Goal: Transaction & Acquisition: Purchase product/service

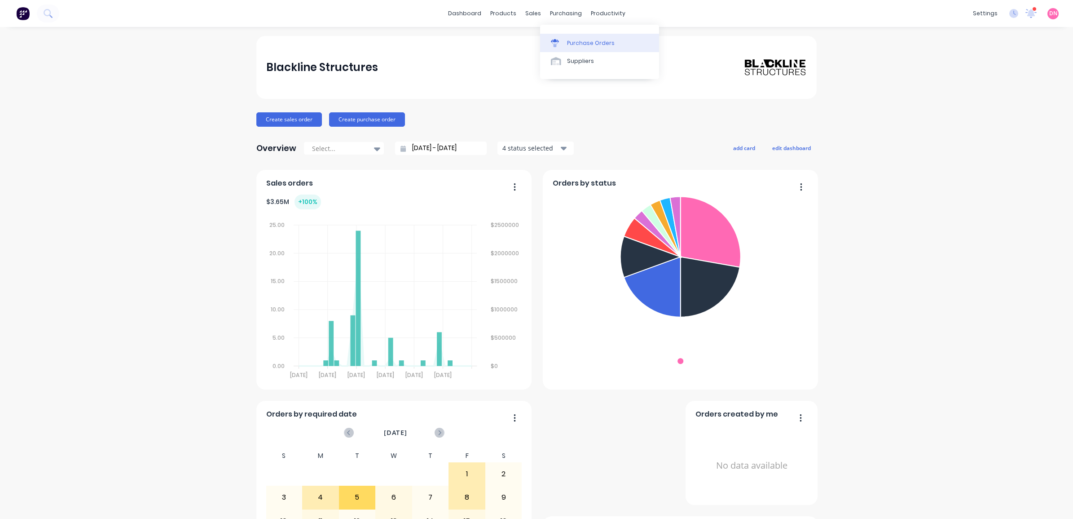
click at [566, 41] on link "Purchase Orders" at bounding box center [599, 43] width 119 height 18
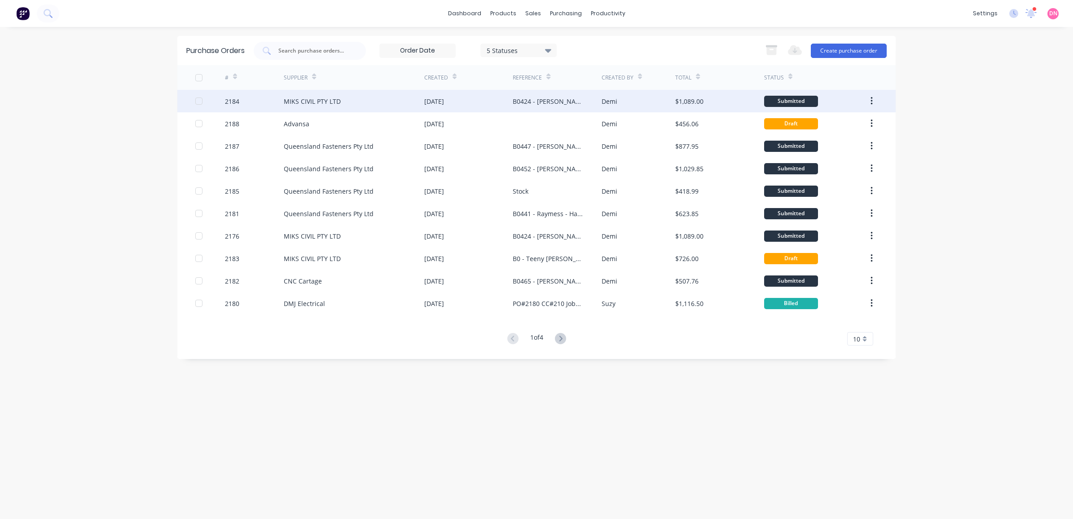
click at [643, 97] on div "Demi" at bounding box center [639, 101] width 74 height 22
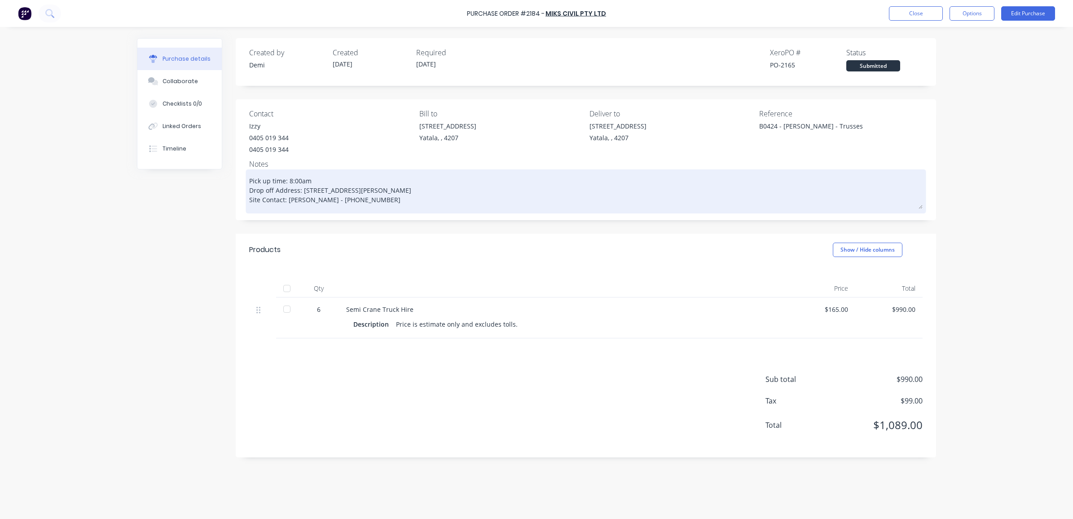
click at [336, 193] on textarea "Pick up time: 8:00am Drop off Address: [STREET_ADDRESS][PERSON_NAME] Site Conta…" at bounding box center [586, 190] width 674 height 37
drag, startPoint x: 472, startPoint y: 185, endPoint x: 302, endPoint y: 191, distance: 169.4
click at [302, 191] on textarea "Pick up time: 8:00am Drop off Address: [STREET_ADDRESS][PERSON_NAME] Site Conta…" at bounding box center [586, 190] width 674 height 37
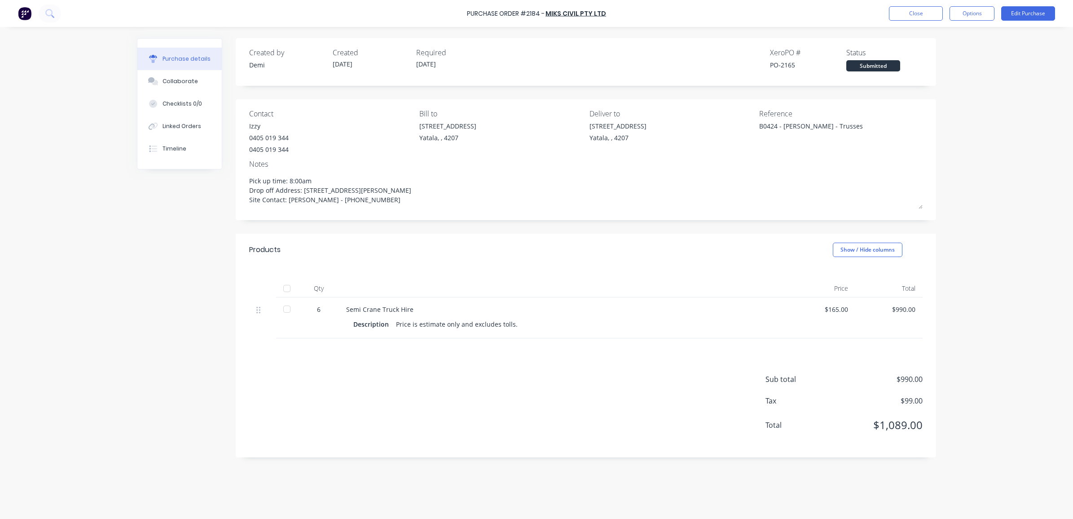
type textarea "x"
type textarea "Pick up time: 8:00am Drop off Address: Site Contact: Nathan - 0421 193 863"
type textarea "x"
type textarea "Pick up time: 8:00am Drop off Address: [STREET_ADDRESS][PERSON_NAME] Site Conta…"
type textarea "x"
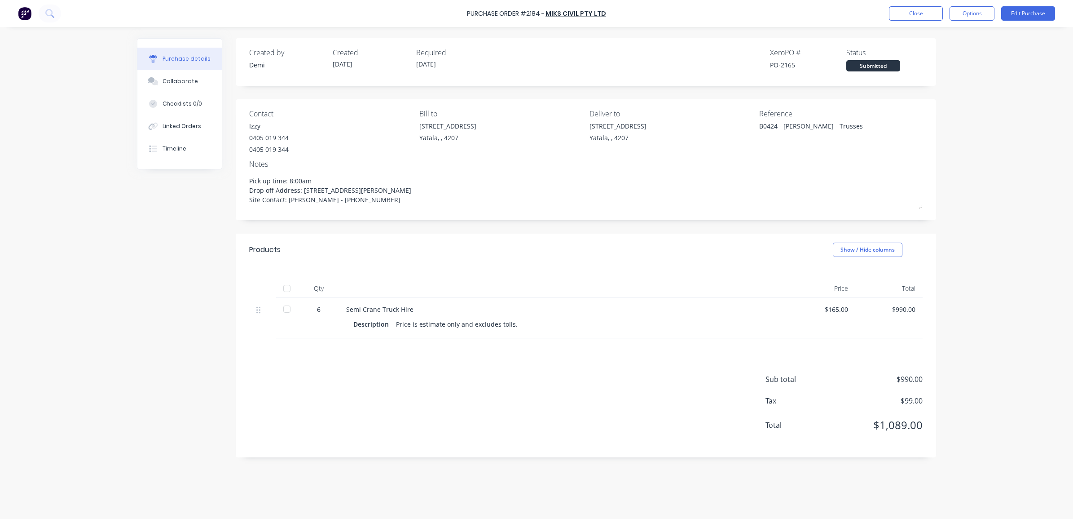
drag, startPoint x: 441, startPoint y: 398, endPoint x: 923, endPoint y: 353, distance: 484.8
click at [495, 389] on div "Sub total $990.00 Tax $99.00 Total $1,089.00" at bounding box center [586, 397] width 701 height 119
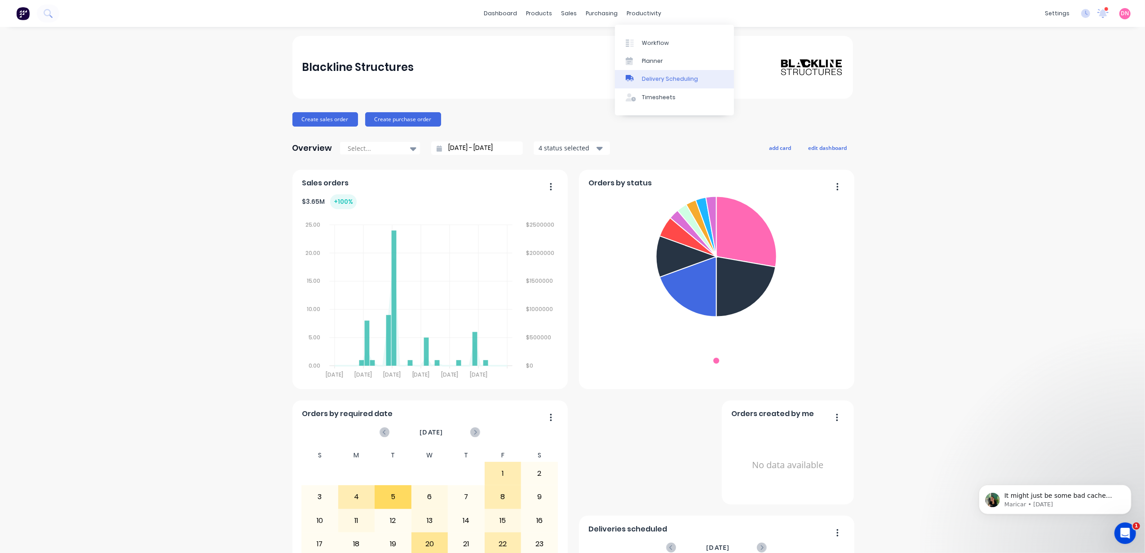
click at [644, 81] on div "Delivery Scheduling" at bounding box center [670, 79] width 56 height 8
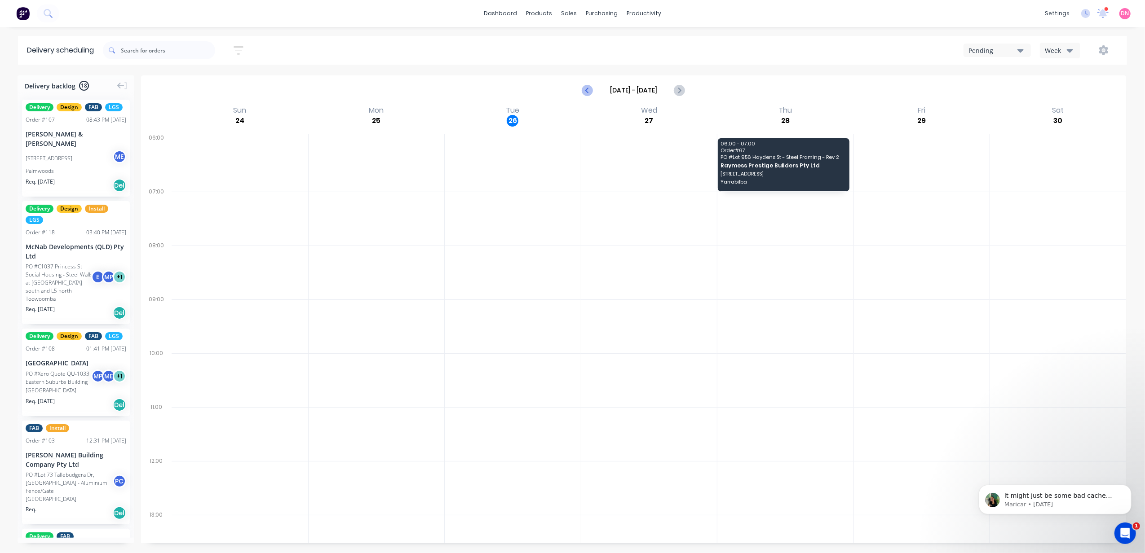
click at [590, 88] on icon "Previous page" at bounding box center [587, 90] width 11 height 11
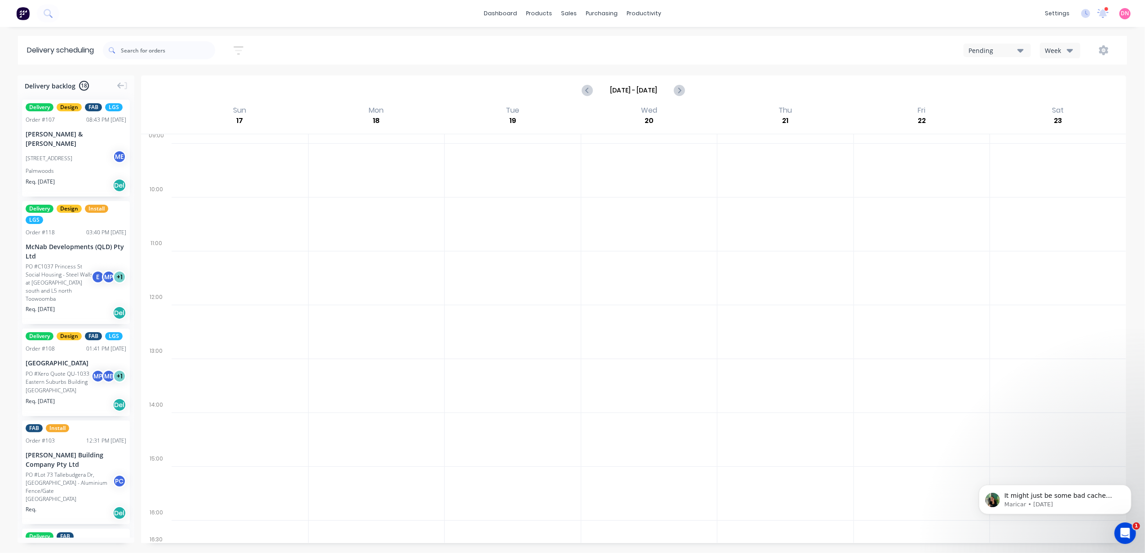
scroll to position [164, 0]
click at [677, 93] on icon "Next page" at bounding box center [679, 90] width 11 height 11
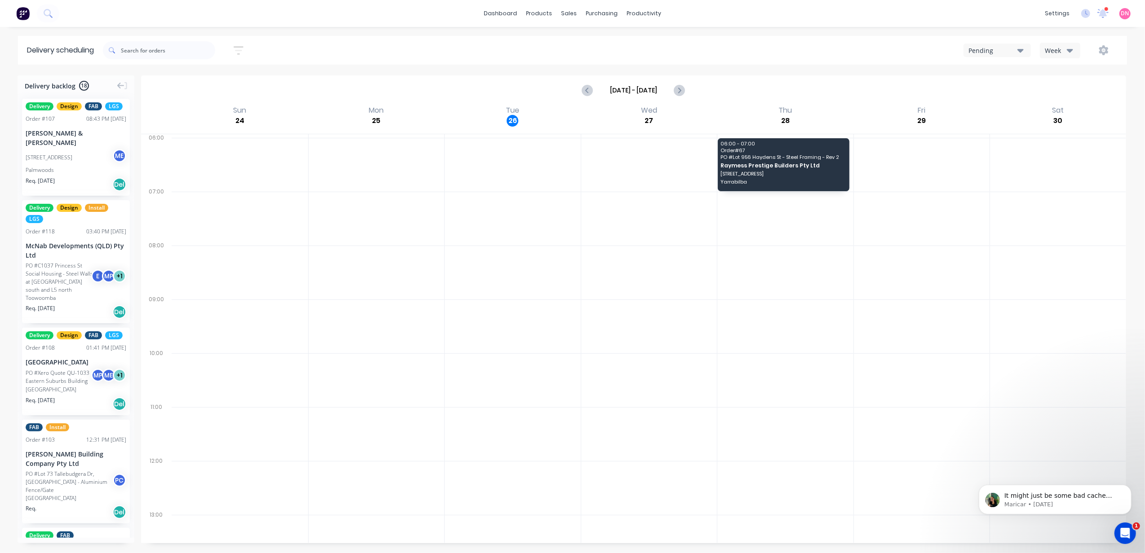
scroll to position [0, 0]
click at [590, 94] on icon "Previous page" at bounding box center [587, 90] width 11 height 11
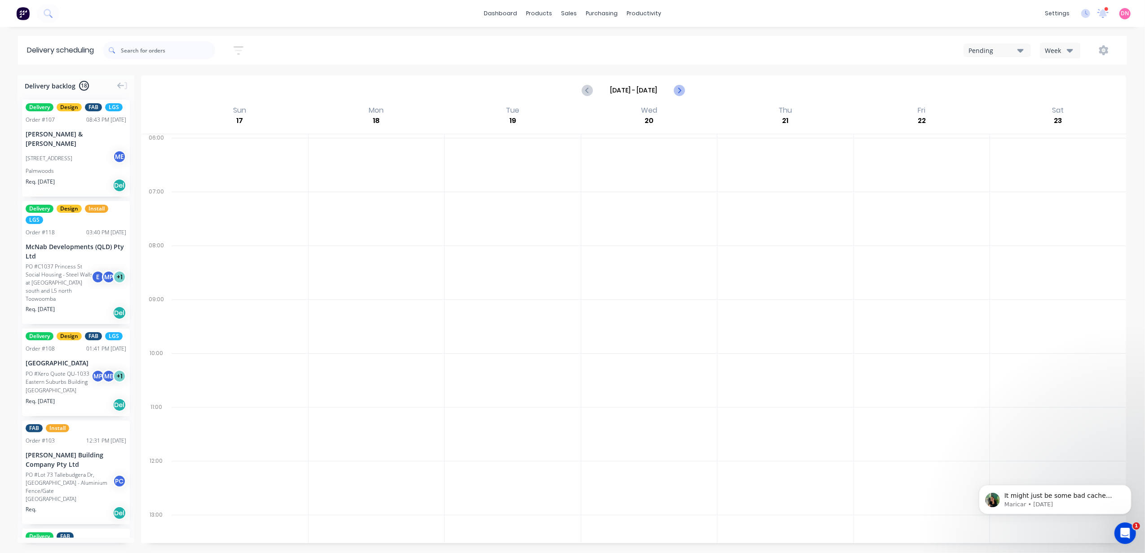
click at [685, 91] on button "Next page" at bounding box center [679, 90] width 18 height 18
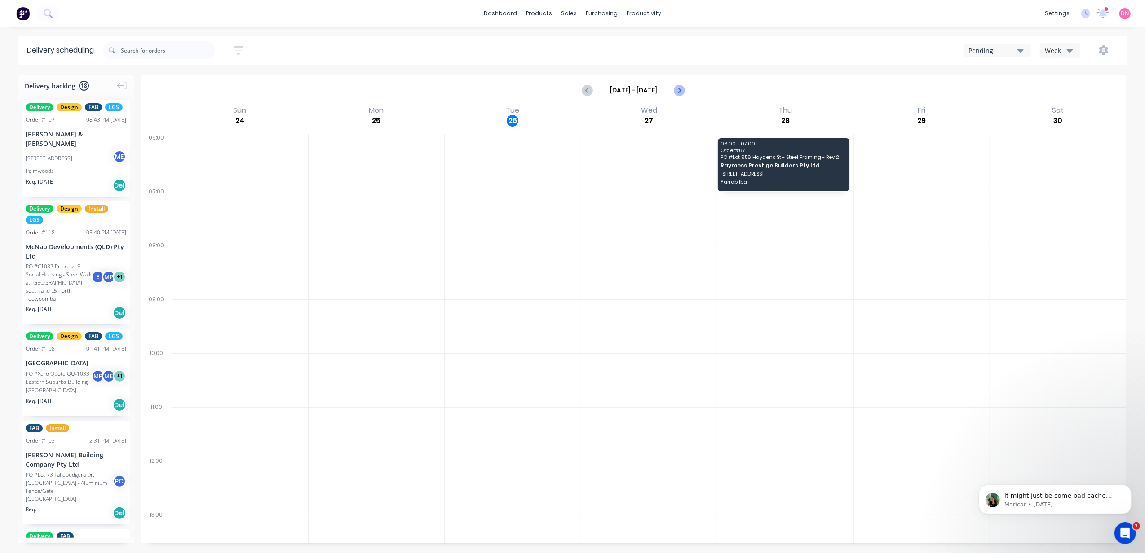
click at [685, 91] on button "Next page" at bounding box center [679, 90] width 18 height 18
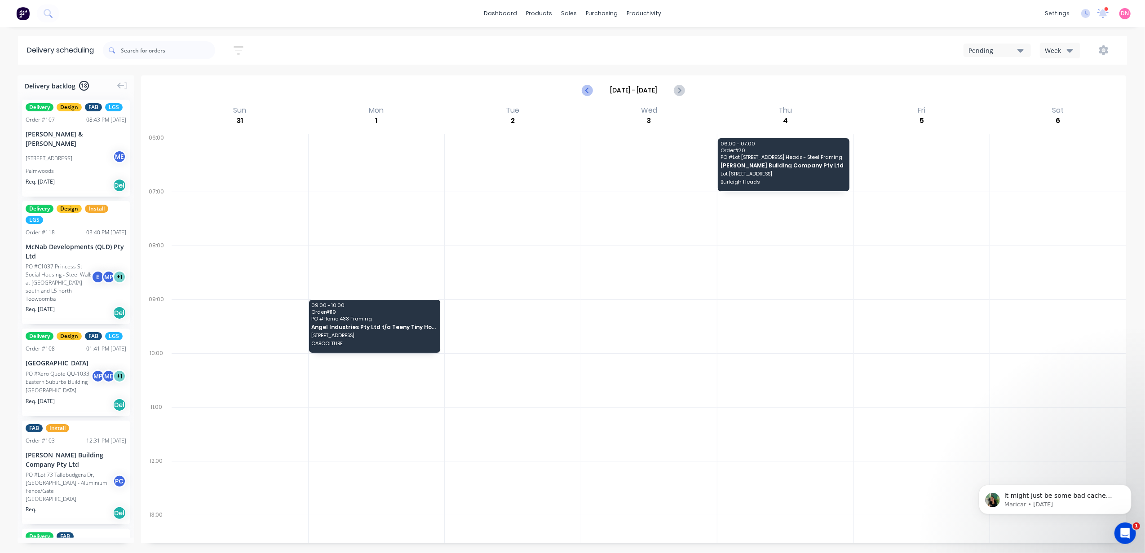
click at [585, 90] on icon "Previous page" at bounding box center [587, 90] width 11 height 11
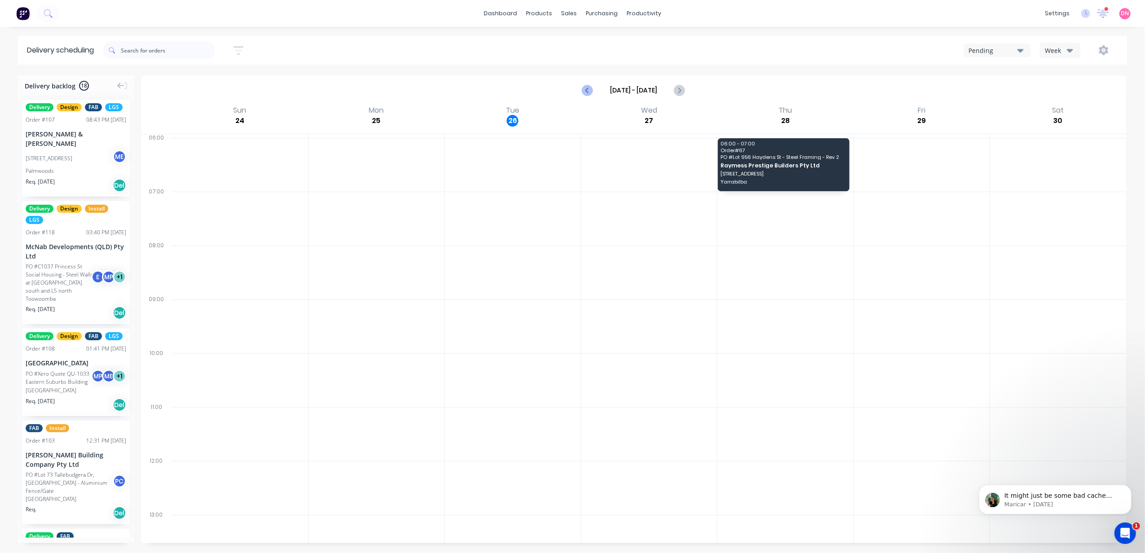
click at [585, 90] on icon "Previous page" at bounding box center [587, 90] width 11 height 11
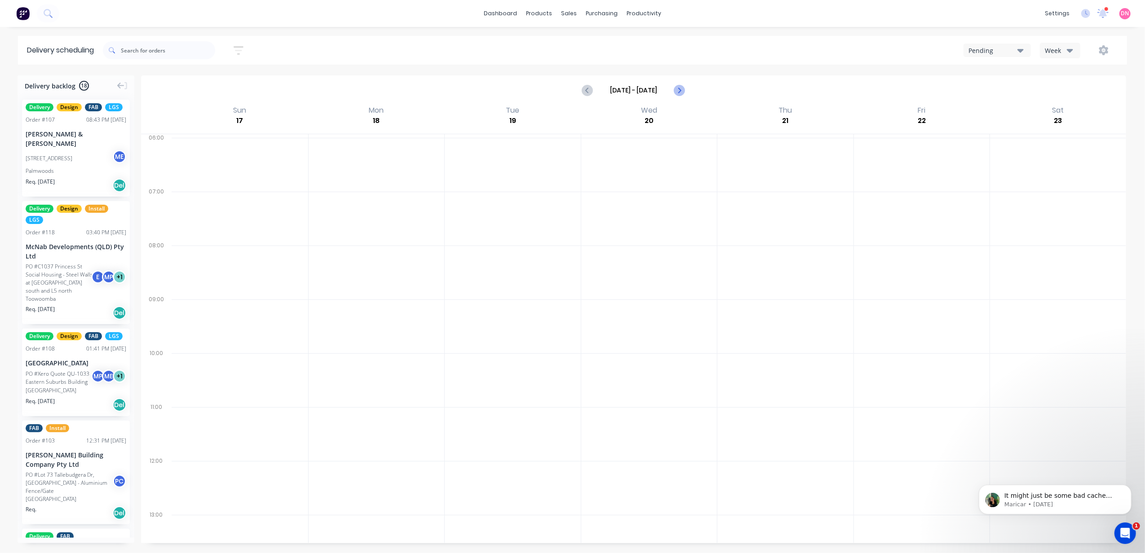
click at [677, 94] on icon "Next page" at bounding box center [679, 90] width 11 height 11
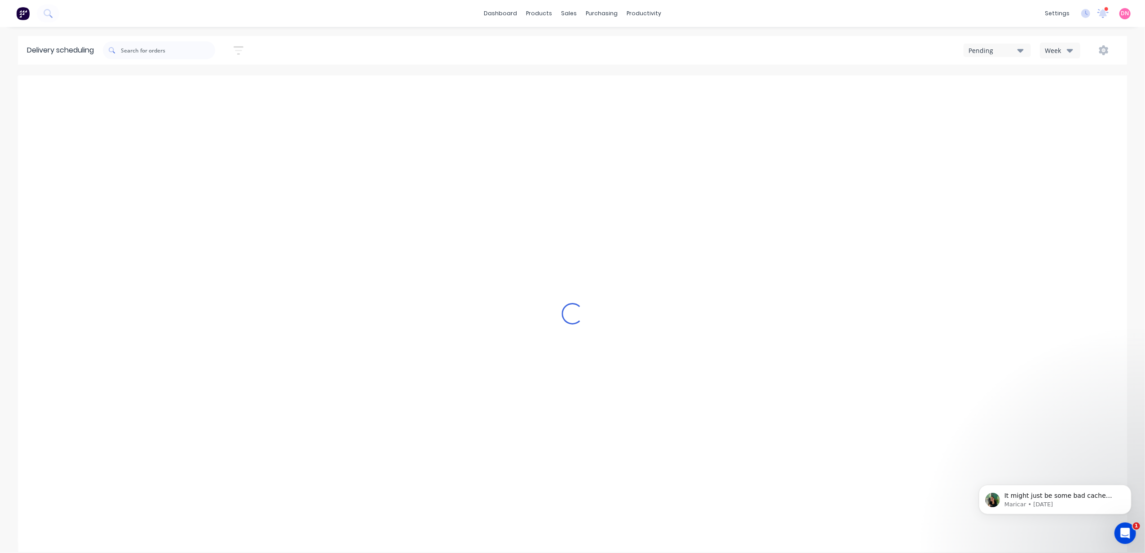
type input "Aug 24 - Aug 30"
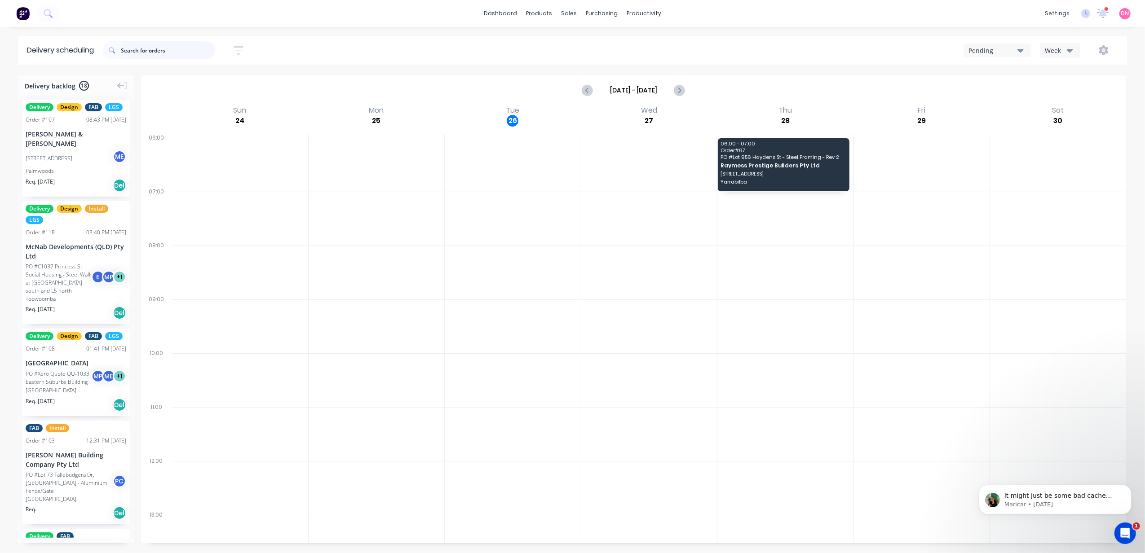
click at [159, 53] on input "text" at bounding box center [168, 50] width 94 height 18
type input "nathan"
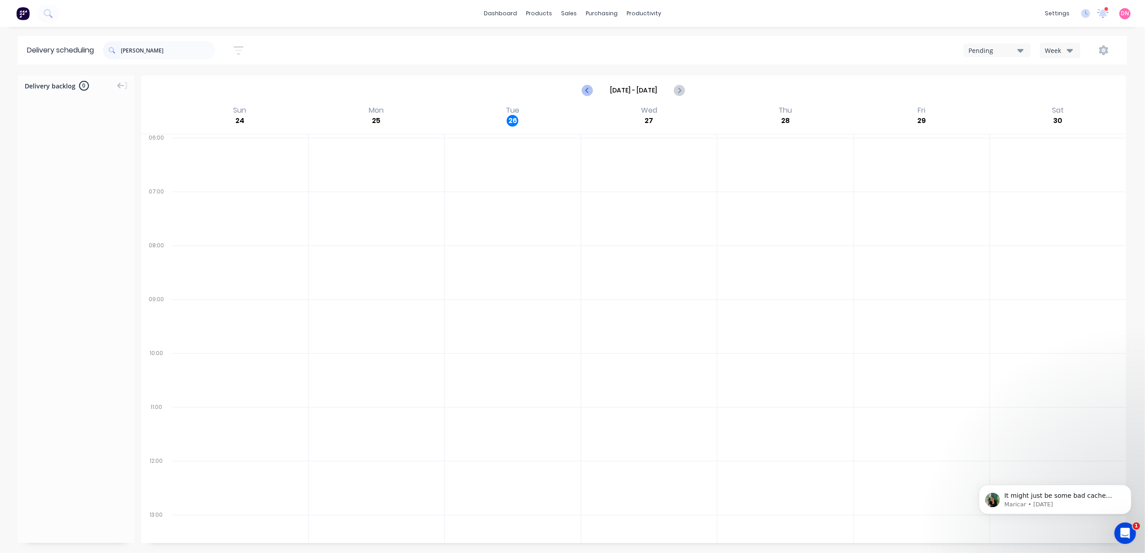
drag, startPoint x: 577, startPoint y: 90, endPoint x: 584, endPoint y: 91, distance: 6.8
click at [578, 90] on div "Aug 24 - Aug 30" at bounding box center [633, 90] width 983 height 28
click at [585, 91] on icon "Previous page" at bounding box center [587, 90] width 11 height 11
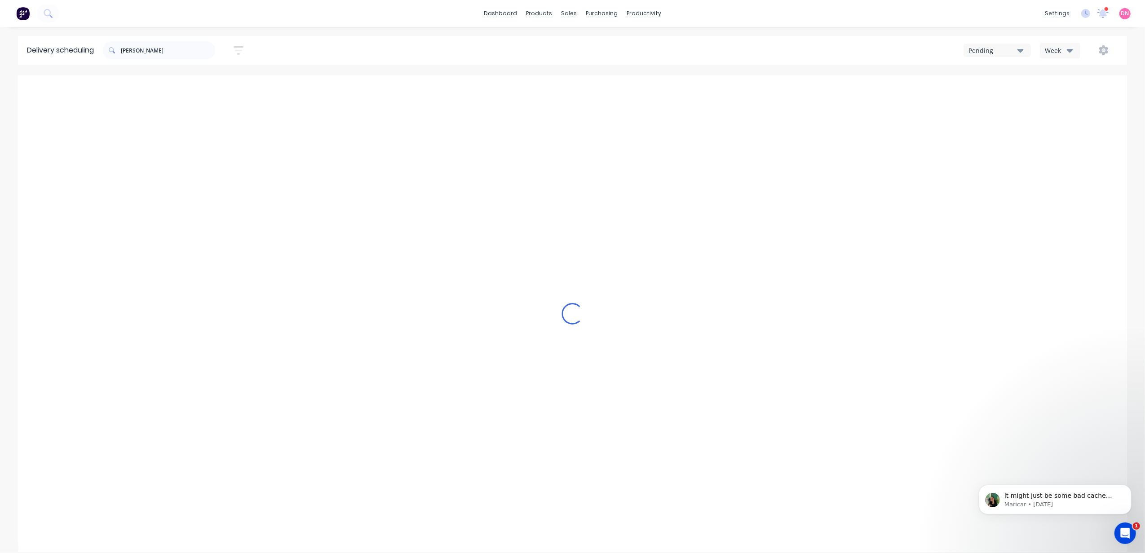
type input "Aug 17 - Aug 23"
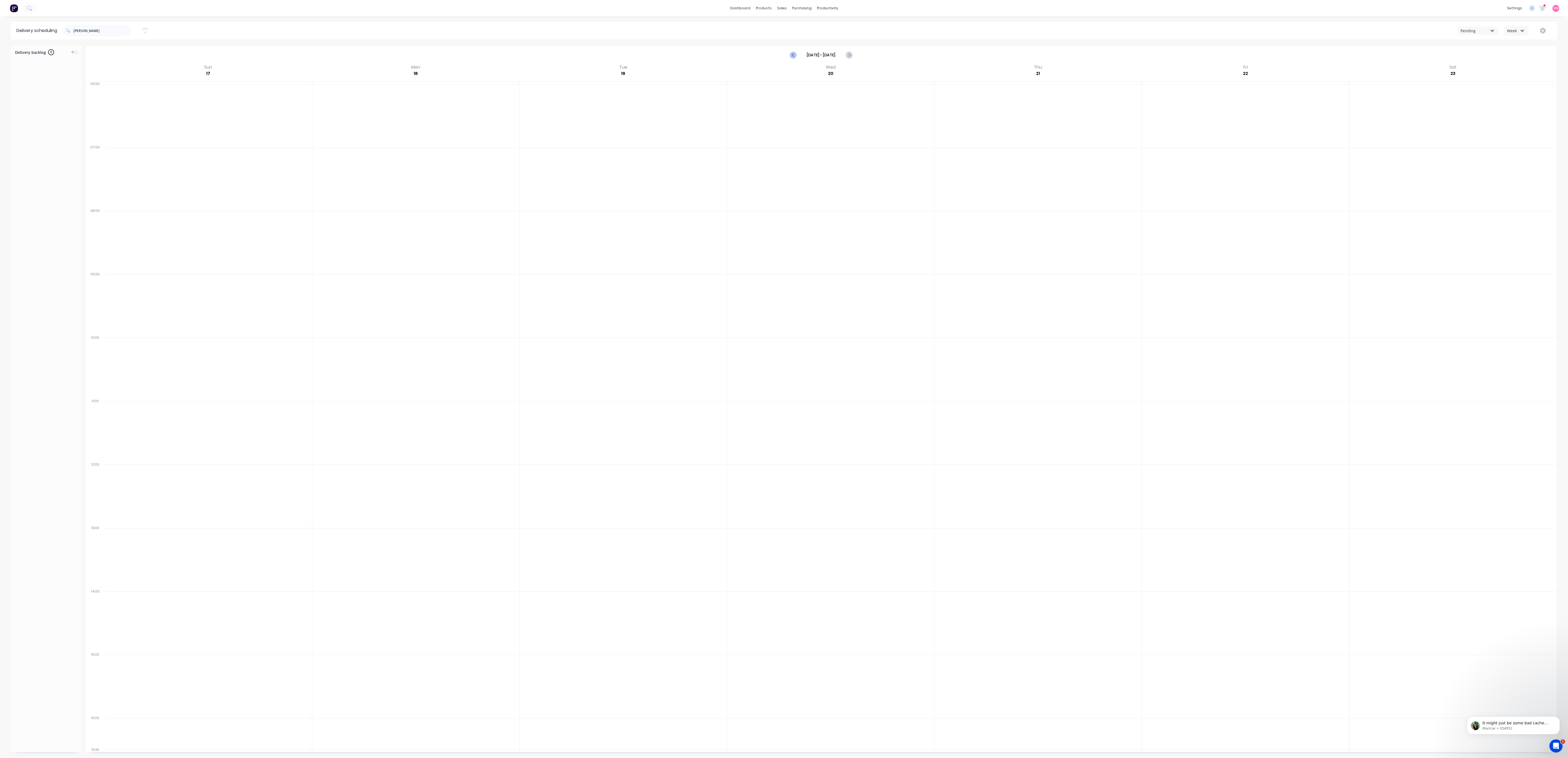
click at [696, 54] on icon "Previous page" at bounding box center [793, 55] width 7 height 7
click at [696, 54] on icon "Next page" at bounding box center [849, 55] width 7 height 7
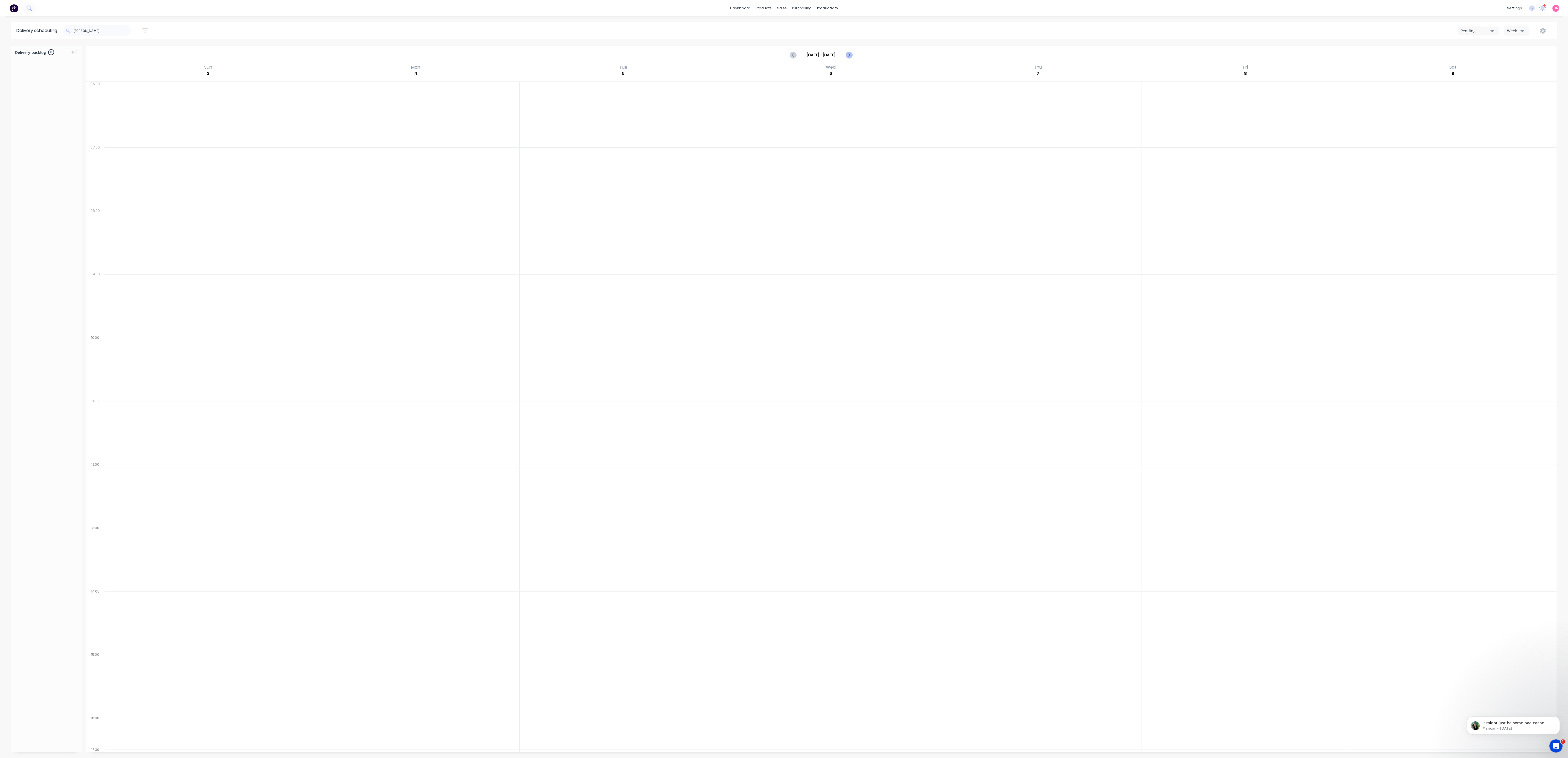
click at [696, 54] on icon "Next page" at bounding box center [849, 55] width 7 height 7
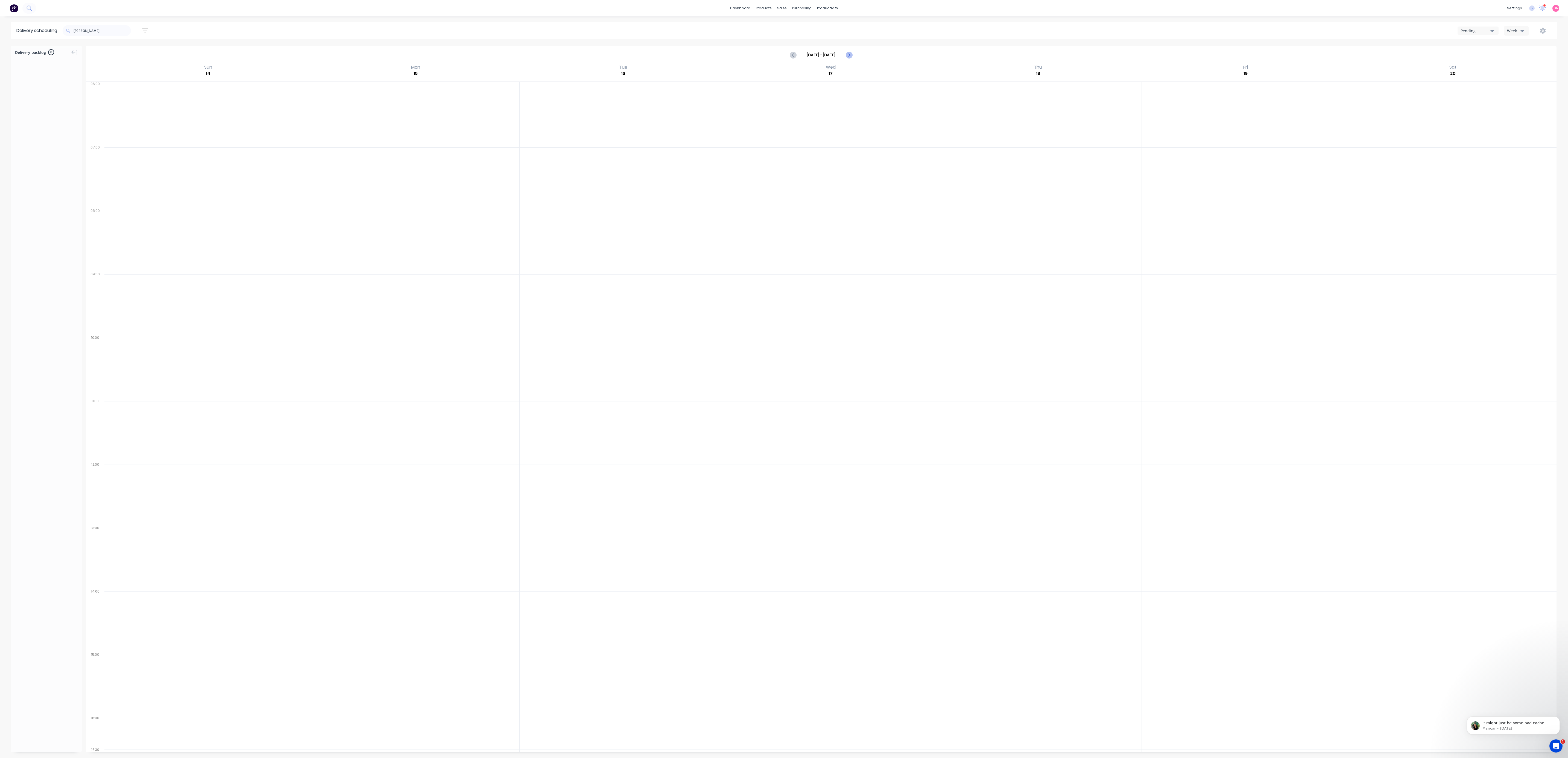
click at [696, 54] on icon "Next page" at bounding box center [849, 55] width 7 height 7
click at [696, 54] on icon "Previous page" at bounding box center [793, 55] width 7 height 7
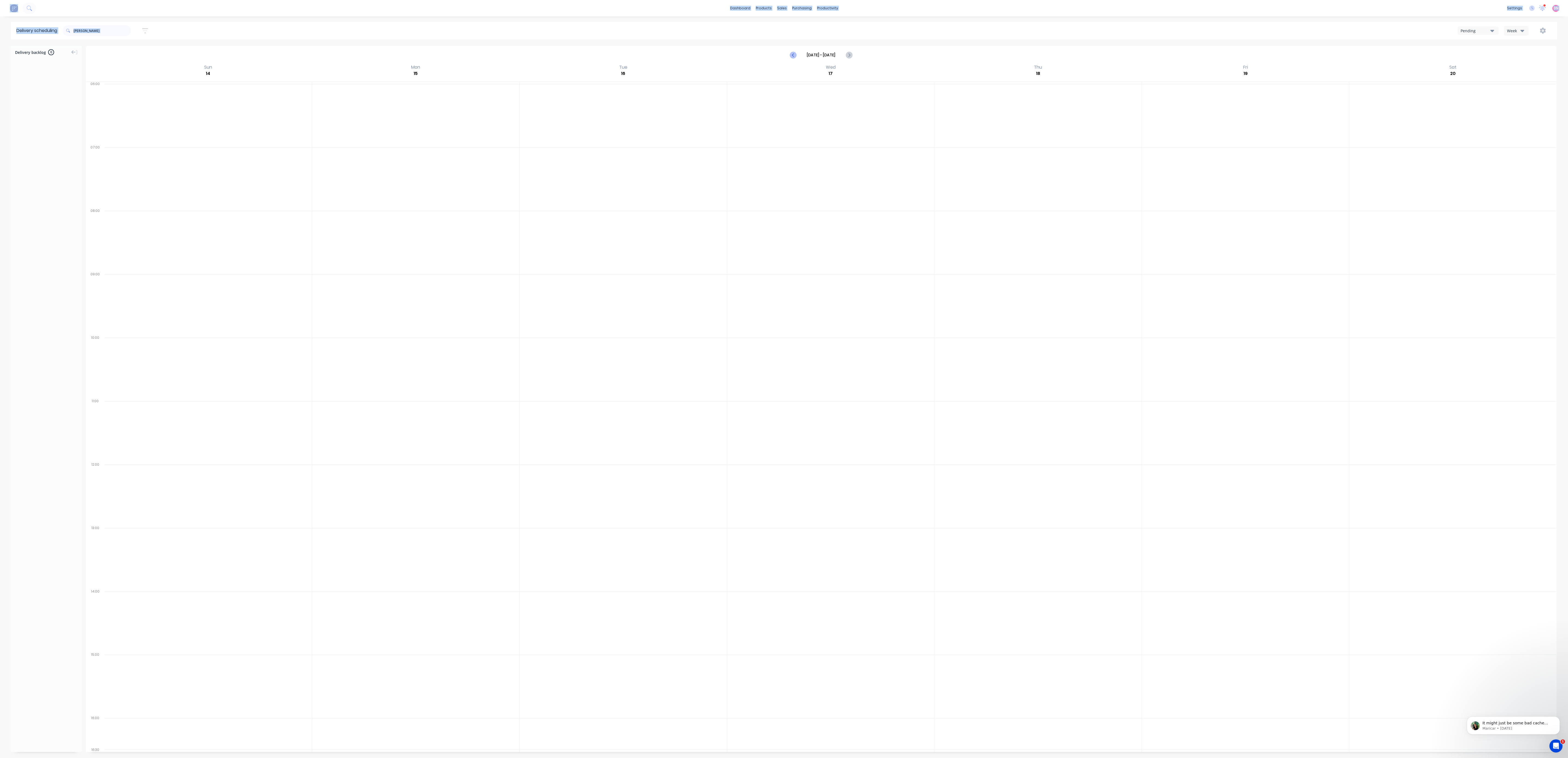
type input "Sep 7 - Sep 13"
click at [696, 30] on div "Pending" at bounding box center [1475, 30] width 30 height 5
click at [696, 31] on div "Week" at bounding box center [1515, 30] width 16 height 5
click at [696, 52] on div "Vehicle" at bounding box center [1531, 56] width 54 height 11
drag, startPoint x: 861, startPoint y: 52, endPoint x: 858, endPoint y: 54, distance: 3.6
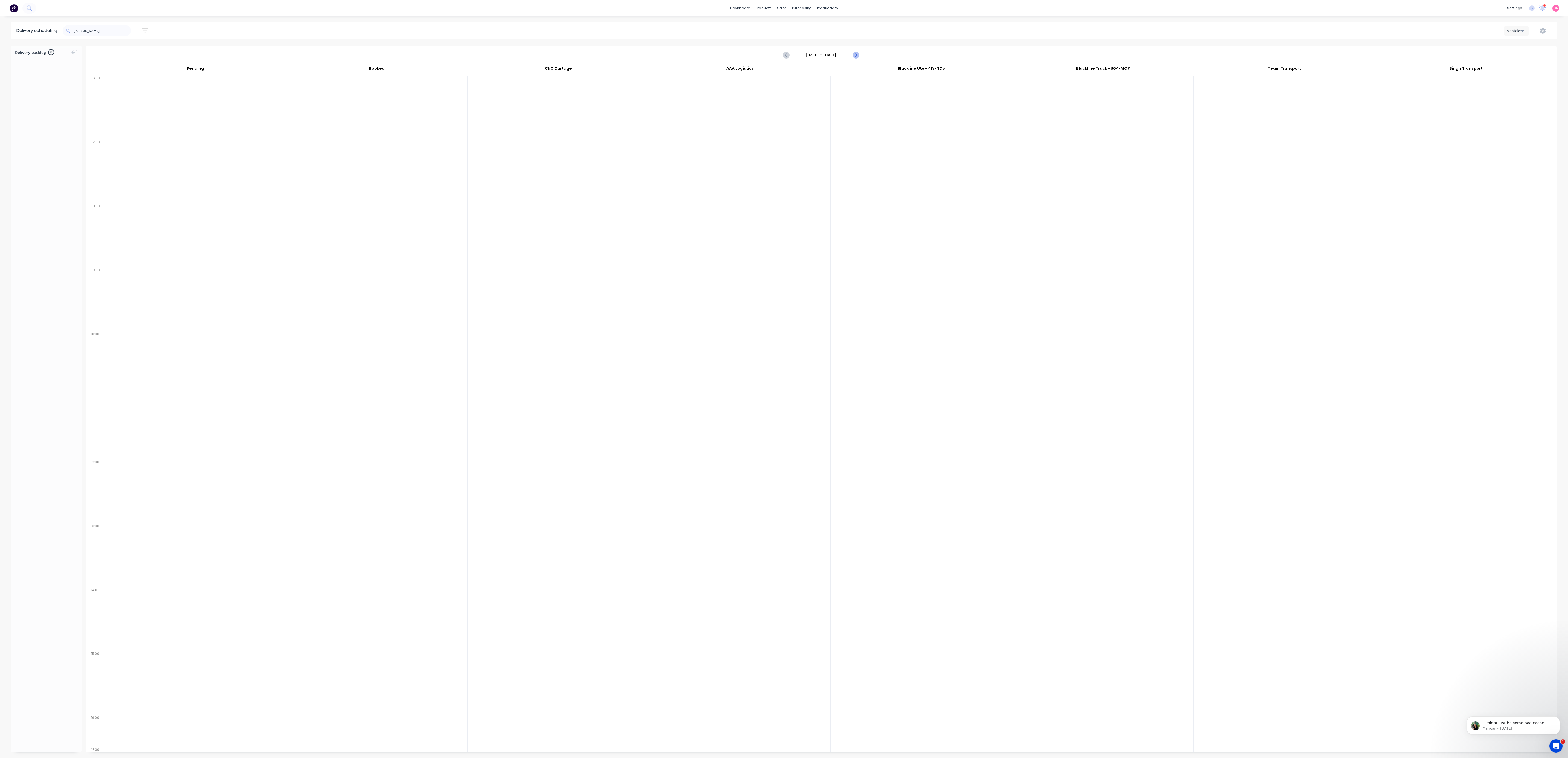
click at [696, 52] on div "Sunday - 07/09/25" at bounding box center [821, 55] width 1469 height 17
click at [696, 55] on icon "Next page" at bounding box center [855, 55] width 7 height 7
type input "Wednesday - 10/09/25"
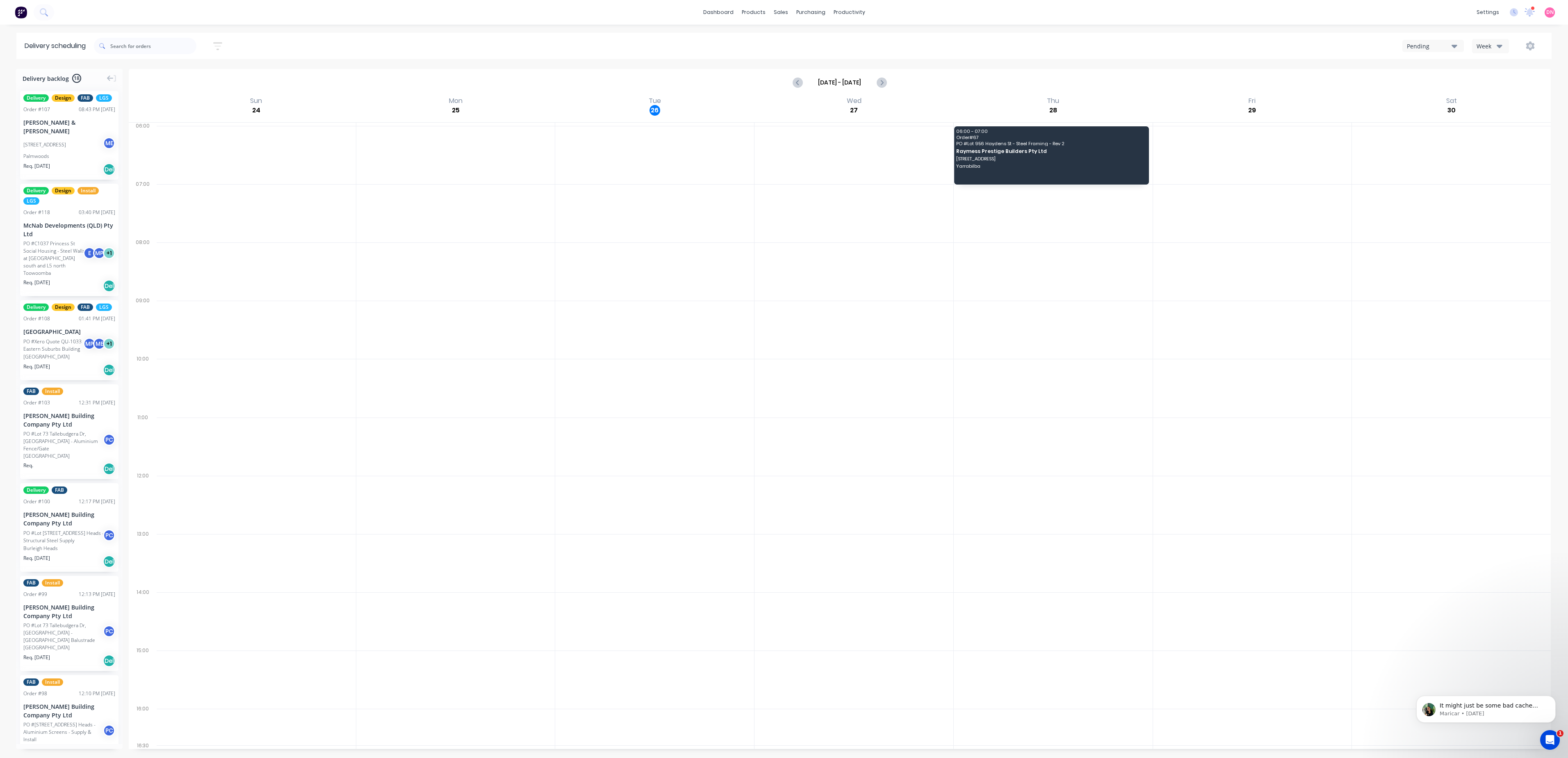
click at [135, 122] on div at bounding box center [142, 109] width 28 height 26
click at [887, 85] on button "Next page" at bounding box center [881, 82] width 16 height 16
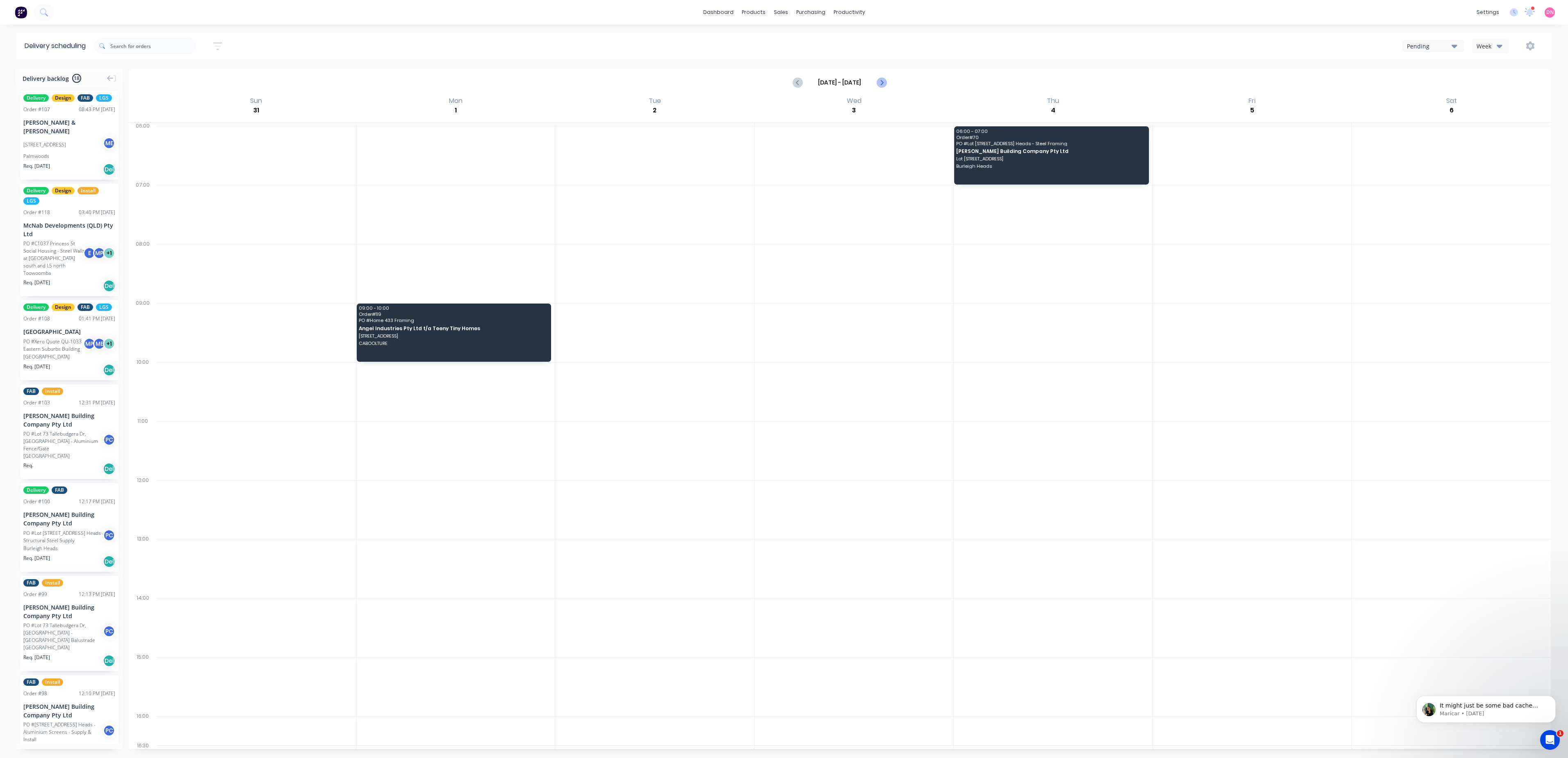
click at [887, 85] on button "Next page" at bounding box center [881, 82] width 16 height 16
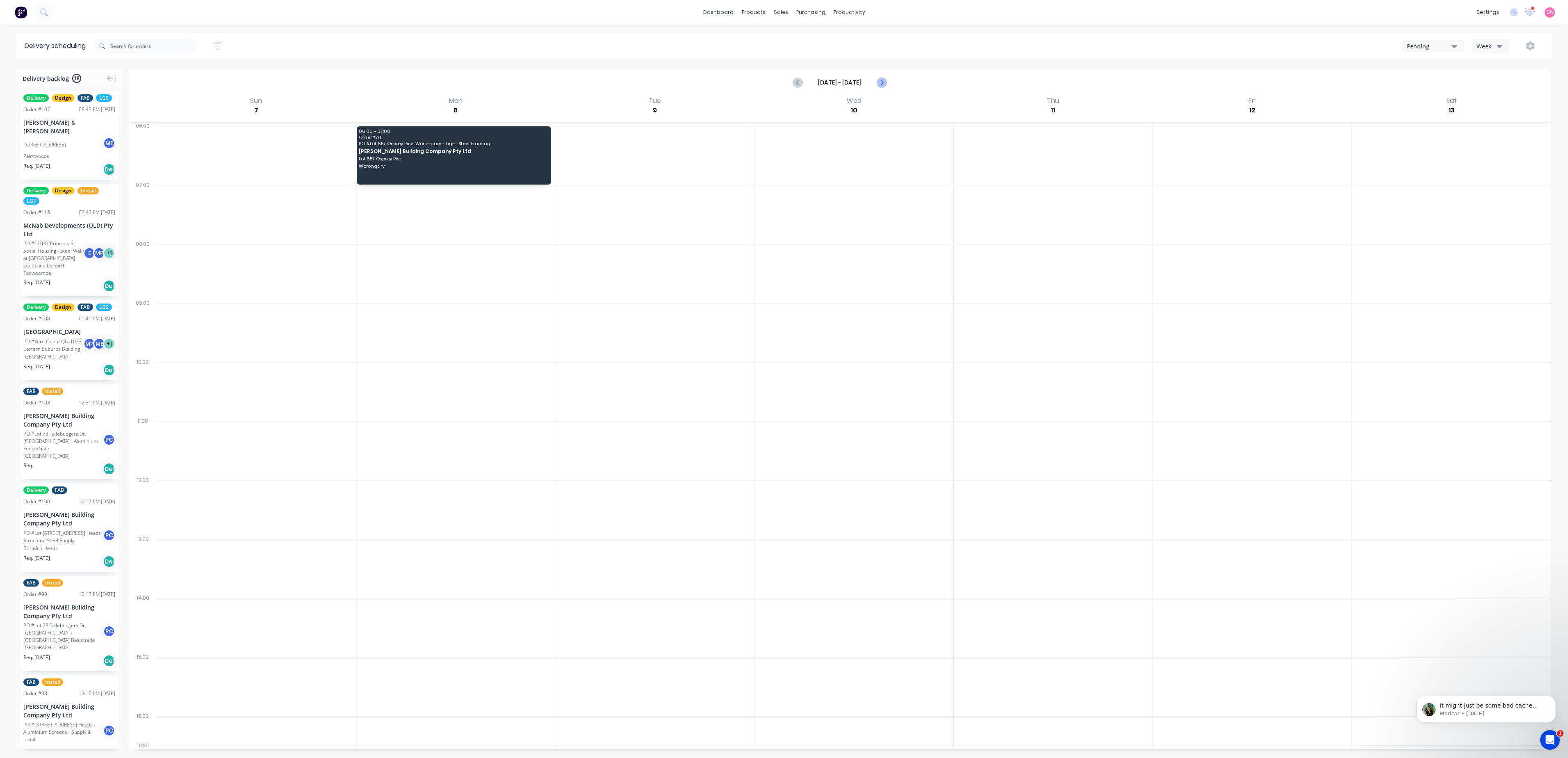
click at [887, 85] on button "Next page" at bounding box center [881, 82] width 16 height 16
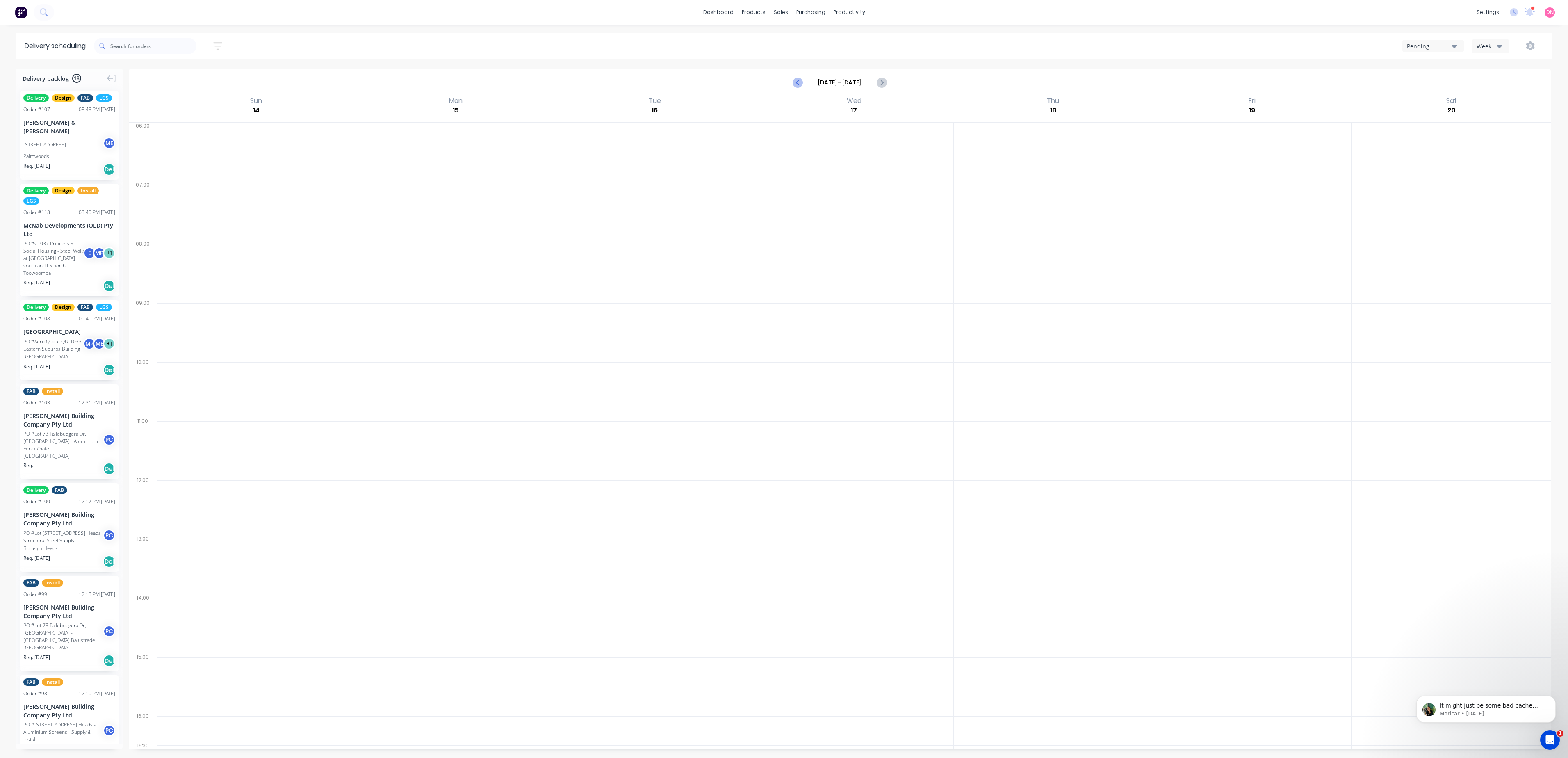
click at [796, 83] on icon "Previous page" at bounding box center [798, 82] width 4 height 6
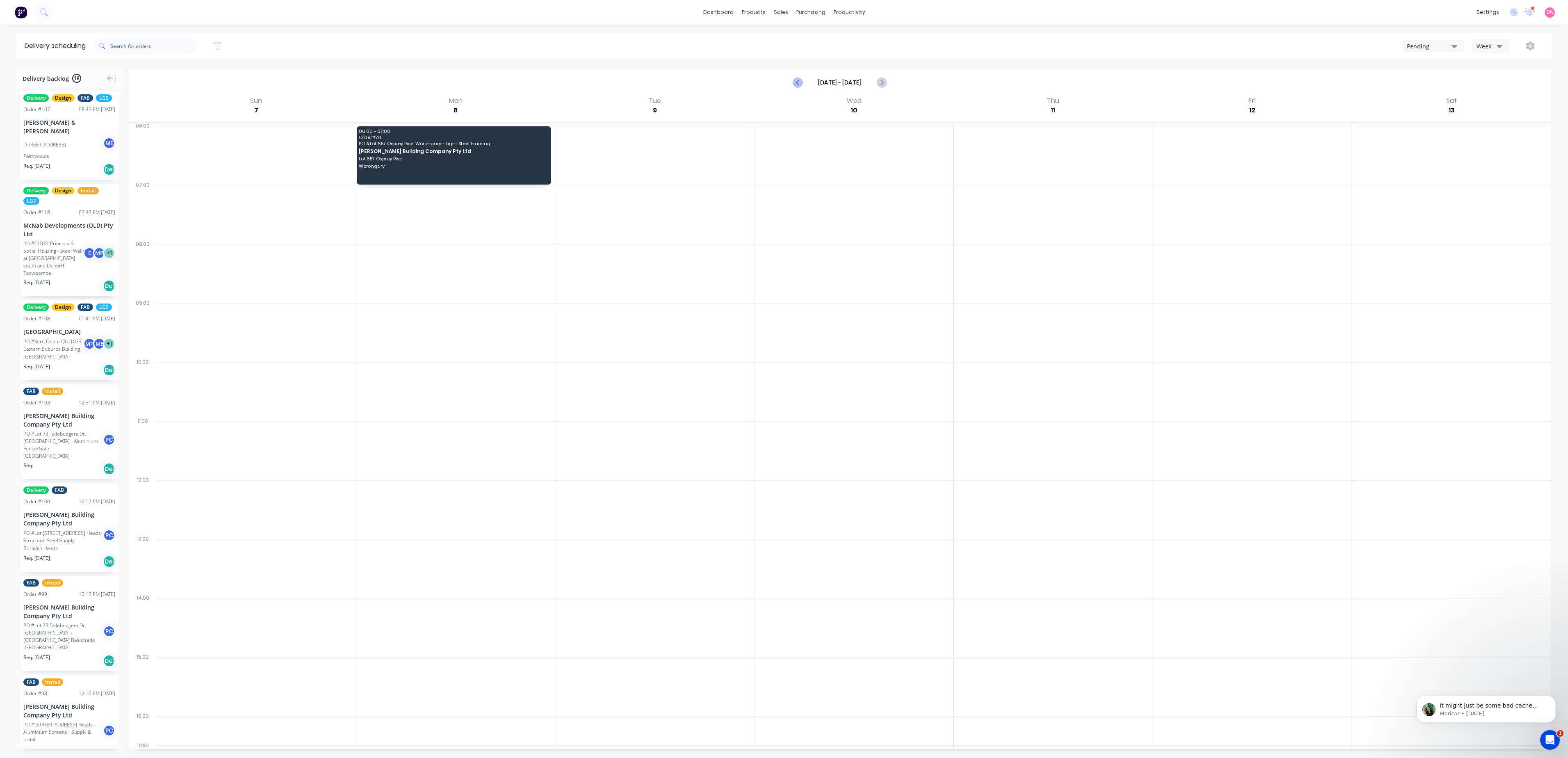
click at [796, 83] on icon "Previous page" at bounding box center [798, 82] width 4 height 6
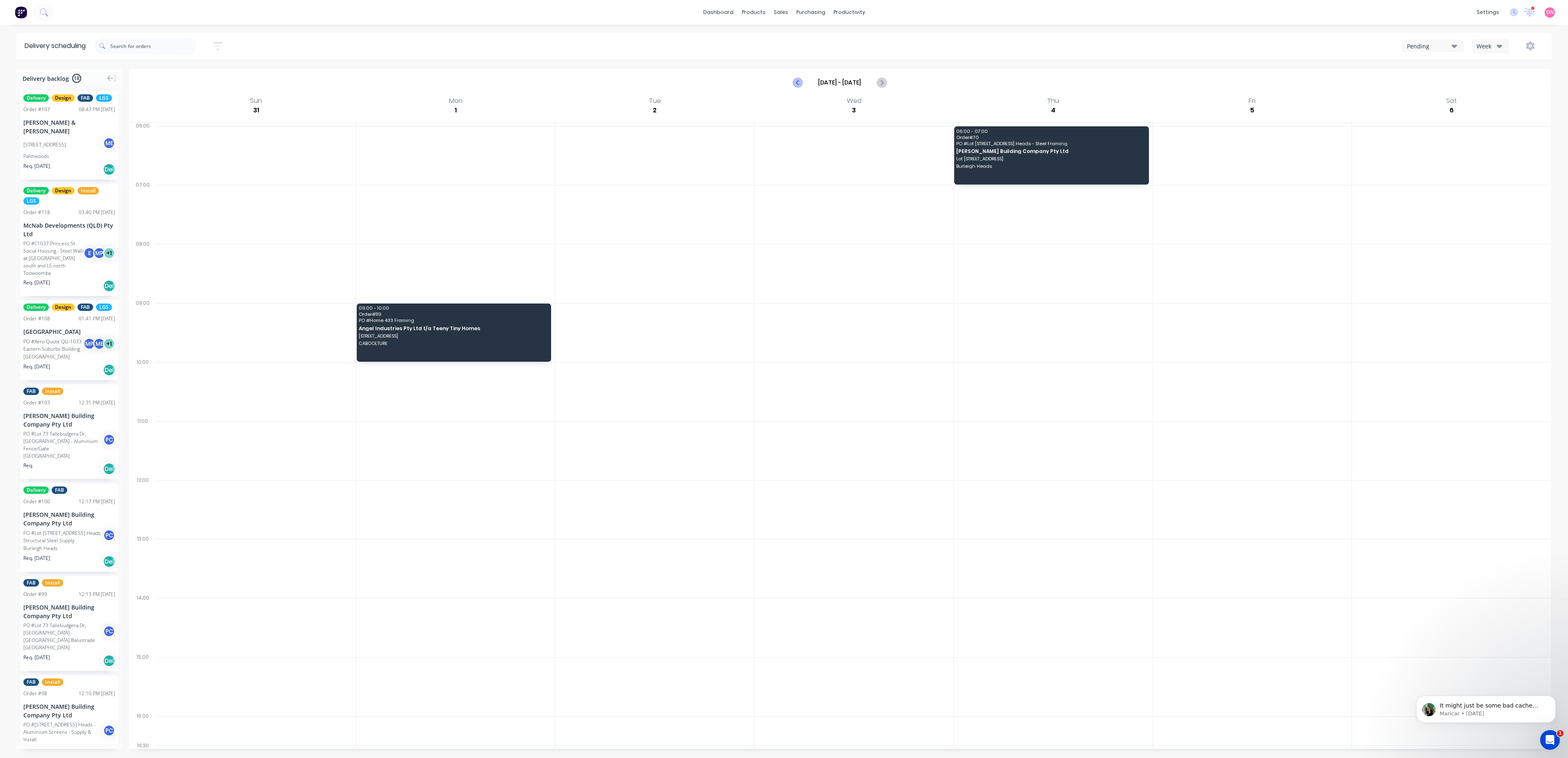
click at [796, 83] on icon "Previous page" at bounding box center [798, 82] width 4 height 6
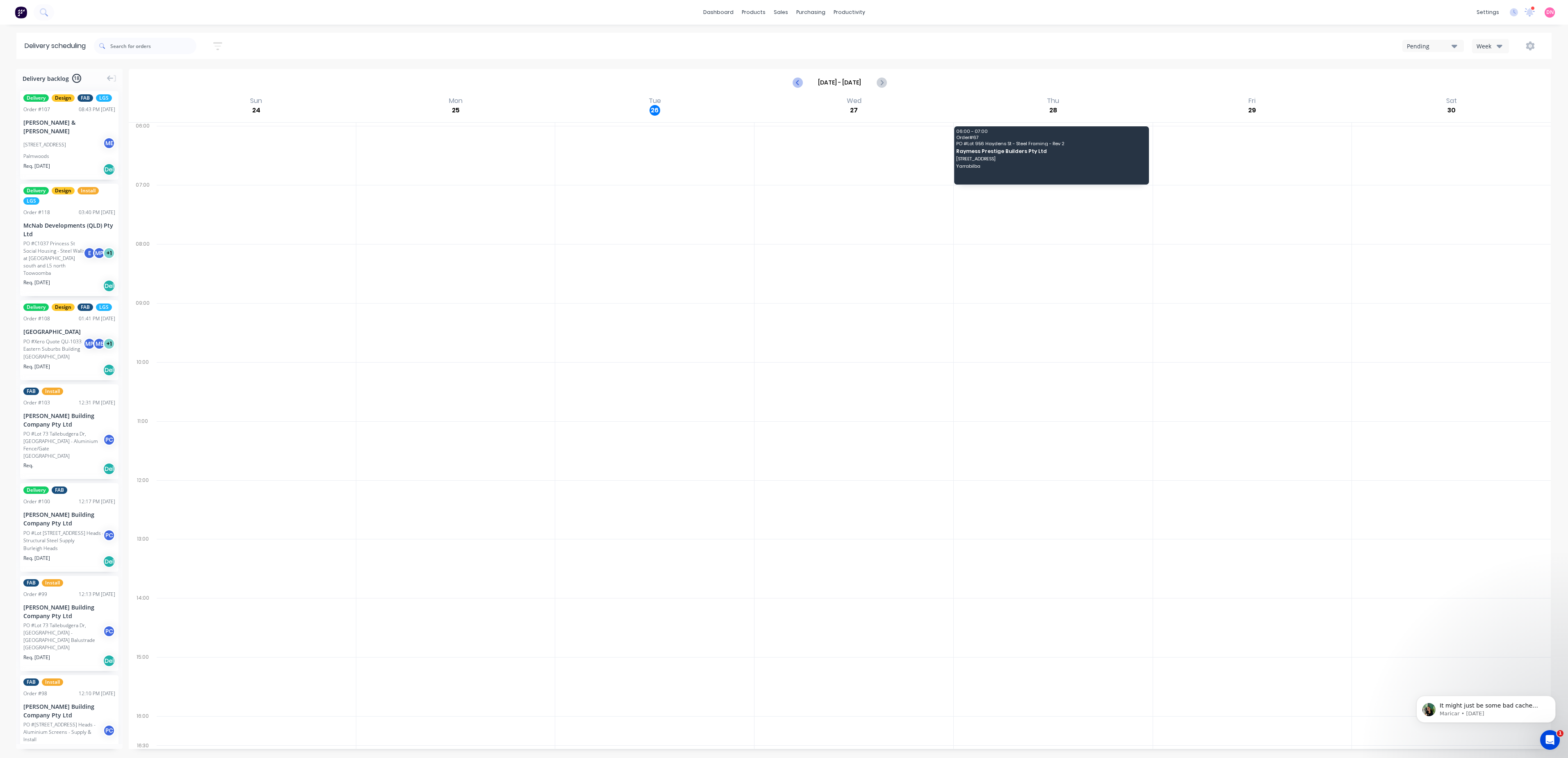
click at [796, 83] on icon "Previous page" at bounding box center [798, 82] width 4 height 6
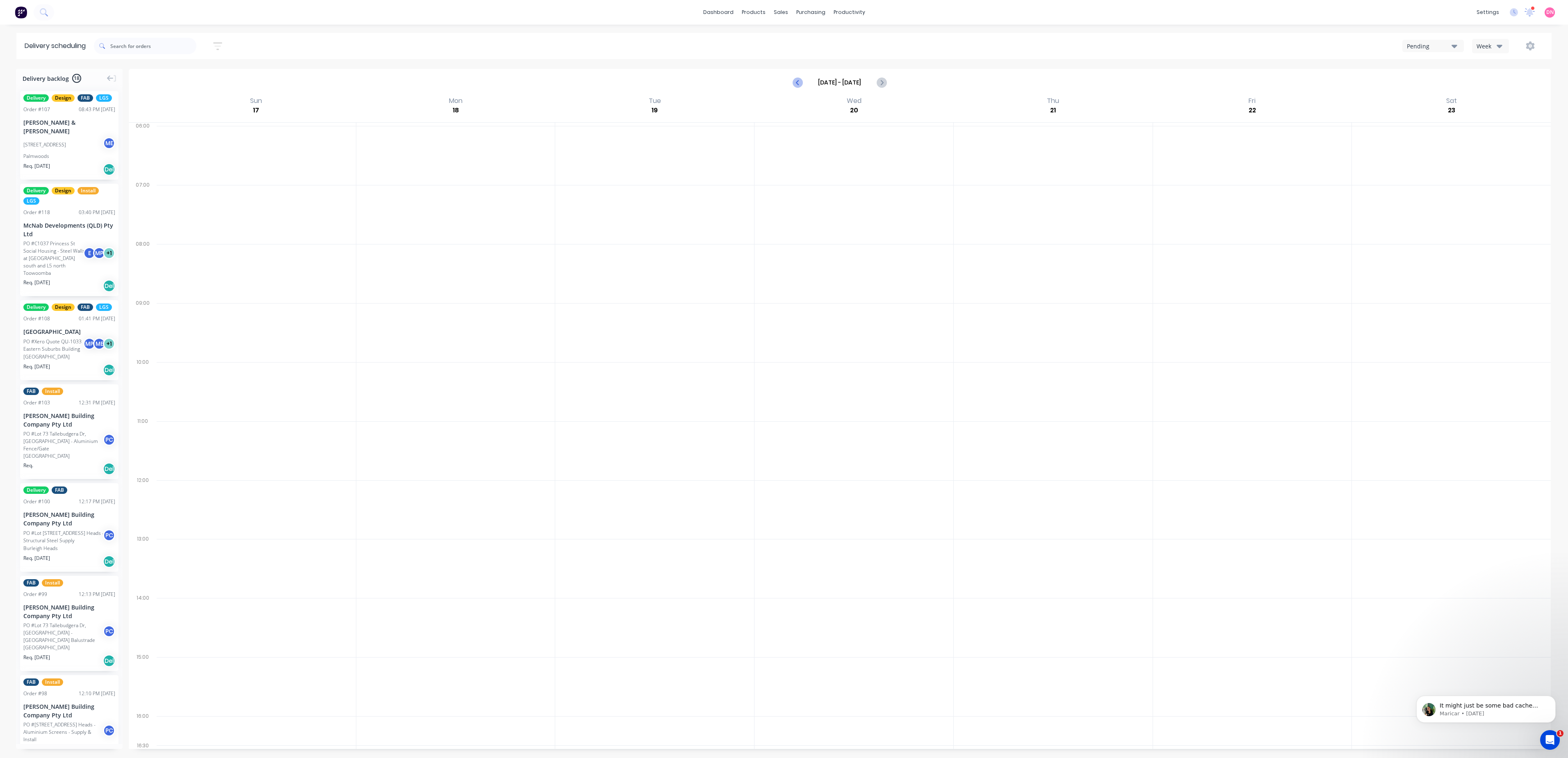
click at [796, 83] on icon "Previous page" at bounding box center [798, 82] width 4 height 6
type input "Aug 10 - Aug 16"
click at [119, 52] on input "text" at bounding box center [153, 46] width 86 height 16
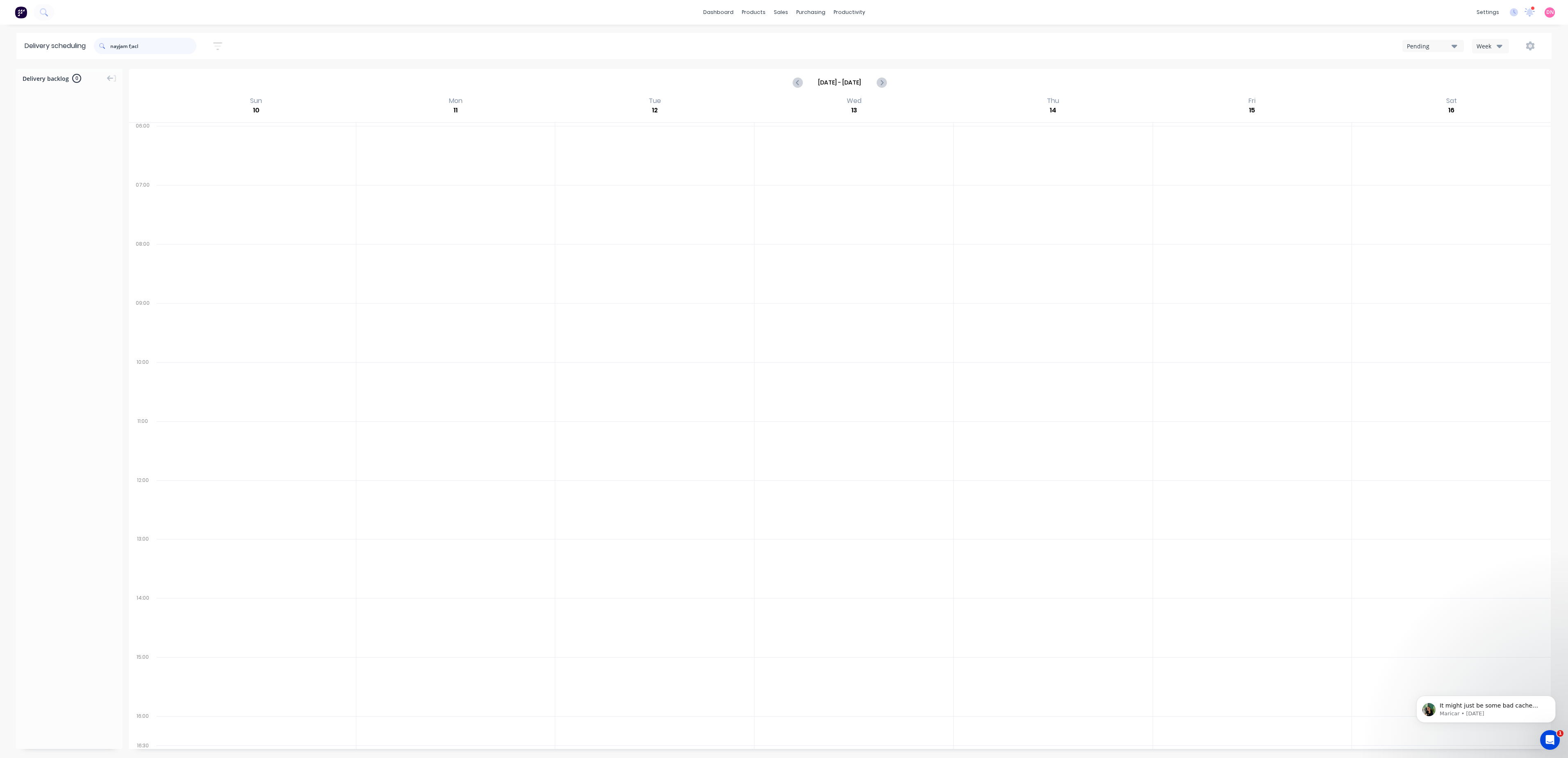
drag, startPoint x: 21, startPoint y: 41, endPoint x: 17, endPoint y: 40, distance: 4.1
click at [17, 40] on header "Delivery scheduling nayjam f;acl Sort by Most recent Created date Required date…" at bounding box center [784, 46] width 1535 height 26
type input "nathan flack"
click at [879, 77] on button "Next page" at bounding box center [881, 82] width 16 height 16
type input "Aug 17 - Aug 23"
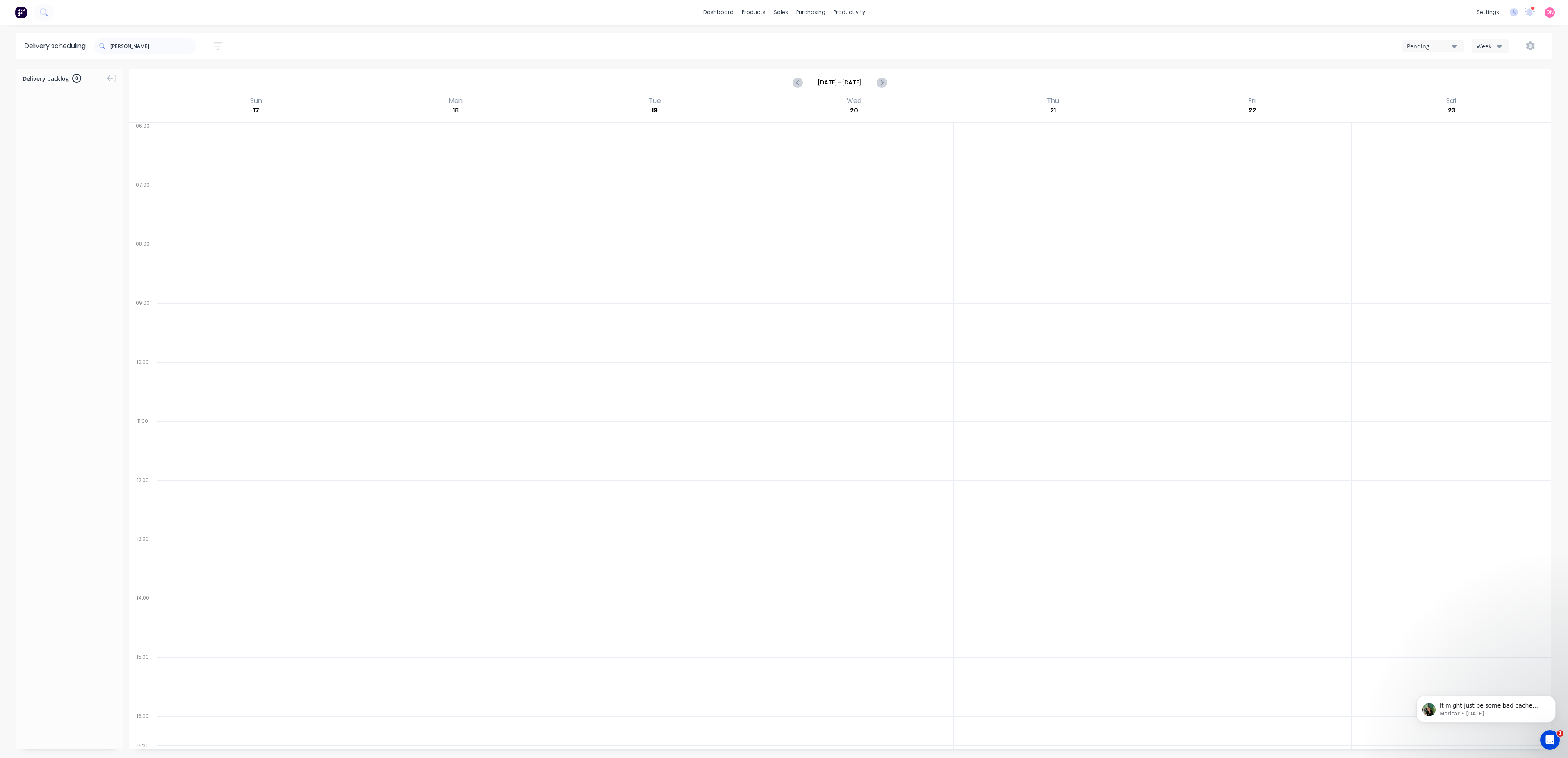
click at [1437, 45] on div "Pending" at bounding box center [1429, 46] width 45 height 8
click at [1480, 50] on div "Week" at bounding box center [1489, 46] width 24 height 8
click at [1486, 83] on div "Vehicle" at bounding box center [1513, 84] width 81 height 16
click at [898, 88] on button "Next page" at bounding box center [891, 82] width 16 height 16
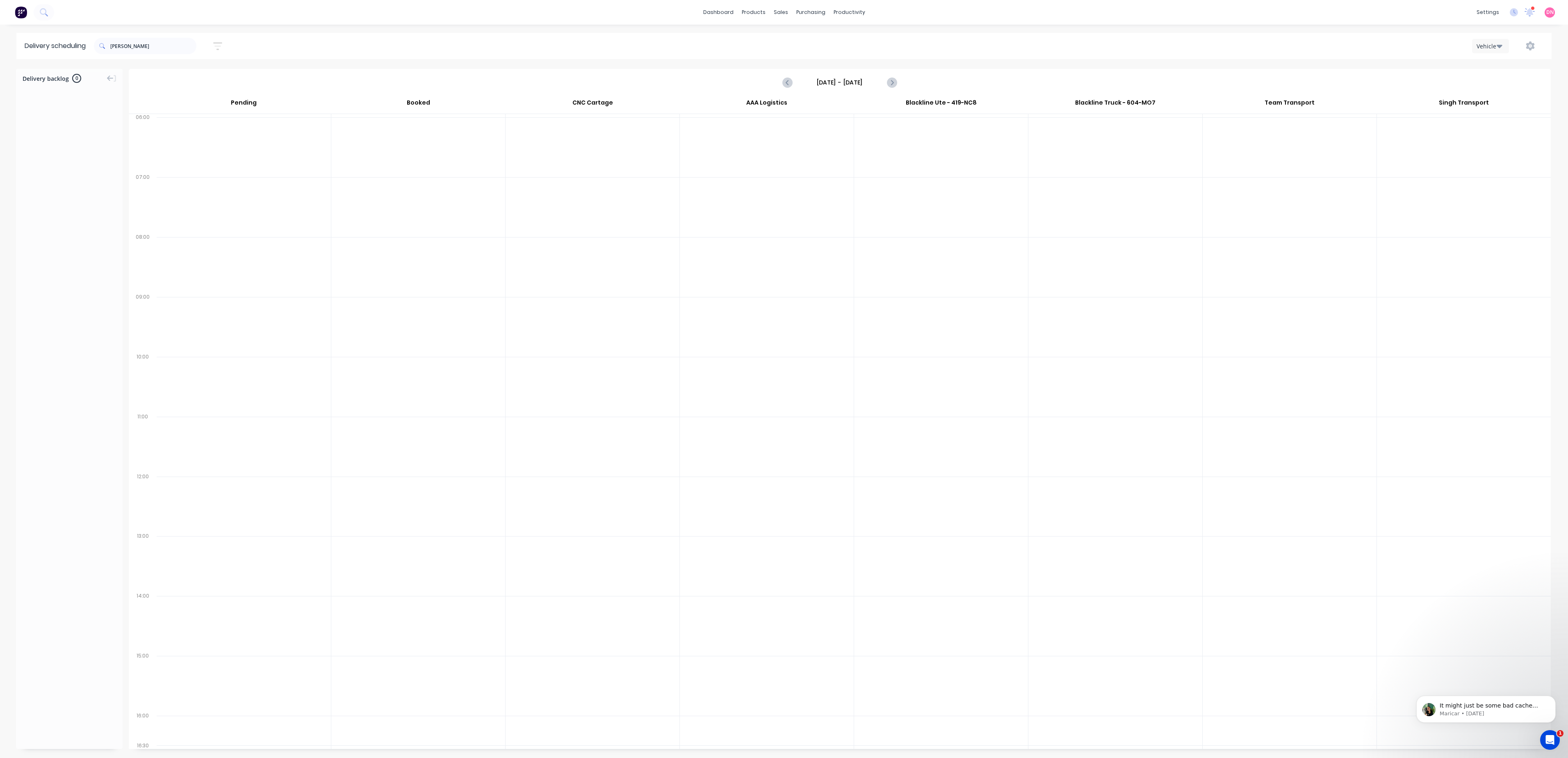
click at [224, 52] on button "button" at bounding box center [217, 47] width 26 height 16
click at [209, 100] on div "Sort by Most recent" at bounding box center [180, 101] width 68 height 10
click at [204, 124] on div "Filter by labels" at bounding box center [174, 126] width 58 height 8
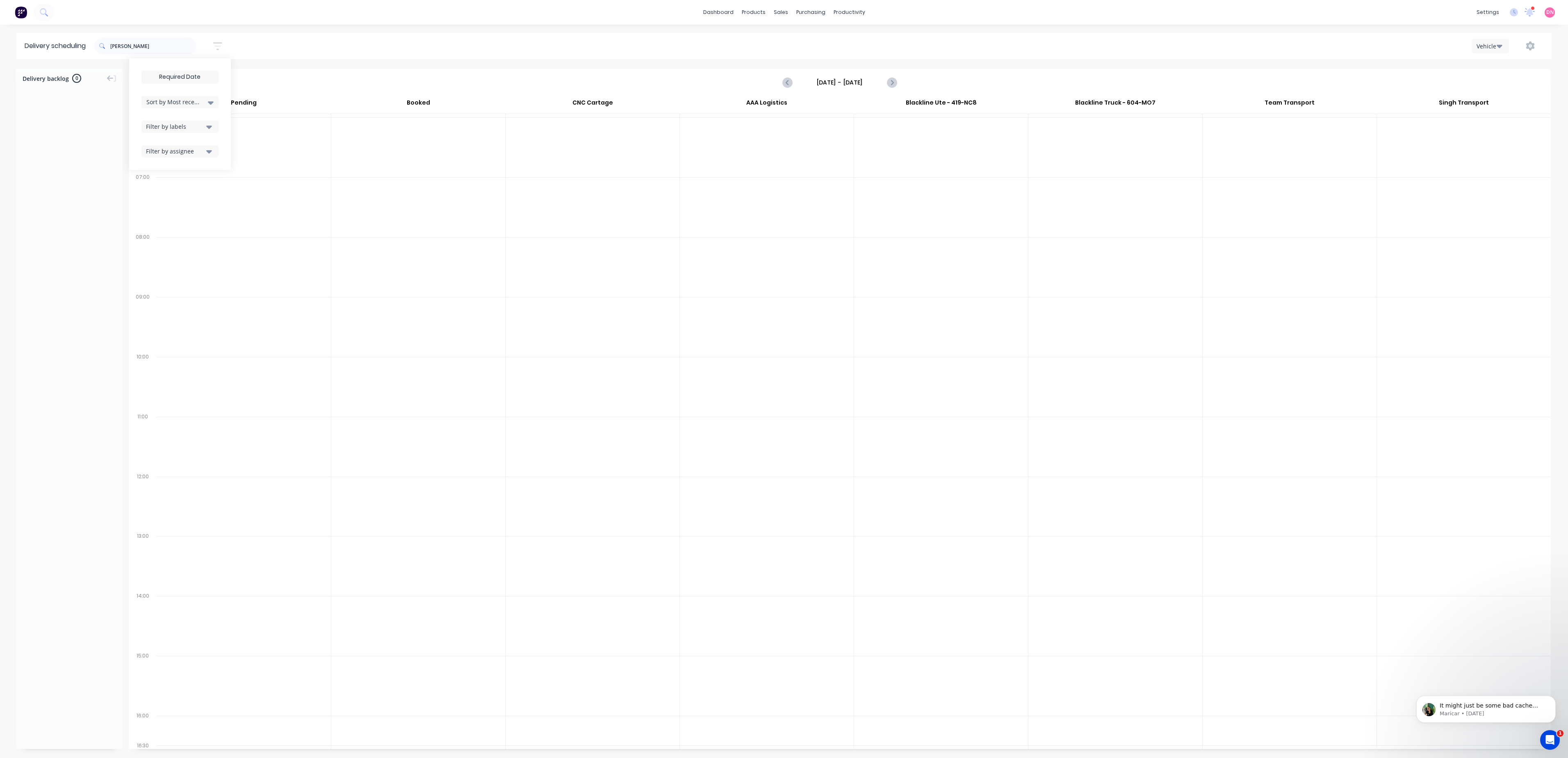
click at [203, 146] on button "Filter by assignee" at bounding box center [180, 151] width 77 height 12
click at [726, 62] on div "Delivery scheduling nathan flack Sort by Most recent Created date Required date…" at bounding box center [784, 395] width 1568 height 725
click at [894, 84] on icon "Next page" at bounding box center [891, 82] width 10 height 10
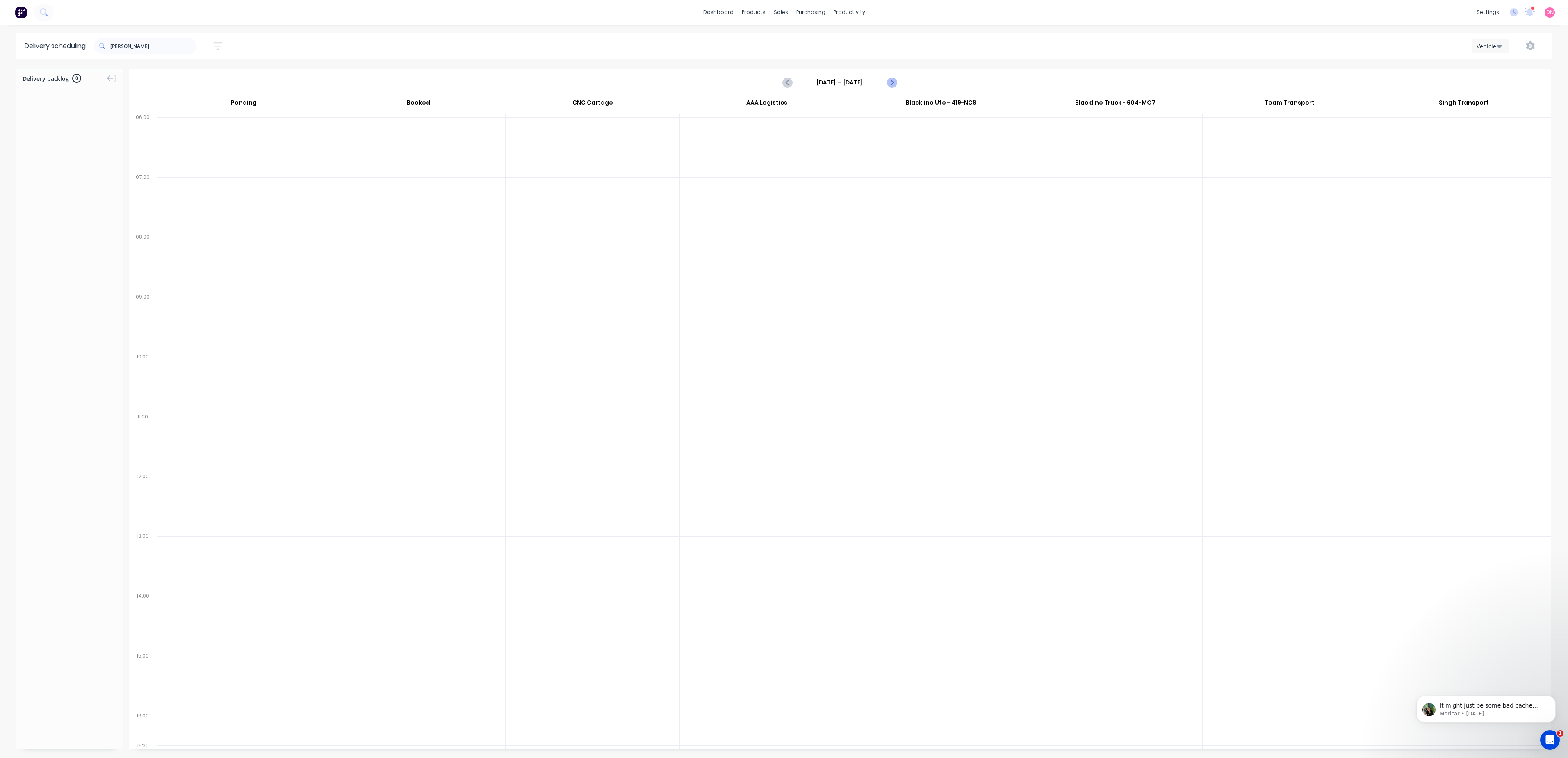
click at [894, 84] on icon "Next page" at bounding box center [891, 82] width 10 height 10
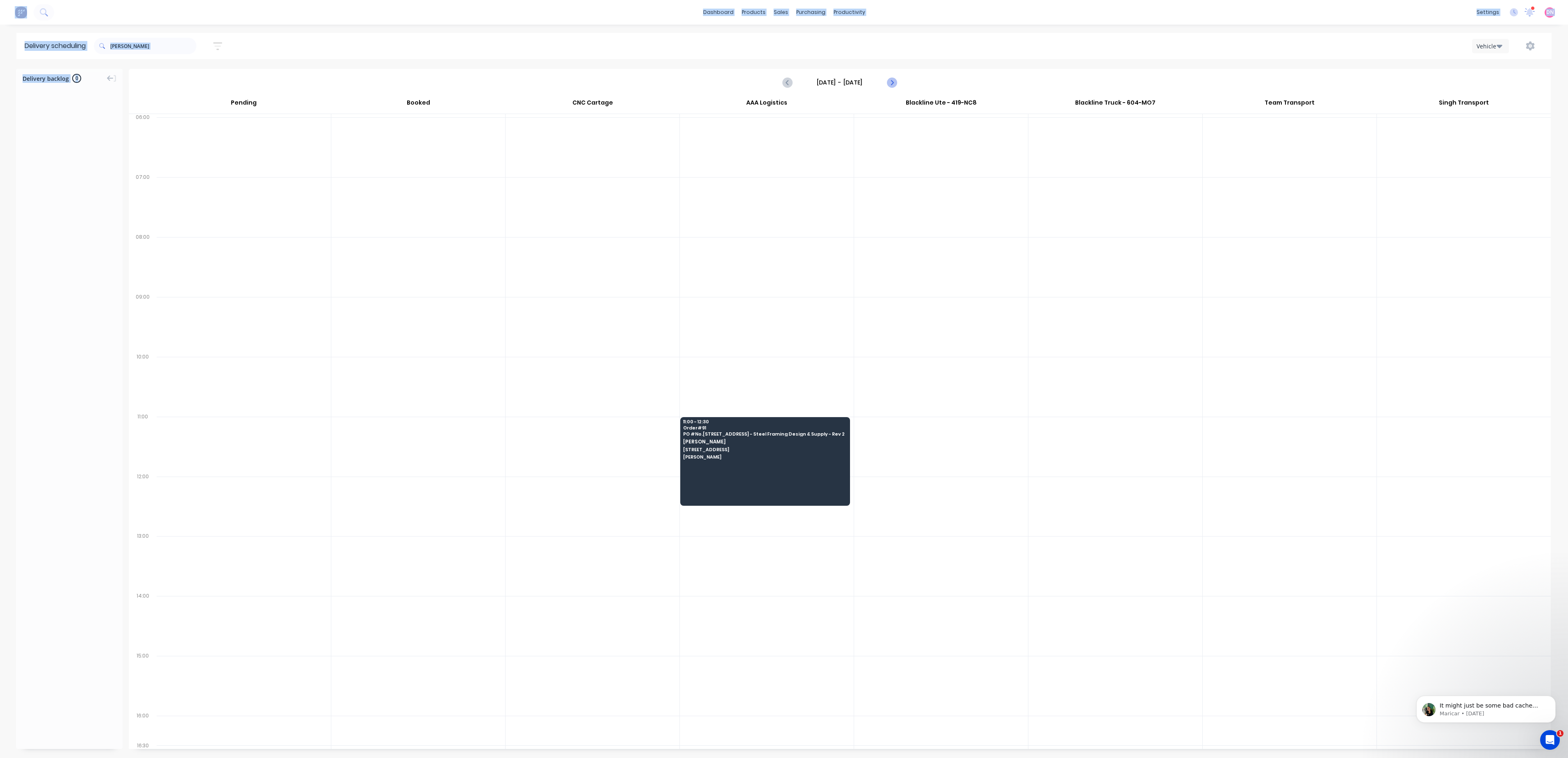
click at [894, 84] on icon "Next page" at bounding box center [891, 82] width 10 height 10
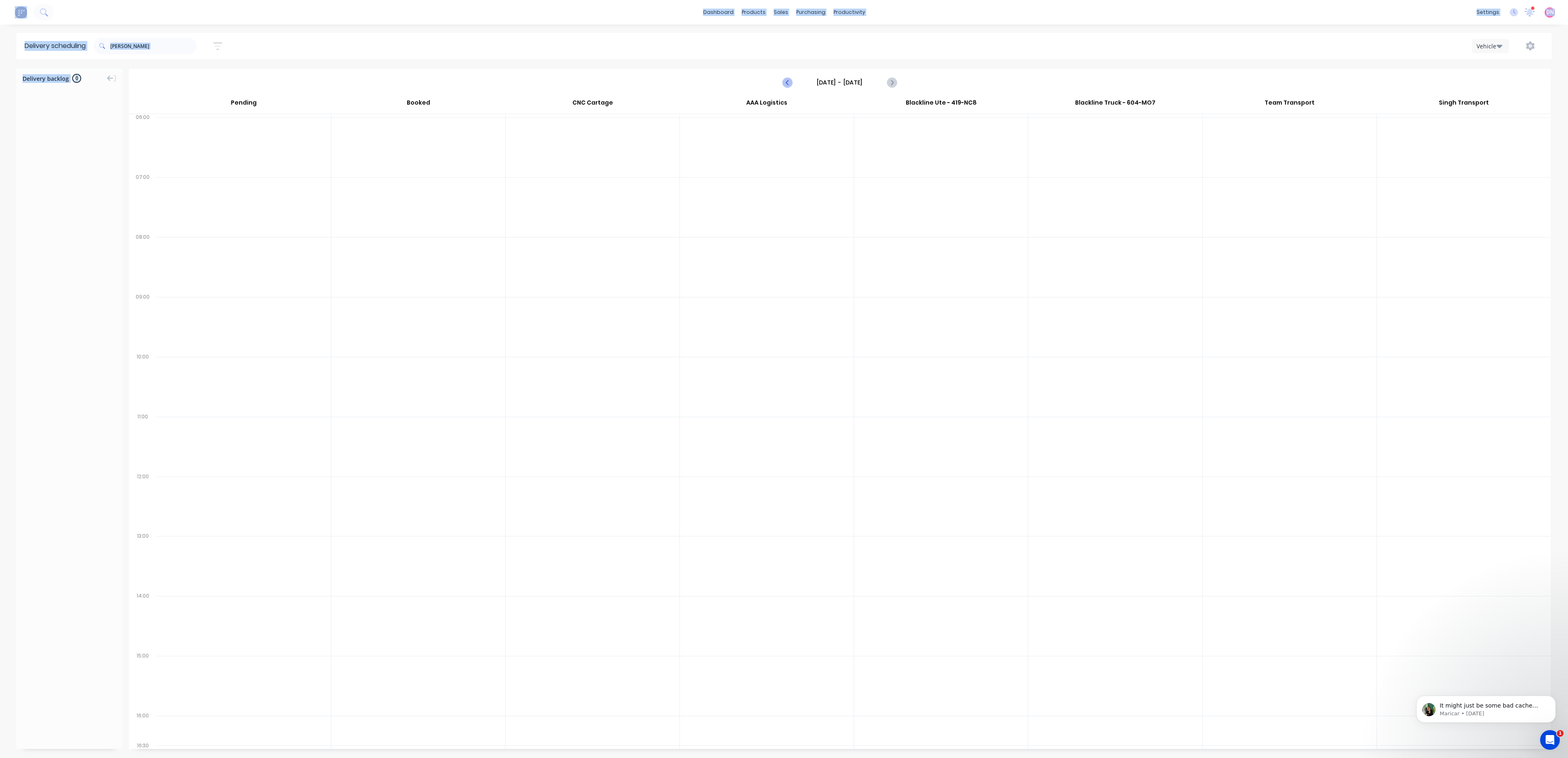
click at [788, 85] on icon "Previous page" at bounding box center [787, 82] width 10 height 10
type input "Tuesday - 26/08/25"
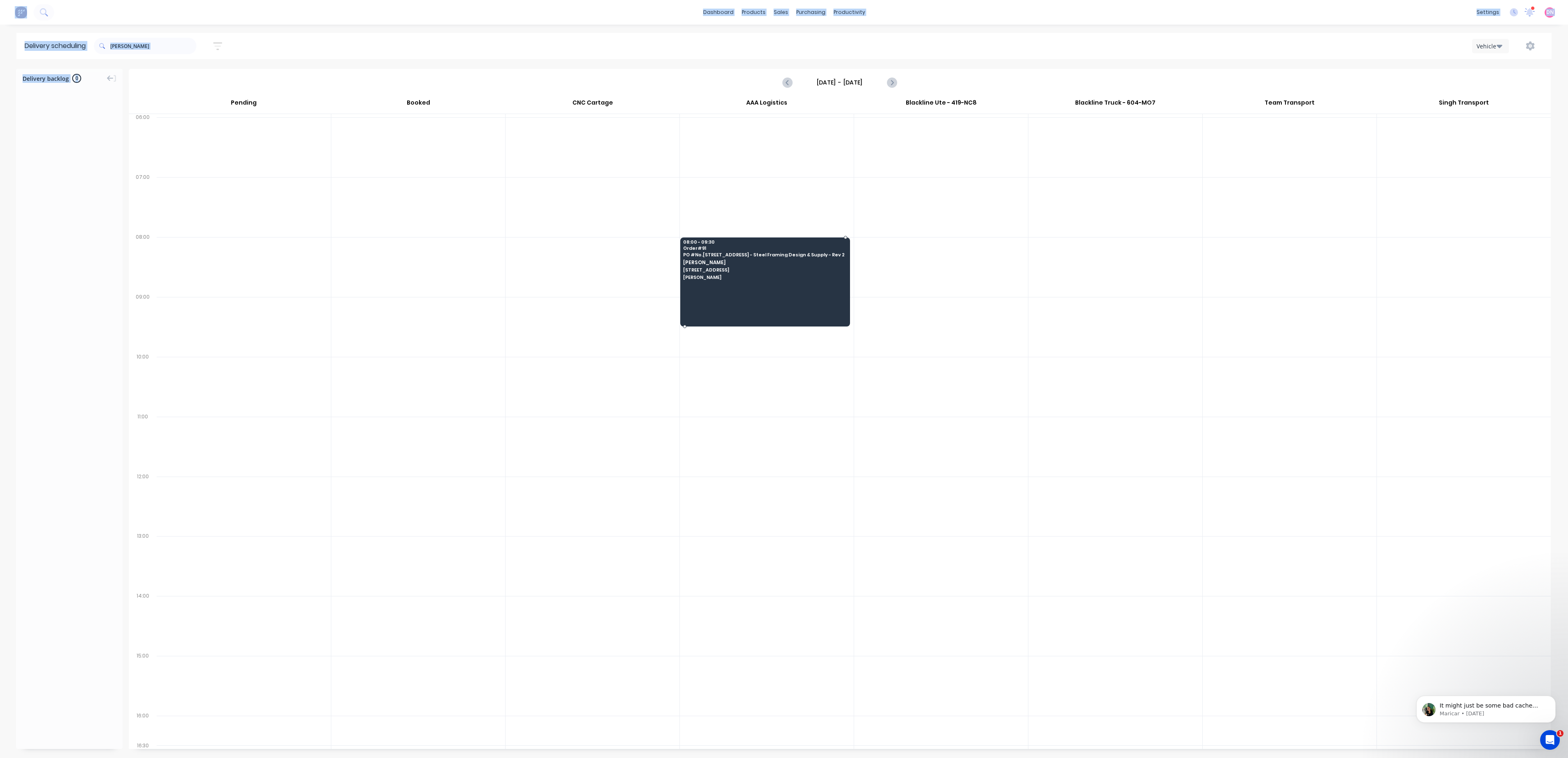
click at [748, 292] on div at bounding box center [765, 281] width 170 height 89
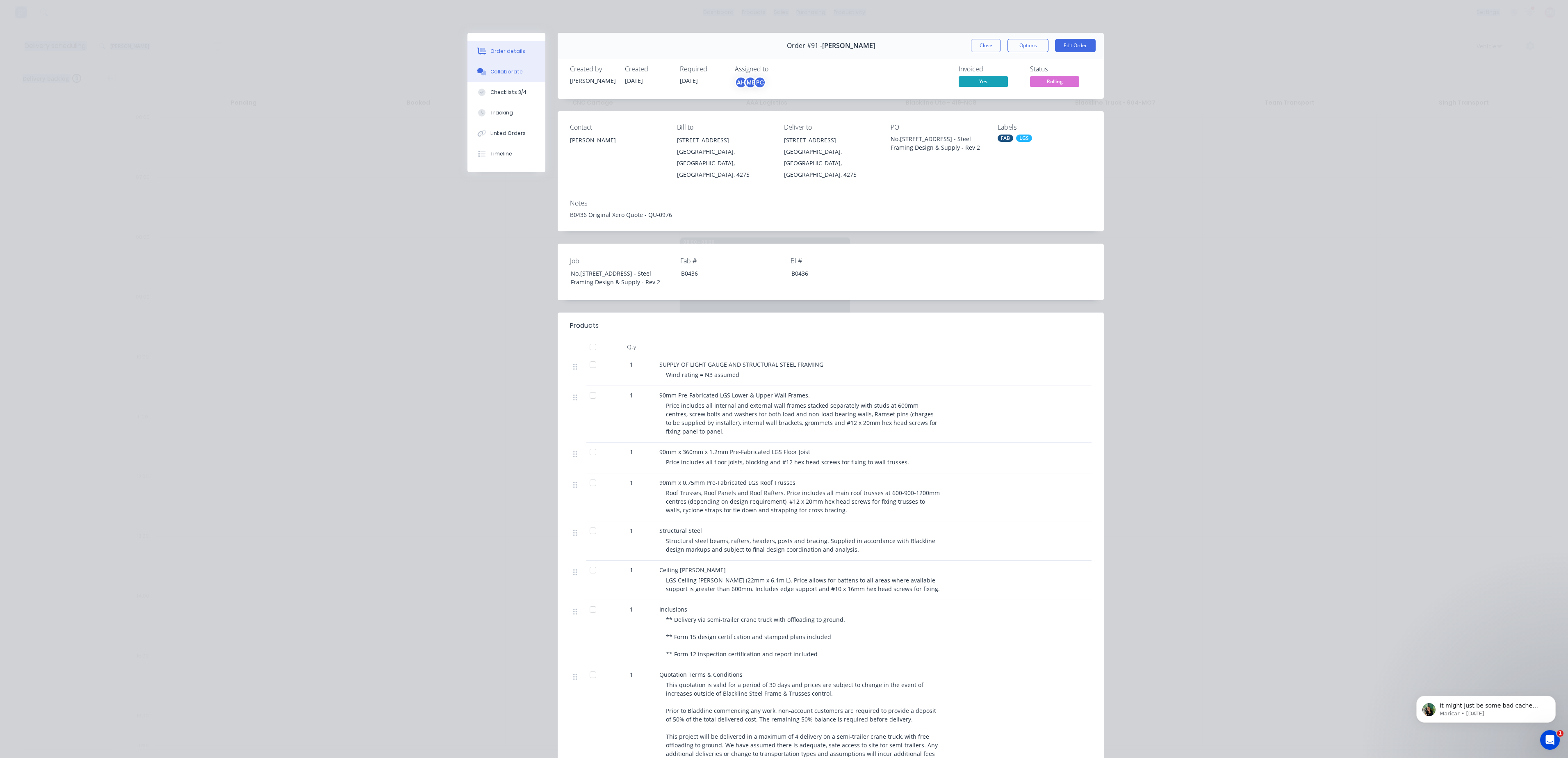
click at [514, 70] on button "Collaborate" at bounding box center [506, 71] width 78 height 20
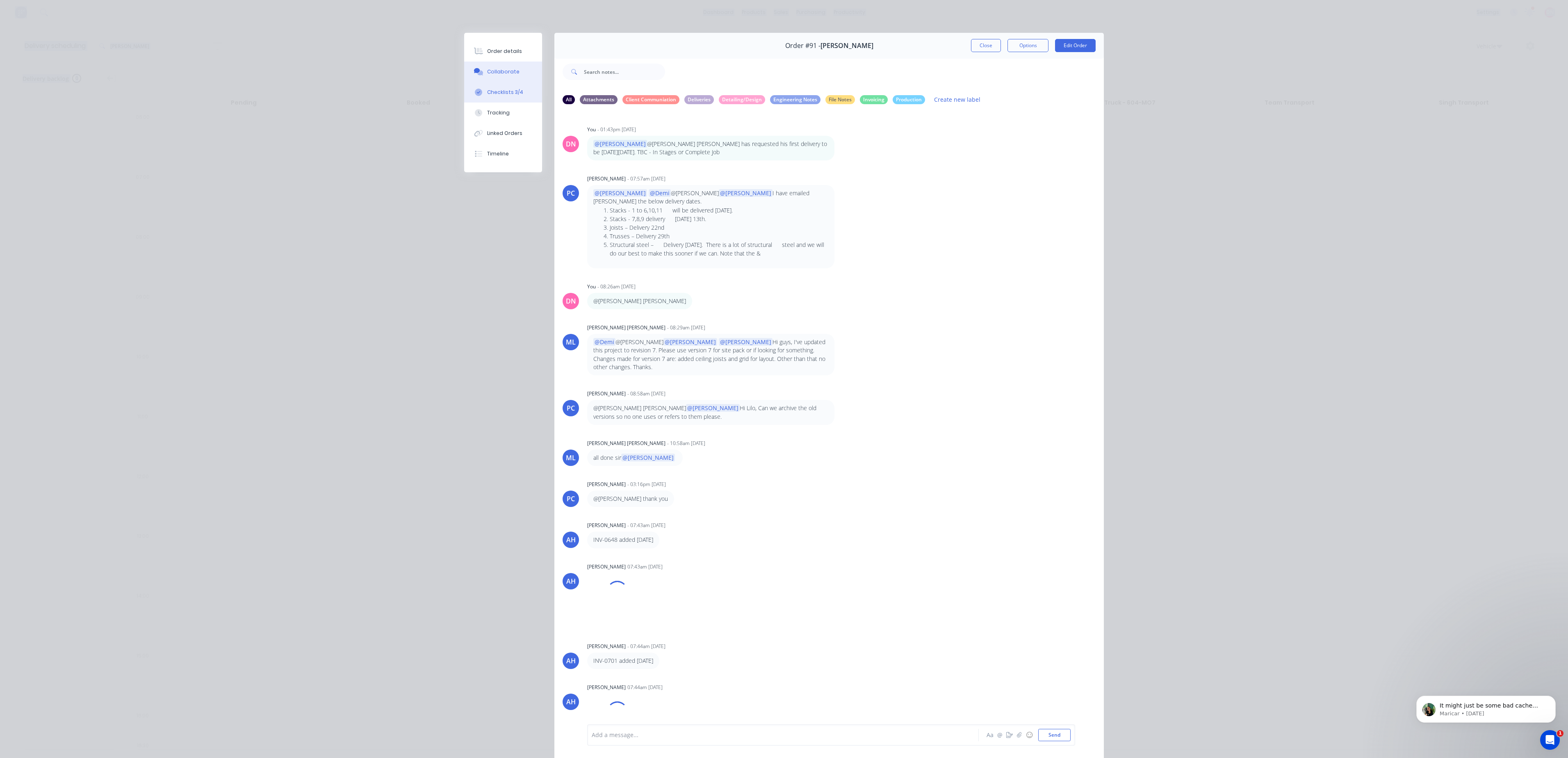
click at [512, 86] on button "Checklists 3/4" at bounding box center [502, 92] width 78 height 20
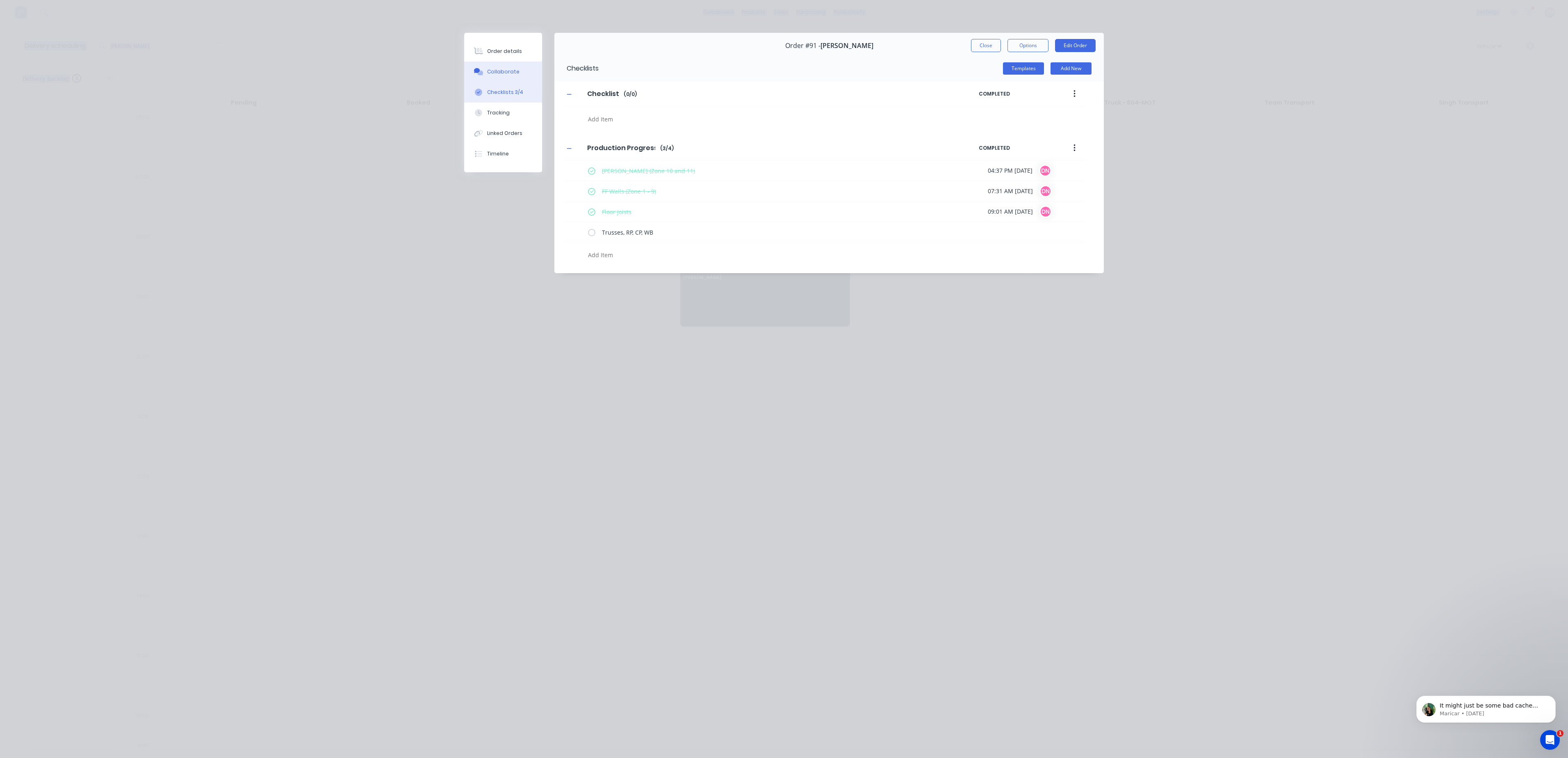
click at [517, 75] on button "Collaborate" at bounding box center [502, 71] width 78 height 20
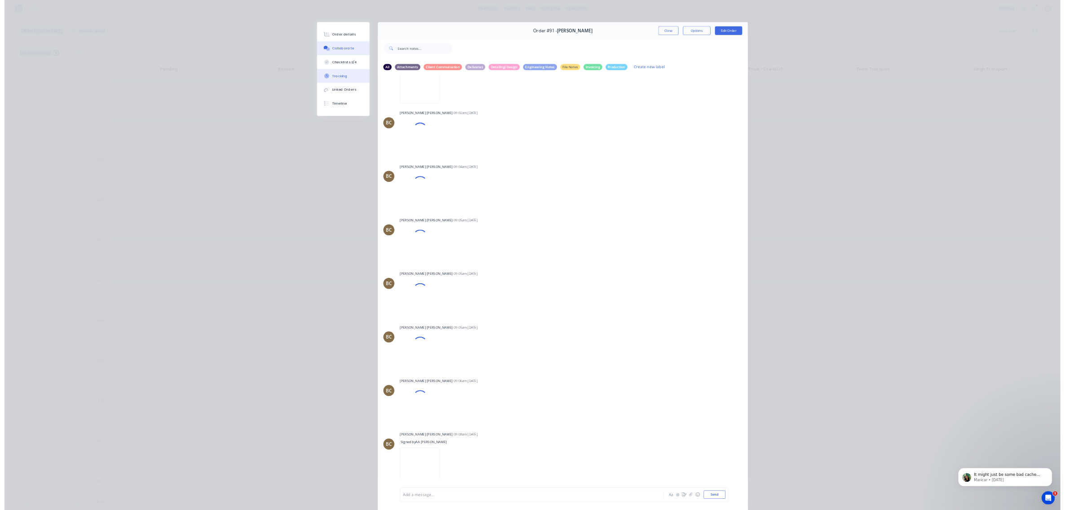
scroll to position [4529, 0]
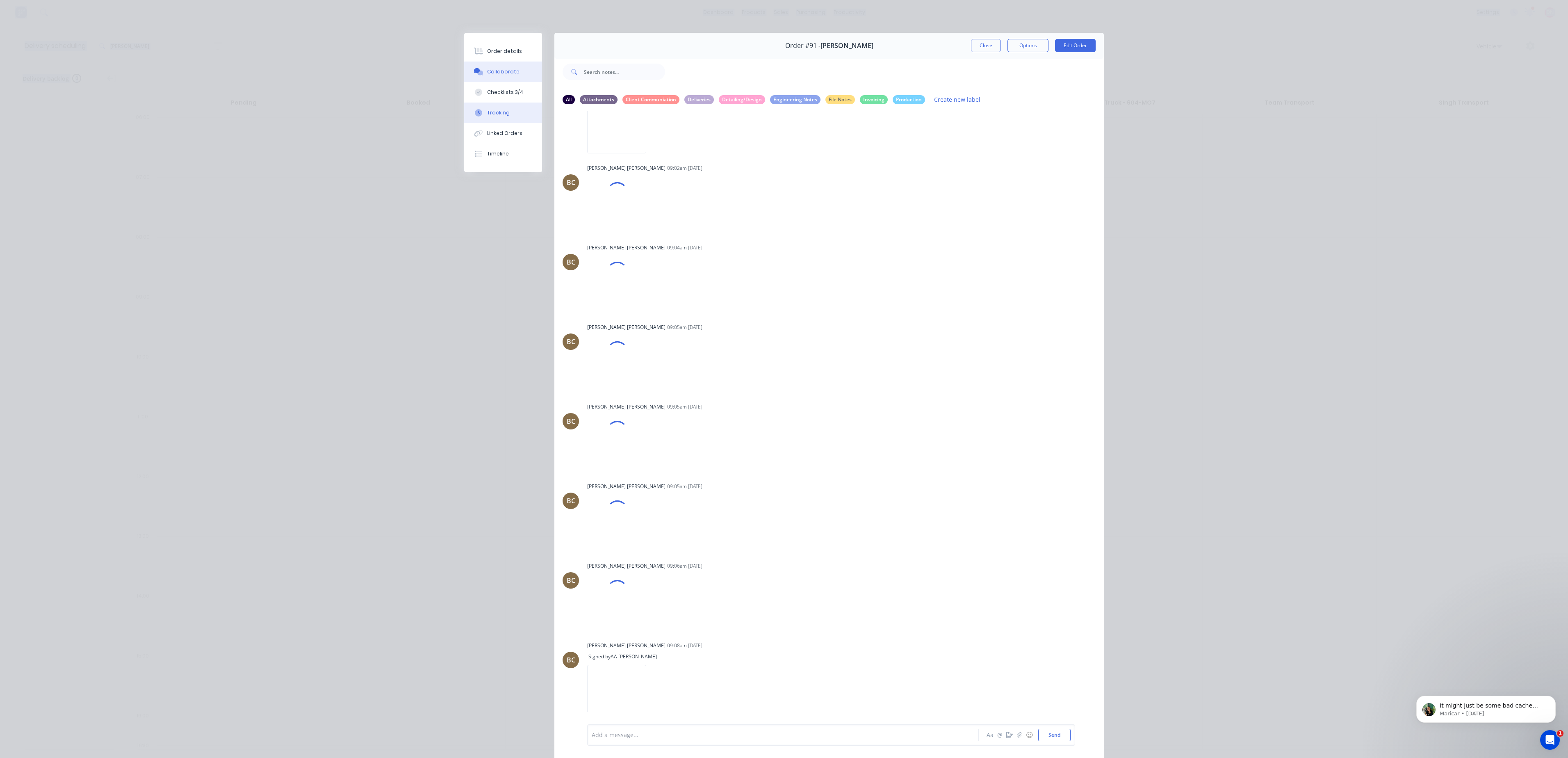
click at [491, 111] on div "Tracking" at bounding box center [499, 112] width 23 height 7
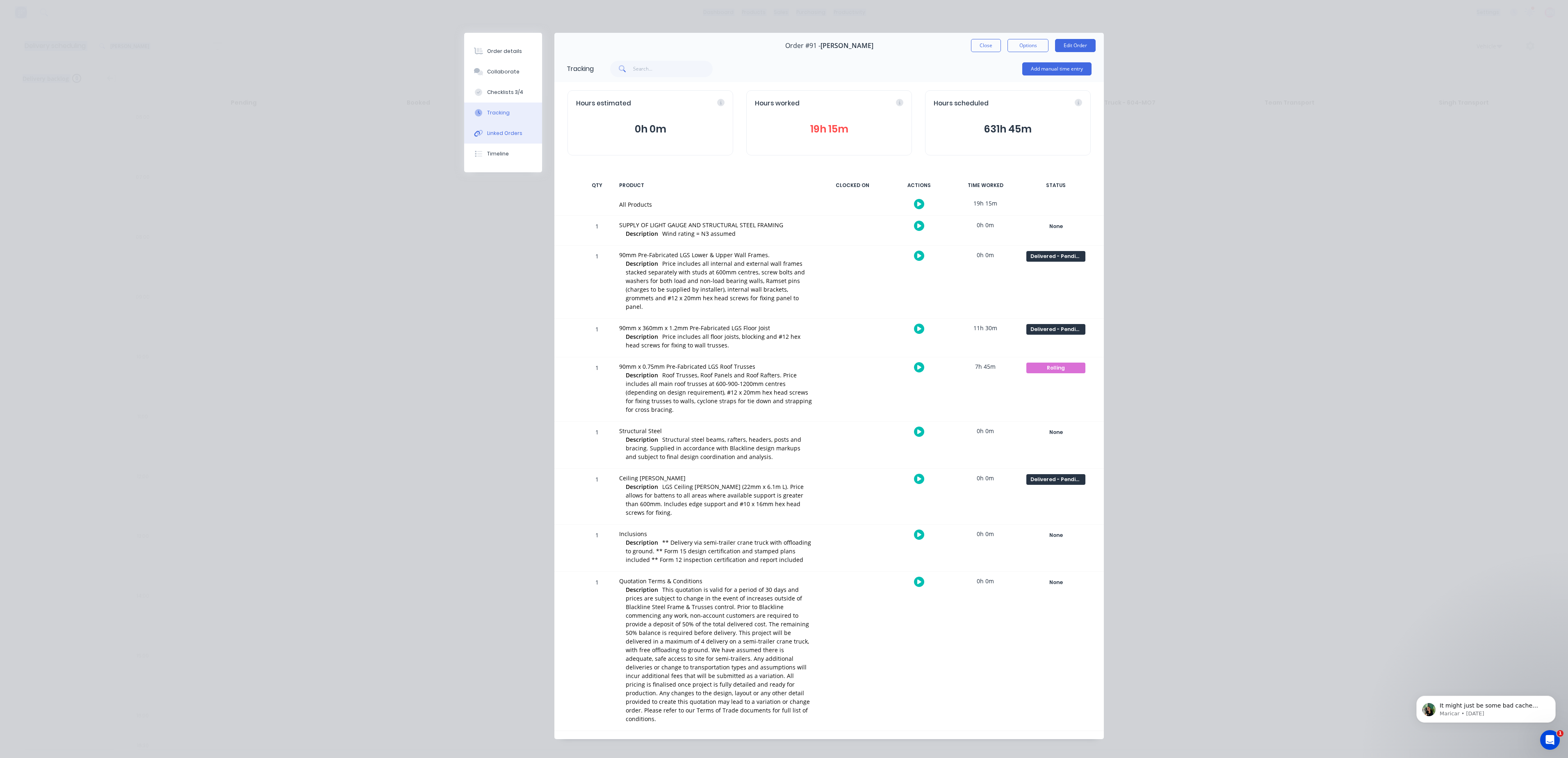
click at [512, 133] on div "Linked Orders" at bounding box center [505, 133] width 36 height 7
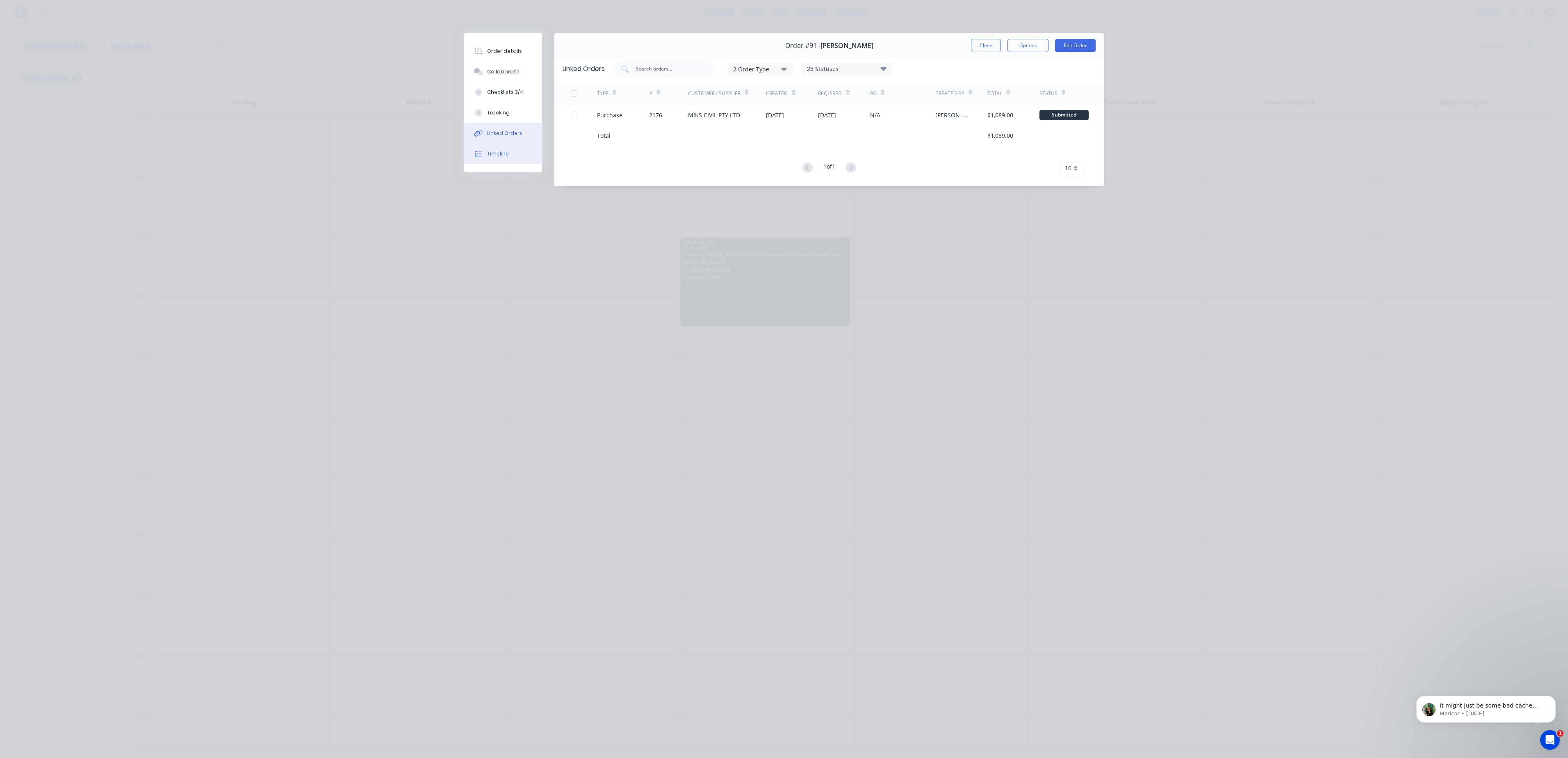
click at [500, 153] on div "Timeline" at bounding box center [499, 153] width 22 height 7
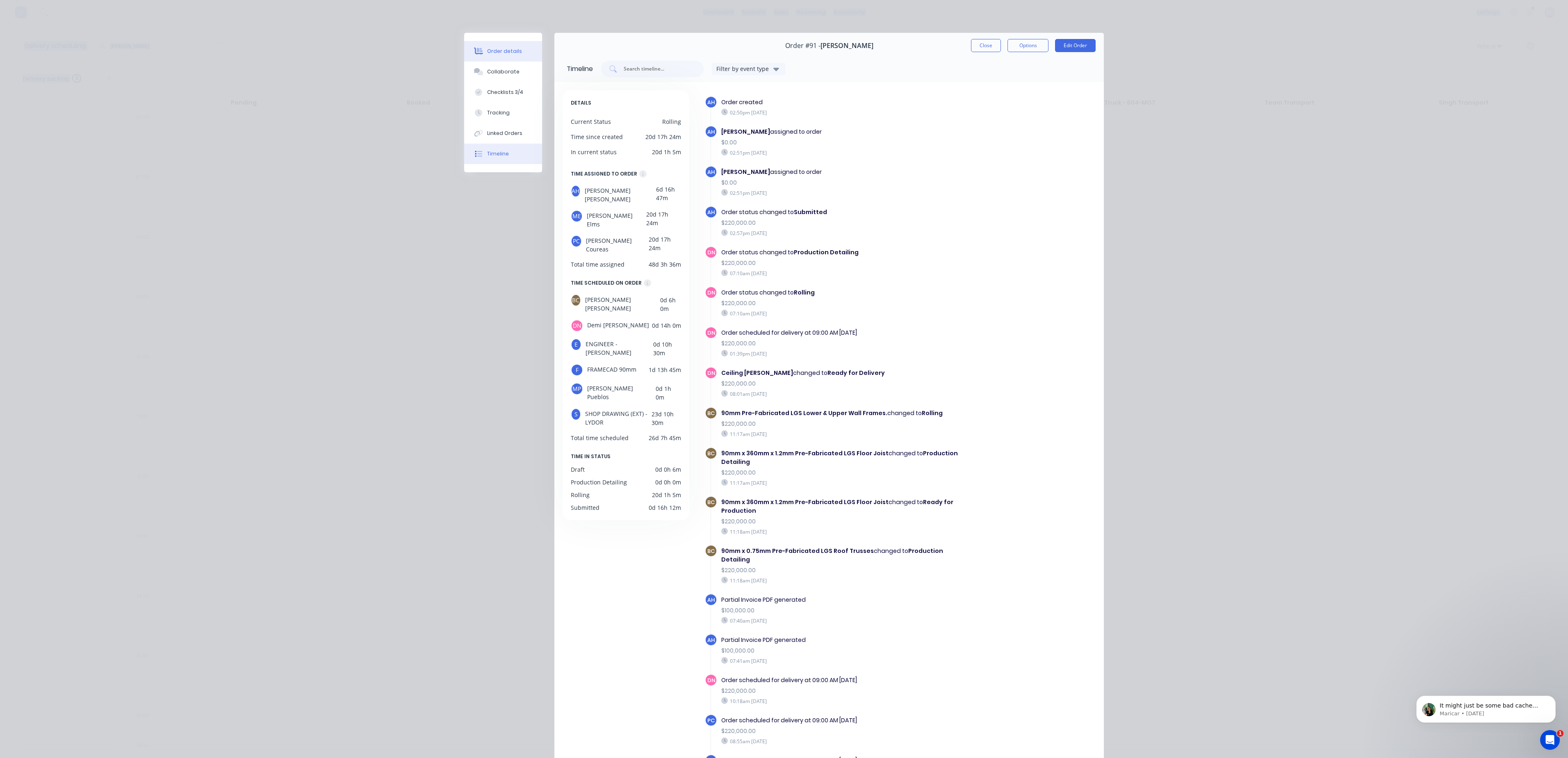
click at [507, 46] on button "Order details" at bounding box center [502, 51] width 78 height 20
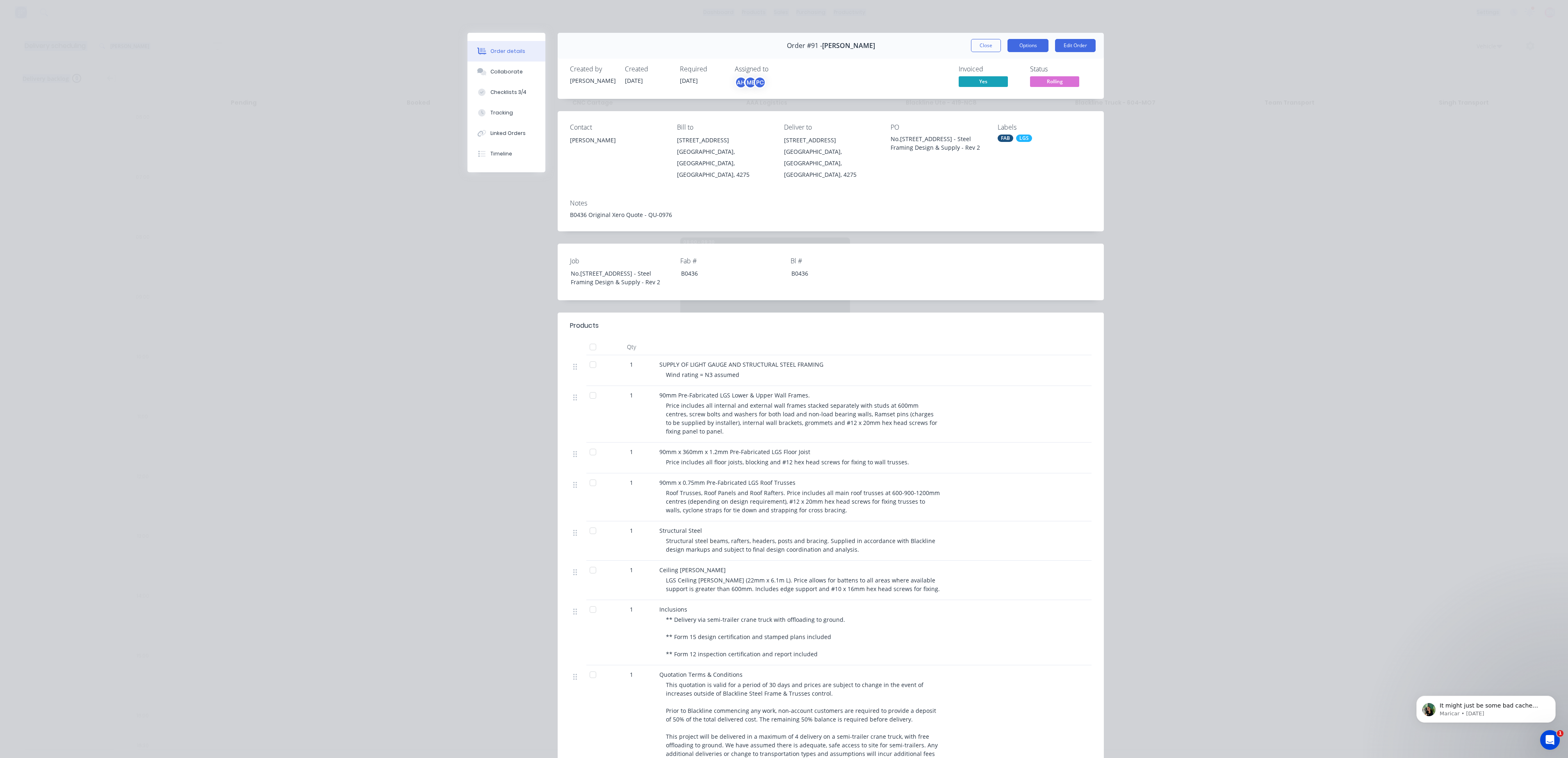
click at [1027, 49] on button "Options" at bounding box center [1027, 46] width 41 height 13
click at [973, 43] on button "Close" at bounding box center [985, 46] width 30 height 13
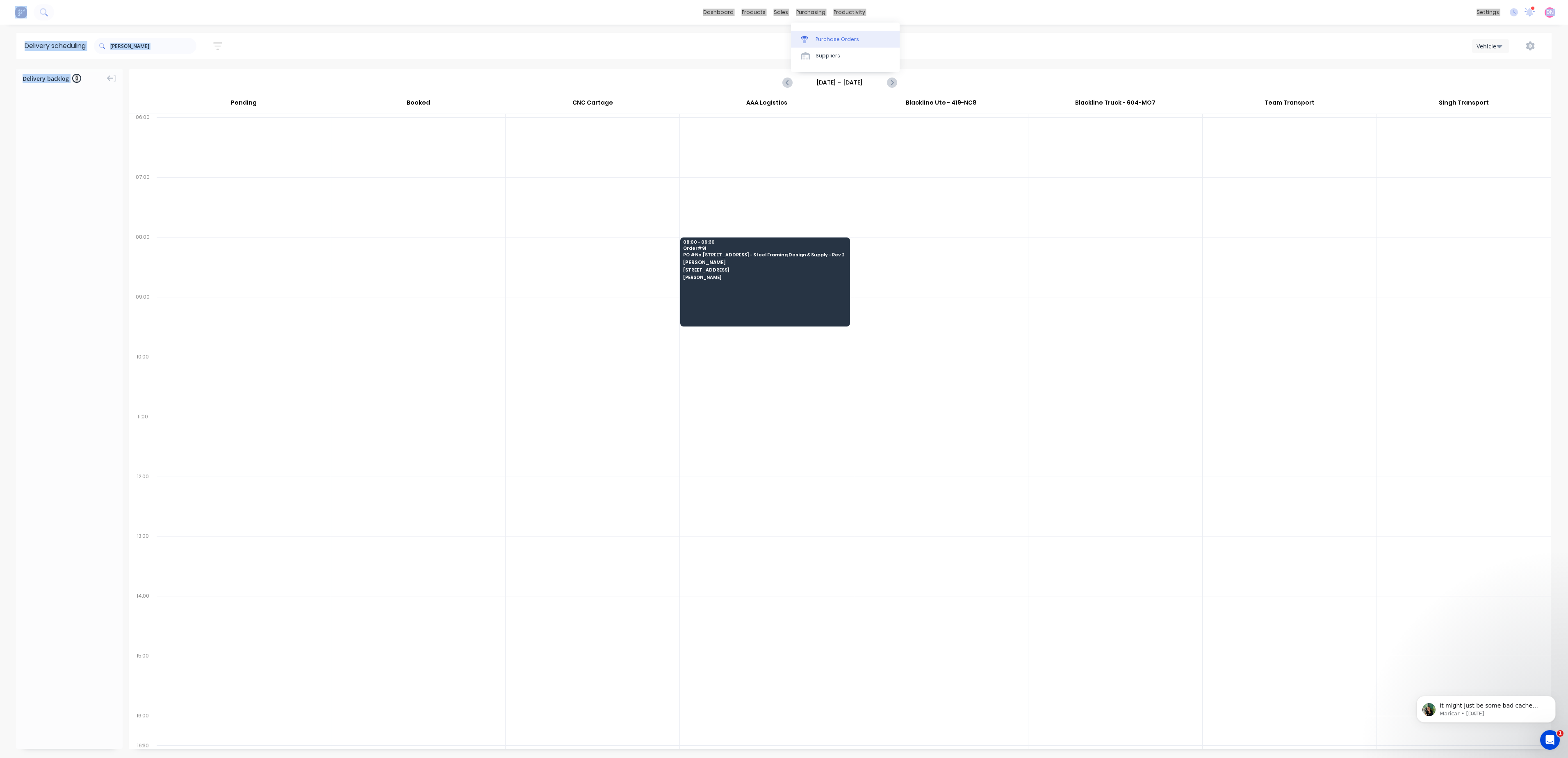
click at [815, 36] on link "Purchase Orders" at bounding box center [845, 39] width 109 height 16
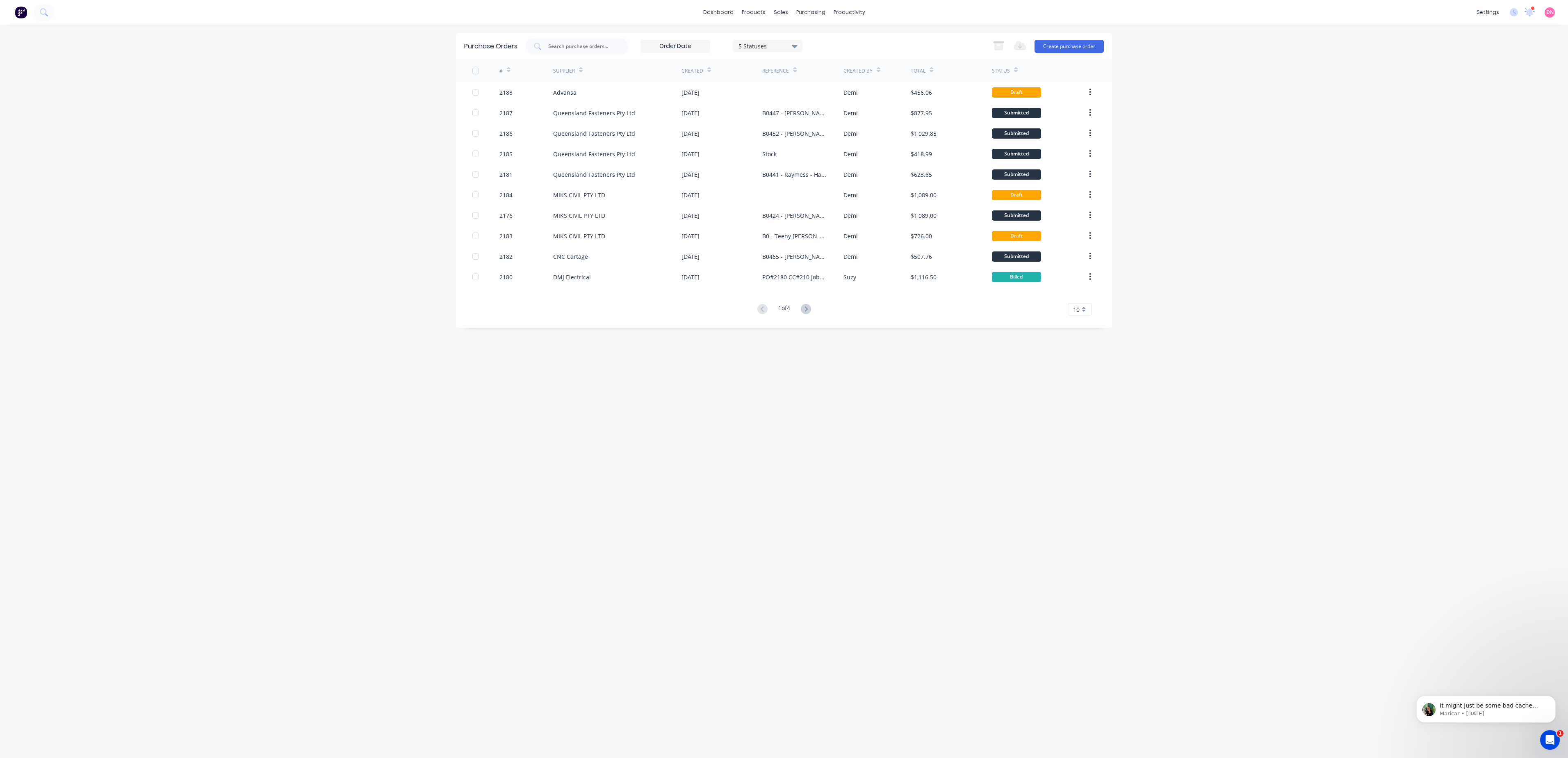
click at [700, 45] on input at bounding box center [675, 46] width 68 height 12
click at [856, 37] on div "Purchase Orders 5 Statuses 5 Statuses Export to Excel (XLSX) Create purchase or…" at bounding box center [784, 46] width 657 height 26
click at [771, 36] on div "Purchase Orders 5 Statuses 5 Statuses Export to Excel (XLSX) Create purchase or…" at bounding box center [784, 46] width 657 height 26
drag, startPoint x: 771, startPoint y: 36, endPoint x: 777, endPoint y: 44, distance: 10.0
click at [777, 43] on div "5 Statuses" at bounding box center [768, 45] width 58 height 8
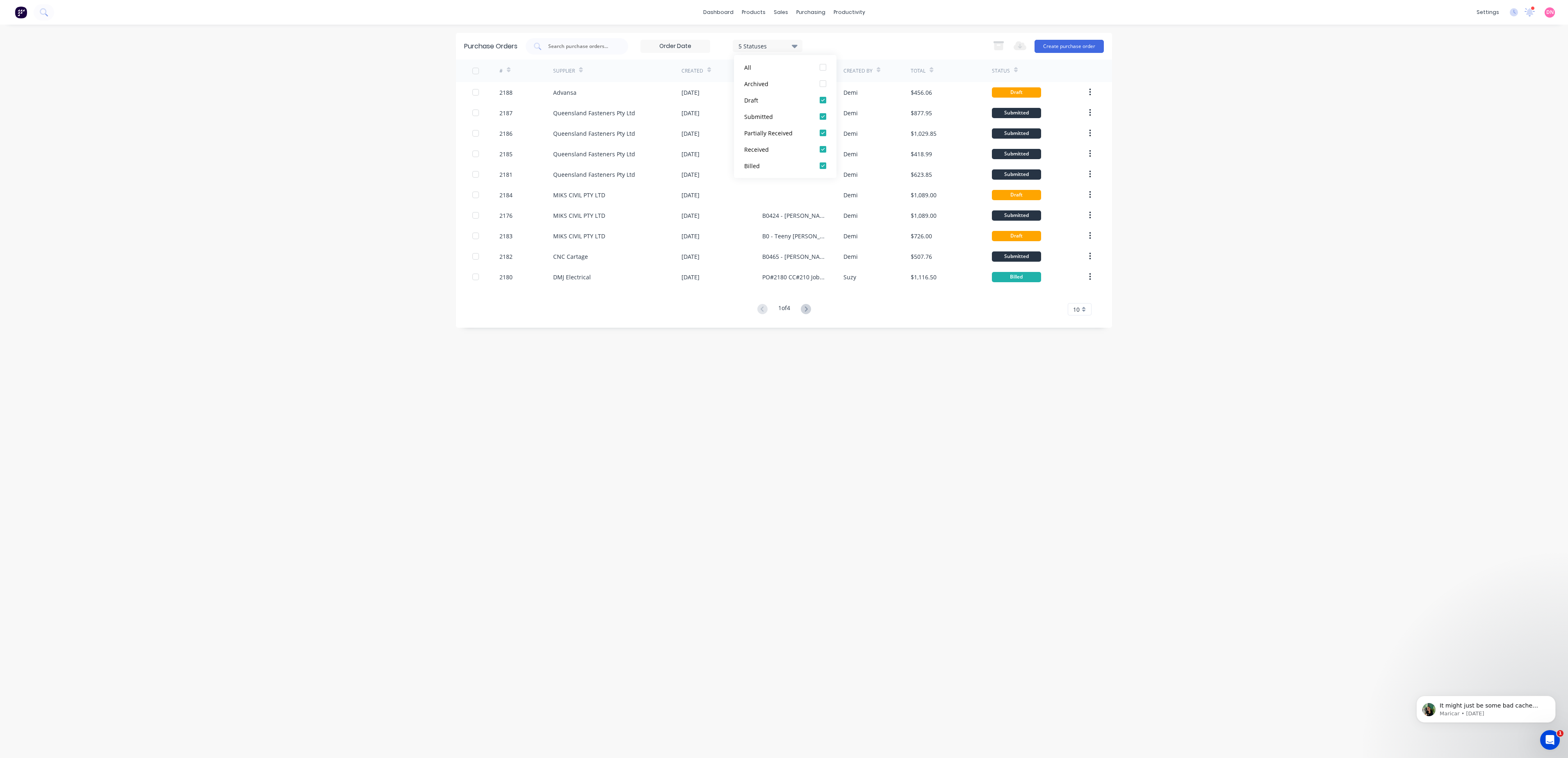
click at [691, 49] on input at bounding box center [675, 46] width 68 height 12
click at [819, 44] on div "5 Statuses 5 Statuses Export to Excel (XLSX) Create purchase order" at bounding box center [815, 47] width 578 height 16
click at [693, 50] on input at bounding box center [675, 46] width 68 height 12
click at [761, 45] on div "5 Statuses" at bounding box center [768, 45] width 58 height 8
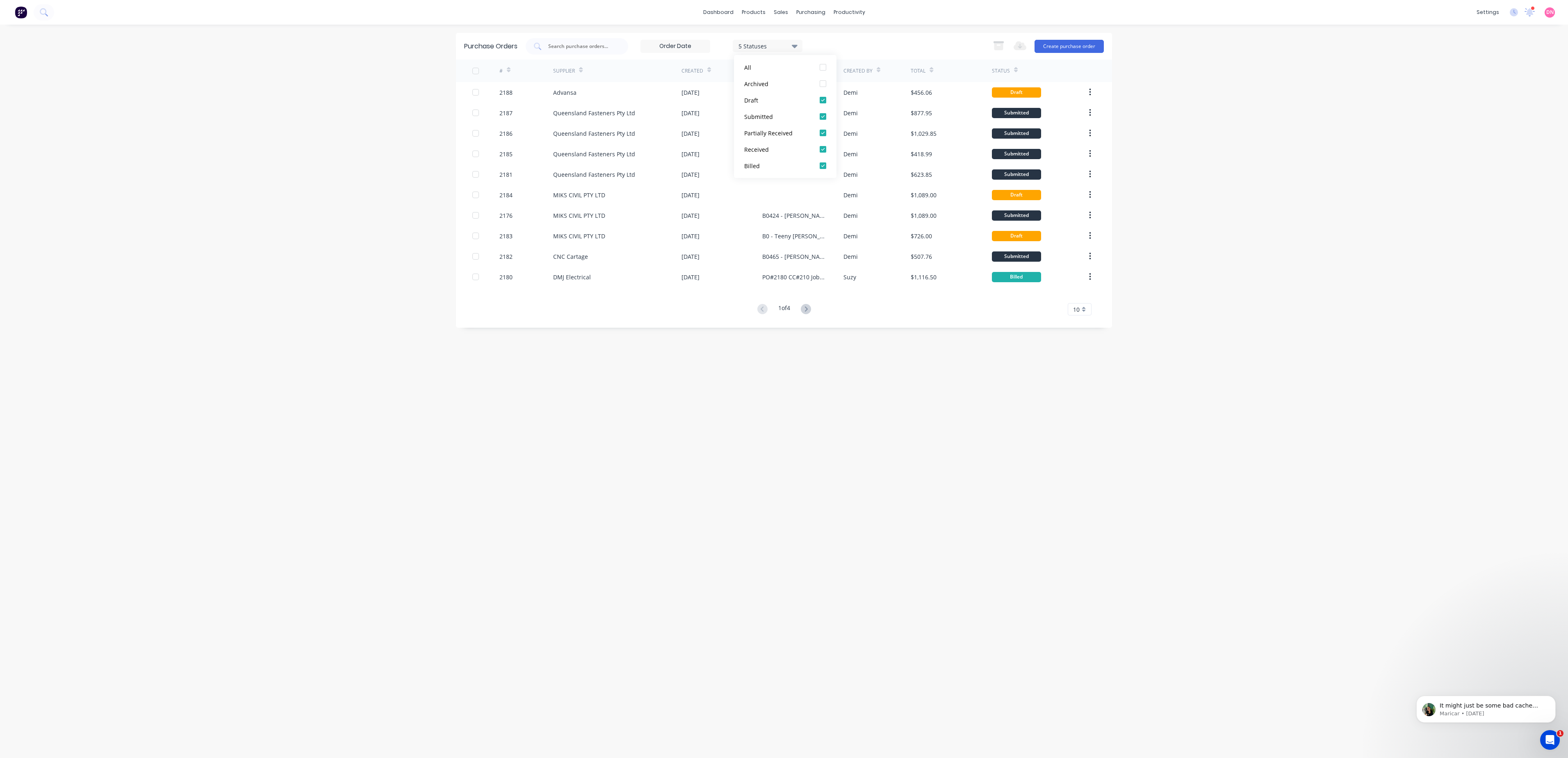
click at [850, 45] on div "5 Statuses 5 Statuses Export to Excel (XLSX) Create purchase order" at bounding box center [815, 47] width 578 height 16
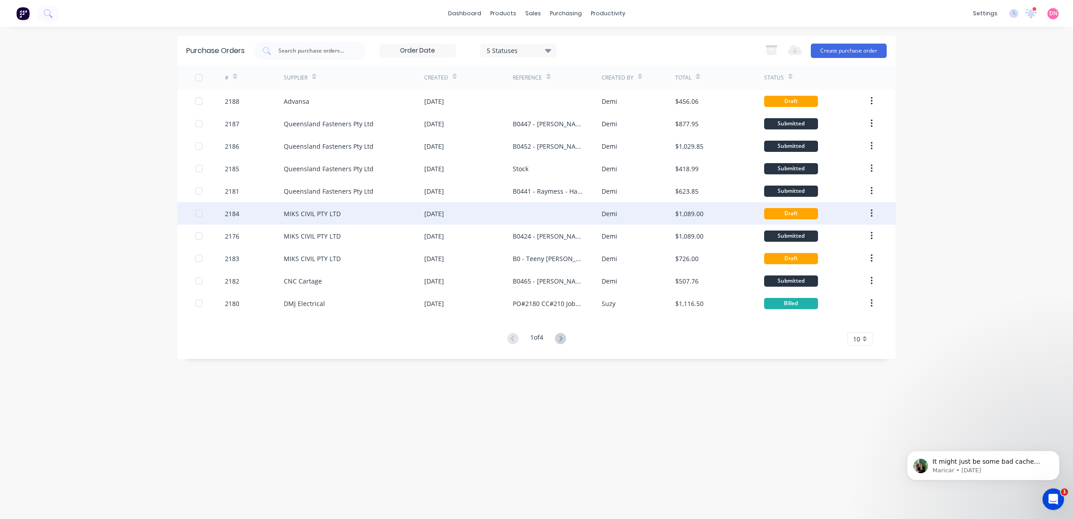
click at [519, 219] on div at bounding box center [557, 213] width 88 height 22
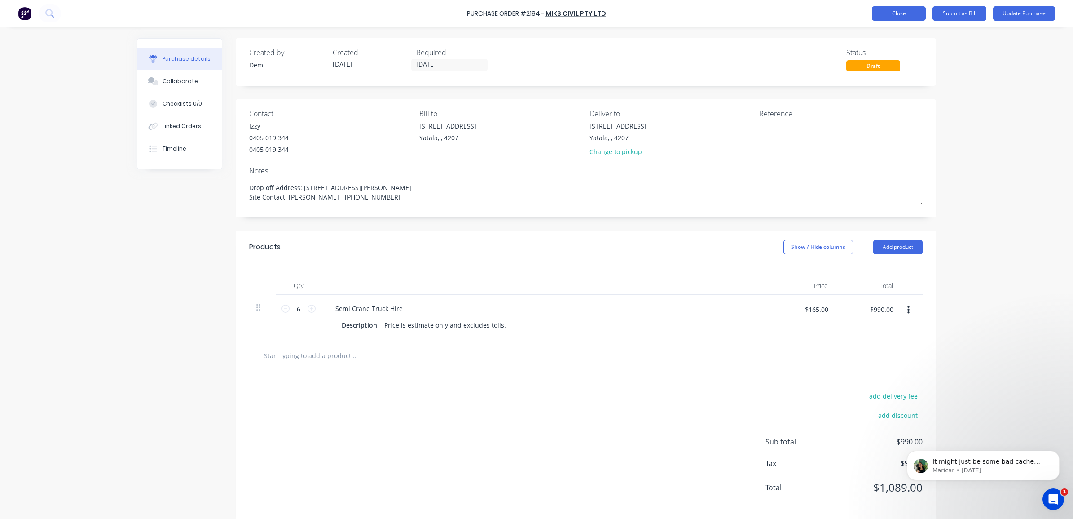
click at [883, 10] on button "Close" at bounding box center [899, 13] width 54 height 14
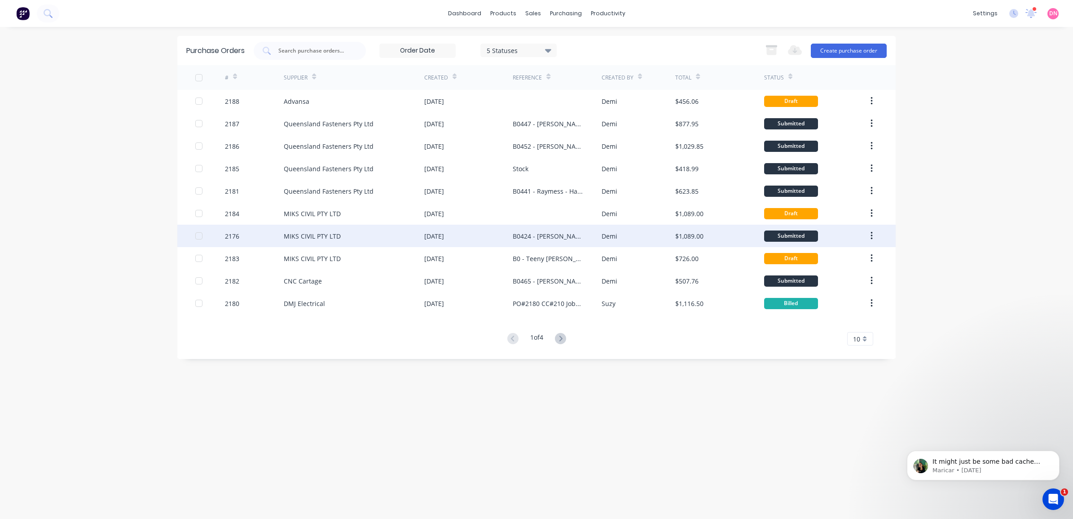
click at [538, 229] on div "B0424 - [PERSON_NAME] - Floor Joists and Frame Extensions" at bounding box center [557, 236] width 88 height 22
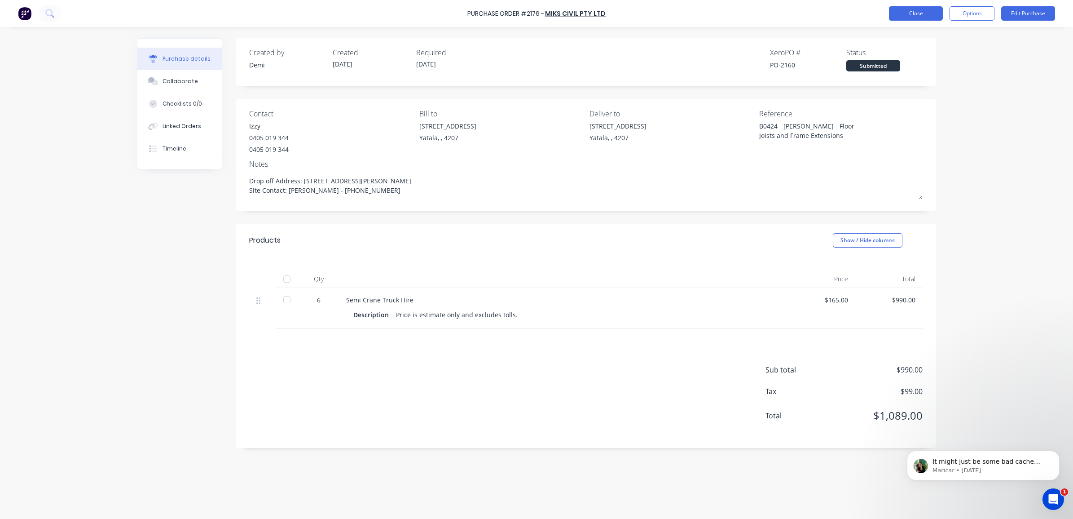
click at [896, 14] on button "Close" at bounding box center [916, 13] width 54 height 14
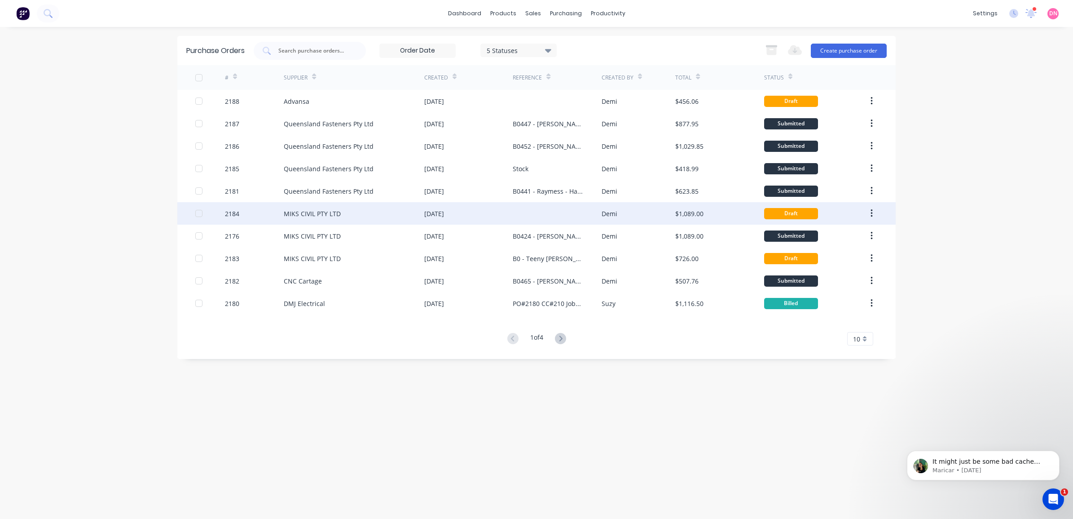
click at [524, 213] on div at bounding box center [557, 213] width 88 height 22
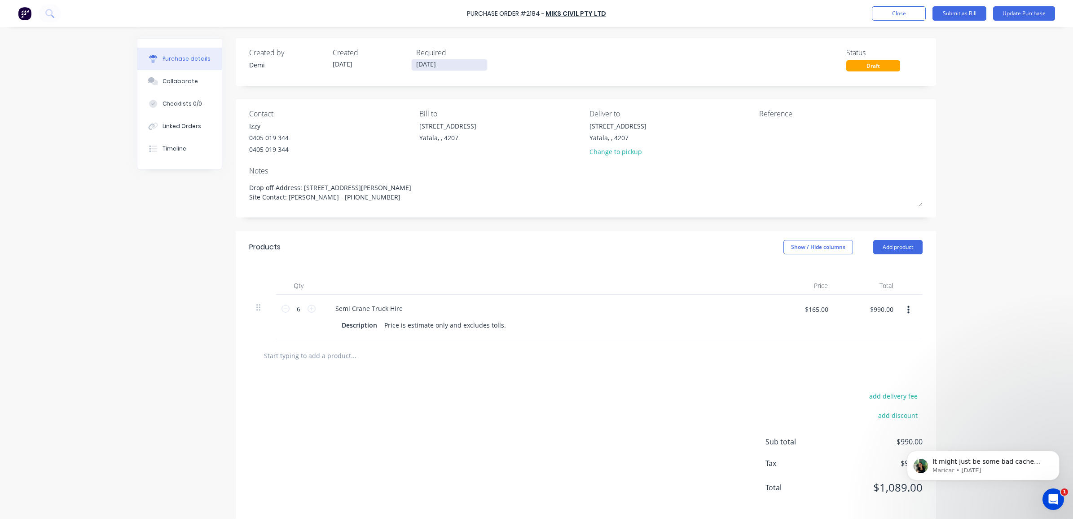
click at [437, 62] on input "[DATE]" at bounding box center [449, 64] width 75 height 11
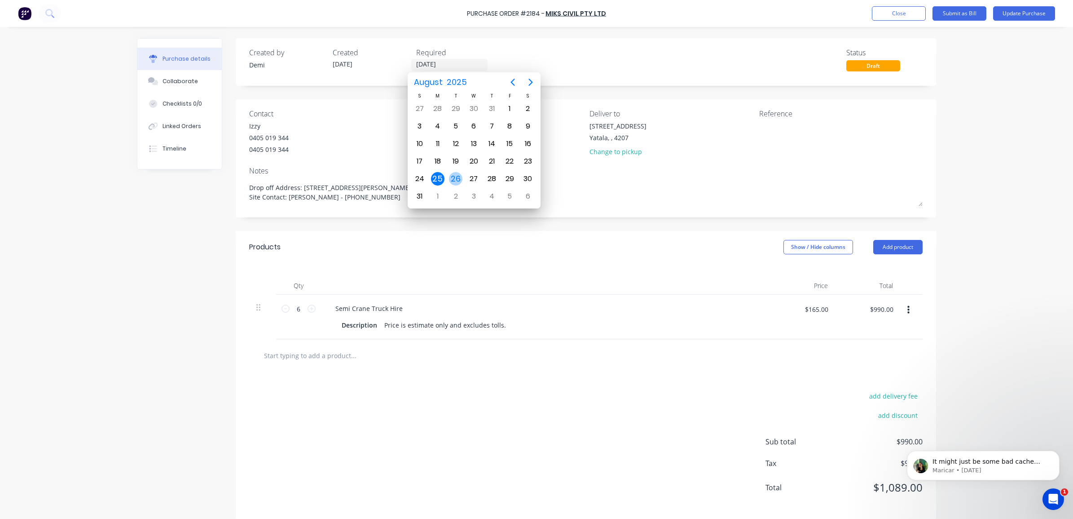
click at [451, 174] on div "26" at bounding box center [455, 178] width 13 height 13
type textarea "x"
type input "26/08/25"
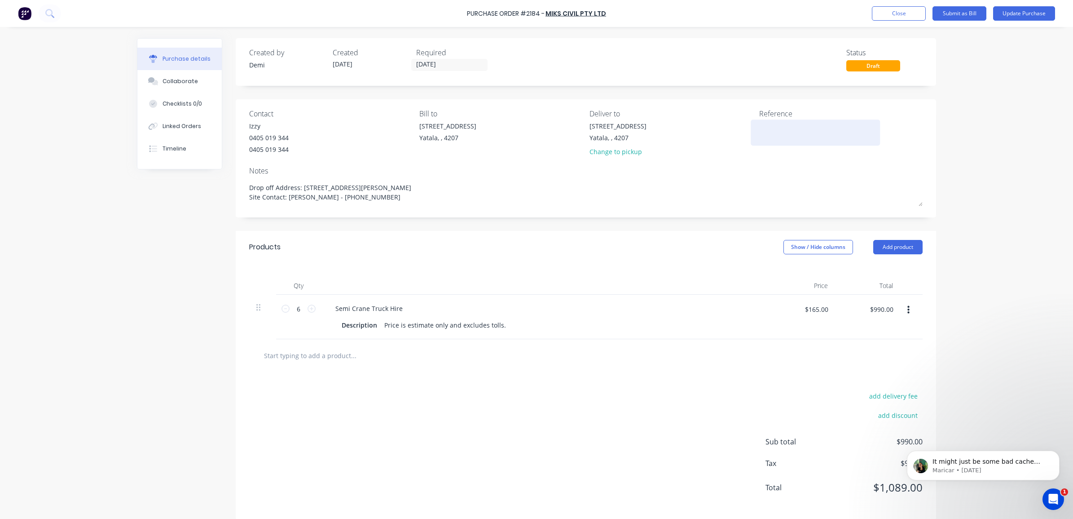
click at [789, 124] on textarea at bounding box center [815, 131] width 112 height 20
type textarea "B0"
type textarea "x"
type textarea "B0"
type textarea "x"
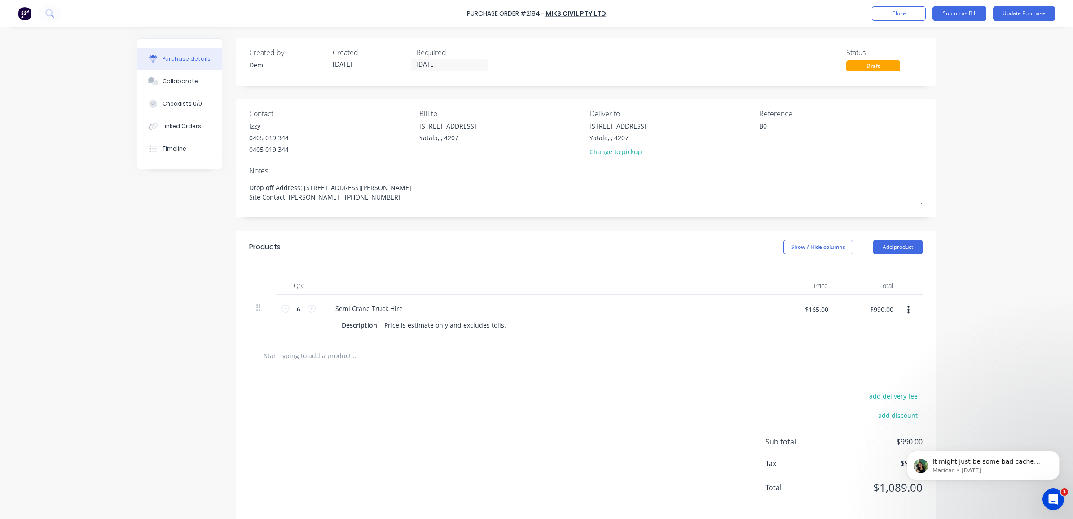
drag, startPoint x: 764, startPoint y: 124, endPoint x: 725, endPoint y: 118, distance: 39.6
click at [725, 118] on div "Contact Izzy 0405 019 344 0405 019 344 Bill to 33 Computer Road Yatala, , 4207 …" at bounding box center [586, 134] width 674 height 53
paste textarea "424 - Nathan Flack - Floor Joists"
type textarea "B0424 - Nathan Flack - Floor Joists"
type textarea "x"
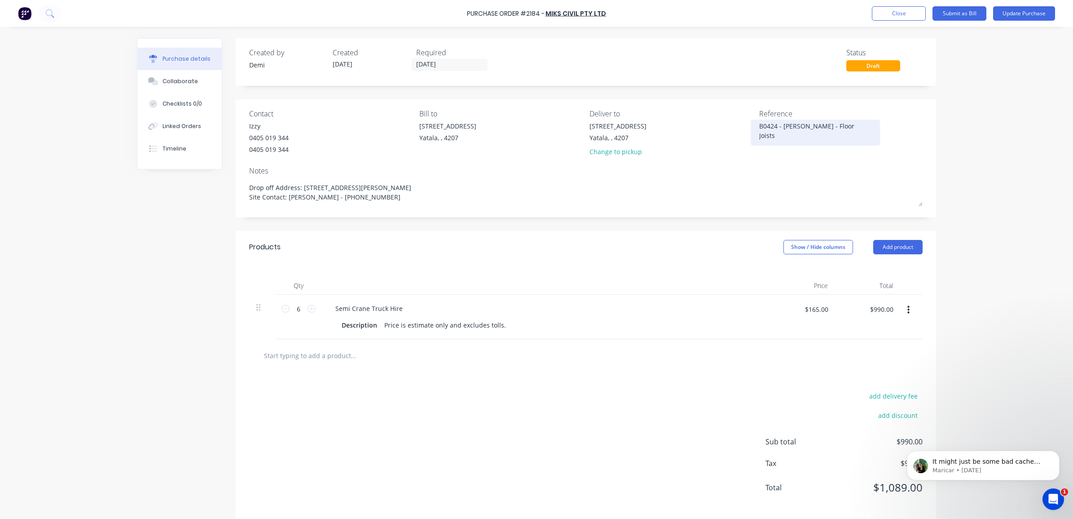
drag, startPoint x: 843, startPoint y: 133, endPoint x: 820, endPoint y: 132, distance: 22.9
click at [820, 132] on textarea "B0424 - Nathan Flack - Floor Joists" at bounding box center [815, 131] width 112 height 20
type textarea "B0424 - Nathan Flack - Trusses"
type textarea "x"
type textarea "B0424 - Nathan Flack - Trusses"
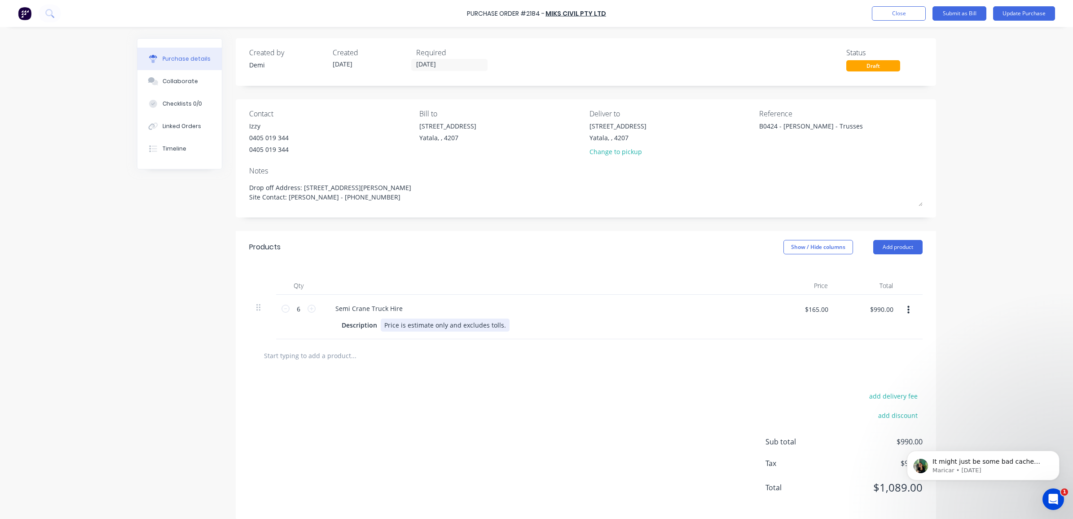
click at [498, 326] on div "Price is estimate only and excludes tolls." at bounding box center [445, 324] width 129 height 13
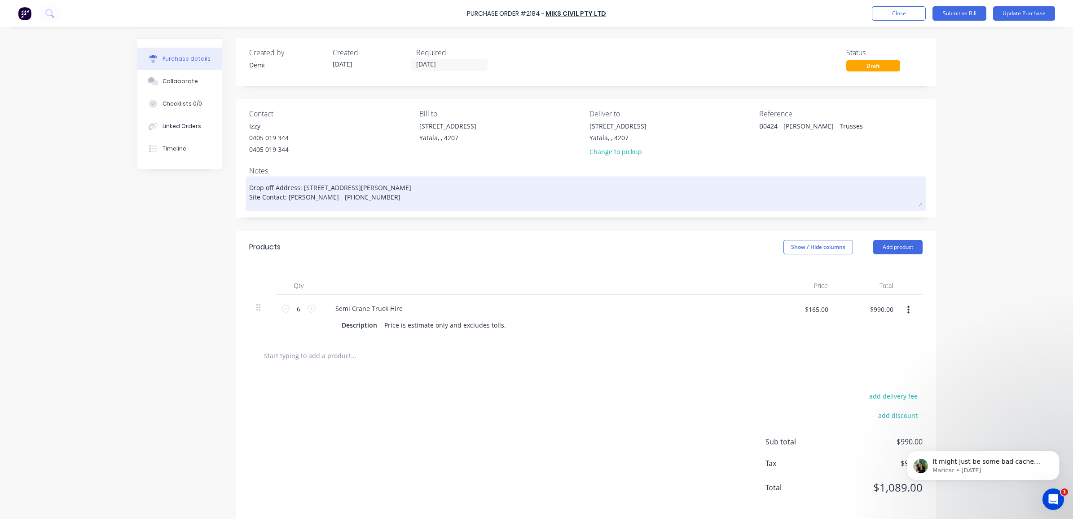
click at [249, 188] on textarea "Drop off Address: [STREET_ADDRESS][PERSON_NAME] Site Contact: [PERSON_NAME] - […" at bounding box center [586, 192] width 674 height 28
type textarea "x"
type textarea "Drop off Address: [STREET_ADDRESS][PERSON_NAME] Site Contact: [PERSON_NAME] - […"
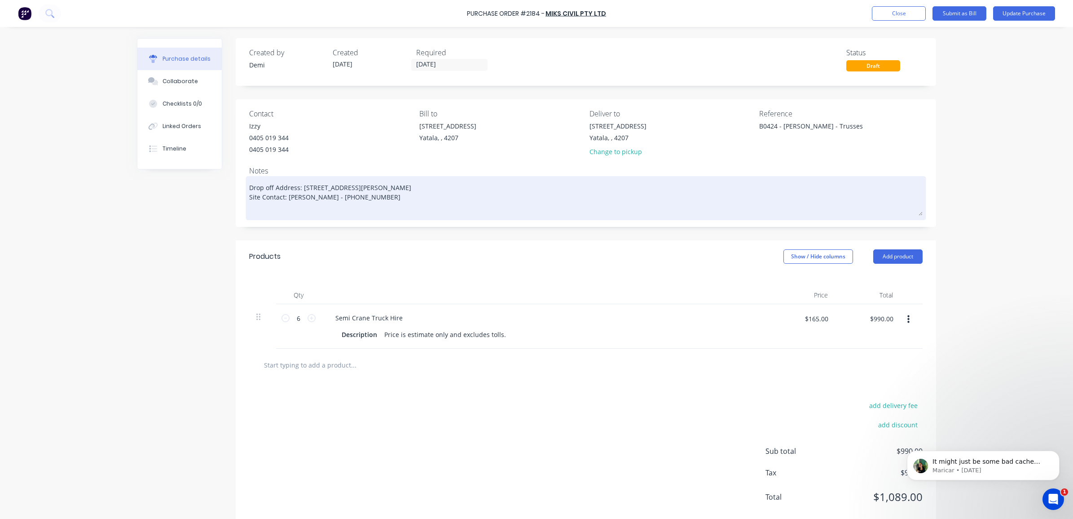
type textarea "x"
type textarea "P Drop off Address: 446 Mundoolun Connection Road, Boyland, QLD 4275 Site Conta…"
type textarea "x"
type textarea "Pi Drop off Address: 446 Mundoolun Connection Road, Boyland, QLD 4275 Site Cont…"
type textarea "x"
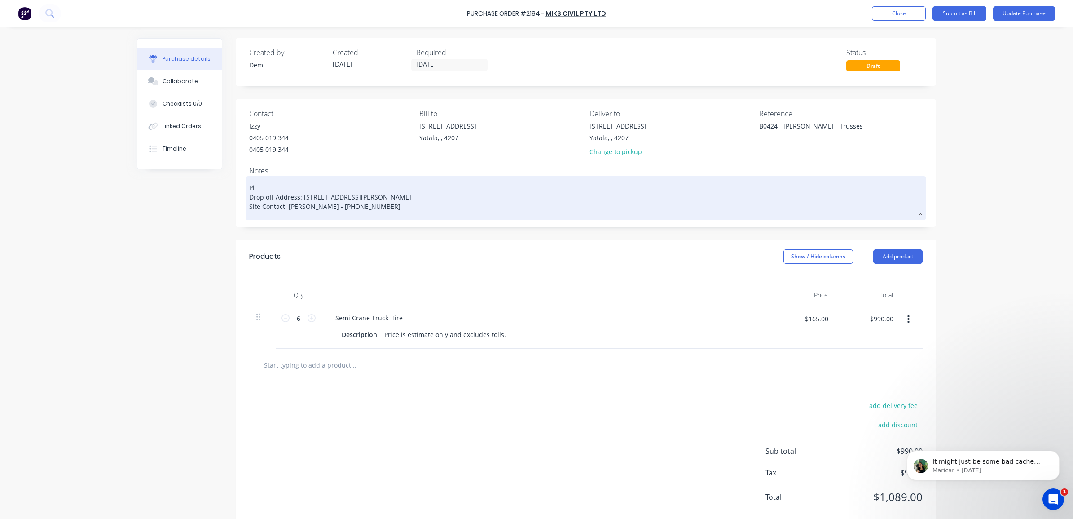
type textarea "Pic Drop off Address: 446 Mundoolun Connection Road, Boyland, QLD 4275 Site Con…"
type textarea "x"
type textarea "Pick Drop off Address: 446 Mundoolun Connection Road, Boyland, QLD 4275 Site Co…"
type textarea "x"
type textarea "Pick Drop off Address: 446 Mundoolun Connection Road, Boyland, QLD 4275 Site Co…"
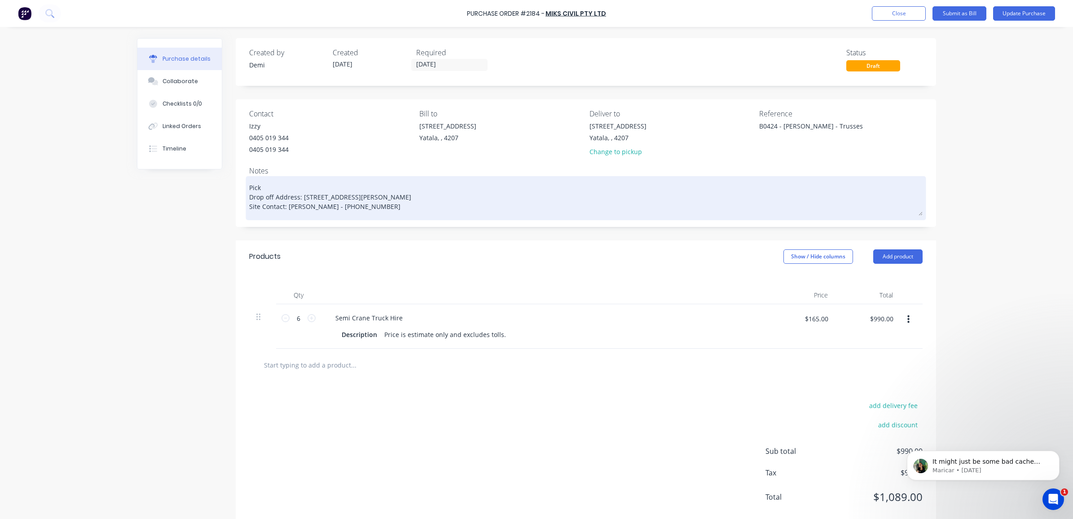
type textarea "x"
type textarea "Pick u Drop off Address: 446 Mundoolun Connection Road, Boyland, QLD 4275 Site …"
type textarea "x"
type textarea "Pick up Drop off Address: 446 Mundoolun Connection Road, Boyland, QLD 4275 Site…"
type textarea "x"
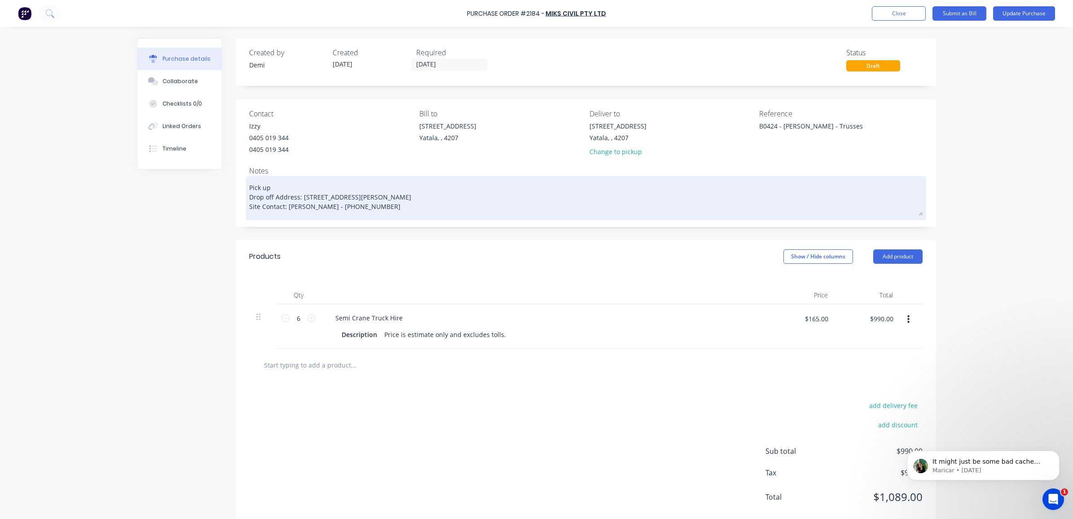
type textarea "Pick up Drop off Address: 446 Mundoolun Connection Road, Boyland, QLD 4275 Site…"
type textarea "x"
type textarea "Pick up t Drop off Address: 446 Mundoolun Connection Road, Boyland, QLD 4275 Si…"
type textarea "x"
type textarea "Pick up ti Drop off Address: 446 Mundoolun Connection Road, Boyland, QLD 4275 S…"
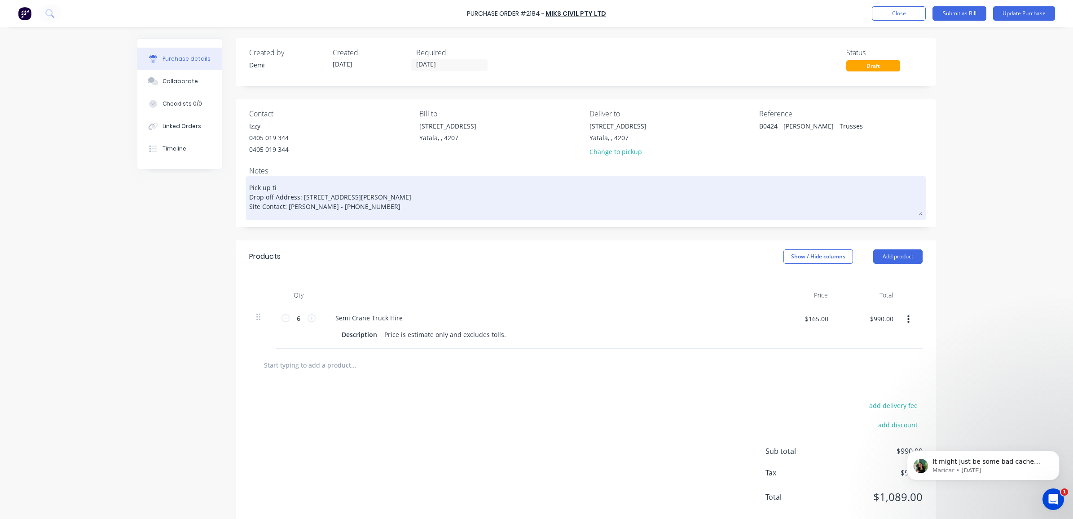
type textarea "x"
type textarea "Pick up tim Drop off Address: 446 Mundoolun Connection Road, Boyland, QLD 4275 …"
type textarea "x"
type textarea "Pick up time Drop off Address: 446 Mundoolun Connection Road, Boyland, QLD 4275…"
type textarea "x"
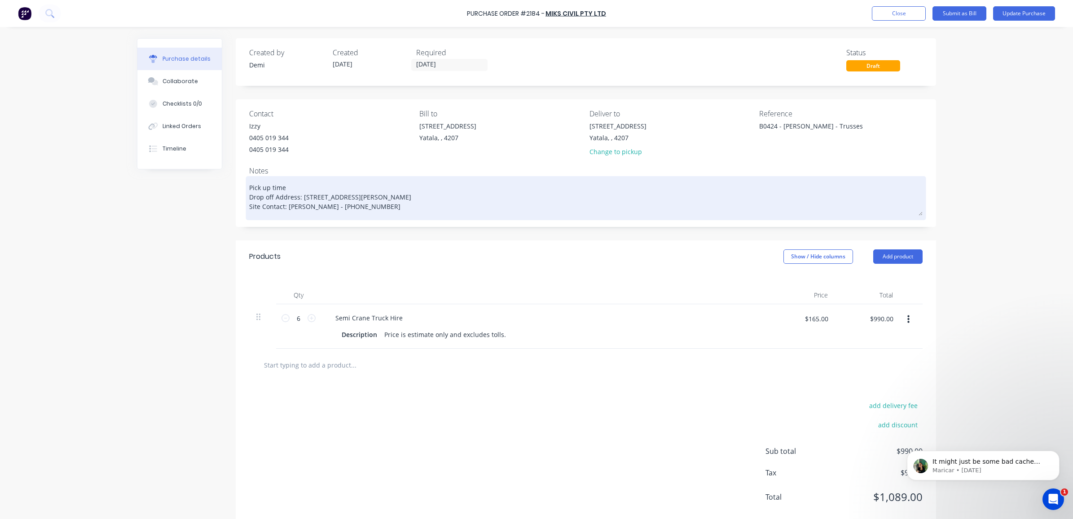
type textarea "Pick up time: Drop off Address: 446 Mundoolun Connection Road, Boyland, QLD 427…"
type textarea "x"
type textarea "Pick up time Drop off Address: 446 Mundoolun Connection Road, Boyland, QLD 4275…"
type textarea "x"
type textarea "Pick up time: Drop off Address: 446 Mundoolun Connection Road, Boyland, QLD 427…"
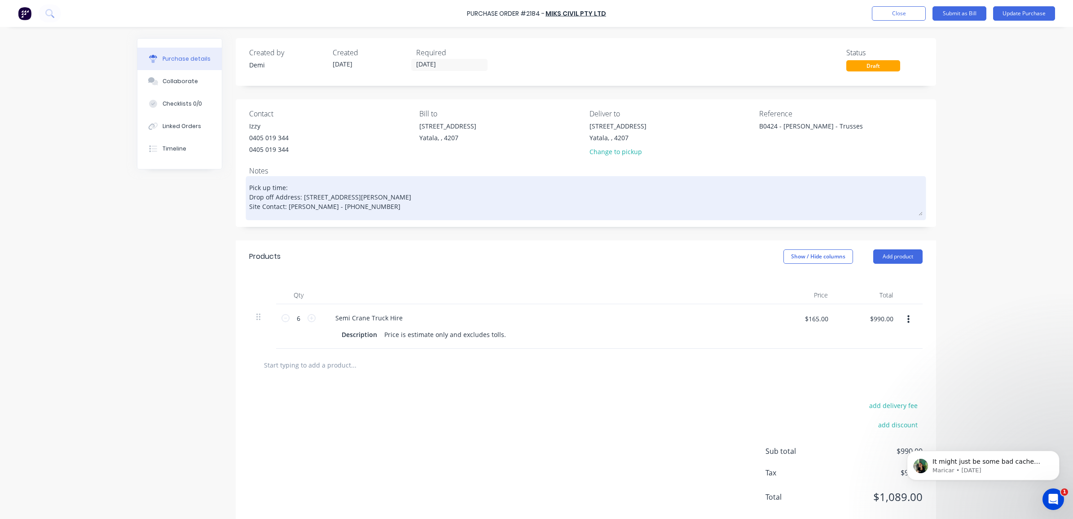
type textarea "x"
type textarea "Pick up time: Drop off Address: 446 Mundoolun Connection Road, Boyland, QLD 427…"
type textarea "x"
type textarea "Pick up time: 8 Drop off Address: 446 Mundoolun Connection Road, Boyland, QLD 4…"
type textarea "x"
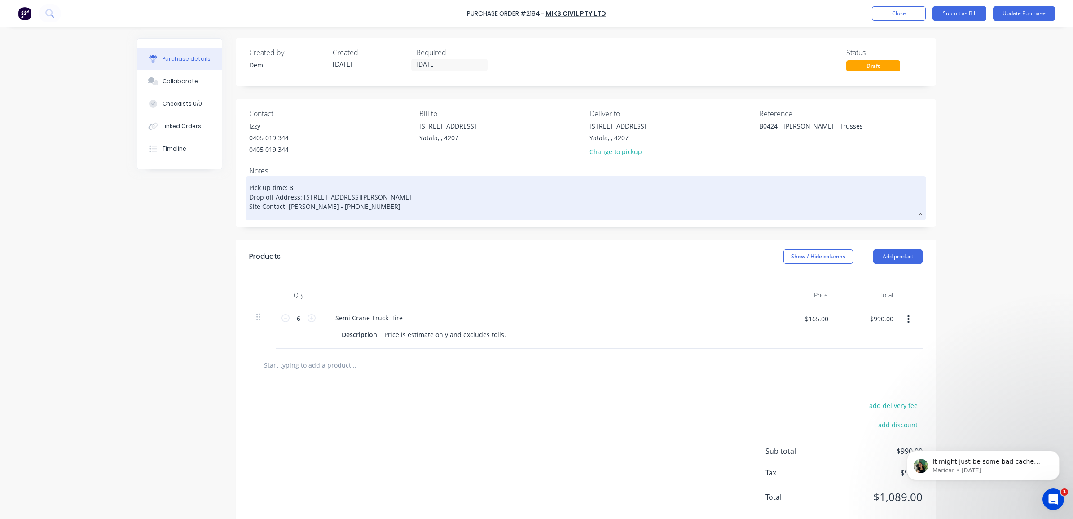
type textarea "Pick up time: 8: Drop off Address: 446 Mundoolun Connection Road, Boyland, QLD …"
type textarea "x"
type textarea "Pick up time: 8:0 Drop off Address: 446 Mundoolun Connection Road, Boyland, QLD…"
type textarea "x"
type textarea "Pick up time: 8:00 Drop off Address: 446 Mundoolun Connection Road, Boyland, QL…"
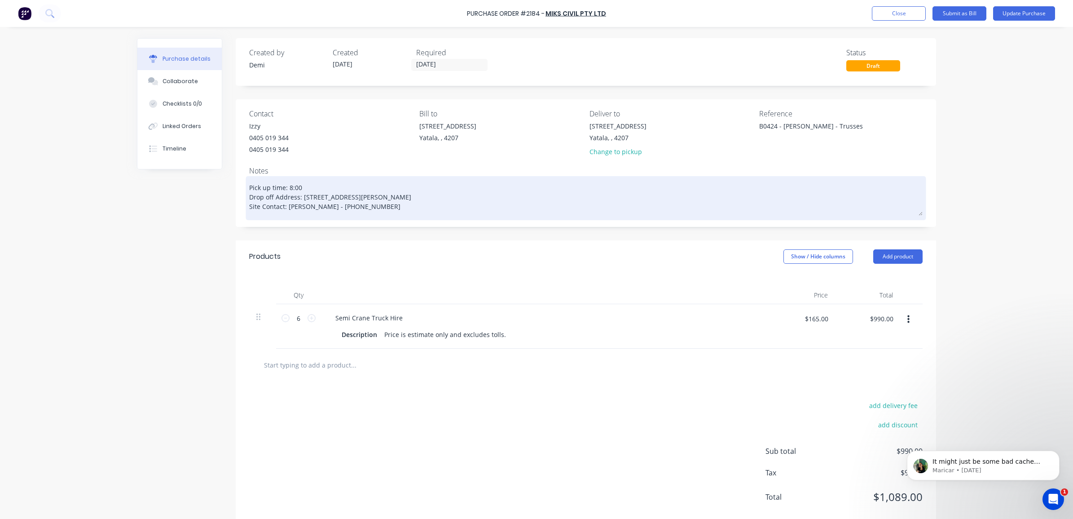
type textarea "x"
type textarea "Pick up time: 8:00a Drop off Address: 446 Mundoolun Connection Road, Boyland, Q…"
type textarea "x"
type textarea "Pick up time: 8:00am Drop off Address: 446 Mundoolun Connection Road, Boyland, …"
click at [249, 189] on textarea "Pick up time: 8:00am Drop off Address: 446 Mundoolun Connection Road, Boyland, …" at bounding box center [586, 196] width 674 height 37
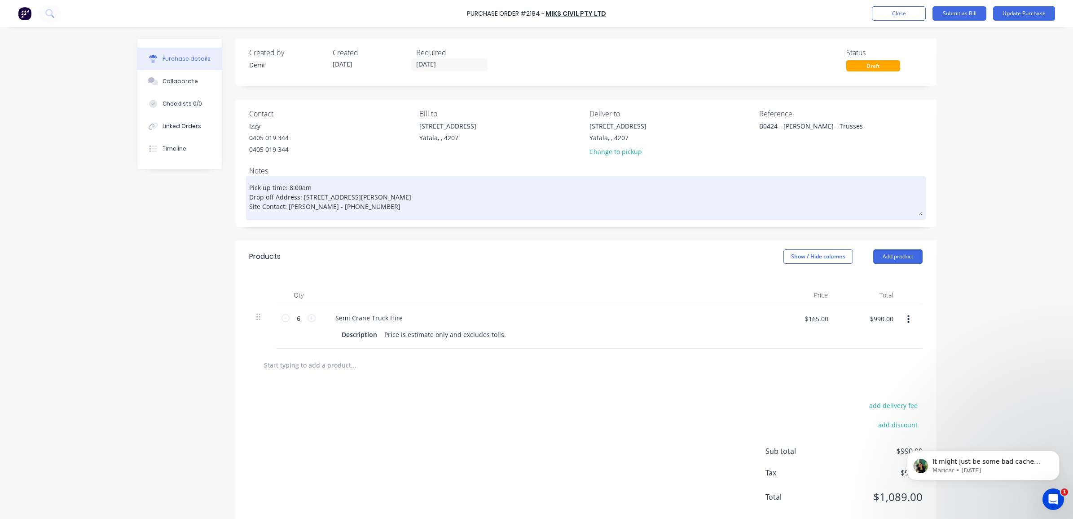
type textarea "x"
click at [361, 207] on textarea "Pick up time: 8:00am Drop off Address: 446 Mundoolun Connection Road, Boyland, …" at bounding box center [586, 196] width 674 height 37
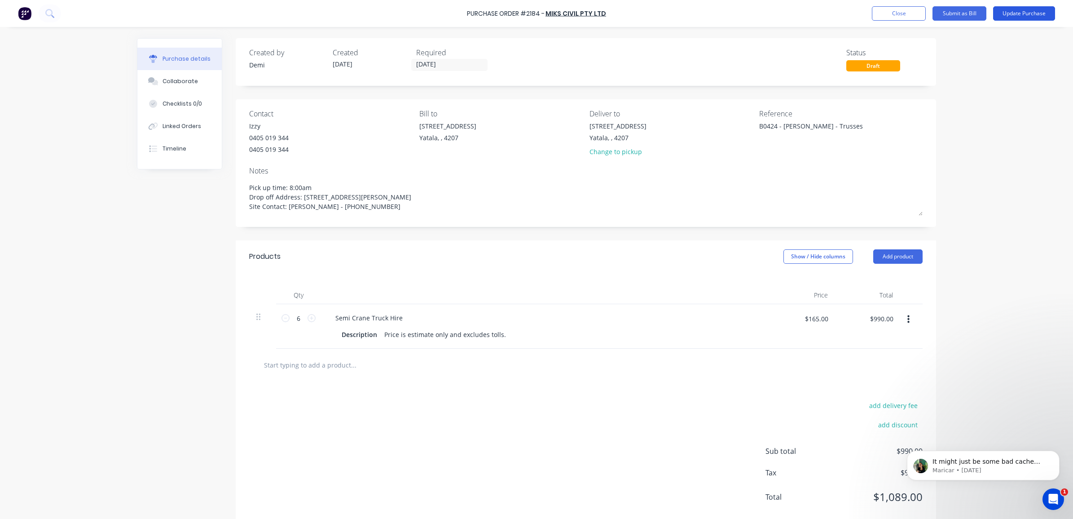
type textarea "Pick up time: 8:00am Drop off Address: 446 Mundoolun Connection Road, Boyland, …"
type textarea "x"
type textarea "Pick up time: 8:00am Drop off Address: 446 Mundoolun Connection Road, Boyland, …"
click at [1009, 9] on button "Update Purchase" at bounding box center [1024, 13] width 62 height 14
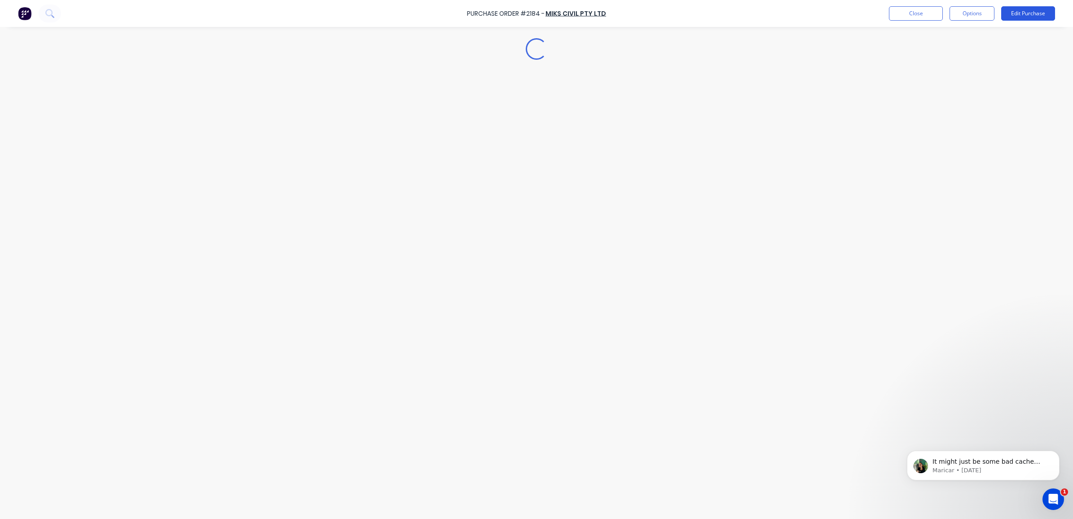
type textarea "x"
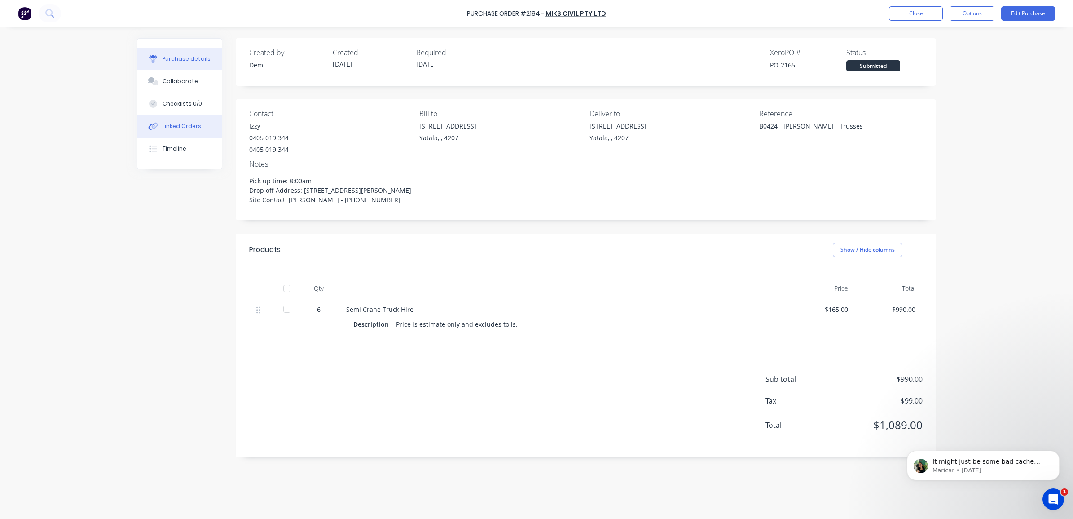
click at [191, 122] on div "Linked Orders" at bounding box center [182, 126] width 39 height 8
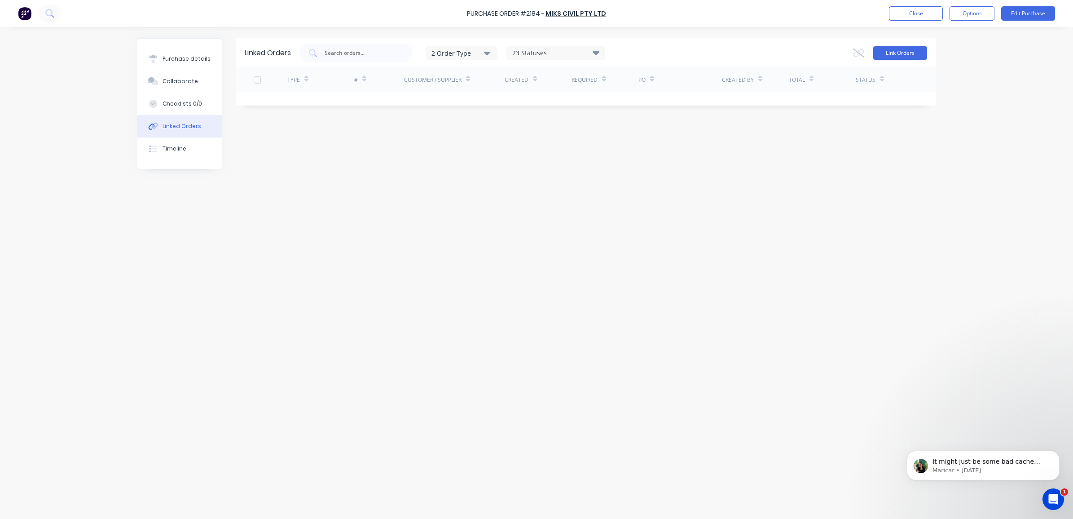
click at [917, 50] on button "Link Orders" at bounding box center [900, 52] width 54 height 13
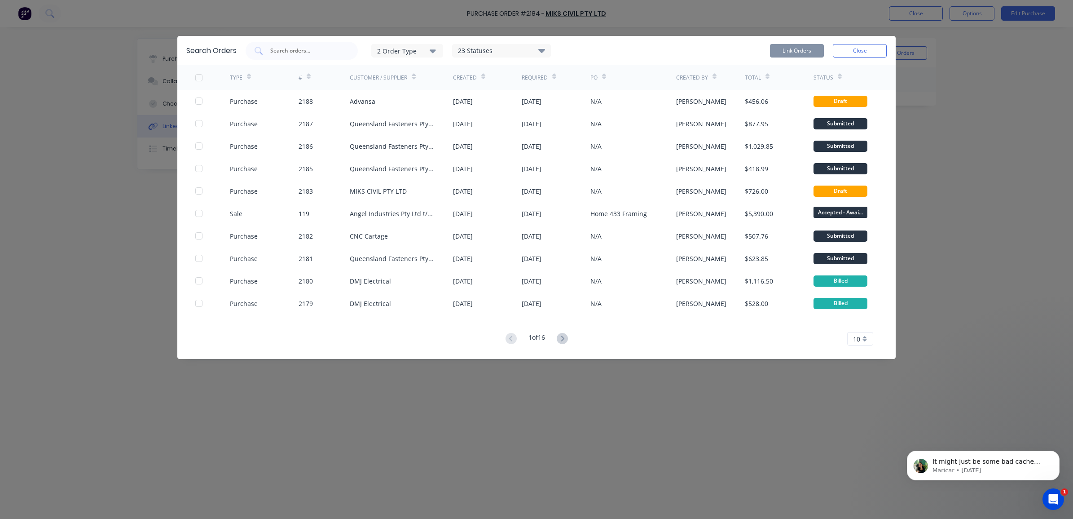
click at [540, 50] on icon at bounding box center [541, 51] width 7 height 4
click at [599, 55] on div "2 Order Type 23 Statuses Sales Order Status All Archived Draft Quote Submitted …" at bounding box center [566, 51] width 641 height 18
click at [326, 53] on input "text" at bounding box center [306, 50] width 75 height 9
type input "nathan"
click at [411, 52] on div "2 Order Type" at bounding box center [407, 50] width 60 height 9
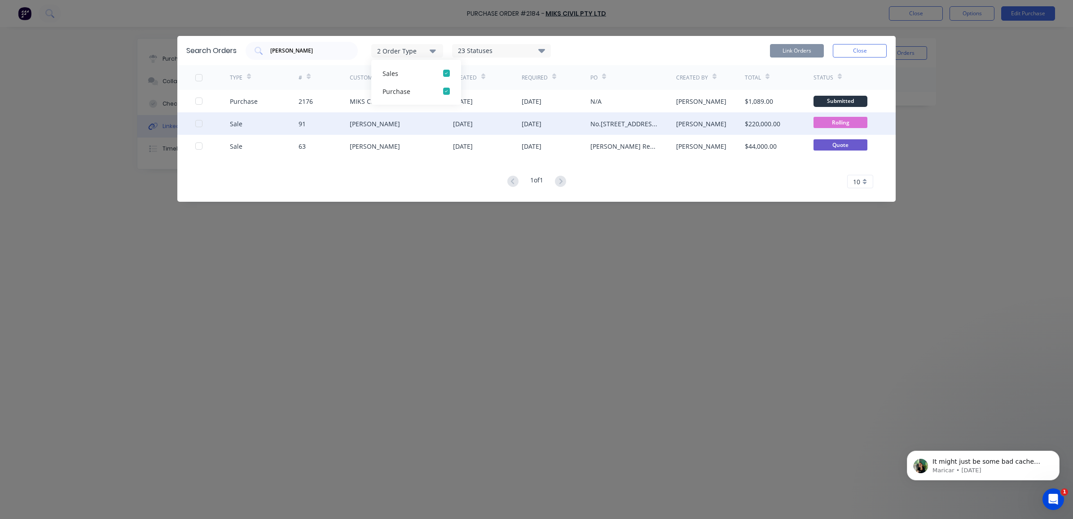
click at [509, 131] on div "05 Aug 2025" at bounding box center [487, 123] width 69 height 22
click at [810, 123] on div "$220,000.00" at bounding box center [779, 123] width 69 height 22
click at [194, 125] on div "Sale 91 Nathan Flack 05 Aug 2025 05 Aug 2025 No.446 Mundoolun Connection Rd - S…" at bounding box center [536, 123] width 719 height 22
click at [198, 124] on div at bounding box center [199, 124] width 18 height 18
click at [807, 50] on button "Link Orders" at bounding box center [797, 50] width 54 height 13
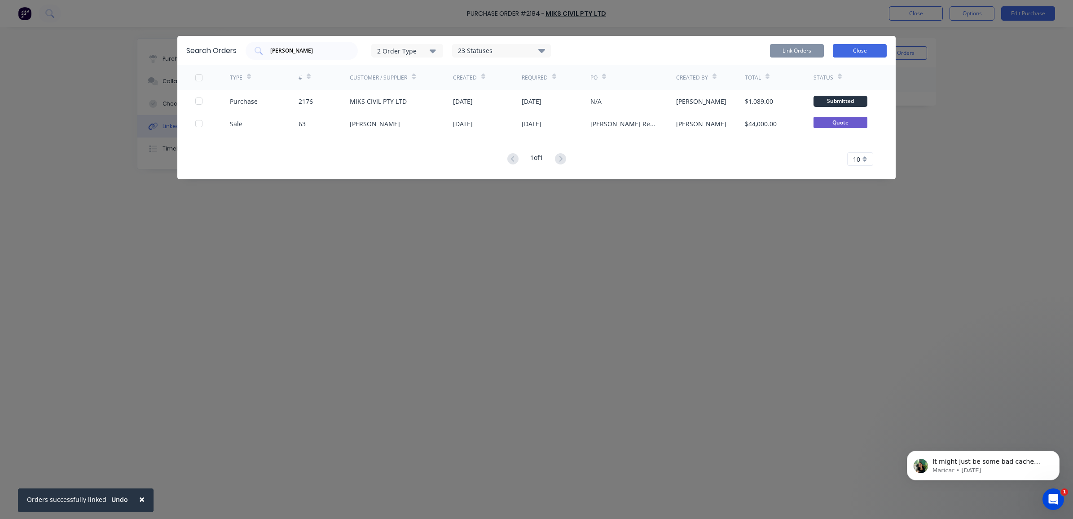
click at [859, 52] on button "Close" at bounding box center [860, 50] width 54 height 13
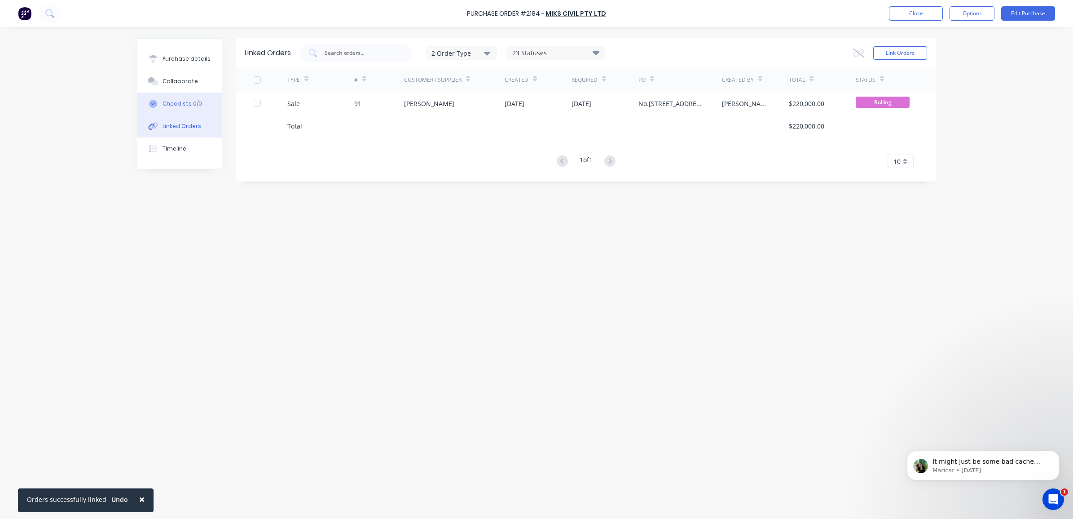
click at [203, 102] on button "Checklists 0/0" at bounding box center [179, 104] width 84 height 22
type textarea "x"
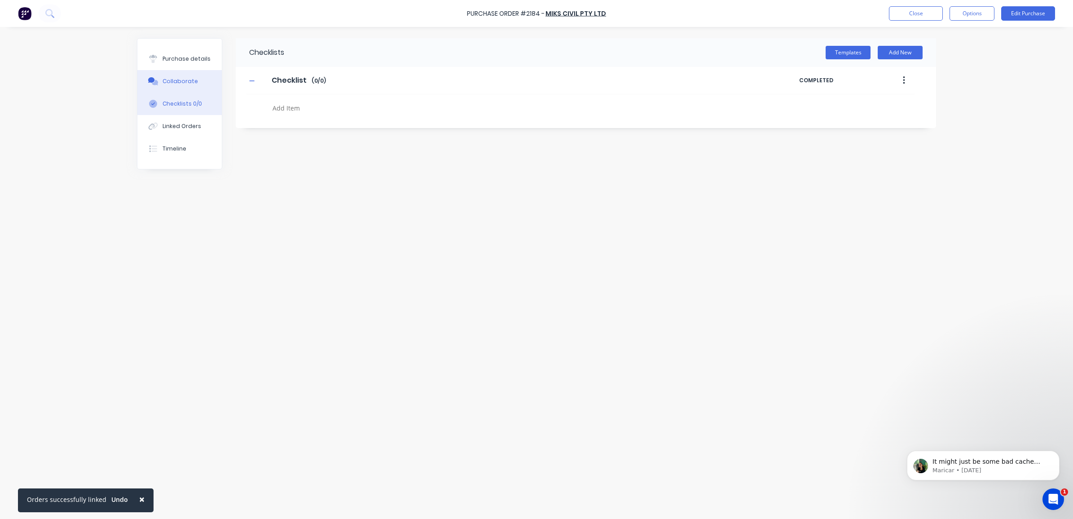
click at [204, 85] on button "Collaborate" at bounding box center [179, 81] width 84 height 22
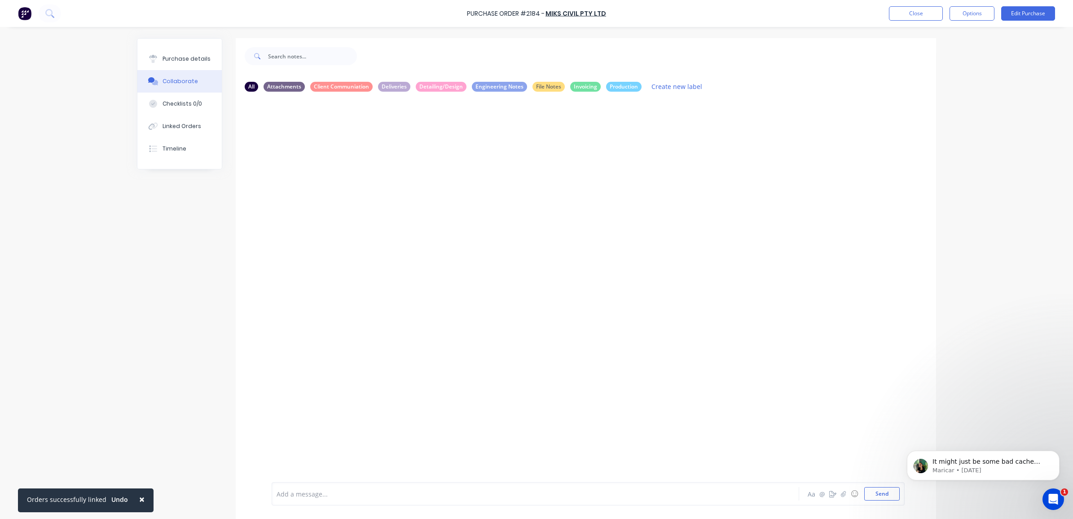
click at [512, 505] on div "Add a message... Aa @ ☺ Send" at bounding box center [586, 493] width 701 height 50
click at [516, 499] on div "Add a message..." at bounding box center [511, 493] width 468 height 13
click at [903, 10] on button "Close" at bounding box center [916, 13] width 54 height 14
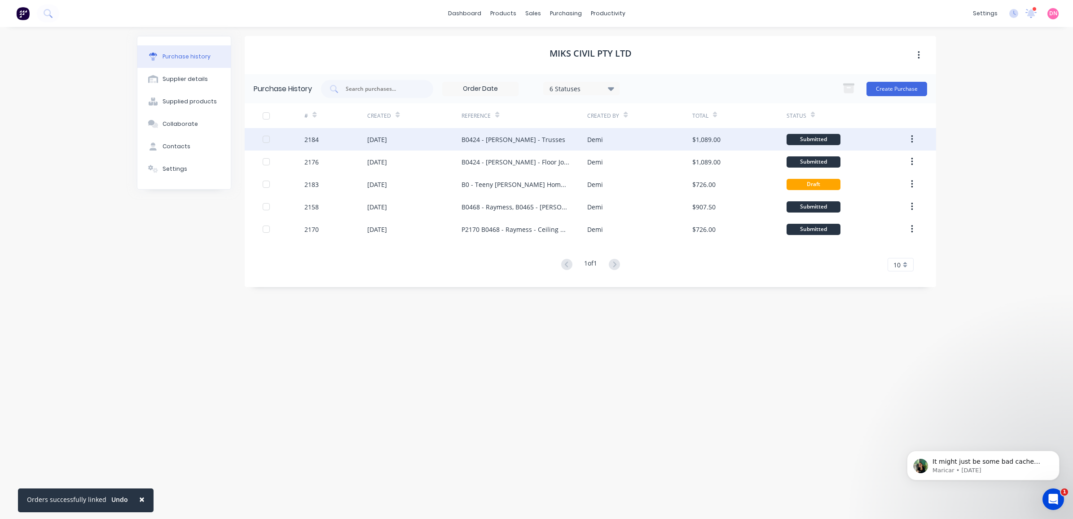
click at [912, 130] on div at bounding box center [912, 139] width 21 height 22
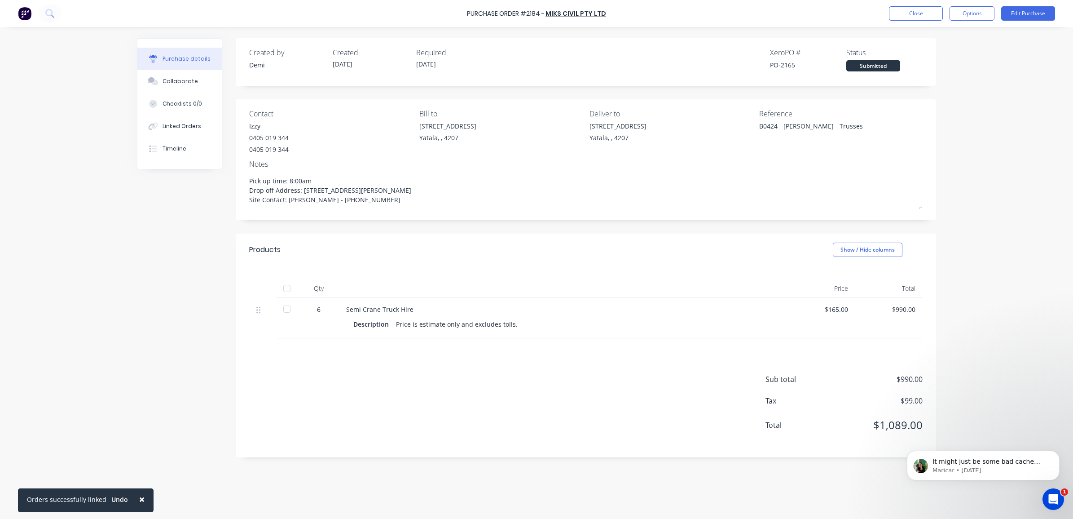
click at [969, 5] on div "Purchase Order #2184 - MIKS CIVIL PTY LTD Close Options Edit Purchase" at bounding box center [536, 13] width 1073 height 27
click at [969, 17] on button "Options" at bounding box center [972, 13] width 45 height 14
click at [930, 36] on div "Print / Email" at bounding box center [951, 36] width 69 height 13
click at [934, 69] on div "Without pricing" at bounding box center [951, 72] width 69 height 13
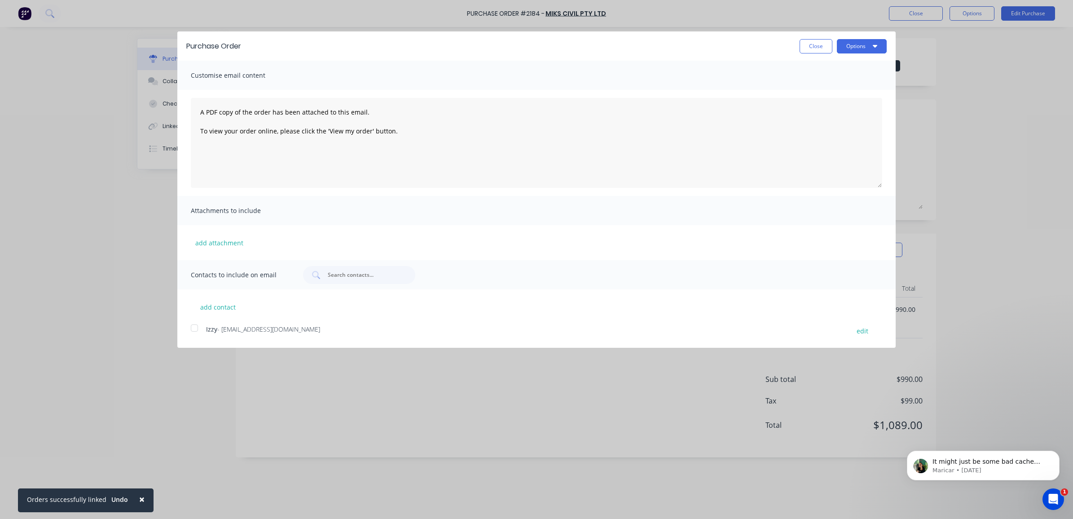
click at [194, 330] on div at bounding box center [194, 328] width 18 height 18
click at [858, 48] on button "Options" at bounding box center [862, 46] width 50 height 14
click at [858, 72] on div "Print" at bounding box center [844, 68] width 69 height 13
click at [825, 43] on button "Close" at bounding box center [816, 46] width 33 height 14
type textarea "x"
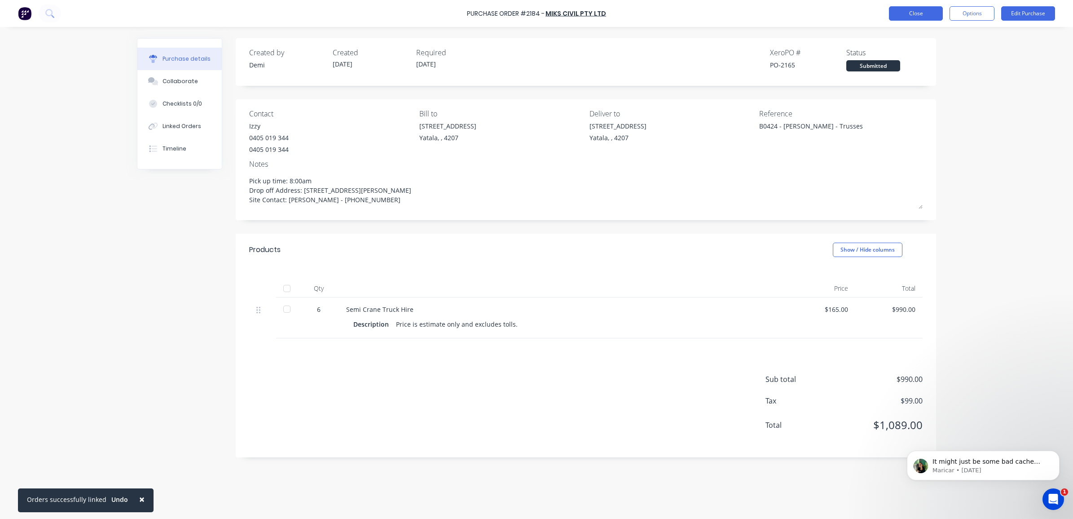
click at [938, 14] on button "Close" at bounding box center [916, 13] width 54 height 14
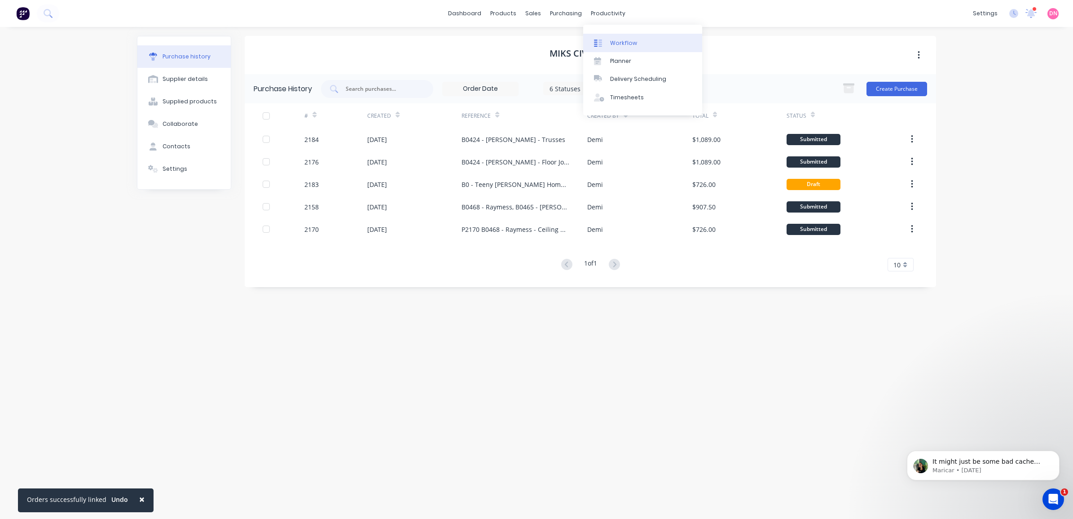
click at [594, 35] on link "Workflow" at bounding box center [642, 43] width 119 height 18
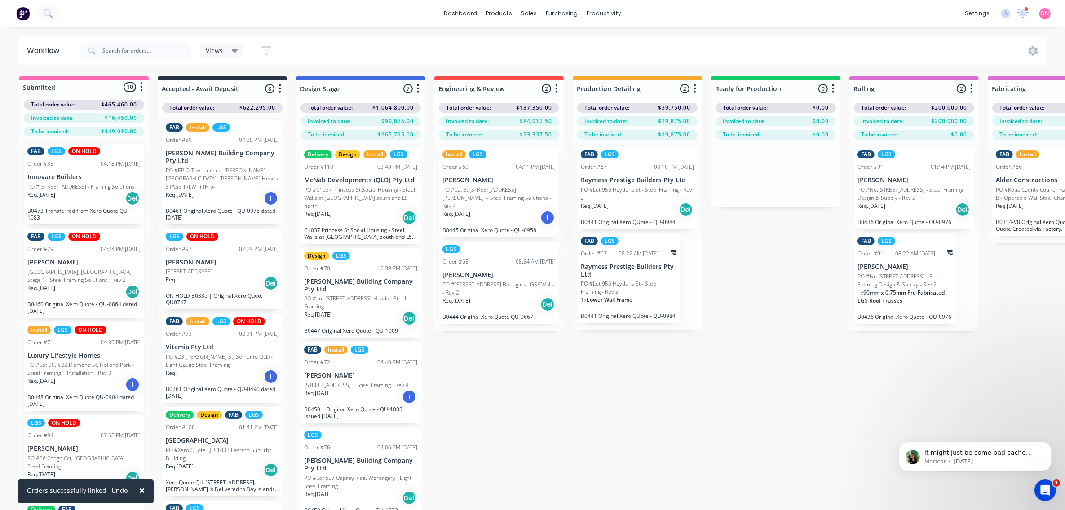
click at [233, 52] on icon at bounding box center [235, 51] width 6 height 10
click at [308, 117] on button "edit" at bounding box center [311, 117] width 12 height 9
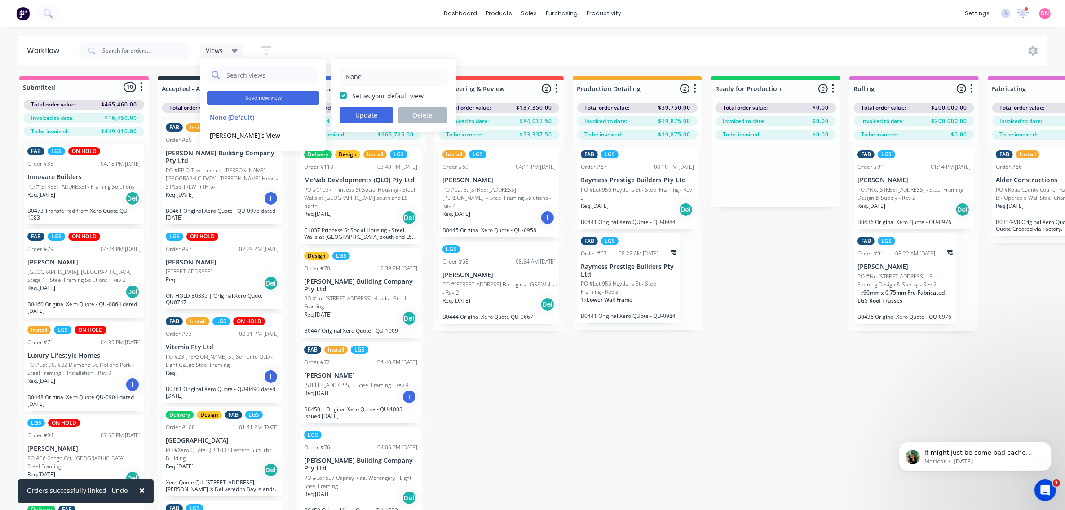
click at [305, 102] on button "Save new view" at bounding box center [263, 97] width 112 height 13
checkbox input "false"
click at [370, 75] on input "text" at bounding box center [393, 76] width 98 height 17
type input "Demi's View"
click at [352, 94] on label "Set as your default view" at bounding box center [388, 95] width 72 height 9
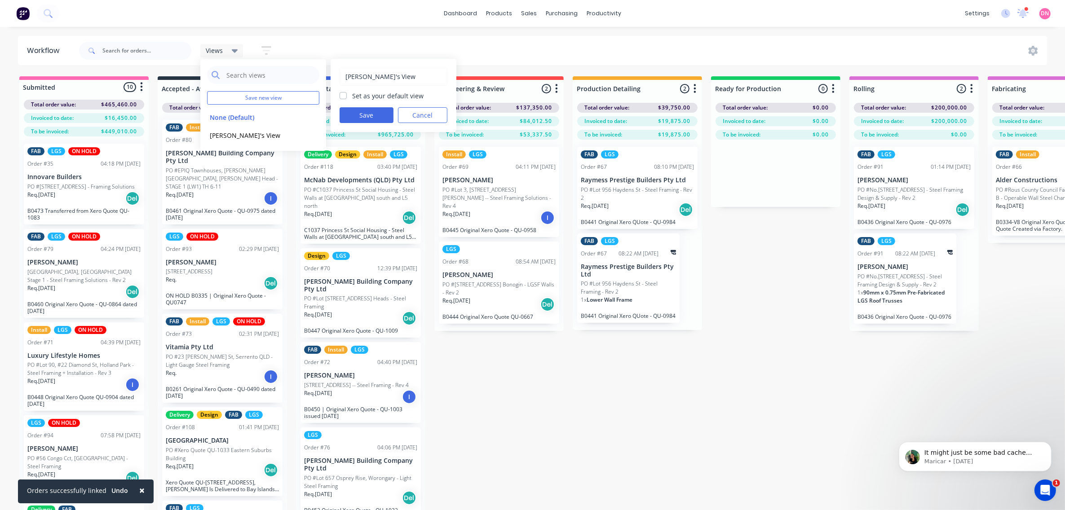
click at [344, 94] on input "Set as your default view" at bounding box center [343, 95] width 7 height 9
checkbox input "true"
click at [359, 118] on button "Save" at bounding box center [367, 115] width 54 height 16
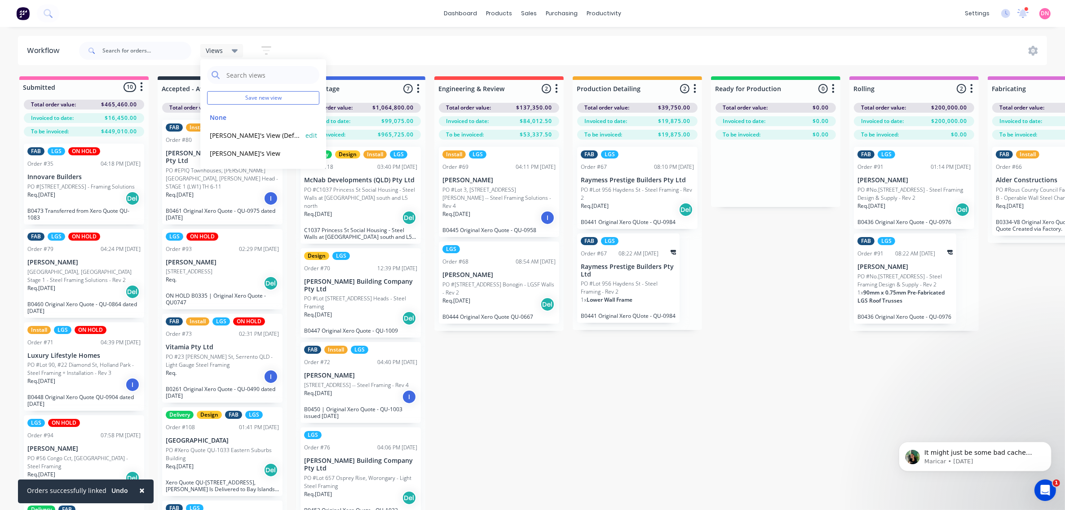
click at [248, 136] on button "Demi's View (Default)" at bounding box center [255, 135] width 96 height 10
click at [315, 52] on icon "button" at bounding box center [320, 50] width 10 height 11
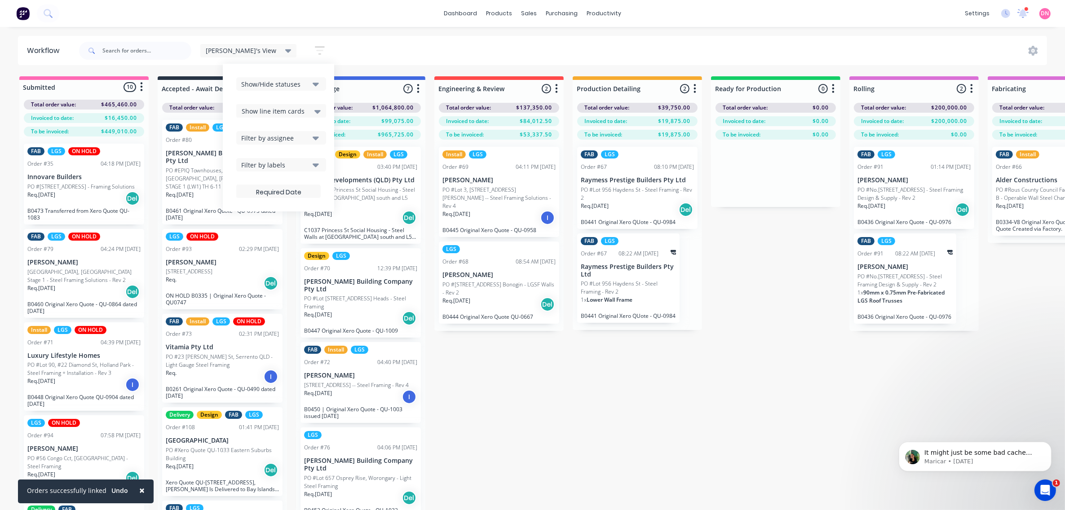
click at [277, 89] on button "Show/Hide statuses" at bounding box center [281, 83] width 90 height 13
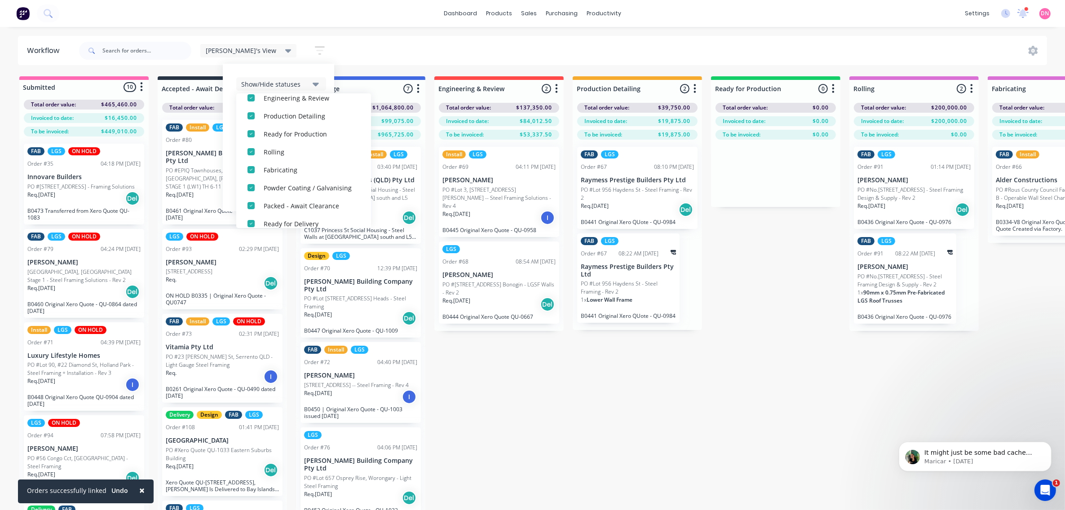
scroll to position [112, 0]
click at [242, 183] on div "button" at bounding box center [251, 183] width 18 height 18
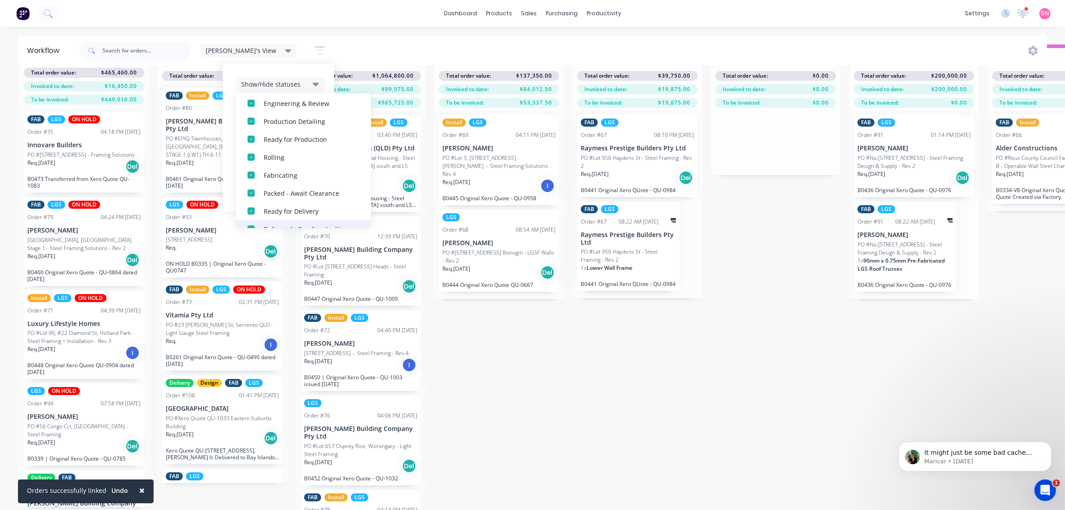
scroll to position [135, 0]
click at [242, 141] on div "button" at bounding box center [251, 143] width 18 height 18
click at [313, 86] on icon "button" at bounding box center [316, 85] width 6 height 4
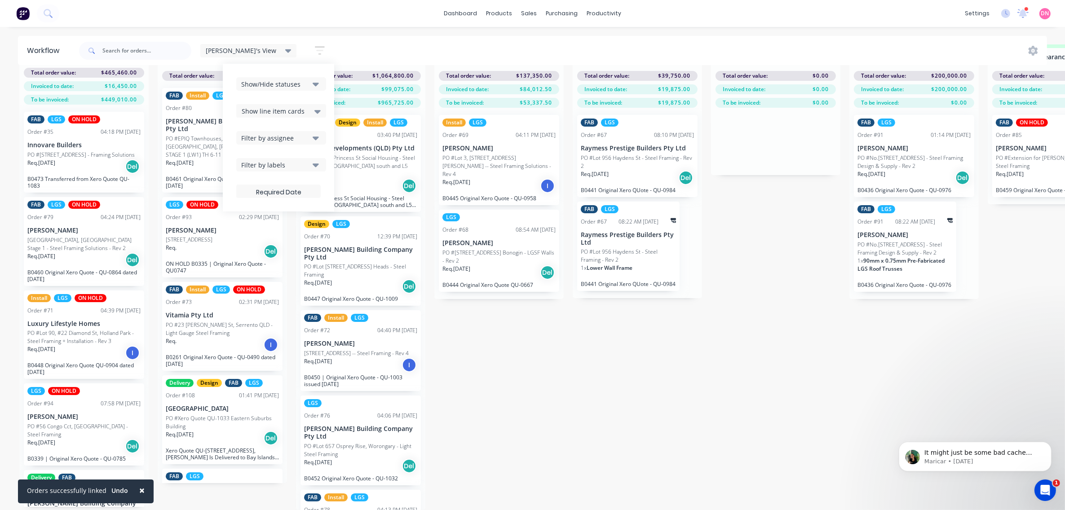
click at [272, 112] on div "Show line item cards" at bounding box center [281, 111] width 79 height 11
click at [265, 147] on div "Hide line item cards" at bounding box center [281, 146] width 90 height 16
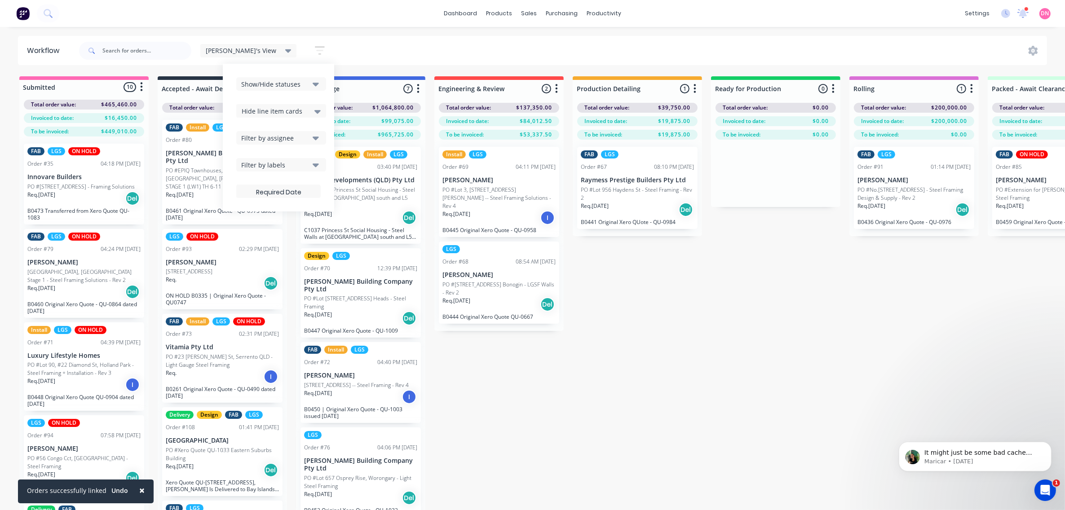
click at [276, 113] on div "Hide line item cards" at bounding box center [281, 111] width 79 height 11
click at [275, 134] on div "Show line item cards" at bounding box center [281, 130] width 90 height 16
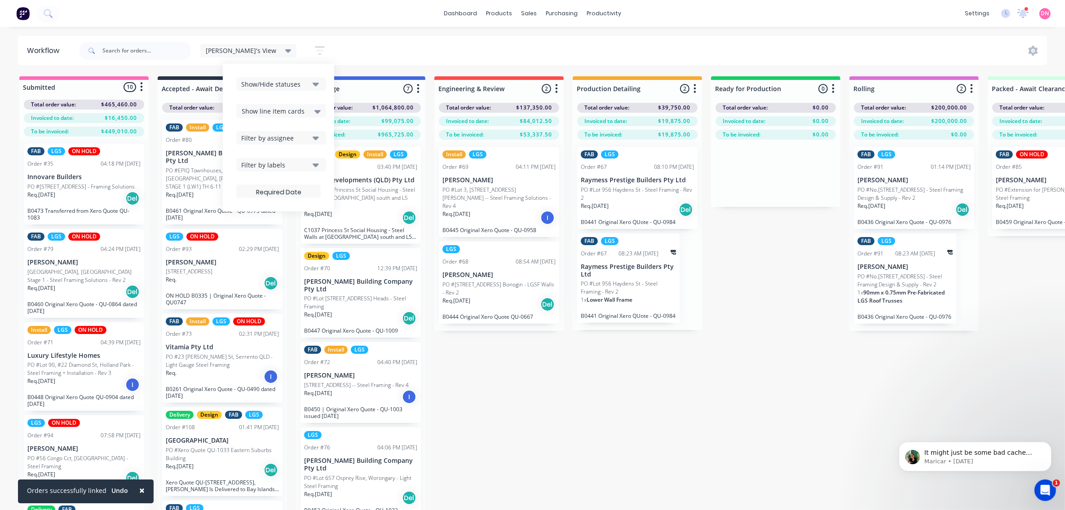
click at [314, 113] on icon at bounding box center [317, 112] width 6 height 4
click at [270, 142] on div "Hide line item cards" at bounding box center [281, 146] width 90 height 16
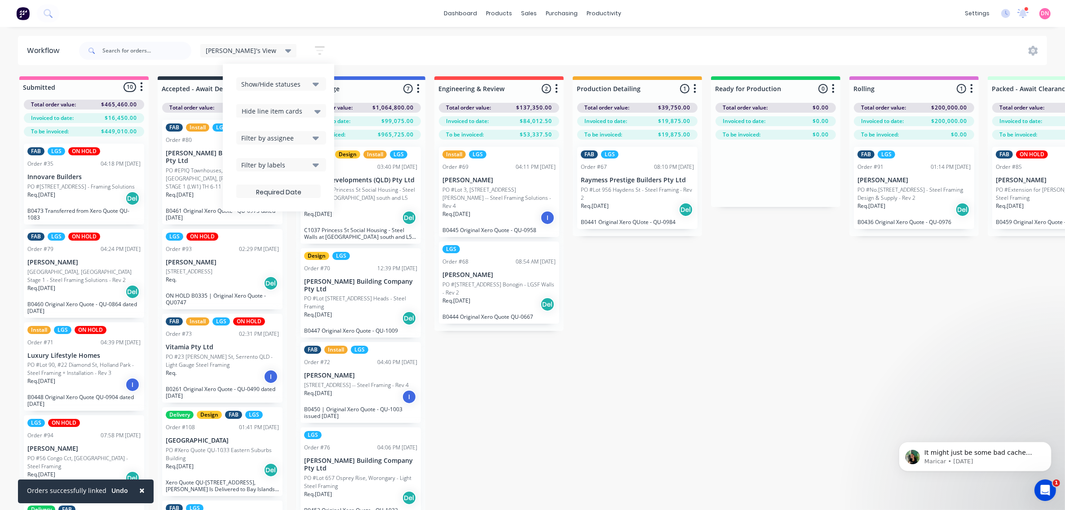
click at [277, 111] on div "Hide line item cards" at bounding box center [281, 111] width 79 height 11
click at [268, 135] on div "Show line item cards" at bounding box center [281, 130] width 90 height 16
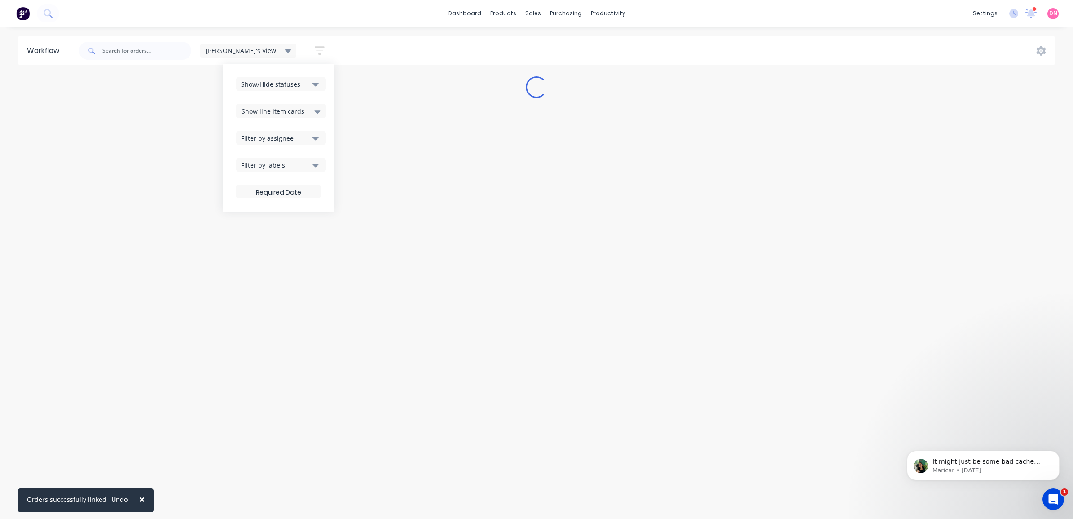
click at [269, 141] on div "Filter by assignee" at bounding box center [275, 137] width 68 height 9
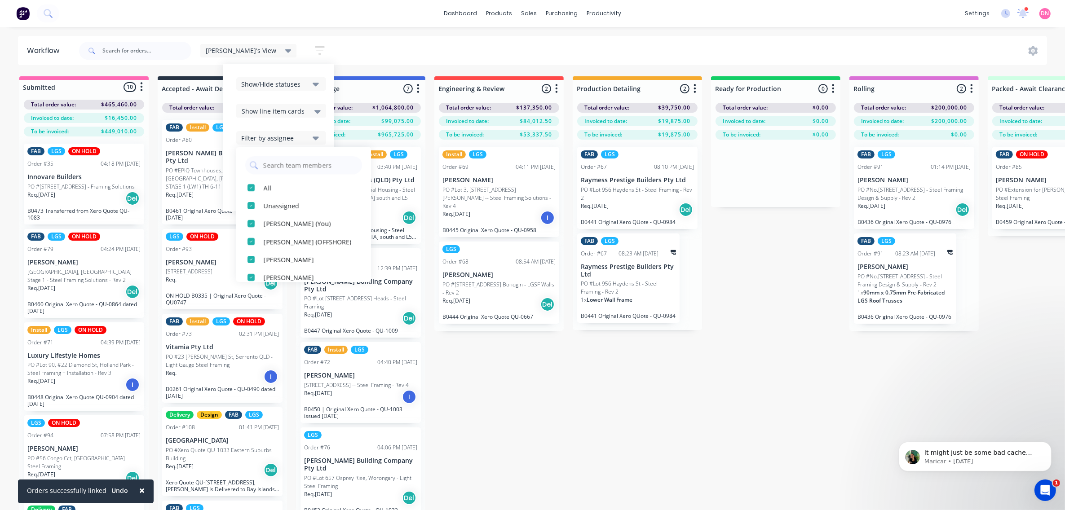
click at [273, 138] on div "Filter by assignee" at bounding box center [275, 137] width 68 height 9
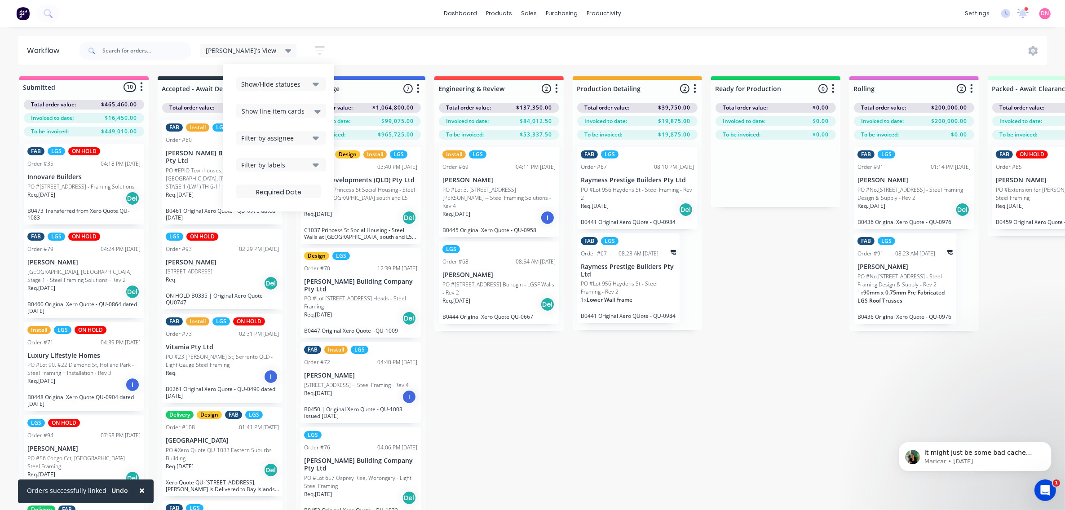
click at [274, 159] on button "Filter by labels" at bounding box center [281, 164] width 90 height 13
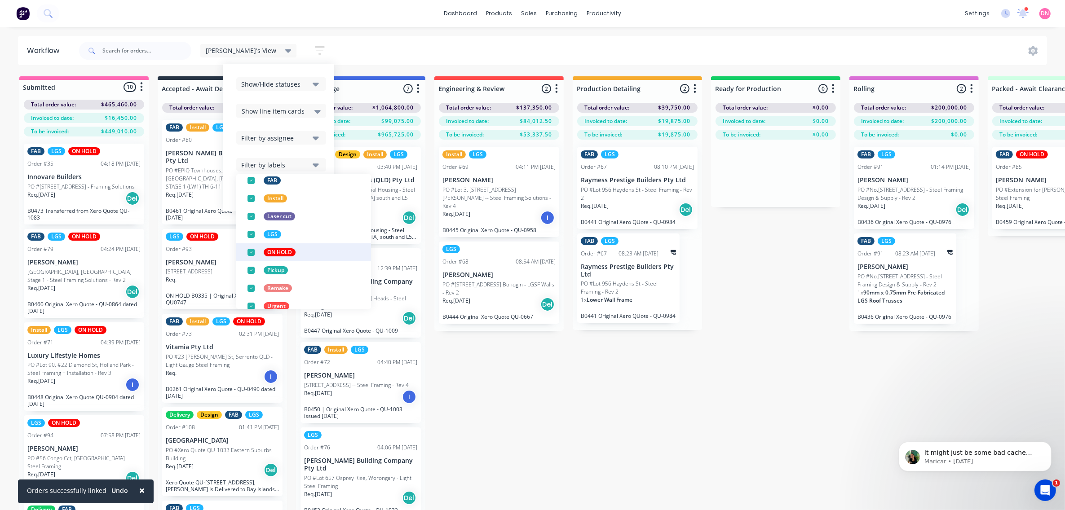
scroll to position [112, 0]
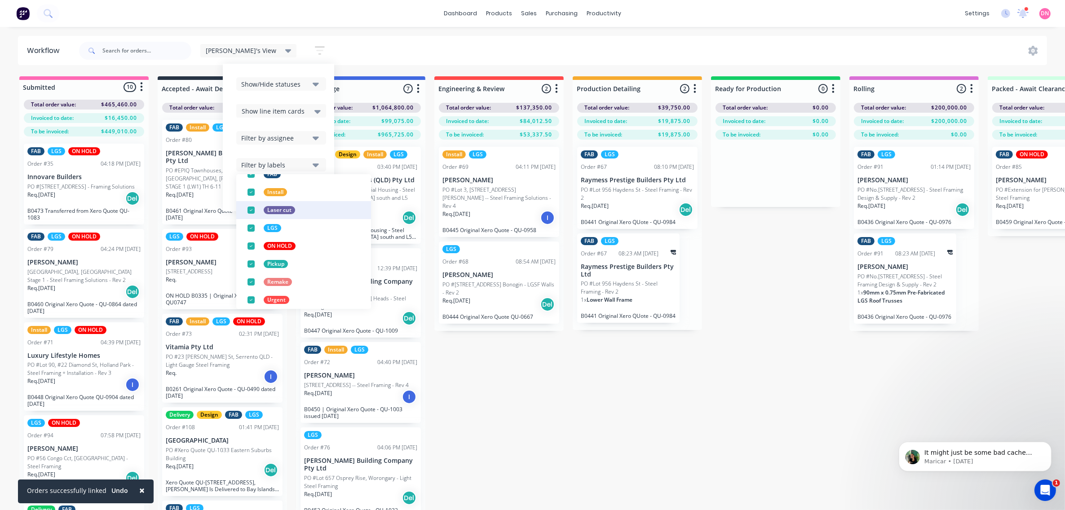
click at [242, 212] on div "button" at bounding box center [251, 210] width 18 height 18
click at [242, 230] on div "button" at bounding box center [251, 228] width 18 height 18
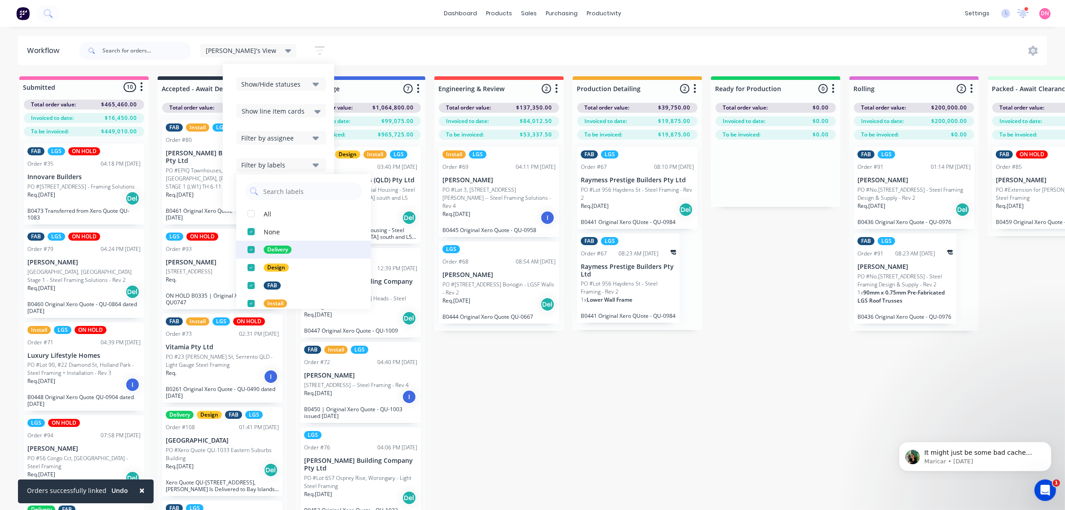
scroll to position [0, 0]
click at [242, 287] on div "button" at bounding box center [251, 287] width 18 height 18
click at [553, 434] on div "Submitted 10 Status colour #FF69B4 hex #FF69B4 Save Cancel Summaries Total orde…" at bounding box center [937, 309] width 1888 height 466
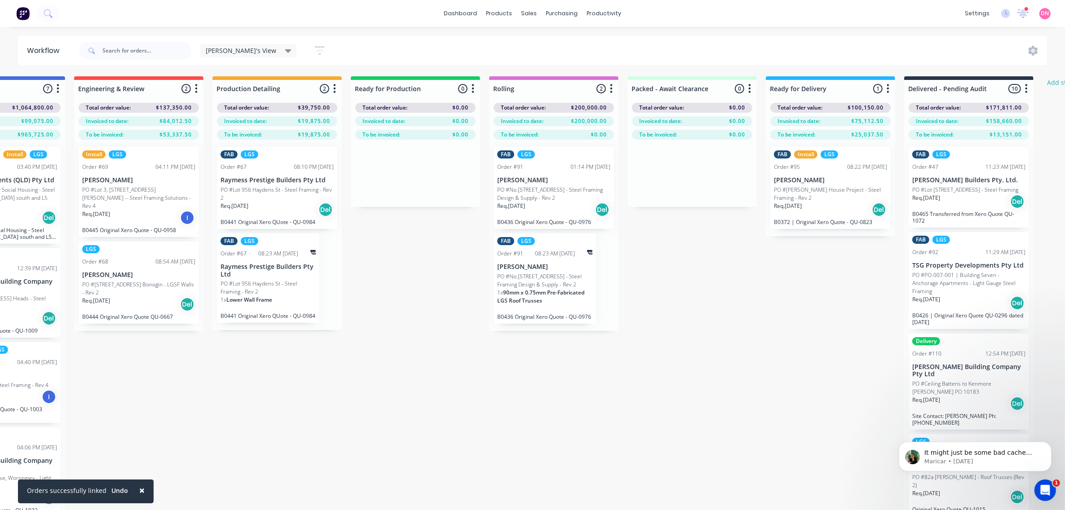
scroll to position [0, 362]
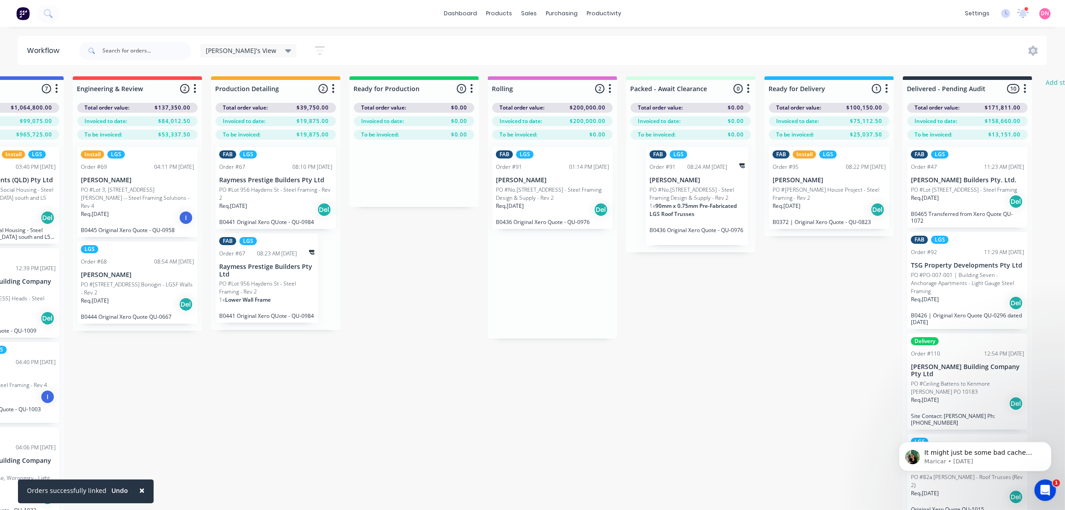
drag, startPoint x: 525, startPoint y: 287, endPoint x: 680, endPoint y: 200, distance: 178.3
click at [680, 200] on div "Submitted 10 Status colour #FF69B4 hex #FF69B4 Save Cancel Summaries Total orde…" at bounding box center [576, 309] width 1888 height 466
drag, startPoint x: 546, startPoint y: 192, endPoint x: 547, endPoint y: 198, distance: 6.4
click at [547, 198] on div "FAB LGS Order #91 01:14 PM 25/08/25 Nathan Flack PO #No.446 Mundoolun Connectio…" at bounding box center [552, 188] width 129 height 97
click at [560, 237] on div "Hide line item cards" at bounding box center [595, 240] width 90 height 18
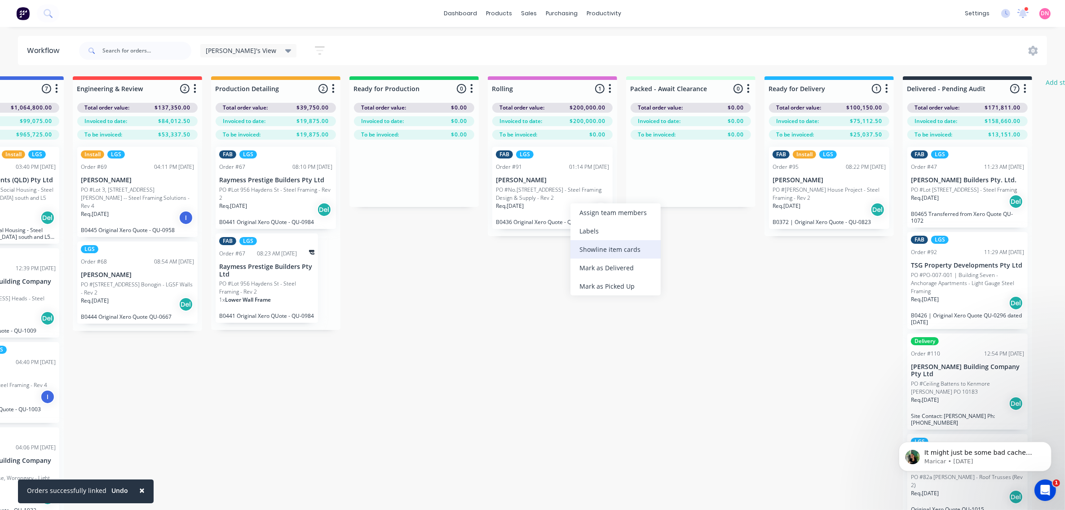
click at [587, 254] on div "Show line item cards" at bounding box center [615, 249] width 90 height 18
click at [538, 308] on div "Submitted 10 Status colour #FF69B4 hex #FF69B4 Save Cancel Summaries Total orde…" at bounding box center [576, 309] width 1888 height 466
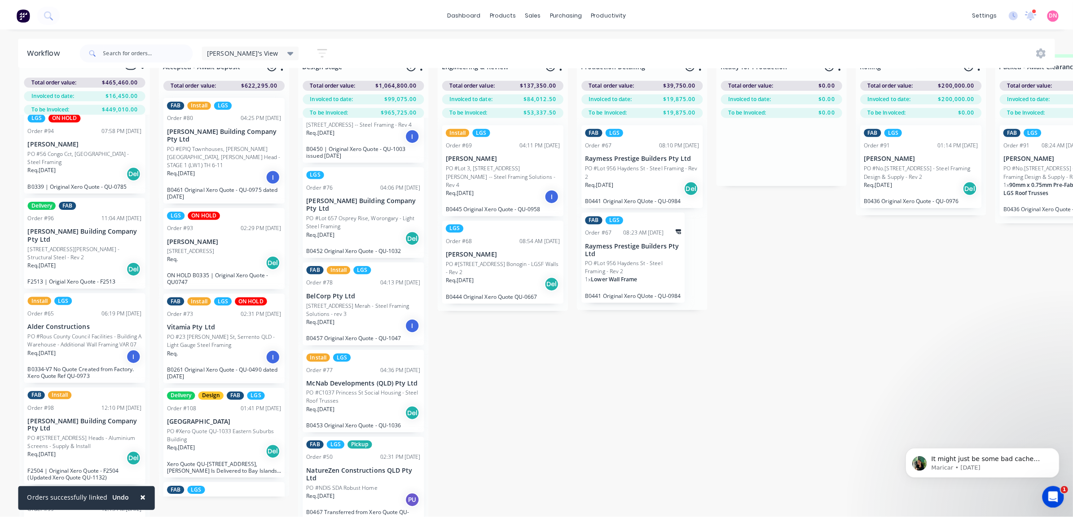
scroll to position [0, 0]
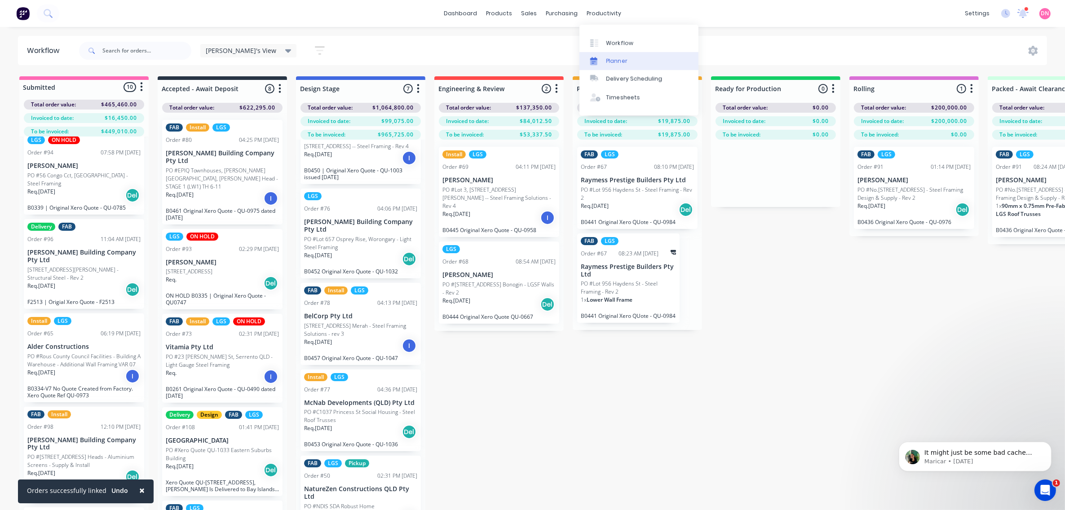
click at [609, 64] on div "Planner" at bounding box center [616, 61] width 21 height 8
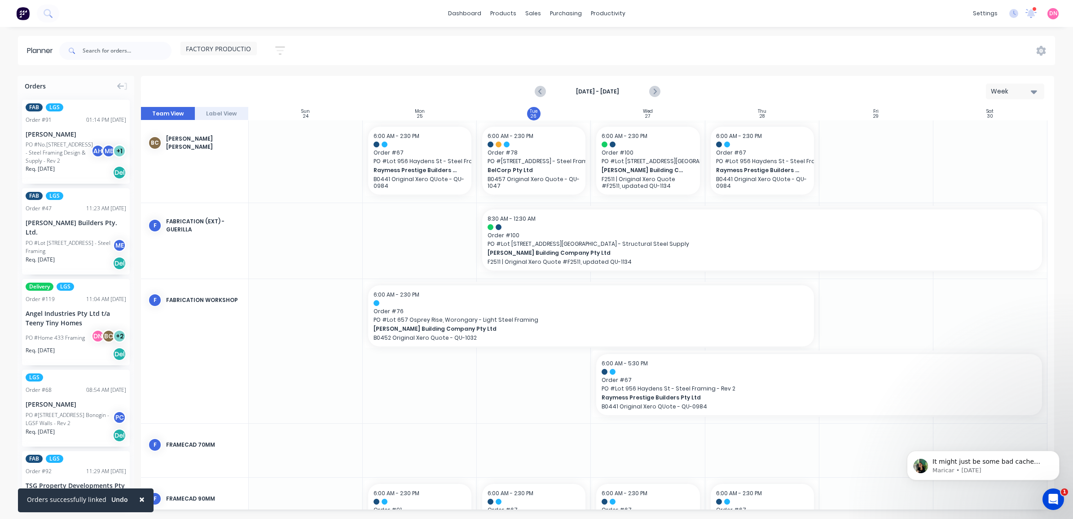
click at [218, 44] on span "FACTORY PRODUCTION" at bounding box center [221, 48] width 70 height 9
click at [425, 79] on div "Aug 24th - Aug 30th Week" at bounding box center [598, 91] width 912 height 29
drag, startPoint x: 75, startPoint y: 151, endPoint x: 534, endPoint y: 151, distance: 459.0
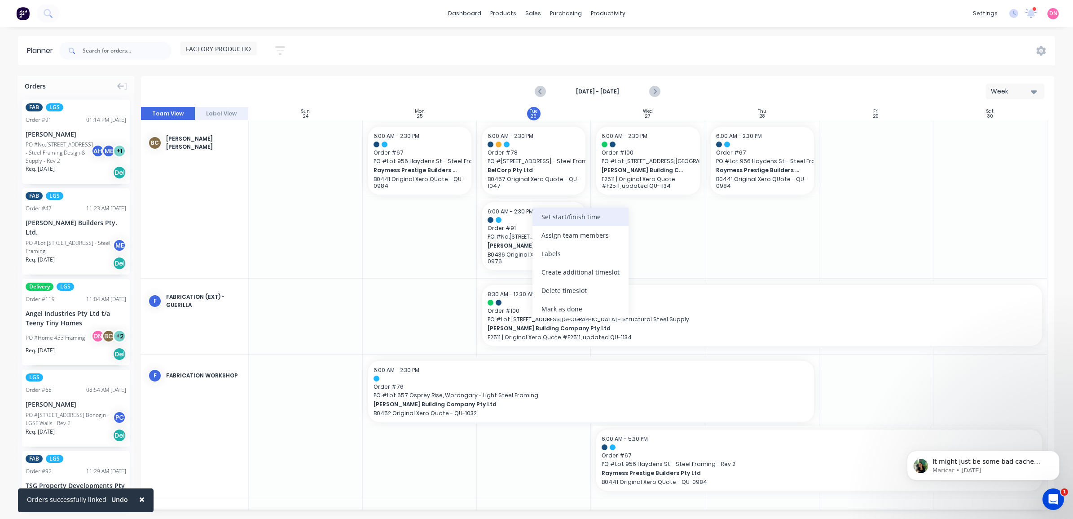
click at [561, 223] on div "Set start/finish time" at bounding box center [581, 216] width 96 height 18
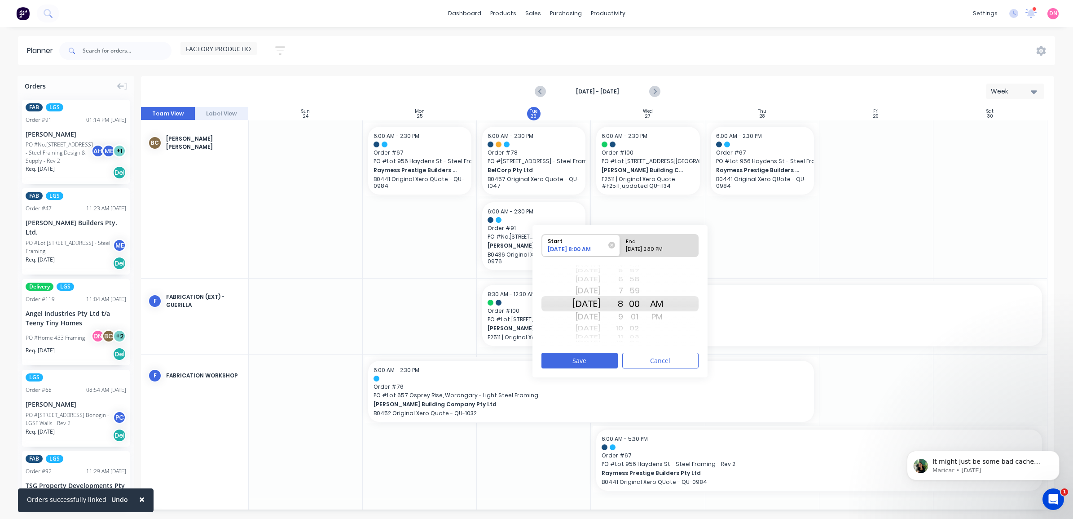
click at [653, 252] on div "08/26/2025 2:30 PM" at bounding box center [655, 250] width 65 height 11
click at [621, 252] on input "End 08/26/2025 2:30 PM" at bounding box center [620, 245] width 0 height 22
radio input "true"
click at [668, 287] on div "AM" at bounding box center [657, 290] width 22 height 14
click at [597, 358] on button "Save" at bounding box center [580, 361] width 76 height 16
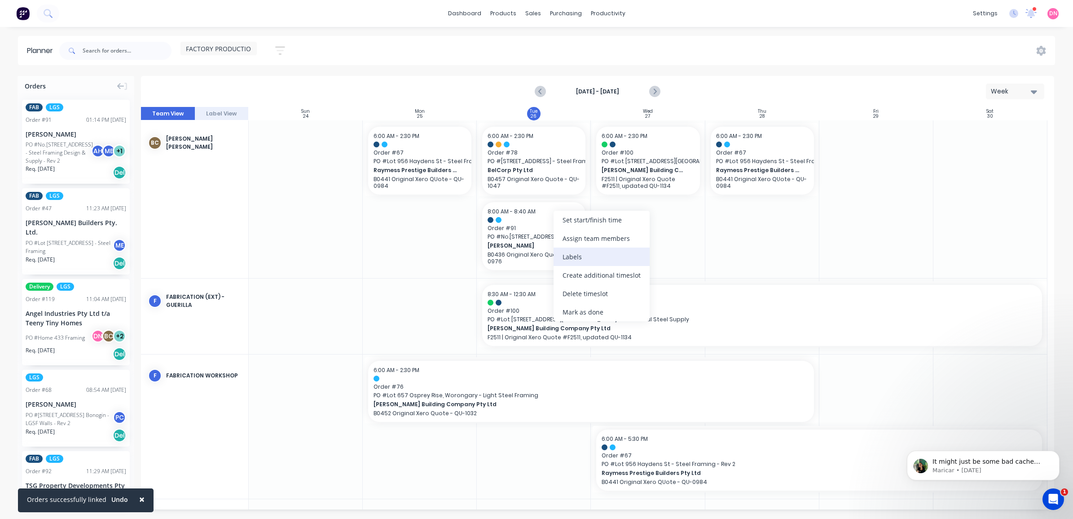
drag, startPoint x: 563, startPoint y: 266, endPoint x: 562, endPoint y: 256, distance: 9.4
click at [562, 256] on div "Set start/finish time Assign team members Labels Create additional timeslot Del…" at bounding box center [602, 266] width 96 height 110
click at [572, 273] on div "Labels" at bounding box center [612, 272] width 96 height 18
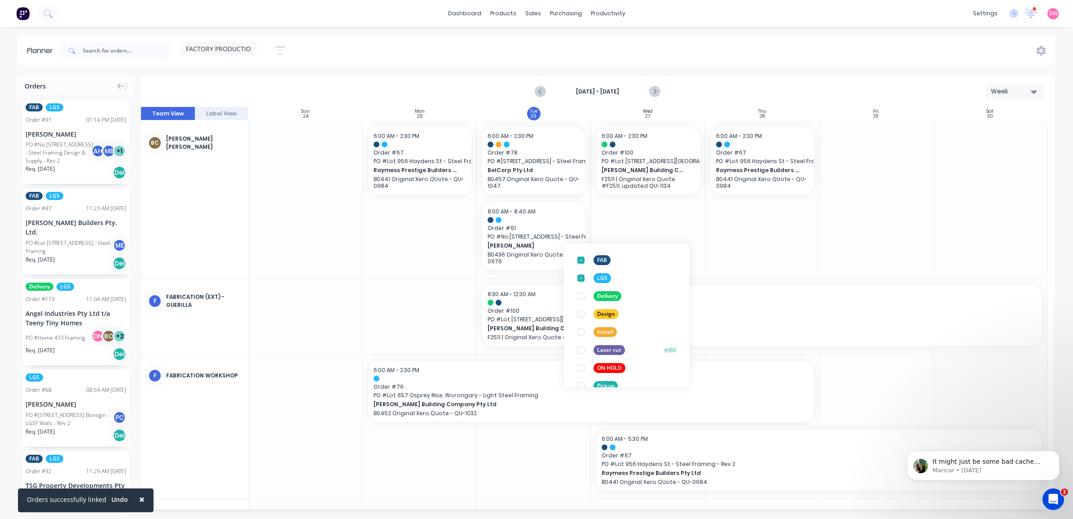
scroll to position [52, 0]
click at [583, 281] on div at bounding box center [581, 282] width 18 height 18
click at [733, 266] on div at bounding box center [763, 199] width 114 height 158
click at [721, 223] on div at bounding box center [763, 199] width 114 height 158
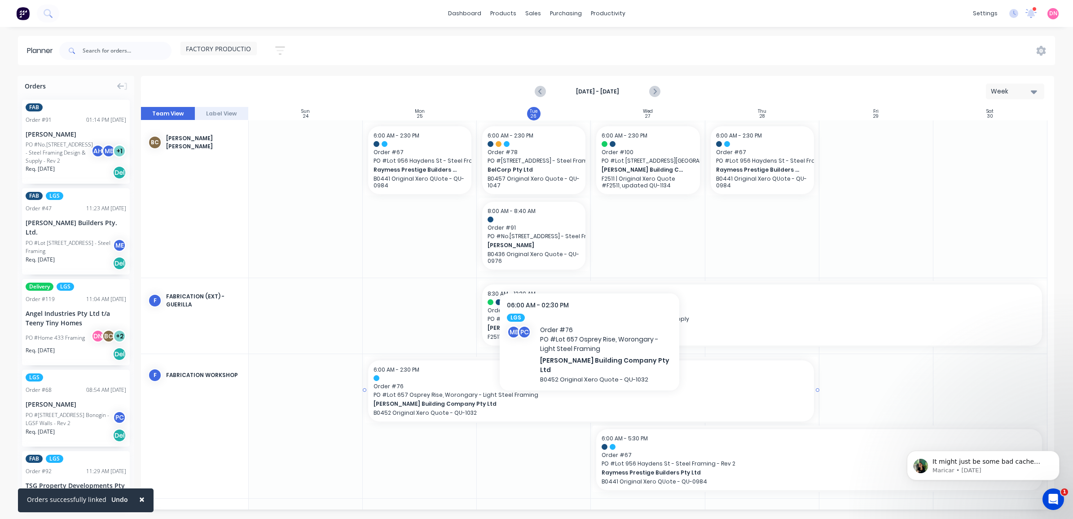
scroll to position [0, 0]
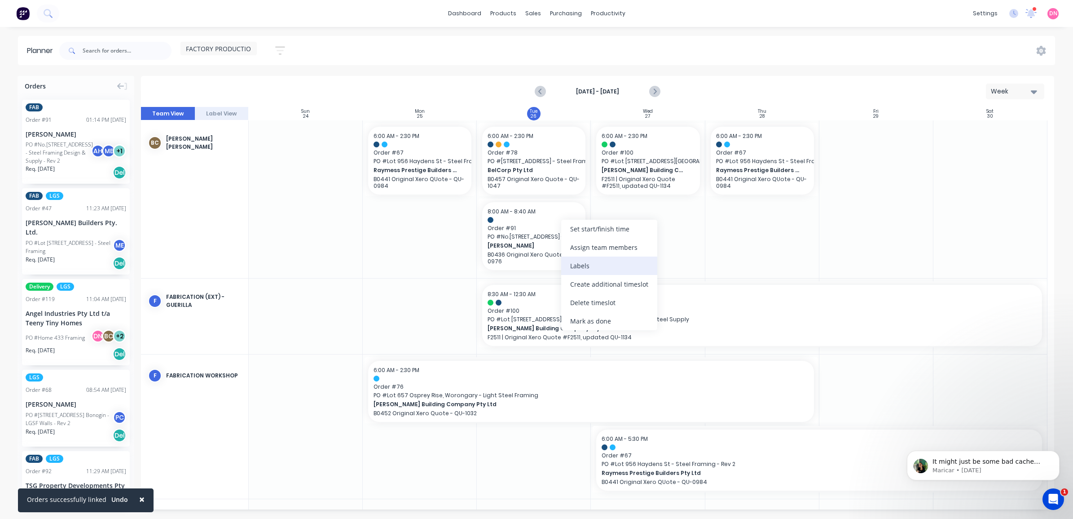
click at [602, 270] on div "Labels" at bounding box center [609, 265] width 96 height 18
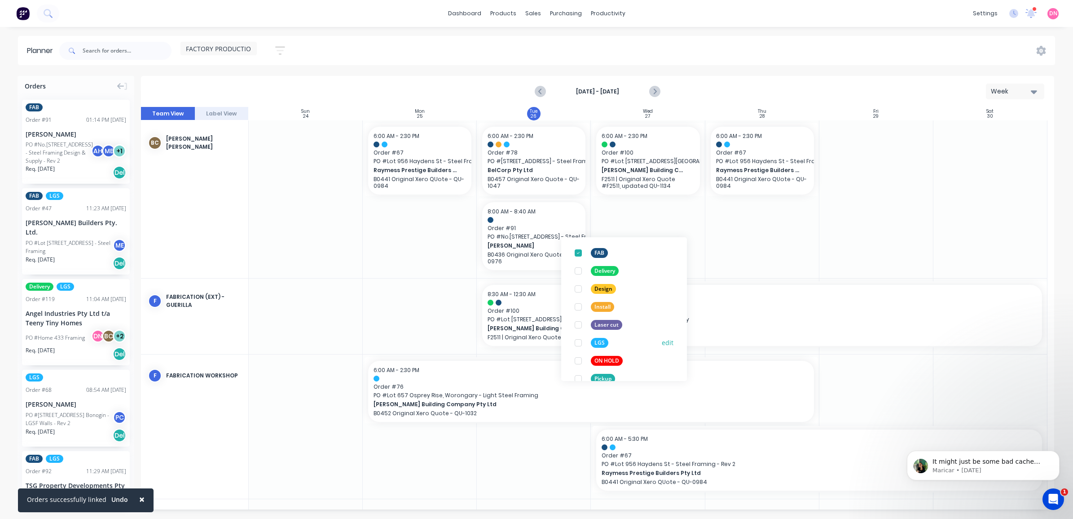
click at [577, 340] on div at bounding box center [578, 343] width 18 height 18
click at [743, 258] on div at bounding box center [763, 199] width 114 height 158
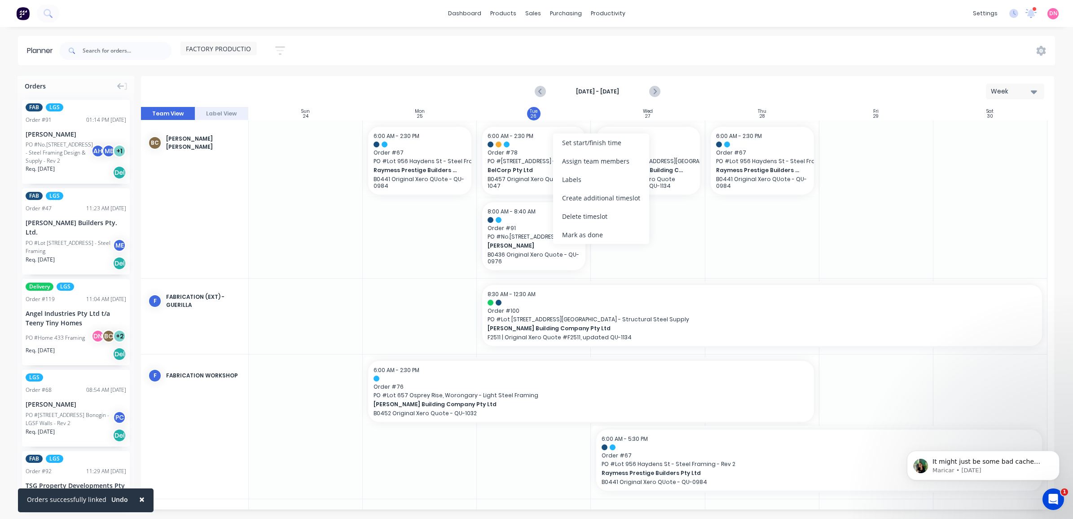
click at [695, 219] on div at bounding box center [648, 199] width 114 height 158
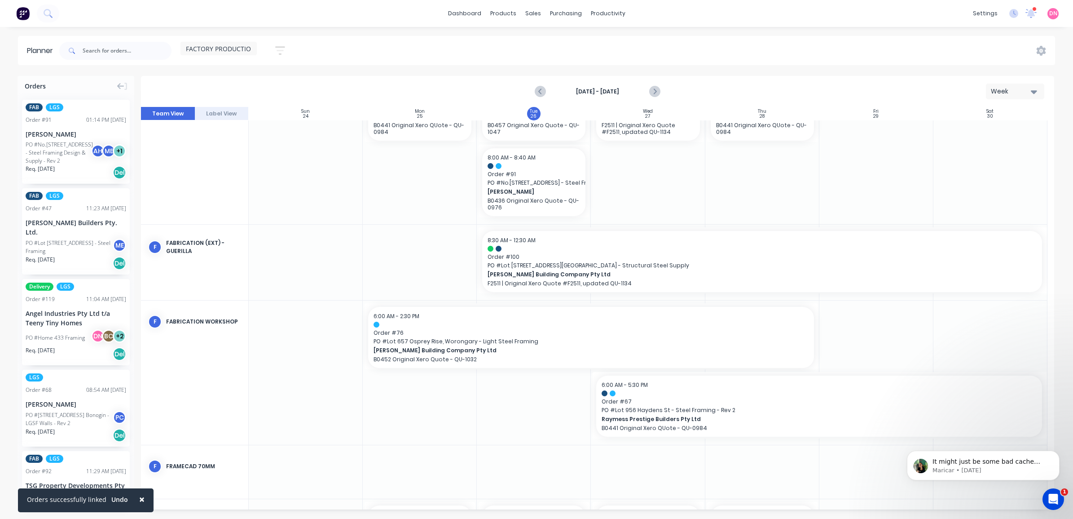
scroll to position [56, 0]
click at [225, 111] on button "Label View" at bounding box center [222, 113] width 54 height 13
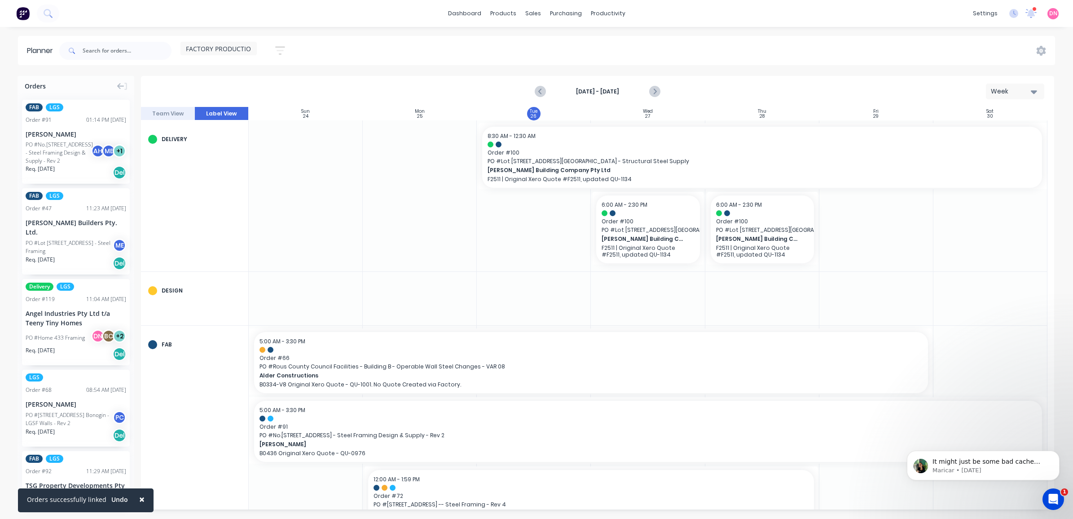
drag, startPoint x: 225, startPoint y: 111, endPoint x: 456, endPoint y: 236, distance: 263.2
click at [456, 236] on div at bounding box center [420, 195] width 114 height 151
click at [169, 115] on button "Team View" at bounding box center [168, 113] width 54 height 13
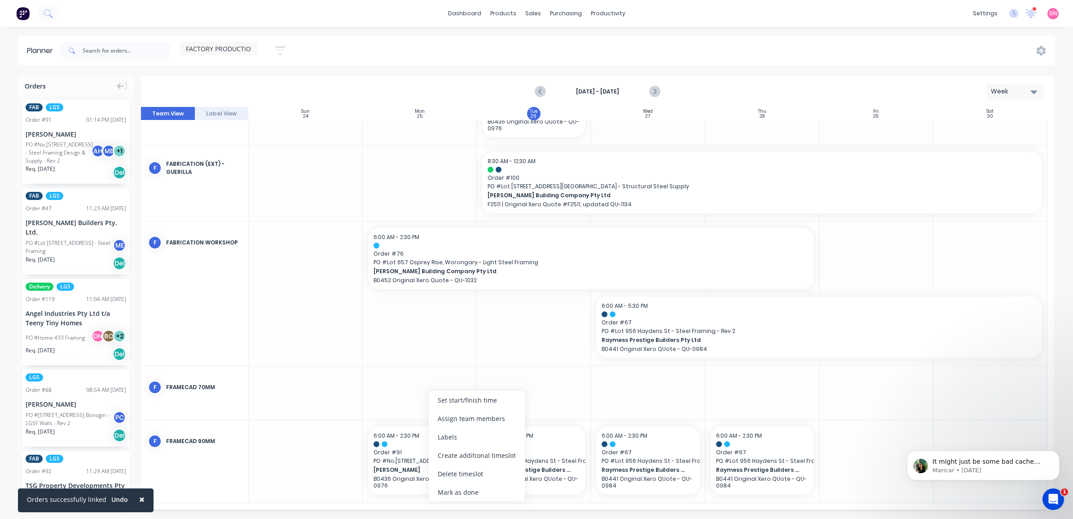
scroll to position [126, 0]
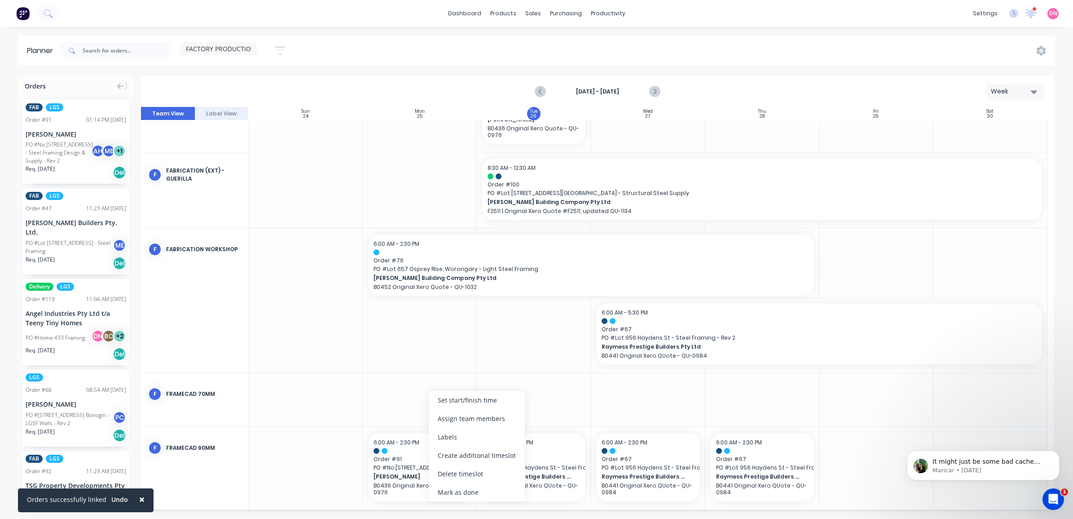
click at [564, 345] on div at bounding box center [534, 300] width 114 height 144
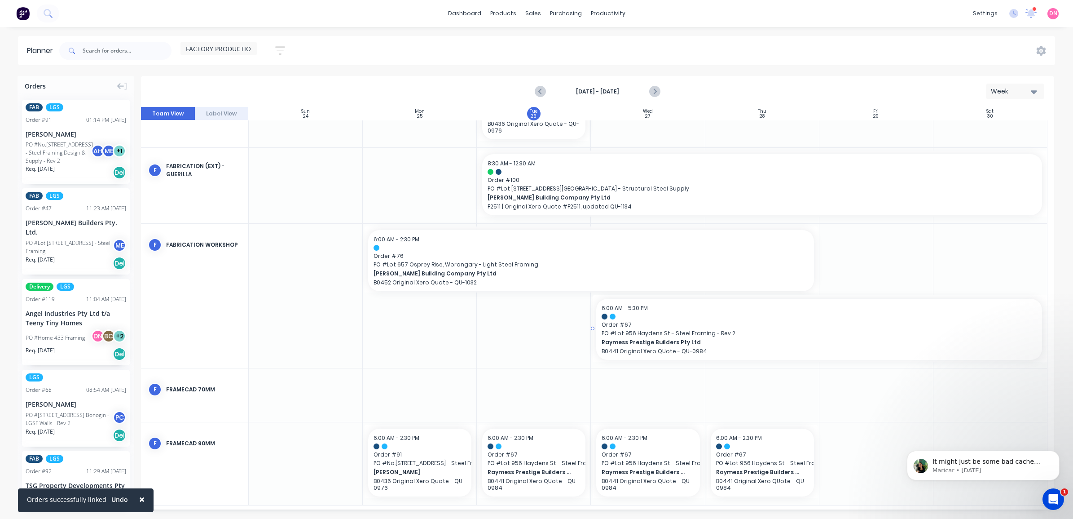
scroll to position [133, 0]
click at [413, 469] on span "Nathan Flack" at bounding box center [416, 470] width 84 height 8
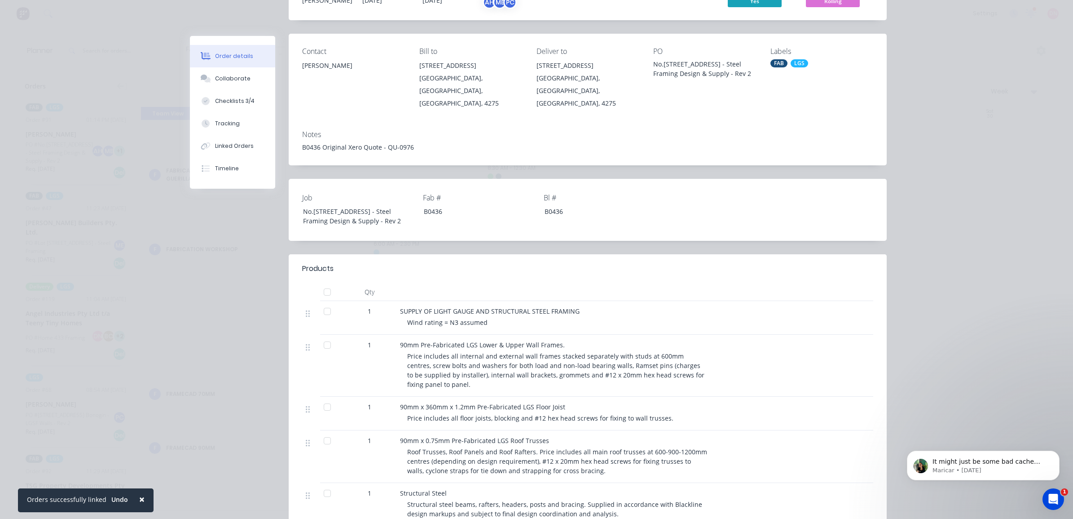
scroll to position [0, 0]
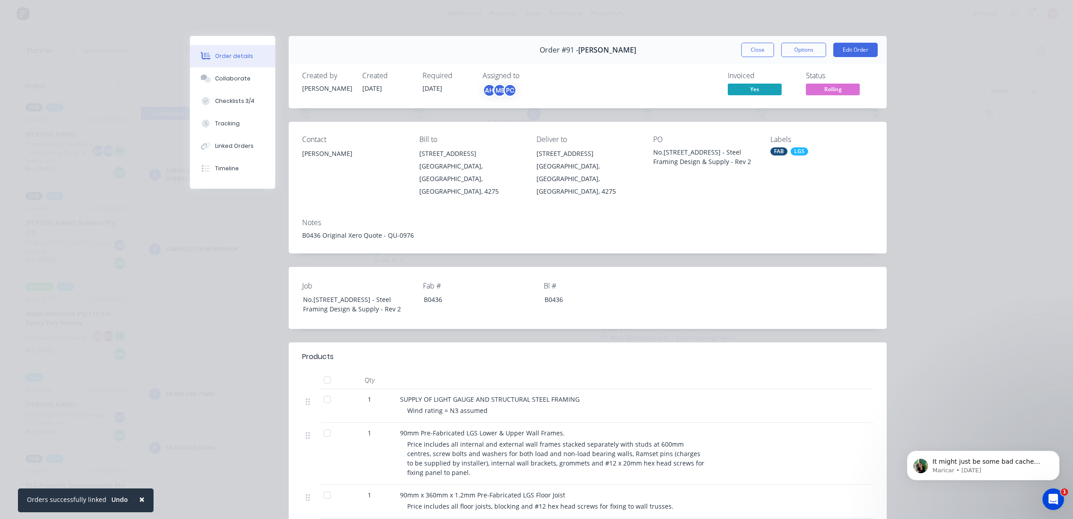
drag, startPoint x: 757, startPoint y: 49, endPoint x: 771, endPoint y: 62, distance: 19.4
click at [757, 49] on button "Close" at bounding box center [757, 50] width 33 height 14
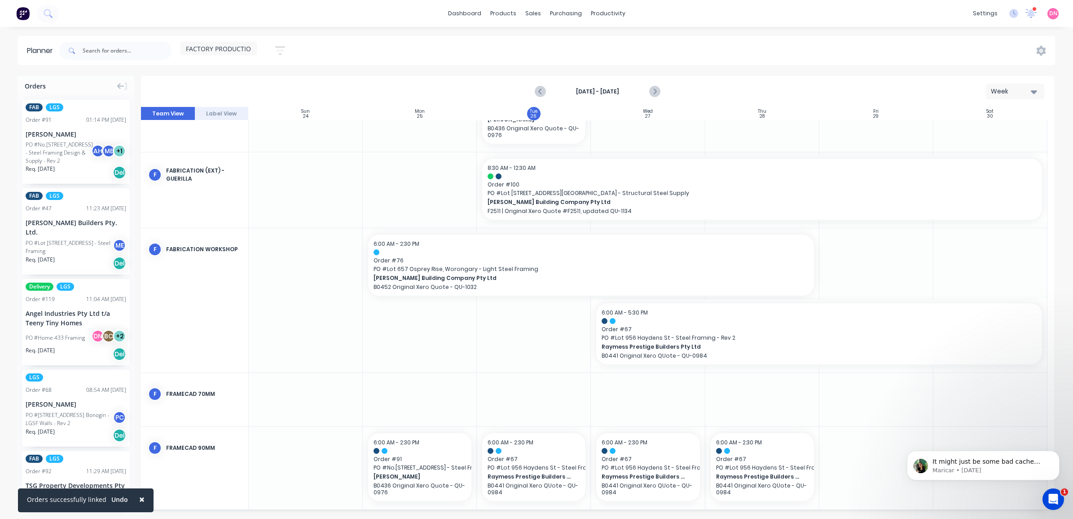
scroll to position [133, 0]
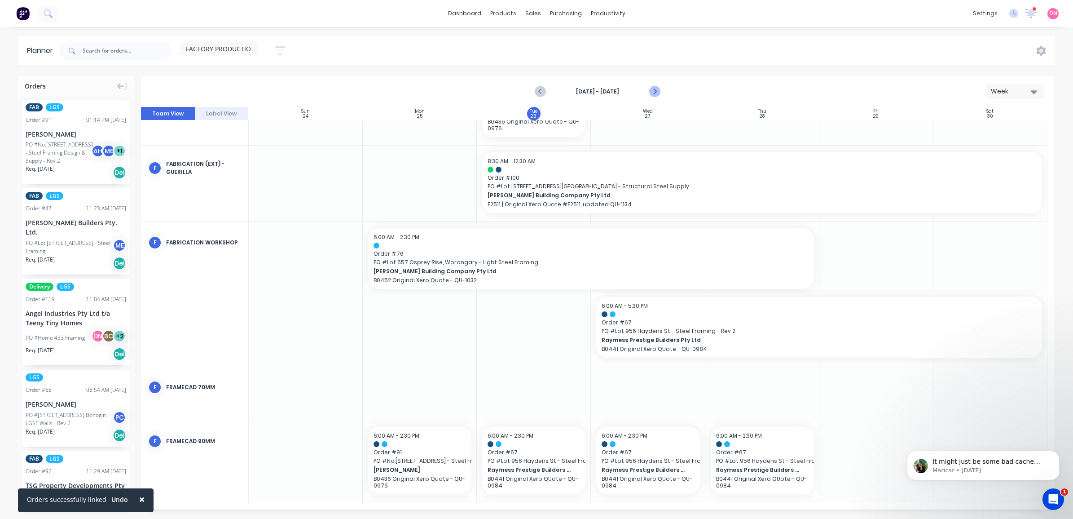
click at [659, 91] on icon "Next page" at bounding box center [654, 91] width 11 height 11
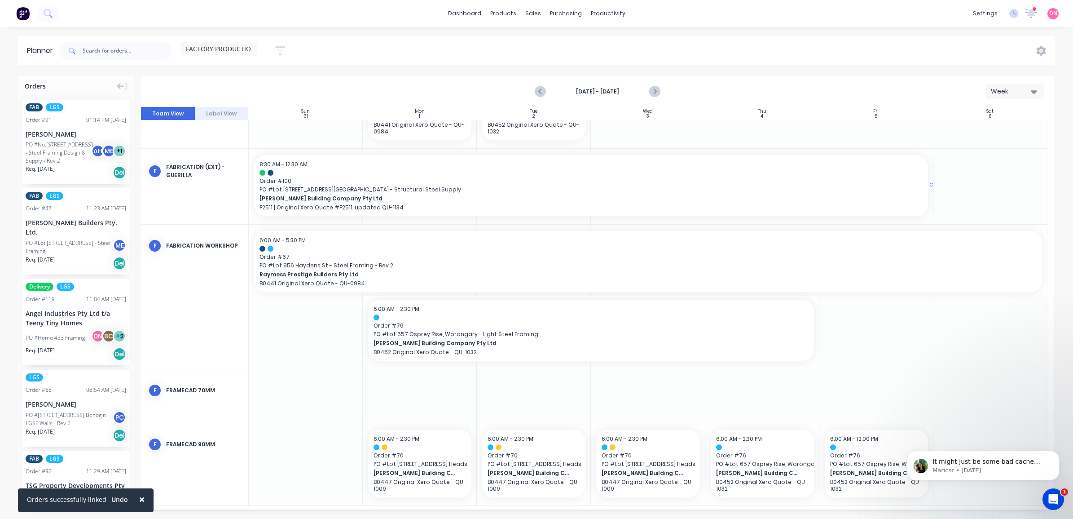
scroll to position [57, 0]
click at [538, 92] on icon "Previous page" at bounding box center [540, 91] width 11 height 11
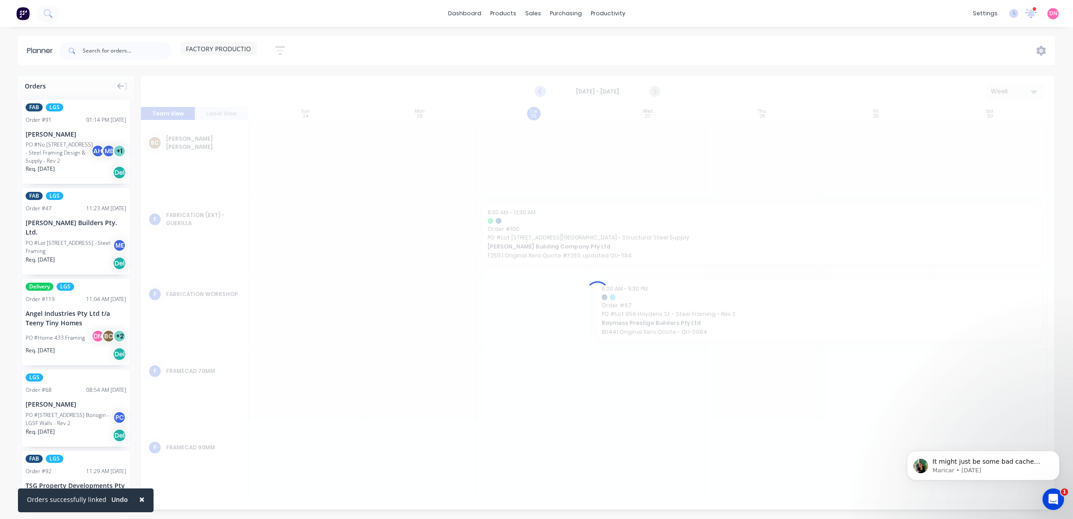
scroll to position [0, 0]
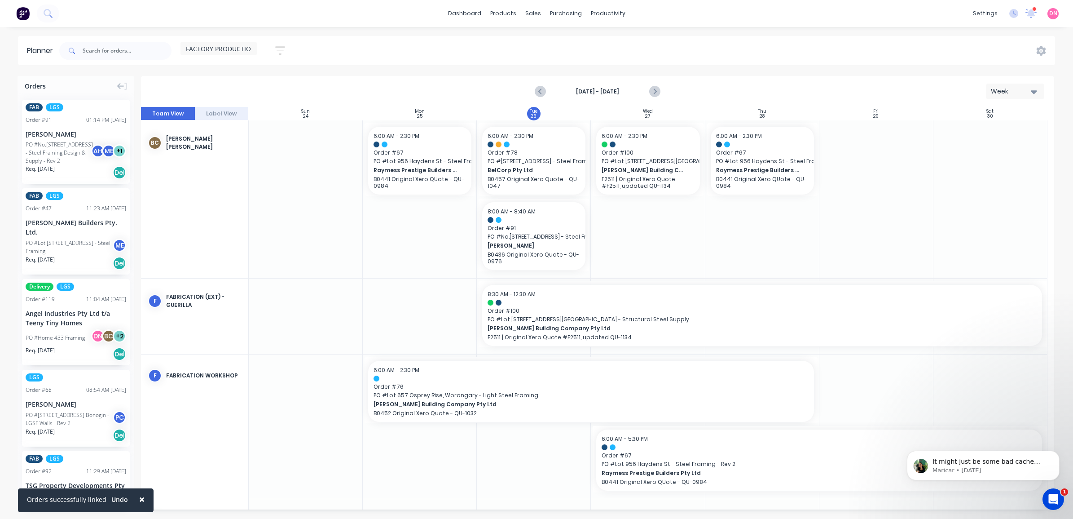
click at [663, 87] on div "Aug 24th - Aug 30th Week" at bounding box center [598, 91] width 912 height 29
click at [632, 79] on div "Delivery Scheduling" at bounding box center [638, 79] width 56 height 8
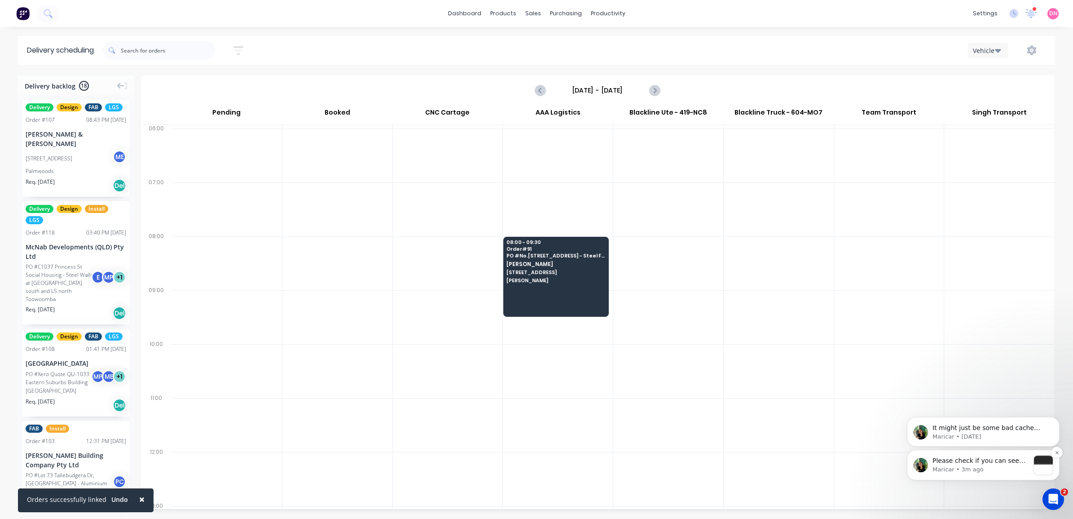
click at [1015, 468] on p "Maricar • 3m ago" at bounding box center [981, 469] width 97 height 8
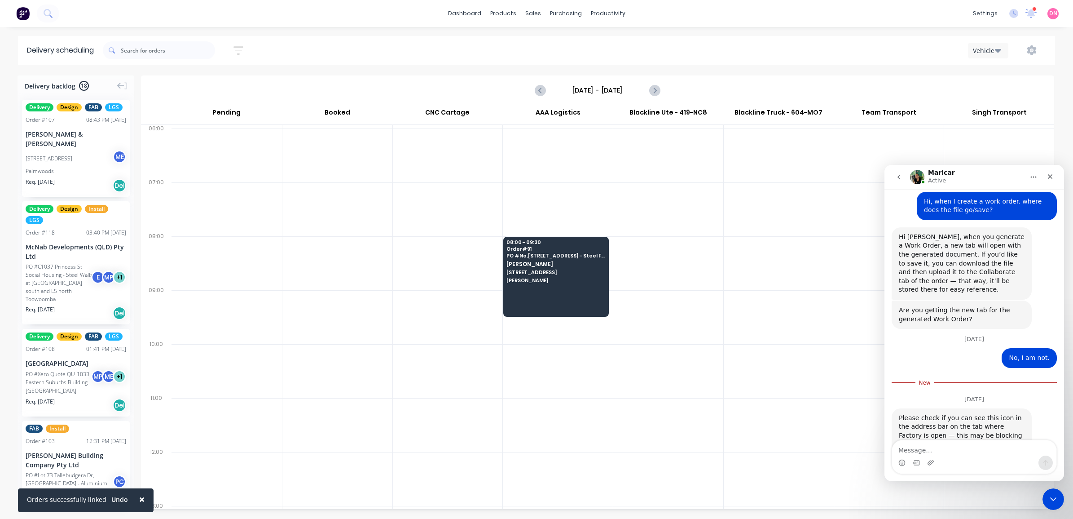
scroll to position [1308, 0]
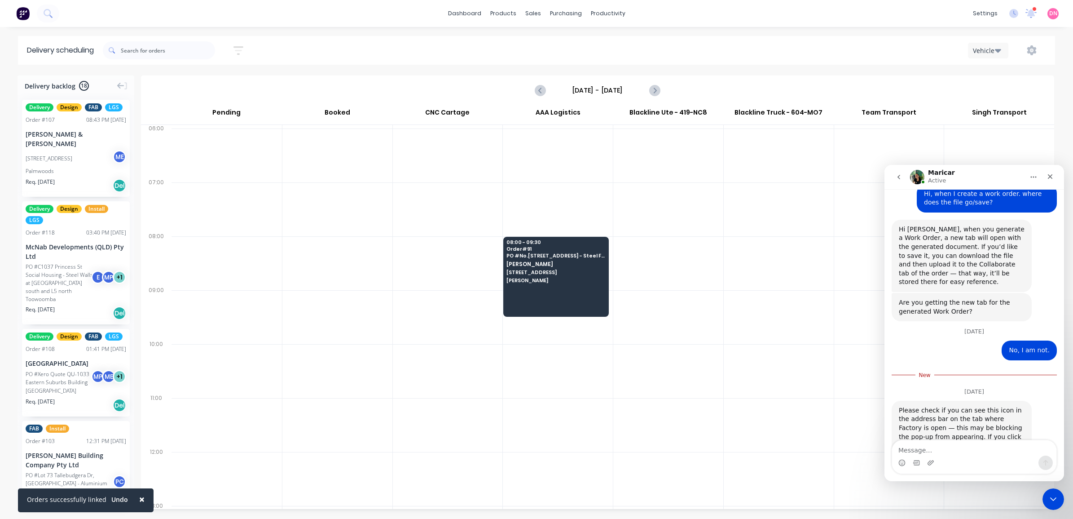
click at [1010, 448] on textarea "Message…" at bounding box center [974, 447] width 164 height 15
type textarea "Ok will do. Thanks."
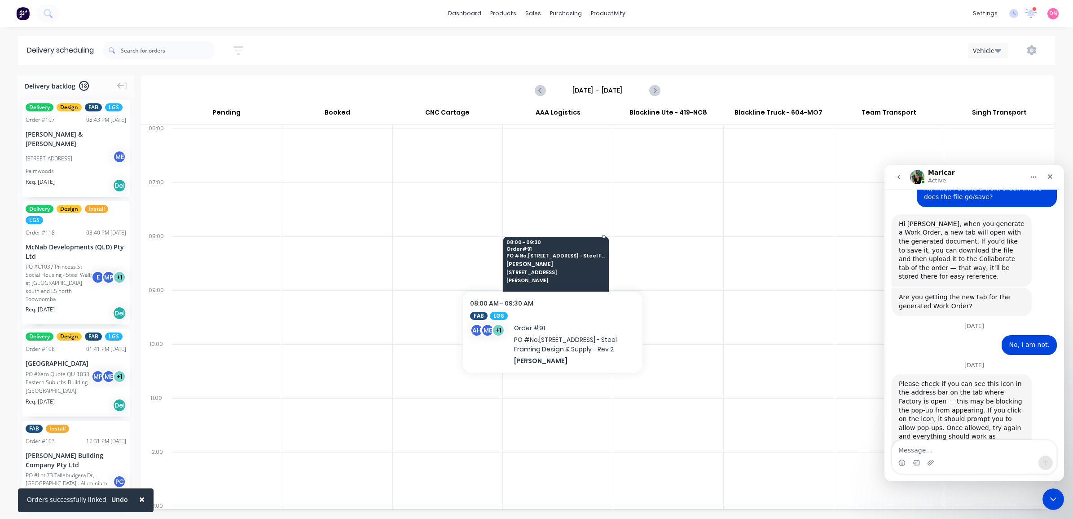
click at [570, 273] on span "446 Mundoolun Connection Rd" at bounding box center [556, 271] width 98 height 5
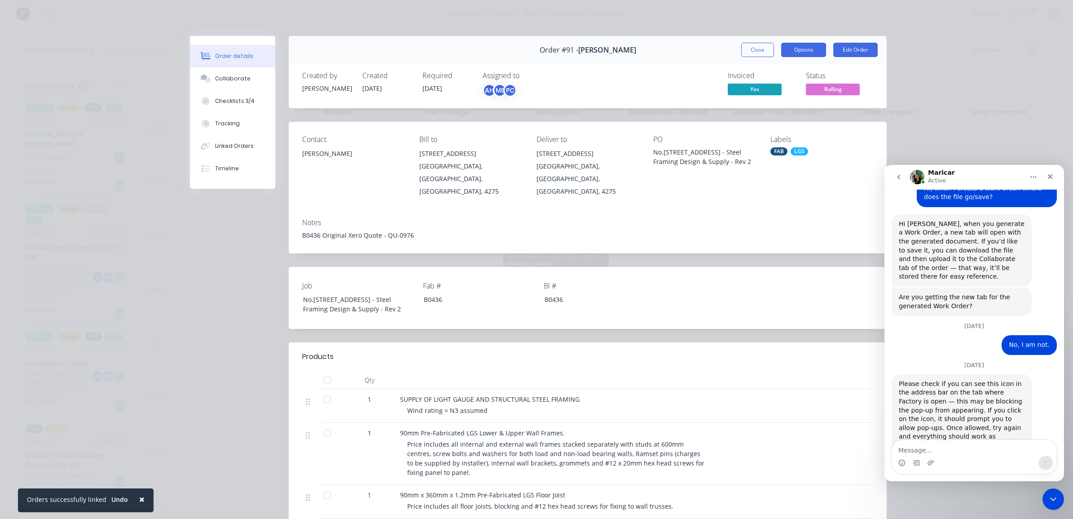
click at [803, 49] on button "Options" at bounding box center [803, 50] width 45 height 14
click at [787, 108] on div "Delivery Docket" at bounding box center [779, 108] width 78 height 13
click at [784, 125] on div "Custom" at bounding box center [779, 126] width 78 height 13
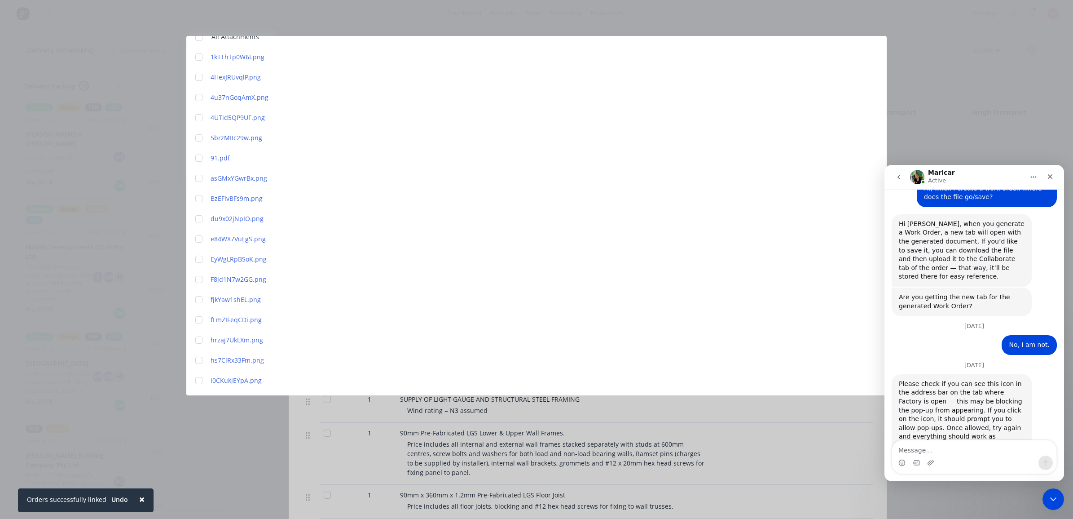
scroll to position [0, 0]
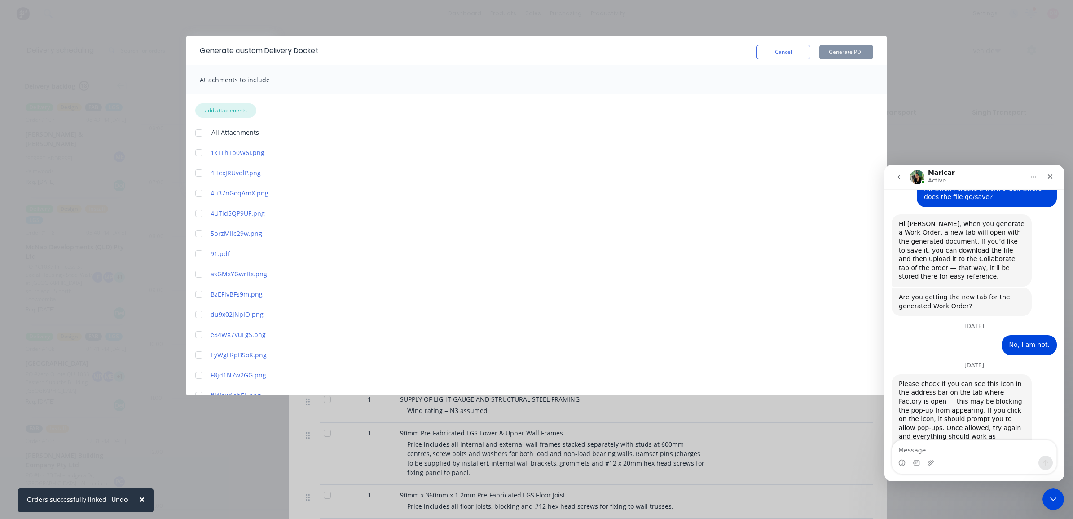
click at [216, 110] on button "add attachments" at bounding box center [225, 110] width 61 height 14
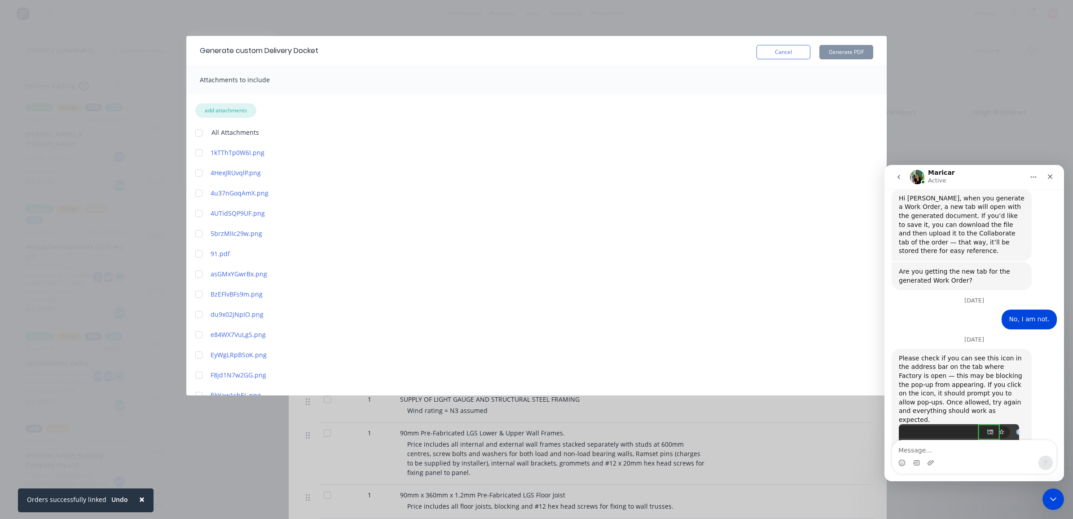
scroll to position [1341, 0]
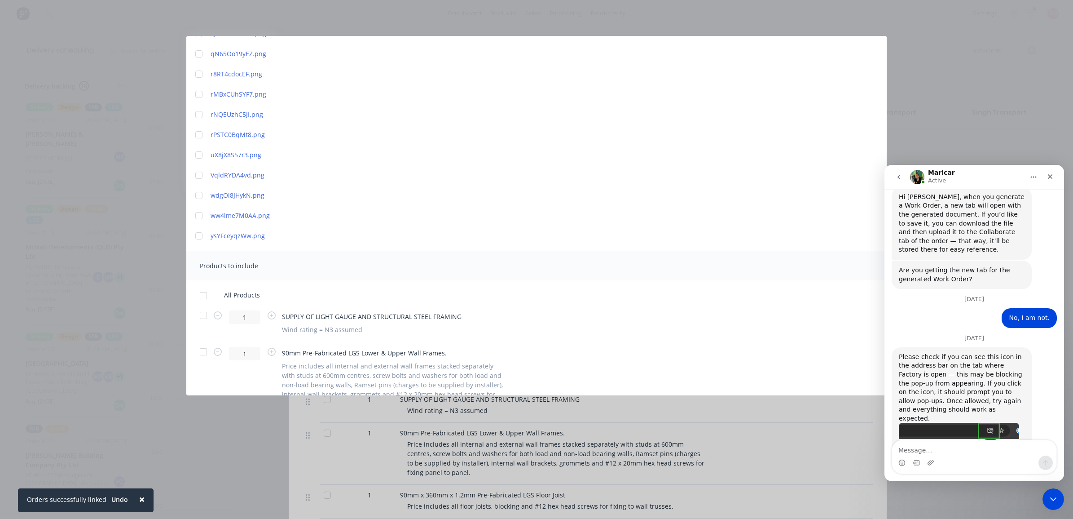
scroll to position [1123, 0]
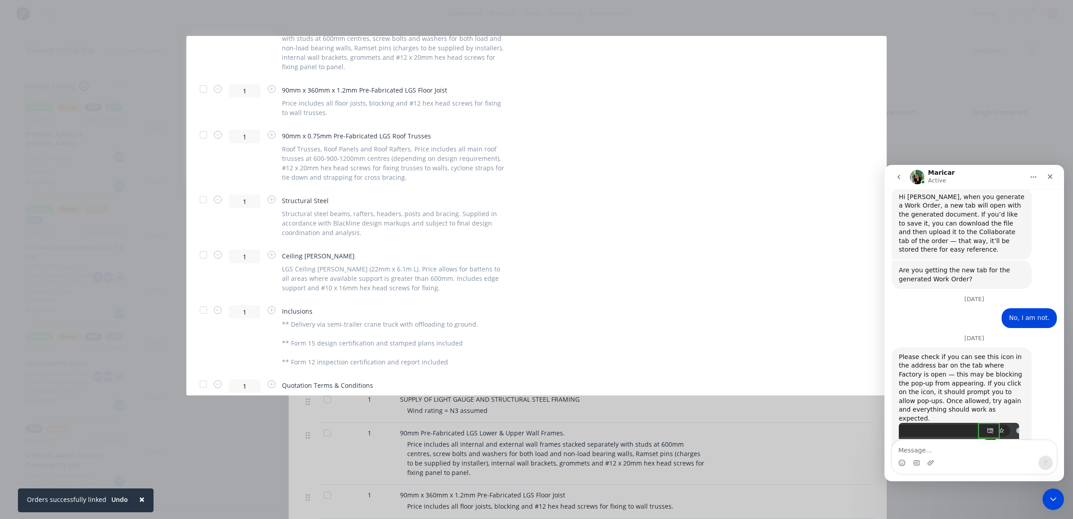
click at [201, 136] on div at bounding box center [203, 135] width 18 height 18
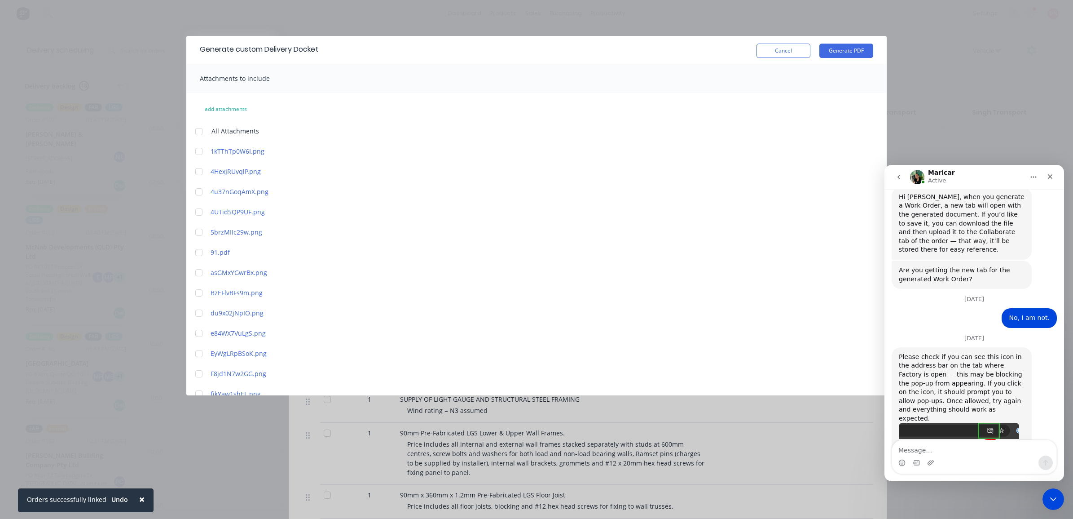
scroll to position [0, 0]
click at [838, 43] on div "Cancel Generate PDF" at bounding box center [815, 51] width 117 height 18
click at [838, 46] on button "Generate PDF" at bounding box center [847, 52] width 54 height 14
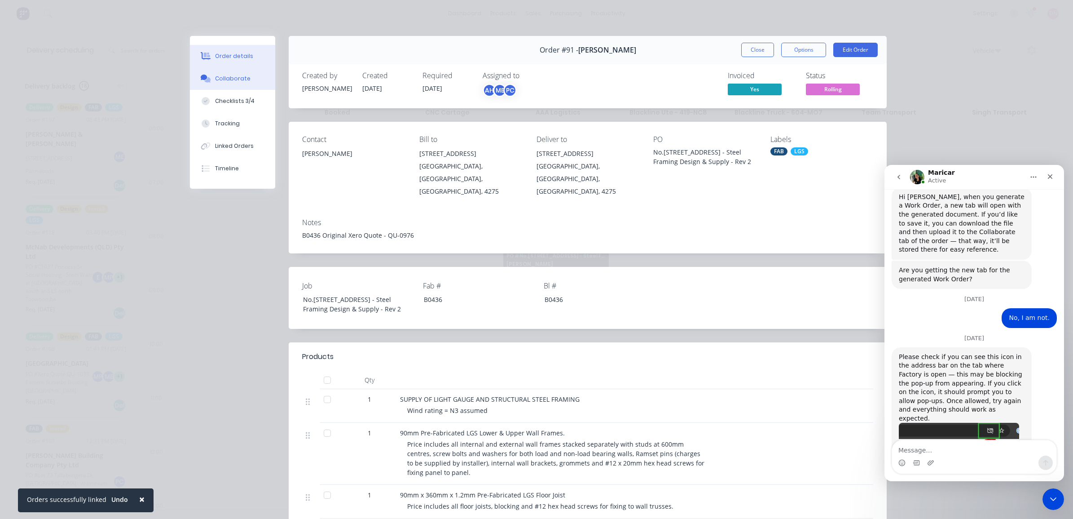
click at [236, 81] on div "Collaborate" at bounding box center [232, 79] width 35 height 8
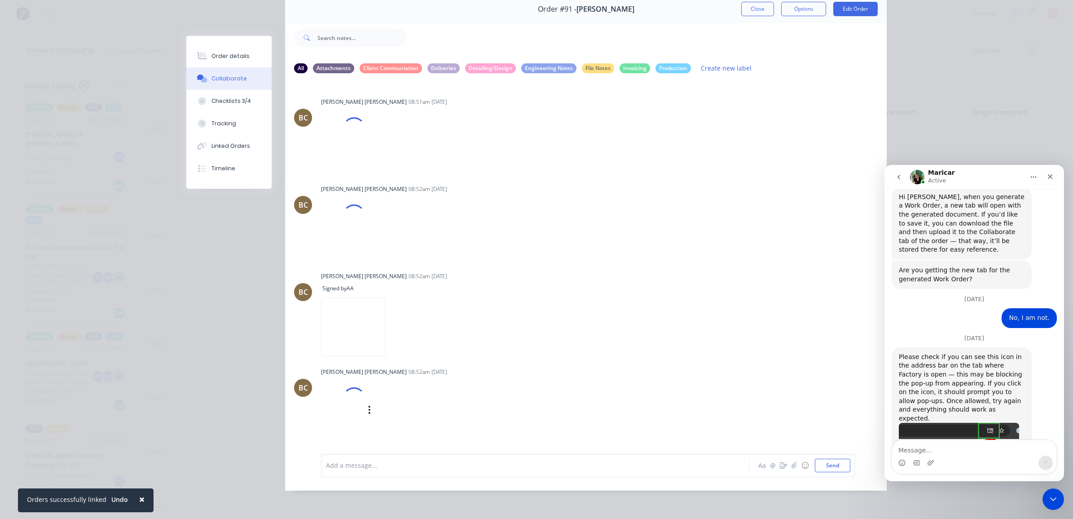
scroll to position [5500, 0]
click at [792, 467] on icon "button" at bounding box center [794, 465] width 5 height 6
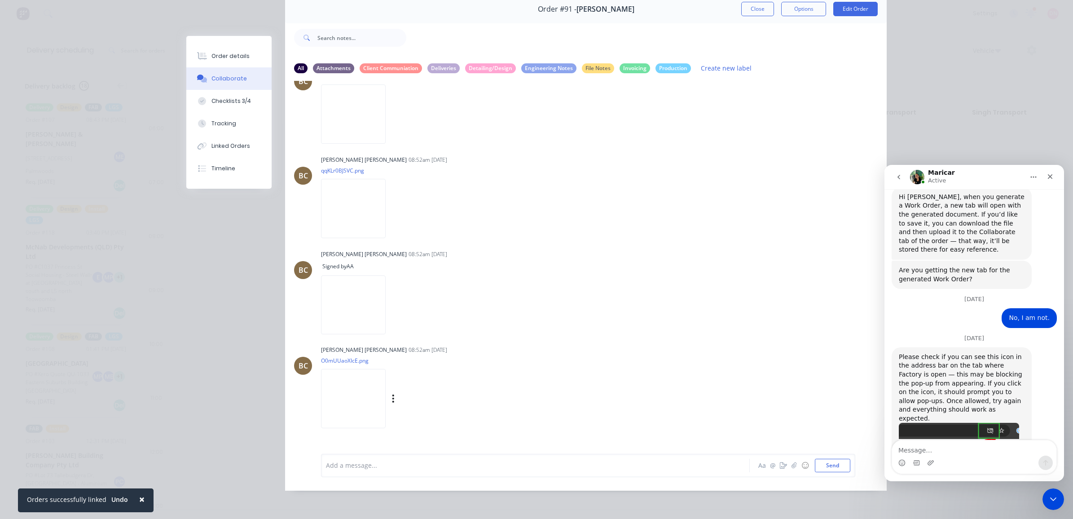
drag, startPoint x: 88, startPoint y: 279, endPoint x: 398, endPoint y: 426, distance: 343.1
click at [386, 426] on img at bounding box center [353, 398] width 65 height 59
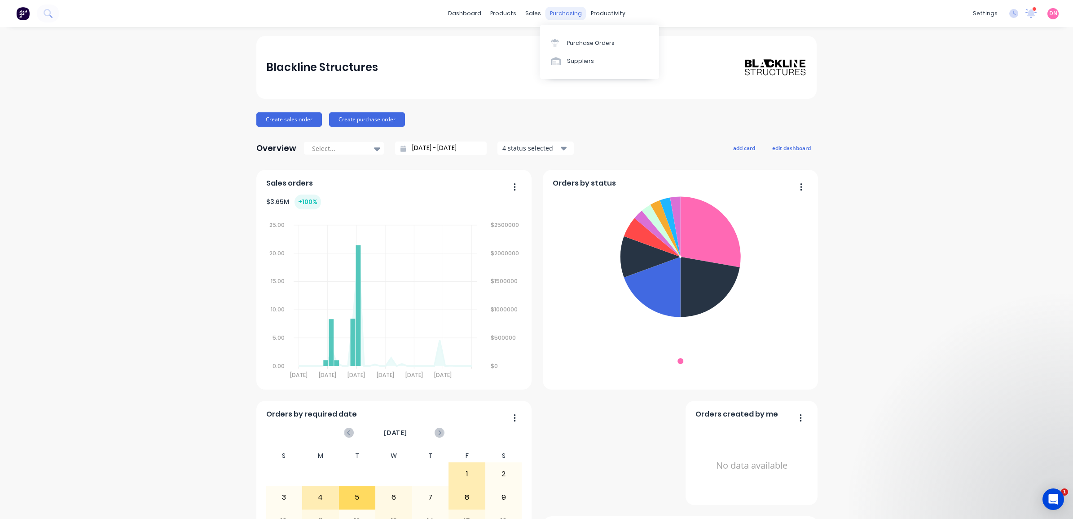
click at [571, 16] on div "purchasing" at bounding box center [566, 13] width 41 height 13
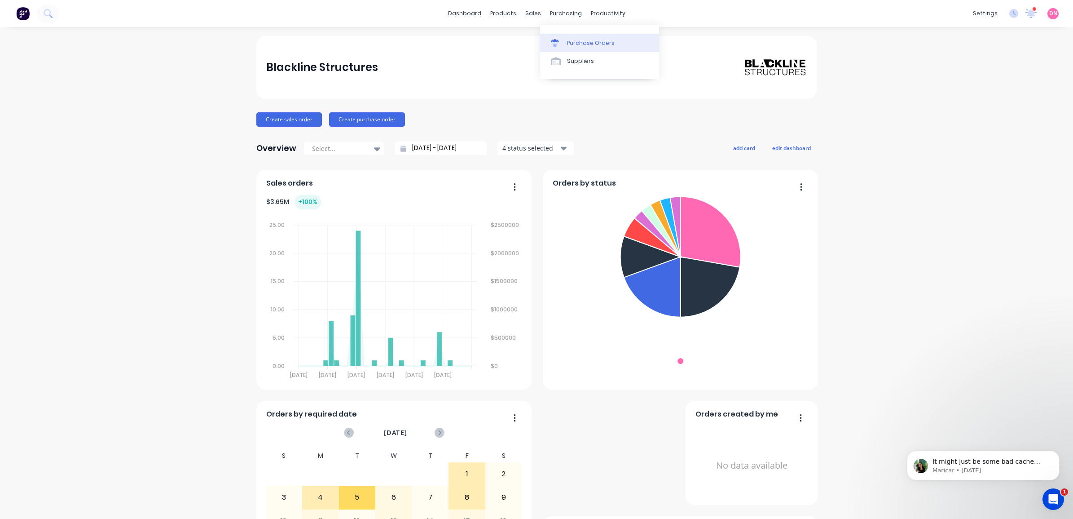
click at [575, 39] on div "Purchase Orders" at bounding box center [591, 43] width 48 height 8
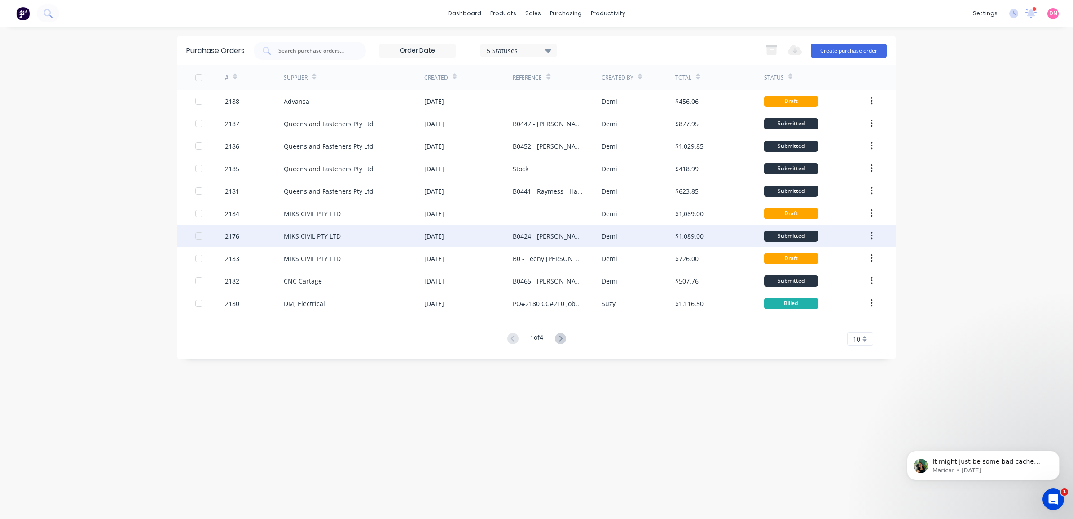
click at [513, 239] on div "B0424 - [PERSON_NAME] - Floor Joists and Frame Extensions" at bounding box center [548, 235] width 71 height 9
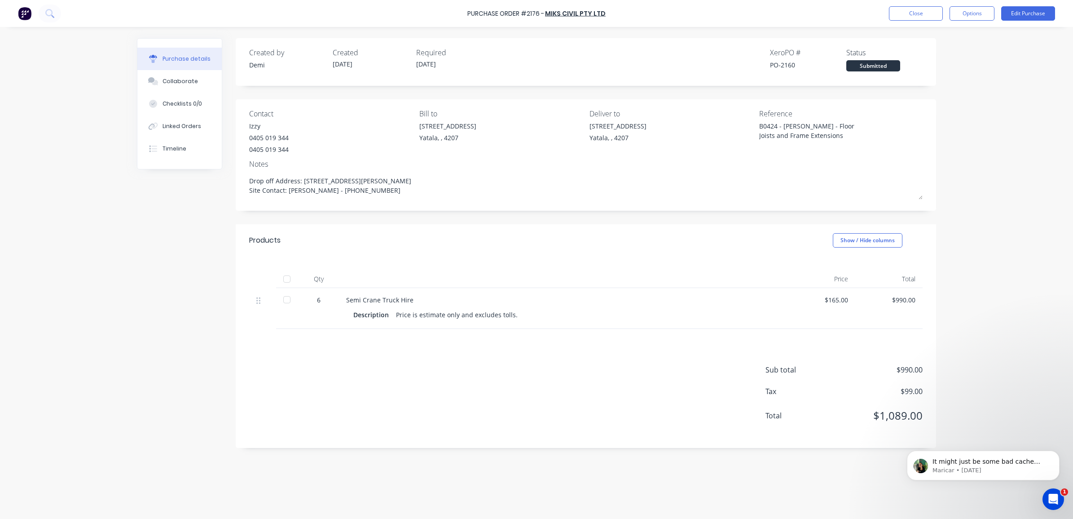
click at [814, 122] on div "B0424 - [PERSON_NAME] - Floor Joists and Frame Extensions" at bounding box center [815, 132] width 112 height 22
drag, startPoint x: 754, startPoint y: 124, endPoint x: 750, endPoint y: 135, distance: 11.1
click at [750, 135] on div "Contact Izzy 0405 019 344 0405 019 344 Bill to 33 Computer Road Yatala, , 4207 …" at bounding box center [586, 131] width 674 height 46
click at [751, 133] on div "Contact Izzy 0405 019 344 0405 019 344 Bill to 33 Computer Road Yatala, , 4207 …" at bounding box center [586, 131] width 674 height 46
click at [760, 118] on div "Reference B0424 - Nathan Flack - Floor Joists and Frame Extensions" at bounding box center [840, 131] width 163 height 46
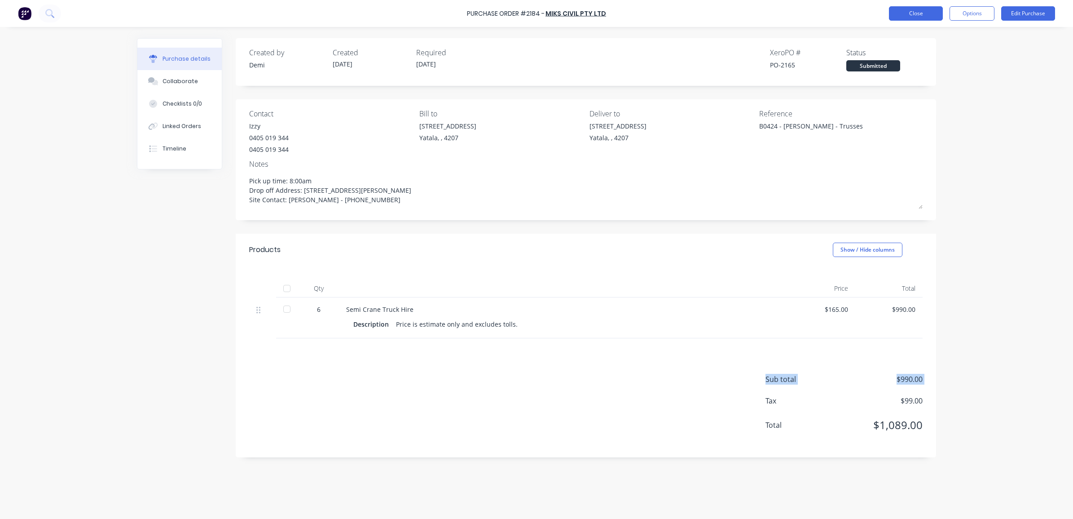
click at [921, 17] on button "Close" at bounding box center [916, 13] width 54 height 14
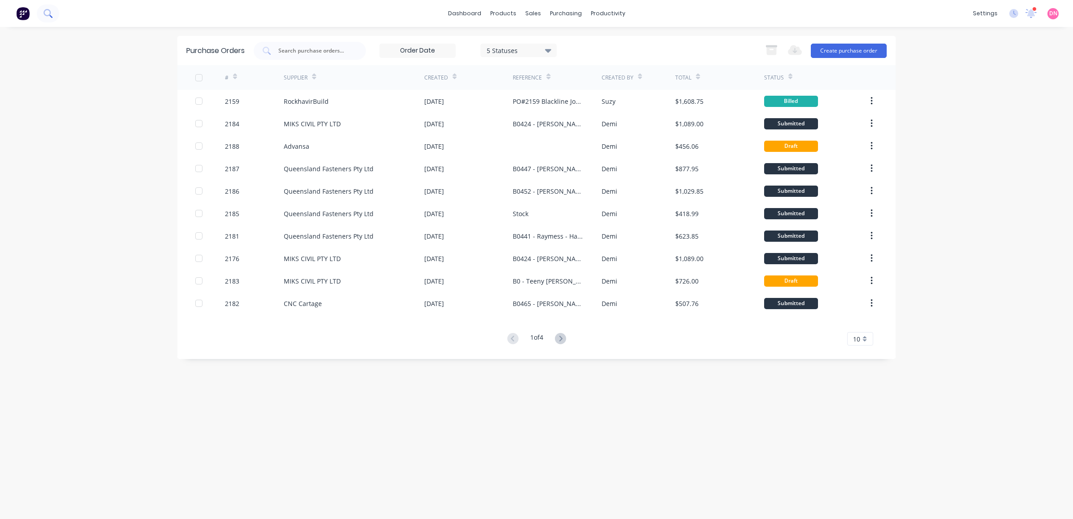
click at [50, 21] on button at bounding box center [48, 13] width 22 height 18
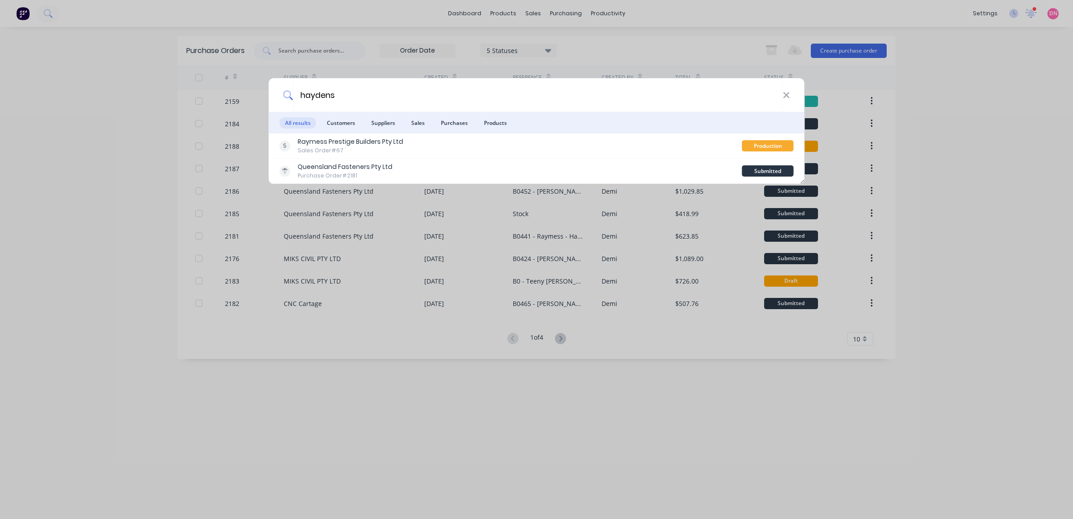
type input "haydens"
click at [634, 35] on div "haydens All results Customers Suppliers Sales Purchases Products Raymess Presti…" at bounding box center [536, 259] width 1073 height 519
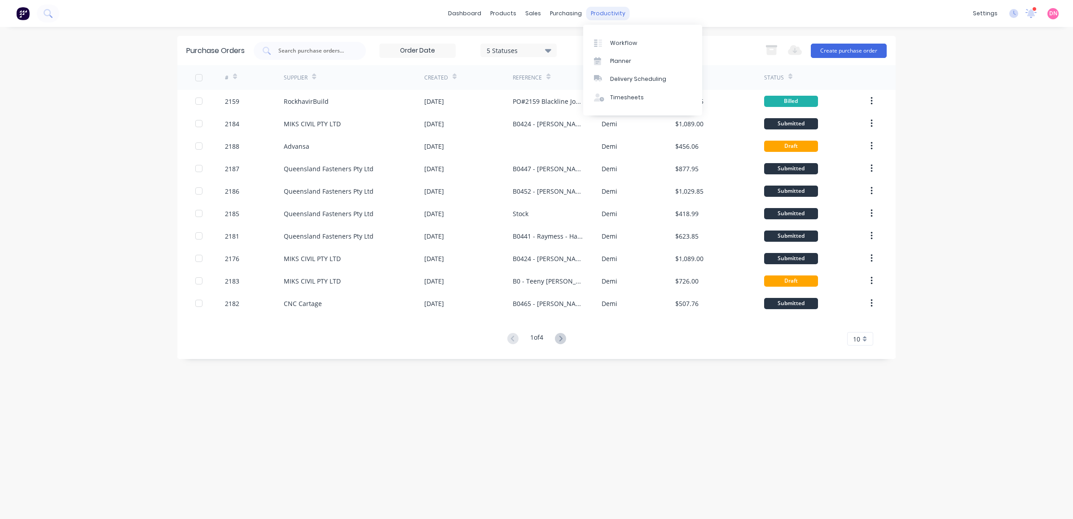
click at [604, 13] on div "productivity" at bounding box center [609, 13] width 44 height 13
click at [547, 37] on link "Sales Orders" at bounding box center [580, 43] width 119 height 18
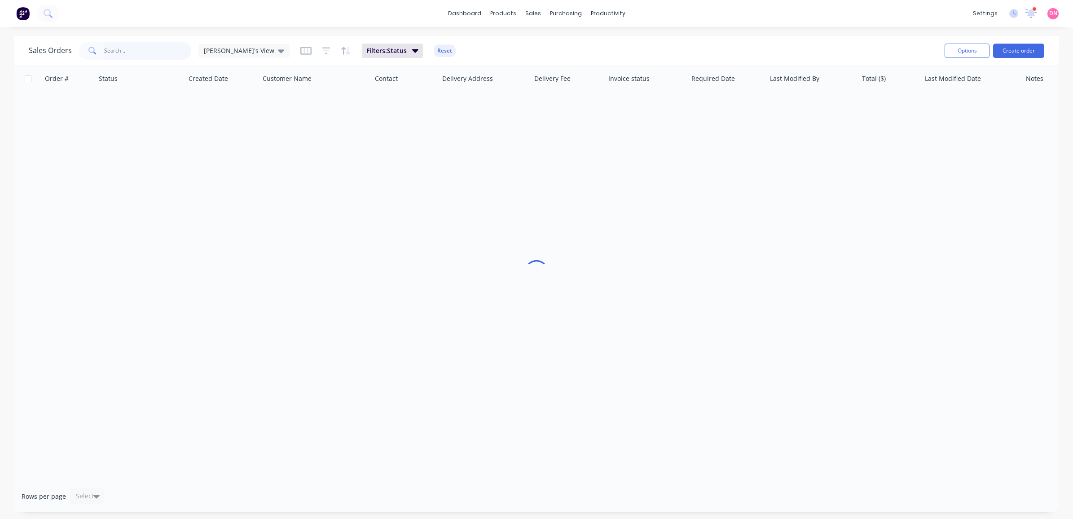
click at [155, 54] on input "text" at bounding box center [148, 51] width 88 height 18
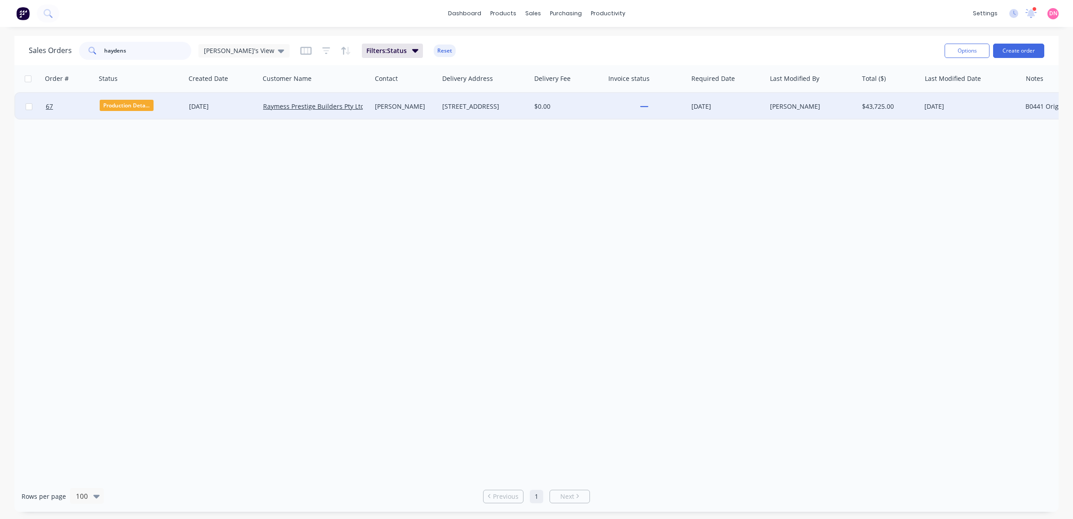
type input "haydens"
click at [121, 100] on span "Production Deta..." at bounding box center [127, 105] width 54 height 11
click at [368, 107] on div "Raymess Prestige Builders Pty Ltd" at bounding box center [316, 106] width 112 height 27
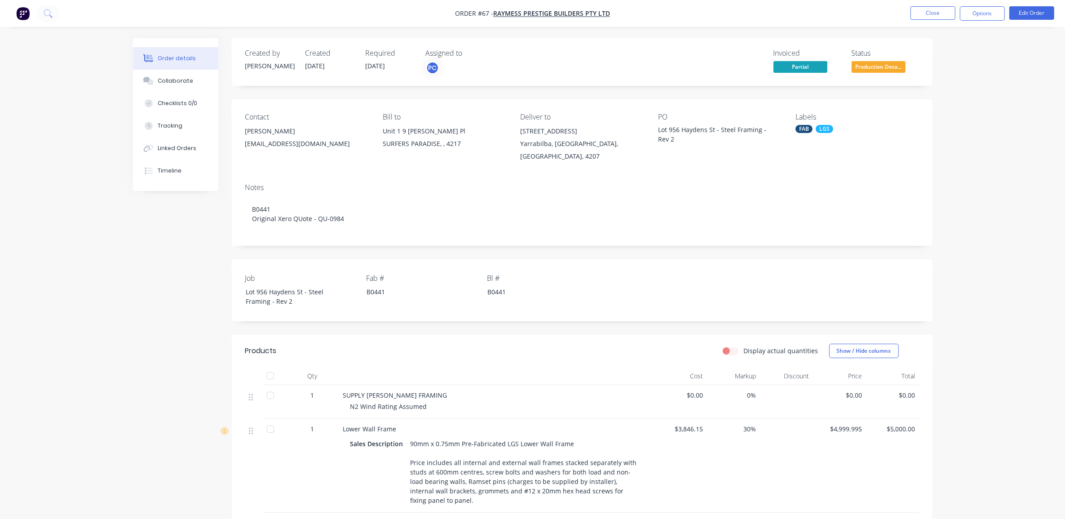
click at [859, 72] on span "Production Deta..." at bounding box center [878, 66] width 54 height 11
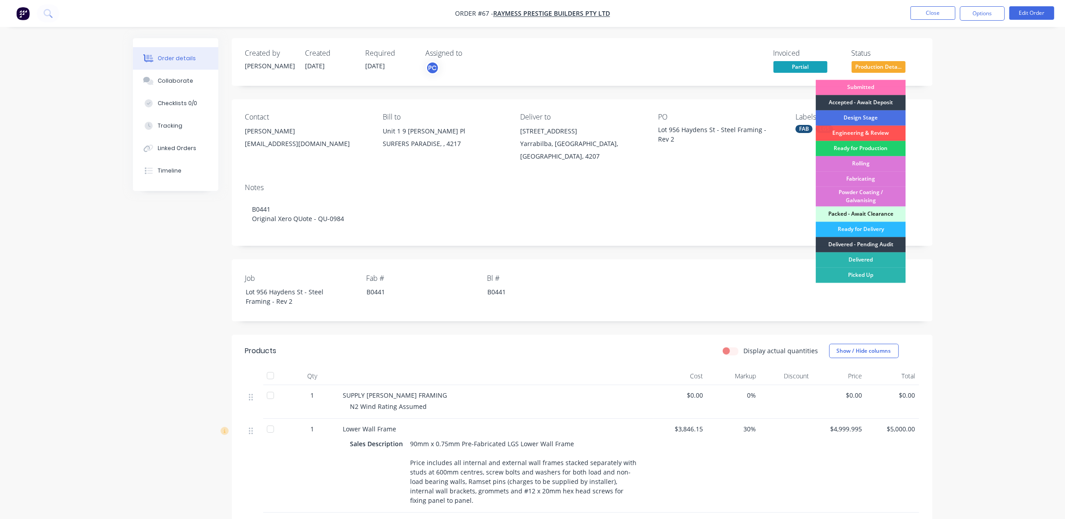
click at [888, 150] on div "Ready for Production" at bounding box center [861, 148] width 90 height 15
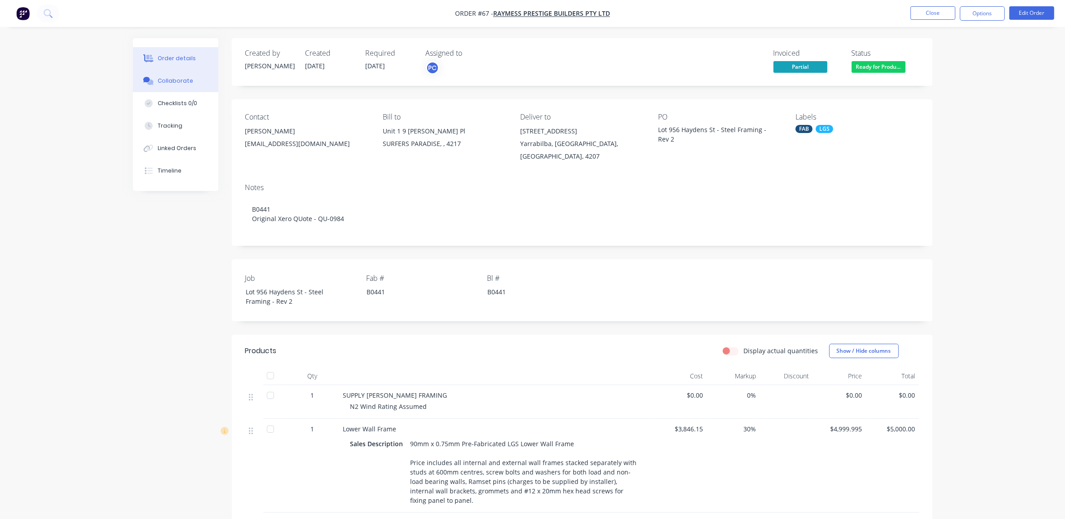
click at [145, 79] on icon at bounding box center [146, 79] width 7 height 5
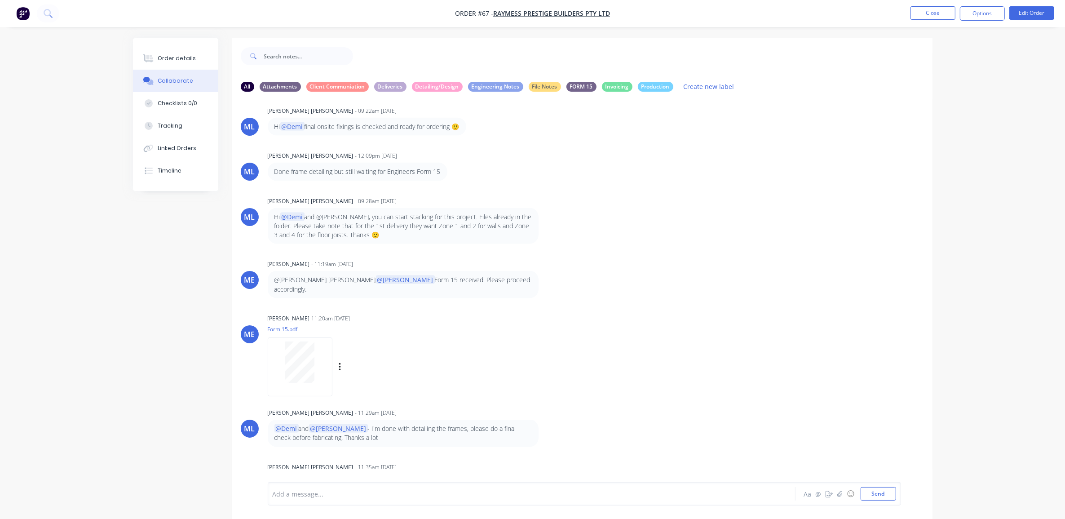
scroll to position [14, 0]
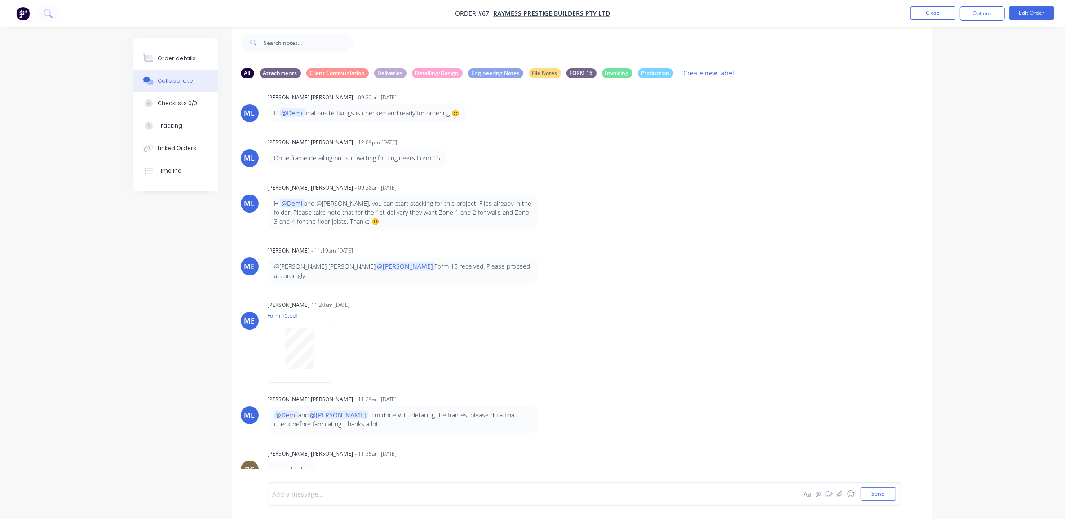
click at [313, 490] on div at bounding box center [506, 493] width 467 height 9
click at [357, 487] on div "Add a message..." at bounding box center [507, 493] width 468 height 13
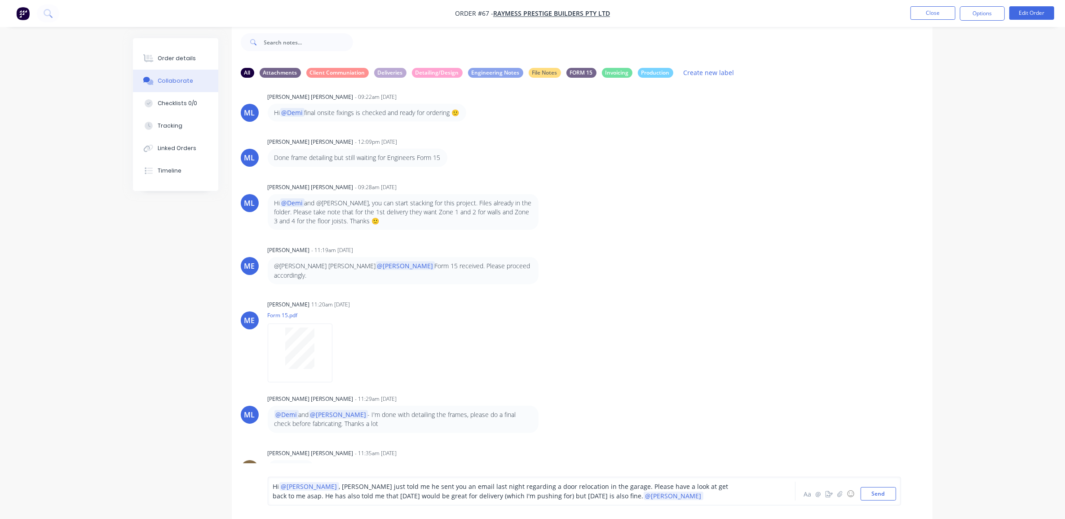
click at [310, 486] on span "@Marlon" at bounding box center [309, 486] width 60 height 9
drag, startPoint x: 310, startPoint y: 486, endPoint x: 333, endPoint y: 497, distance: 25.5
click at [333, 497] on span ", Bob just told me he sent you an email last night regarding a door relocation …" at bounding box center [501, 491] width 457 height 18
click at [551, 499] on span ", Bob just told me he sent you an email last night regarding a door relocation …" at bounding box center [501, 491] width 457 height 18
click at [602, 496] on div "Hi @Marlon , Bob just told me he sent you an email last night regarding a door …" at bounding box center [506, 490] width 467 height 19
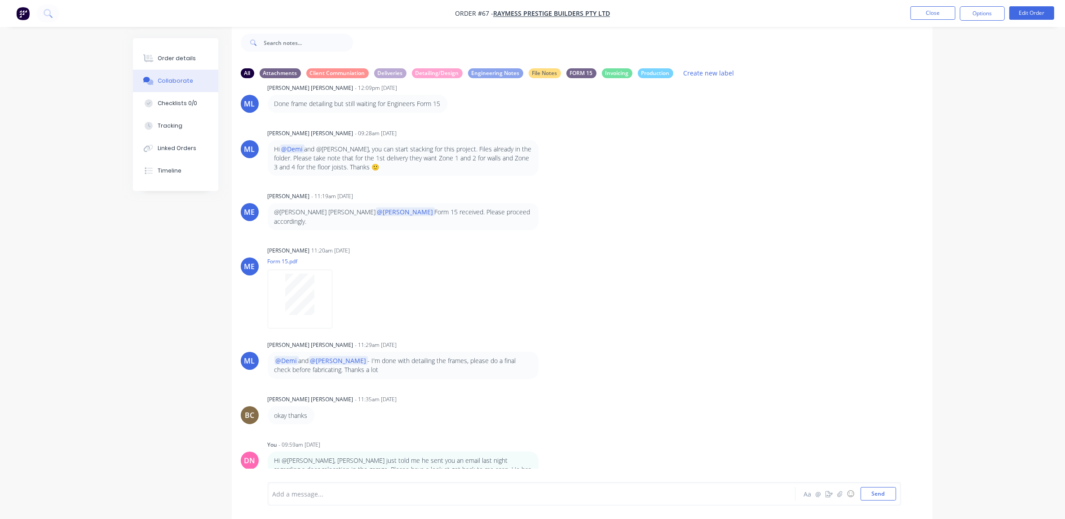
scroll to position [1652, 0]
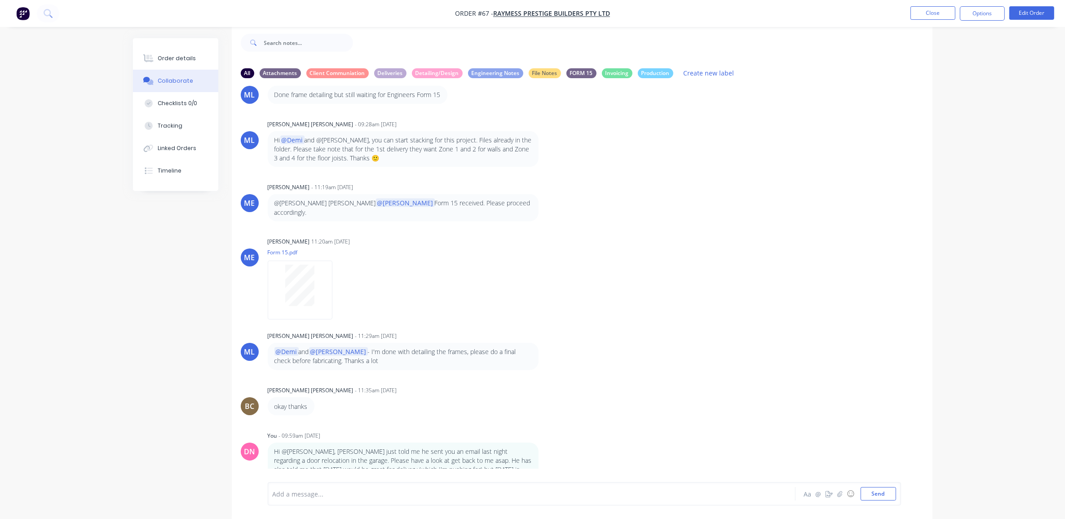
click at [986, 374] on div "Order details Collaborate Checklists 0/0 Tracking Linked Orders Timeline Order …" at bounding box center [532, 253] width 1065 height 532
click at [948, 165] on div "Order details Collaborate Checklists 0/0 Tracking Linked Orders Timeline Order …" at bounding box center [532, 253] width 1065 height 532
click at [931, 8] on button "Close" at bounding box center [932, 12] width 45 height 13
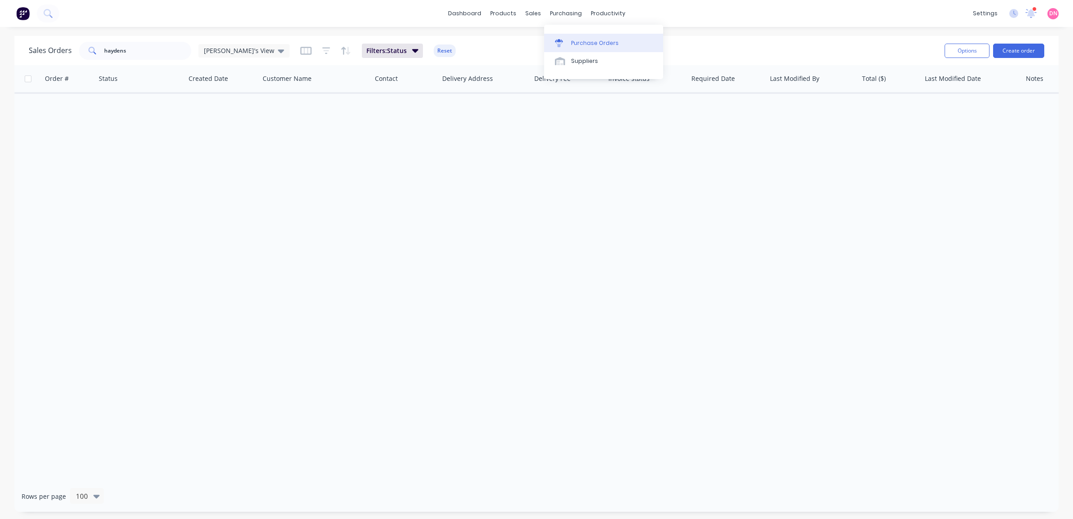
click at [573, 42] on div "Purchase Orders" at bounding box center [595, 43] width 48 height 8
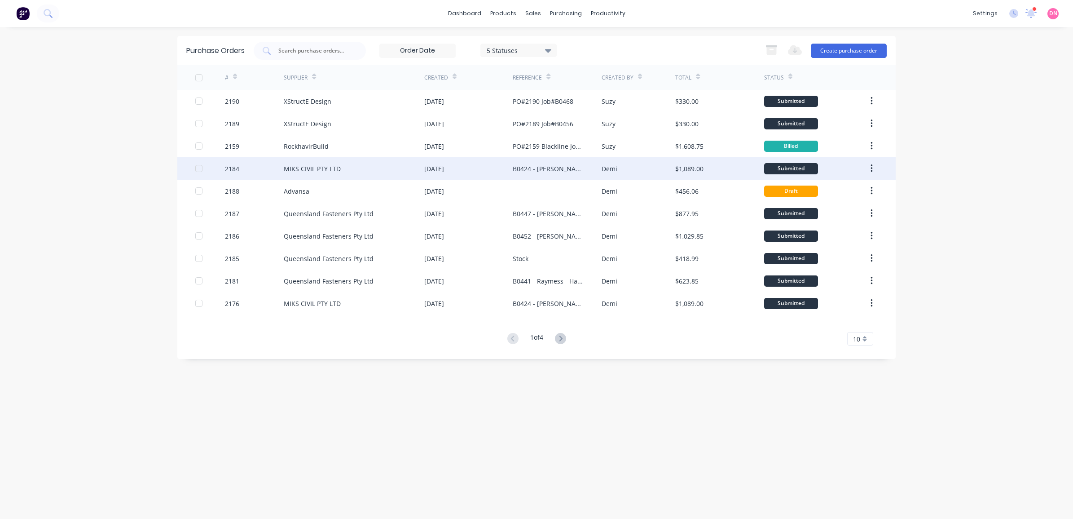
click at [328, 168] on div "MIKS CIVIL PTY LTD" at bounding box center [312, 168] width 57 height 9
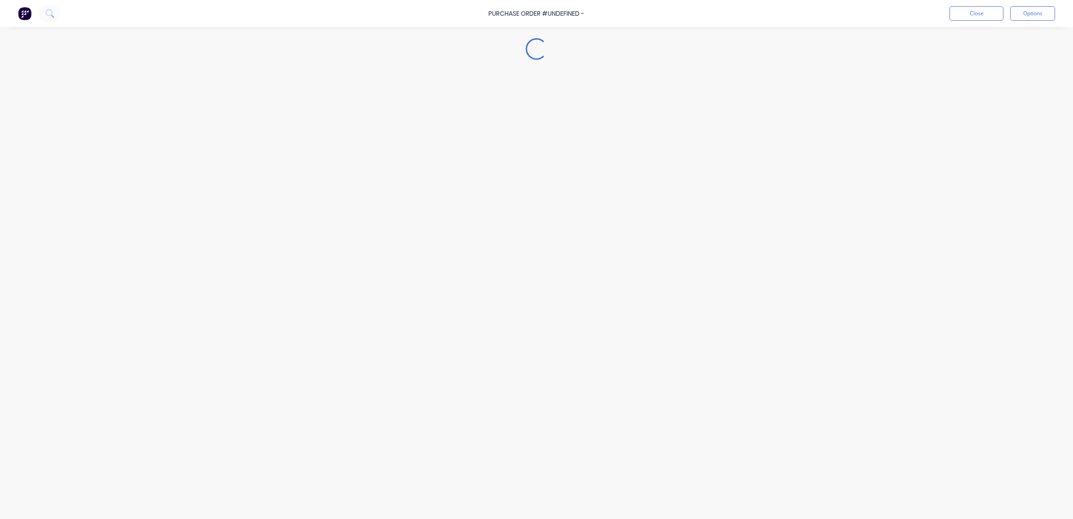
type textarea "x"
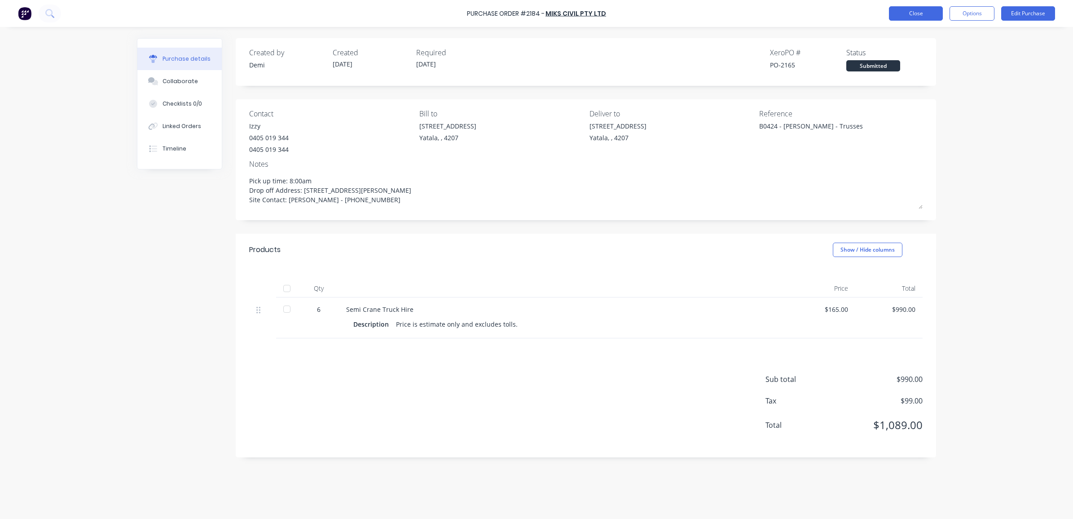
click at [940, 12] on button "Close" at bounding box center [916, 13] width 54 height 14
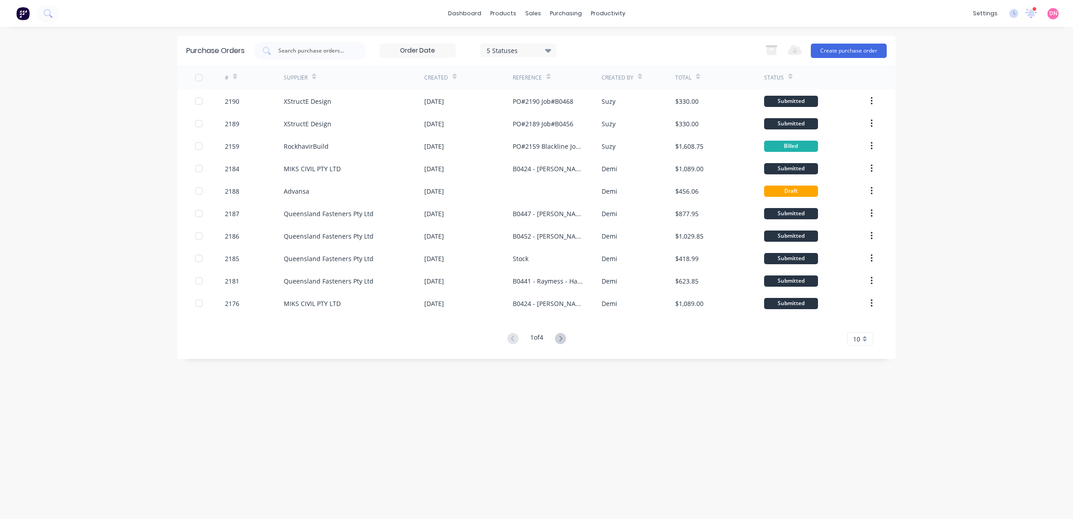
click at [317, 80] on div "Supplier" at bounding box center [354, 77] width 141 height 25
click at [432, 49] on input at bounding box center [417, 50] width 75 height 13
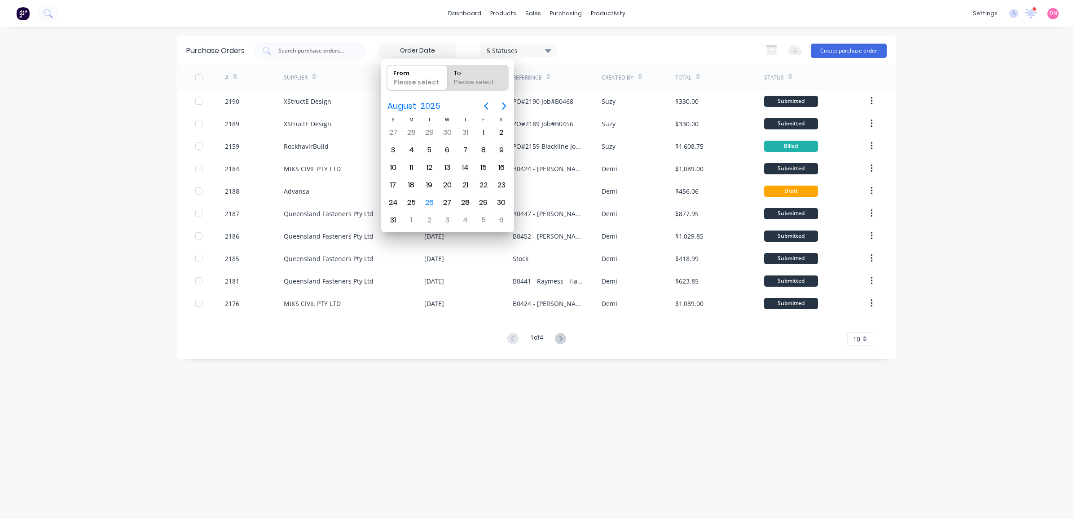
click at [450, 48] on input at bounding box center [417, 50] width 75 height 13
click at [475, 42] on div "5 Statuses 5 Statuses" at bounding box center [405, 51] width 303 height 18
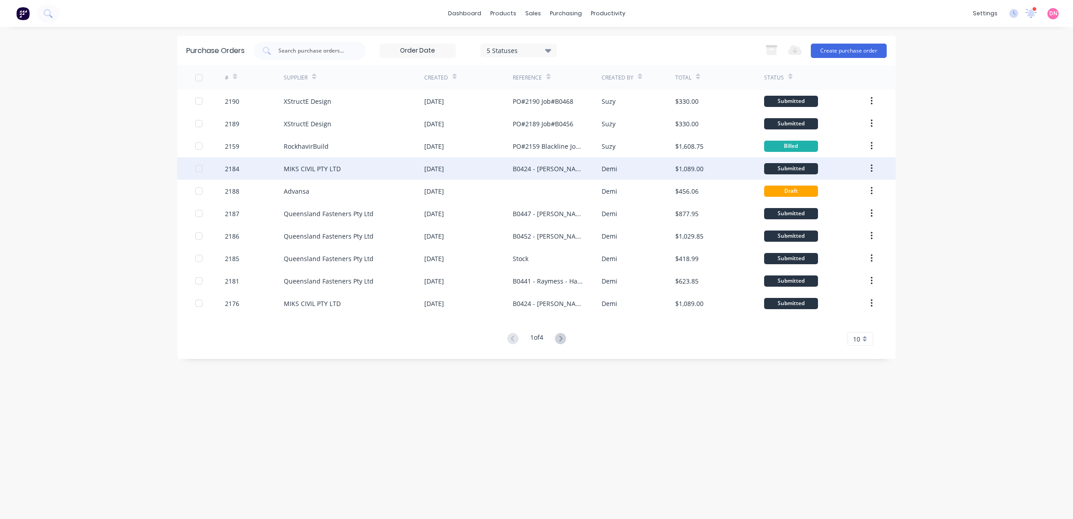
click at [877, 171] on button "button" at bounding box center [871, 168] width 21 height 16
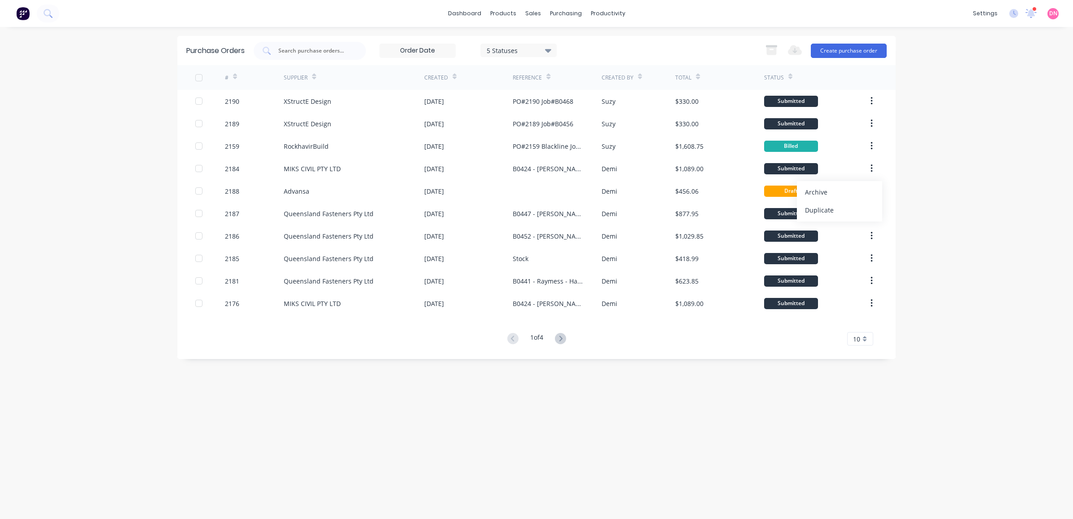
click at [956, 163] on div "dashboard products sales purchasing productivity dashboard products Product Cat…" at bounding box center [536, 259] width 1073 height 519
click at [795, 83] on div "Status" at bounding box center [815, 77] width 103 height 25
click at [789, 77] on icon at bounding box center [791, 78] width 4 height 3
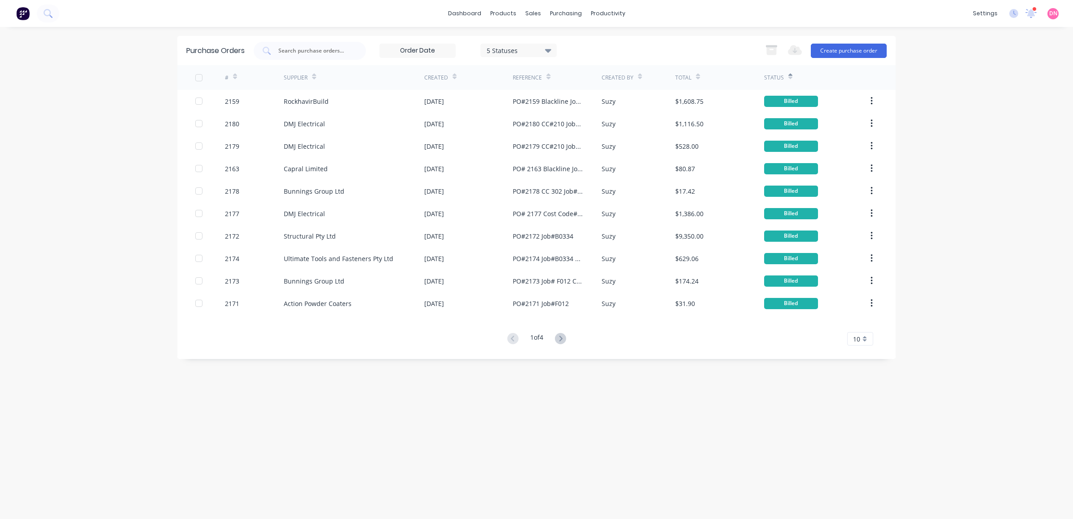
click at [789, 77] on icon at bounding box center [791, 78] width 4 height 3
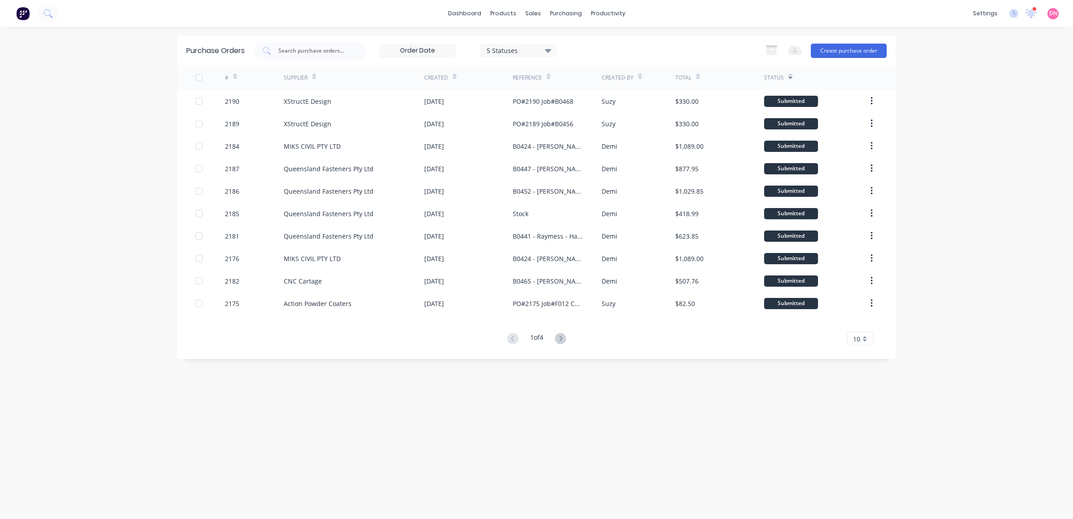
click at [789, 77] on icon at bounding box center [791, 78] width 4 height 3
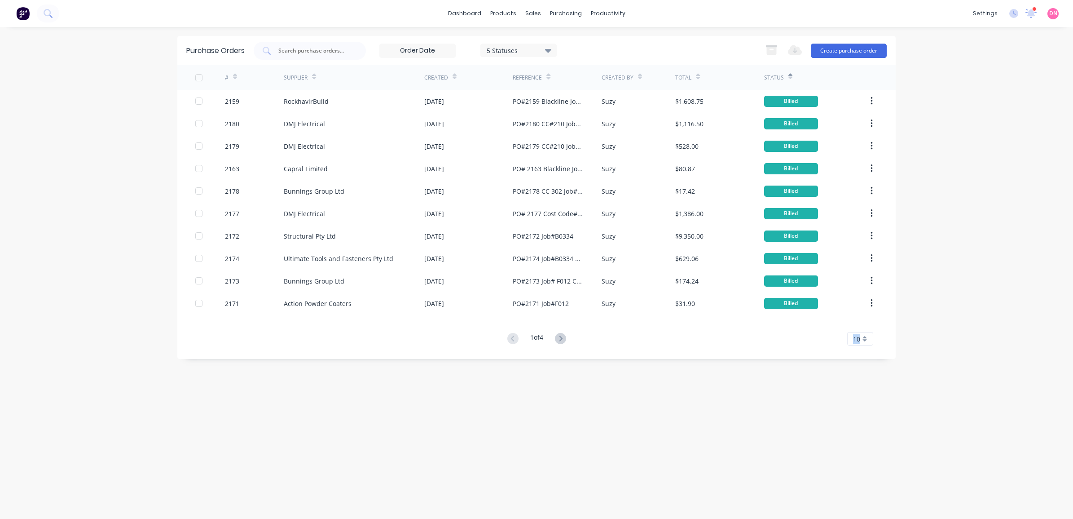
click at [861, 331] on div "# Supplier Created Reference Created By Total Status 2159 RockhavirBuild 18 Aug…" at bounding box center [536, 205] width 719 height 280
click at [863, 344] on div "10" at bounding box center [860, 338] width 26 height 13
click at [862, 452] on div "35" at bounding box center [860, 451] width 25 height 16
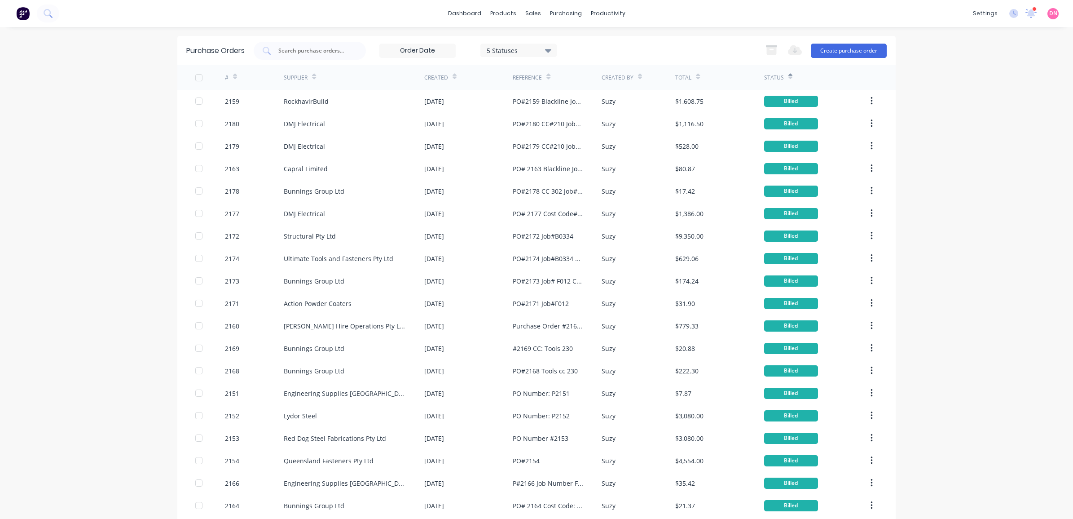
click at [789, 78] on icon at bounding box center [791, 78] width 4 height 3
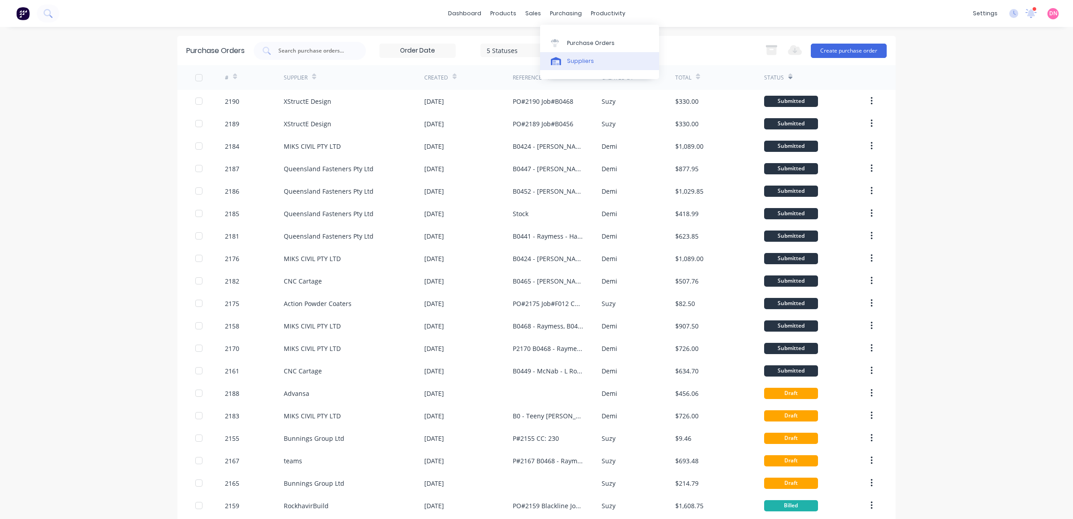
click at [555, 53] on link "Suppliers" at bounding box center [599, 61] width 119 height 18
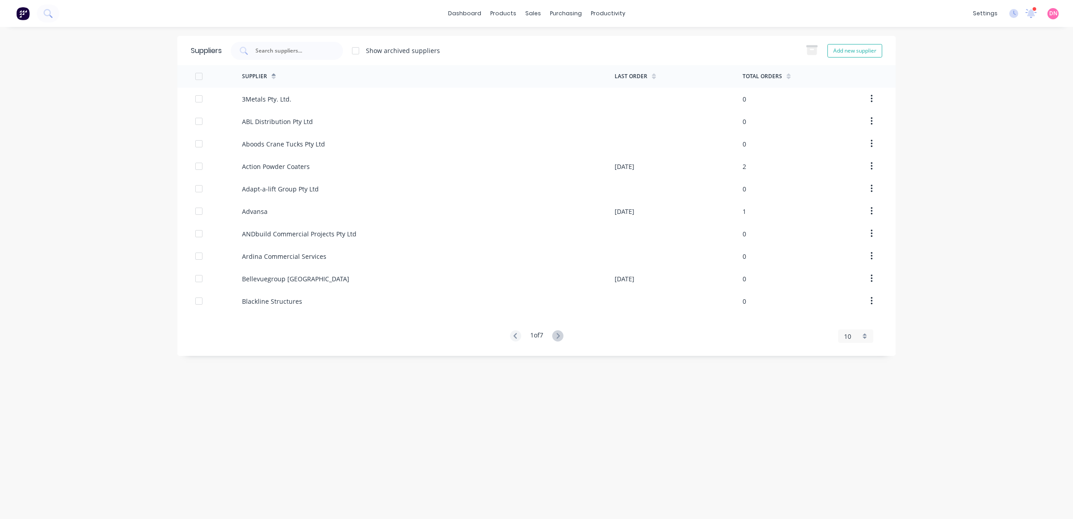
click at [853, 339] on div "10" at bounding box center [852, 335] width 16 height 9
click at [853, 445] on div "35" at bounding box center [856, 448] width 34 height 16
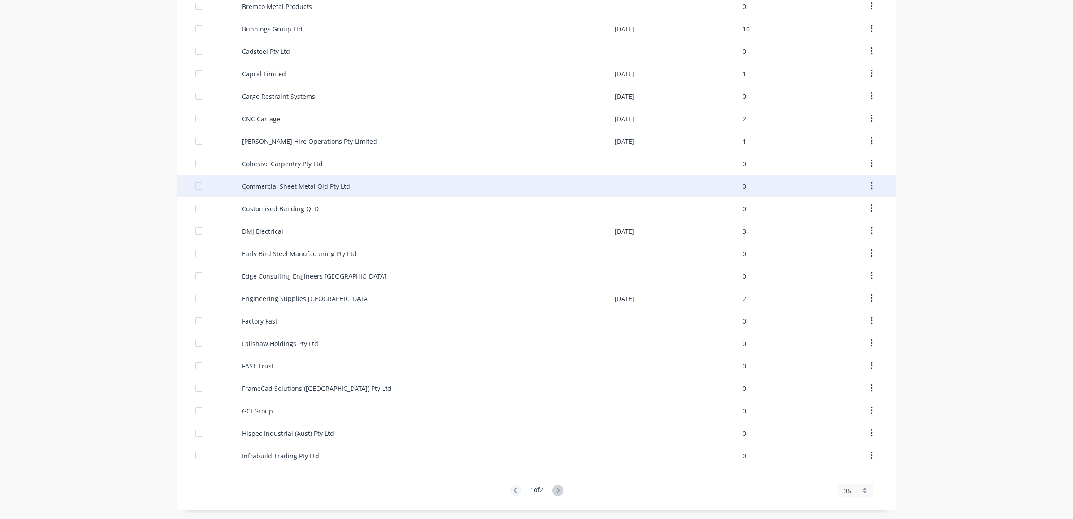
scroll to position [407, 0]
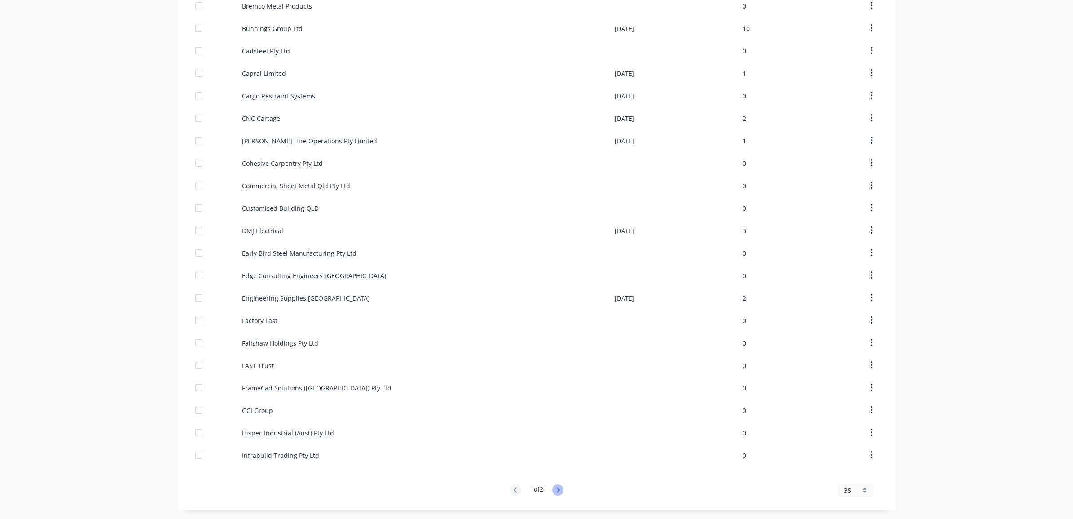
click at [553, 486] on icon at bounding box center [557, 489] width 11 height 11
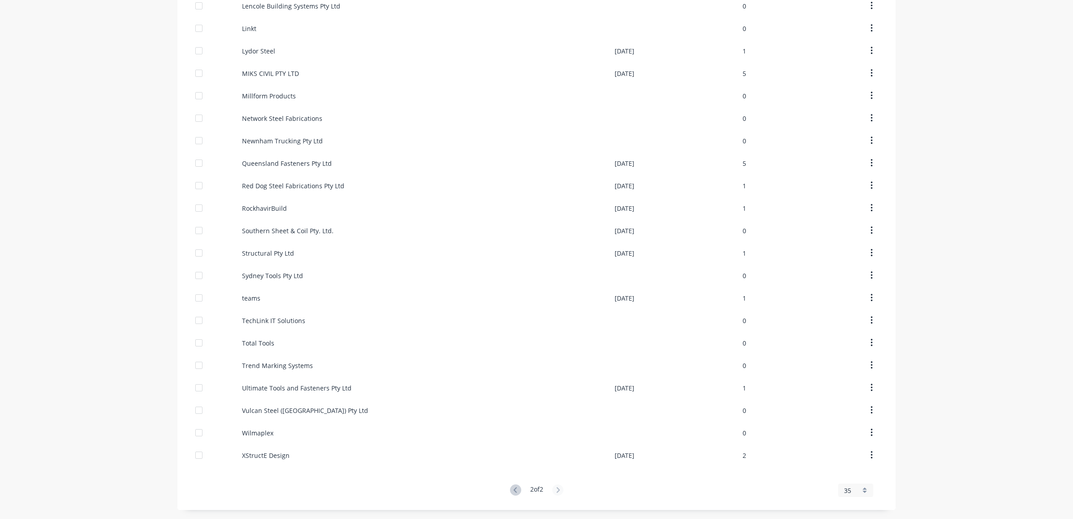
scroll to position [250, 0]
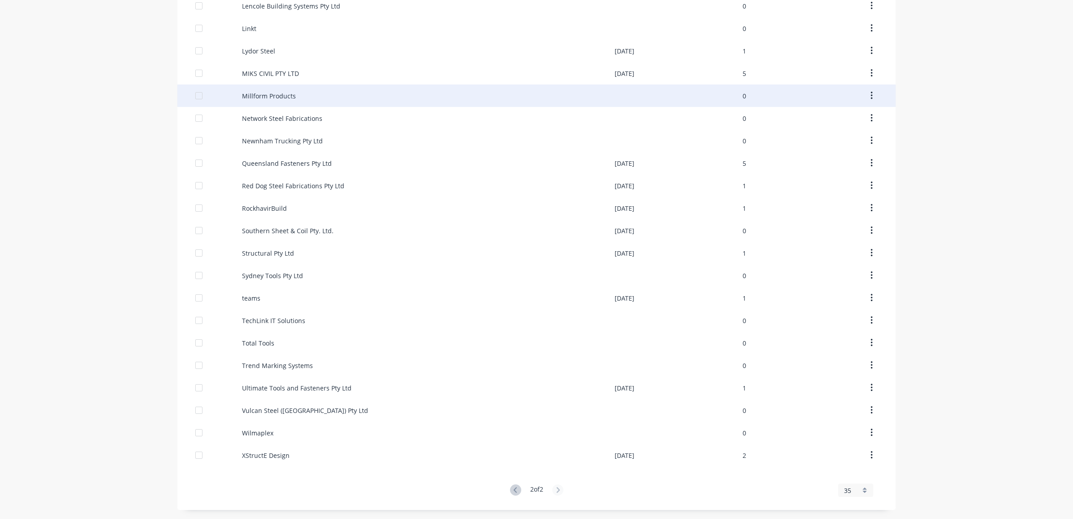
click at [306, 84] on div "Millform Products" at bounding box center [428, 95] width 373 height 22
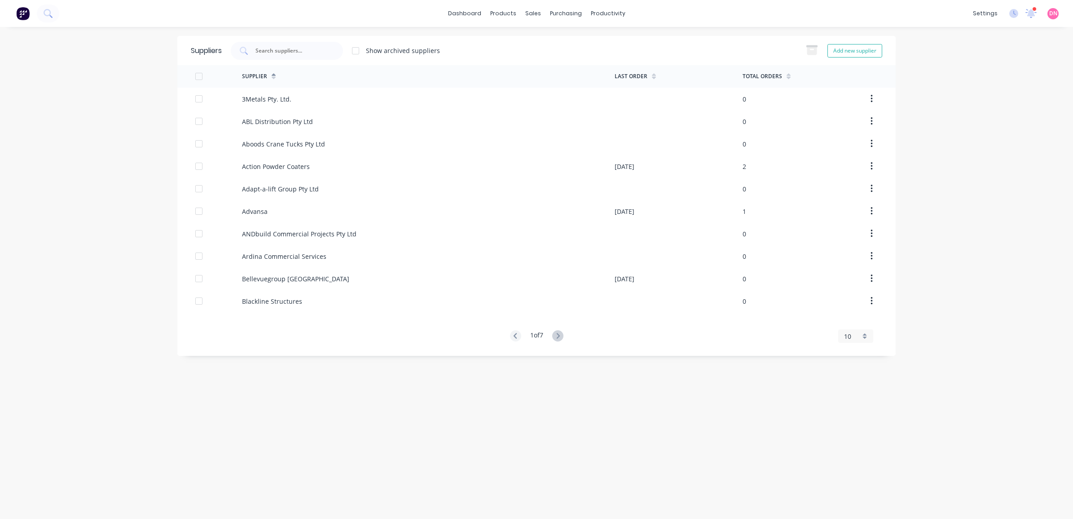
click at [562, 328] on div "Supplier Last Order Total Orders 3Metals Pty. Ltd. 0 ABL Distribution Pty Ltd 0…" at bounding box center [536, 203] width 719 height 277
click at [562, 335] on icon at bounding box center [557, 335] width 11 height 11
click at [556, 337] on icon at bounding box center [557, 335] width 11 height 11
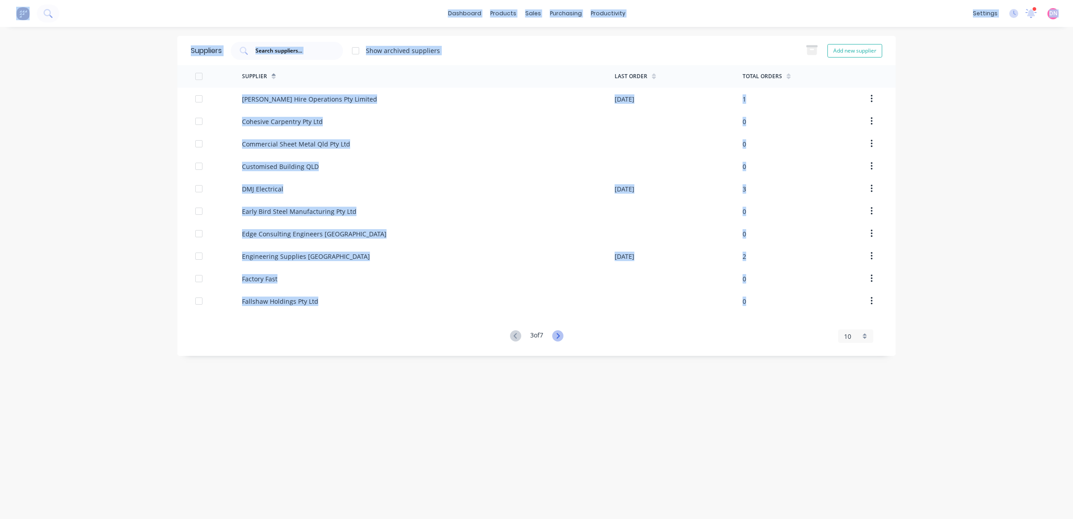
click at [556, 337] on icon at bounding box center [557, 335] width 11 height 11
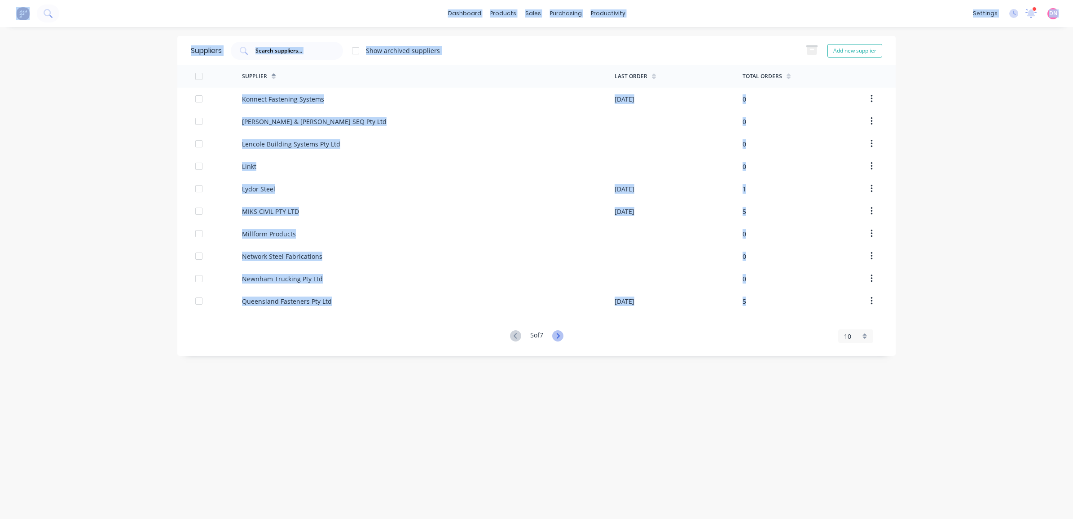
click at [556, 337] on icon at bounding box center [557, 335] width 11 height 11
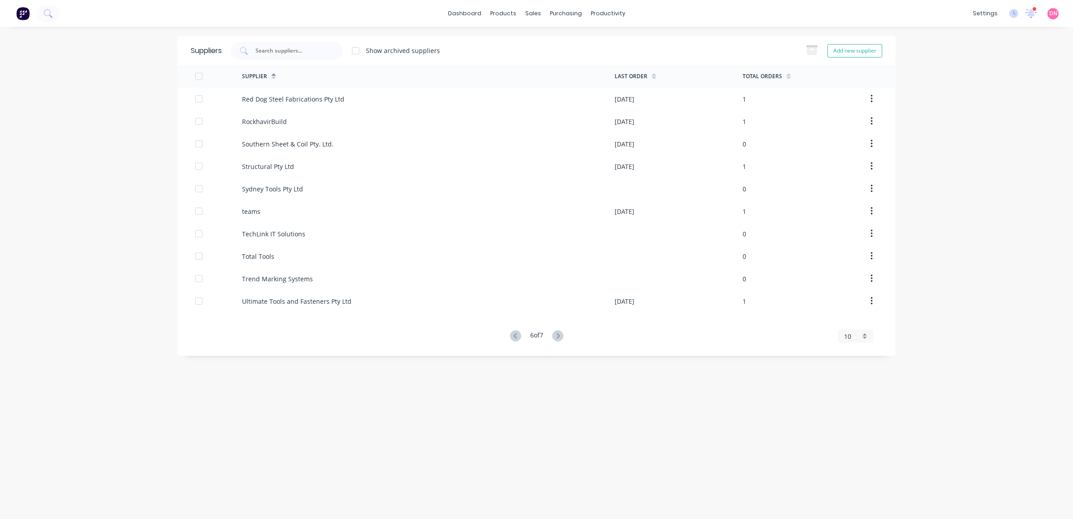
click at [555, 336] on icon at bounding box center [557, 335] width 11 height 11
click at [857, 177] on div "10" at bounding box center [852, 178] width 16 height 9
click at [859, 286] on div "35" at bounding box center [856, 291] width 34 height 16
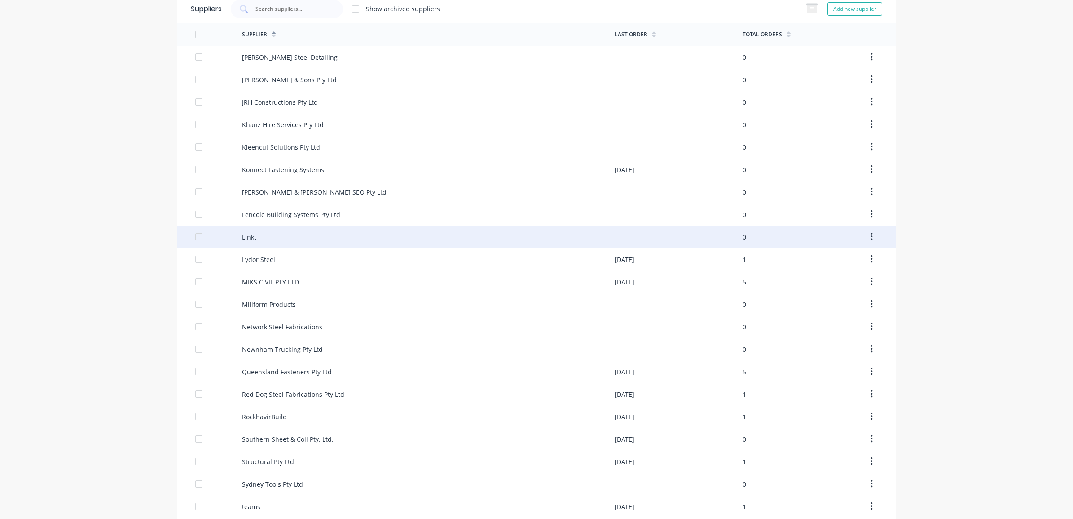
scroll to position [250, 0]
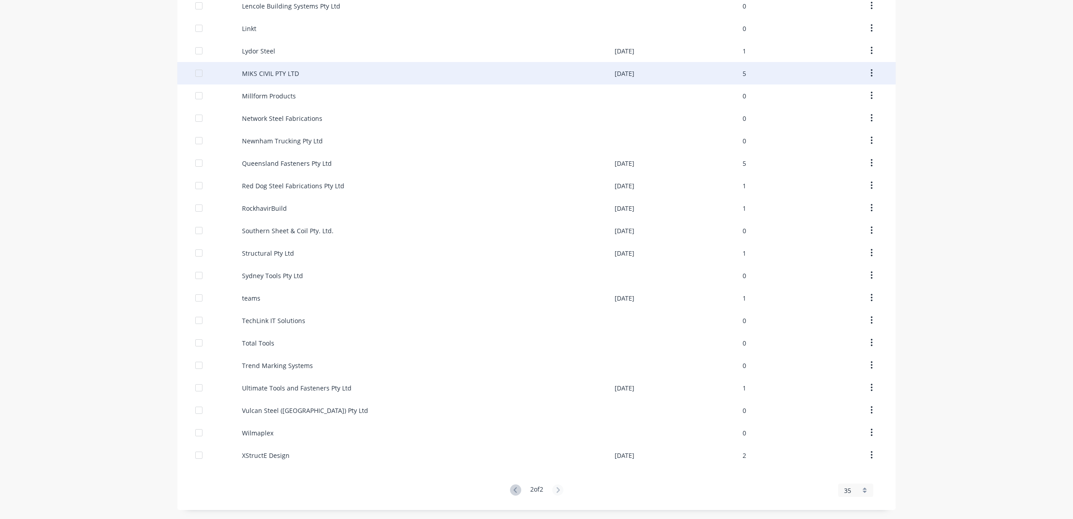
click at [419, 74] on div "MIKS CIVIL PTY LTD" at bounding box center [428, 73] width 373 height 22
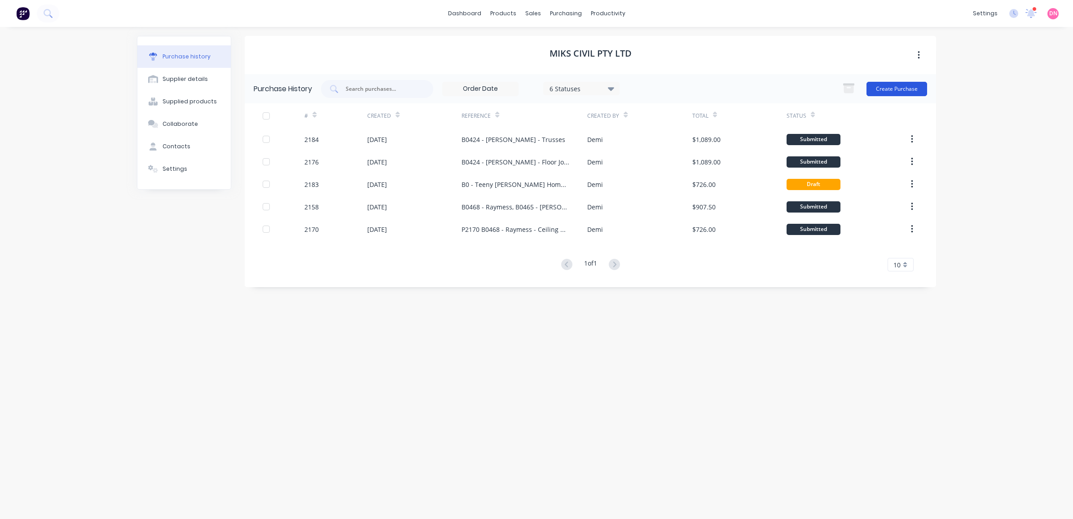
click at [884, 88] on button "Create Purchase" at bounding box center [897, 89] width 61 height 14
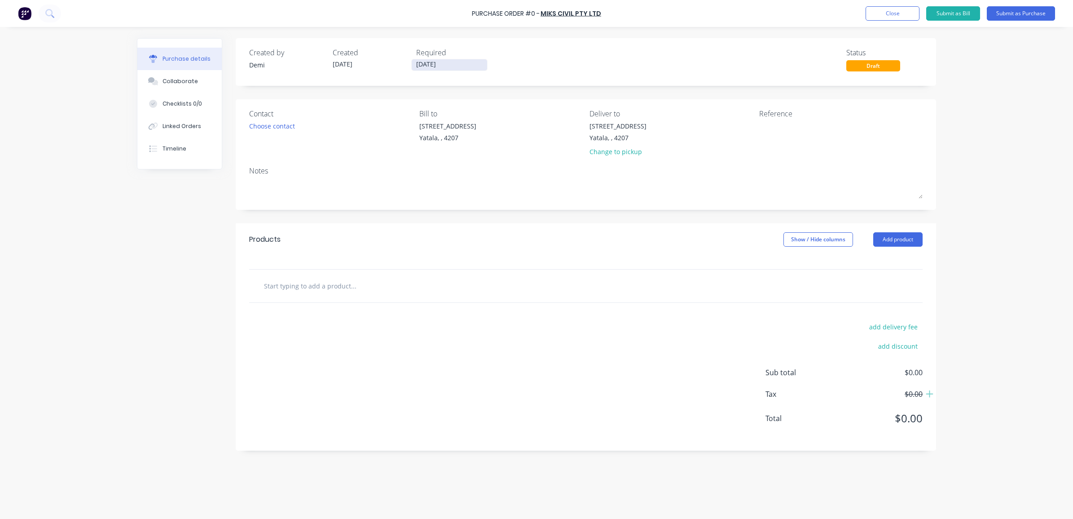
drag, startPoint x: 435, startPoint y: 51, endPoint x: 434, endPoint y: 59, distance: 8.5
click at [434, 59] on div "Required 26/08/25" at bounding box center [454, 59] width 76 height 24
drag, startPoint x: 434, startPoint y: 59, endPoint x: 434, endPoint y: 66, distance: 7.2
click at [434, 66] on input "26/08/25" at bounding box center [449, 64] width 75 height 11
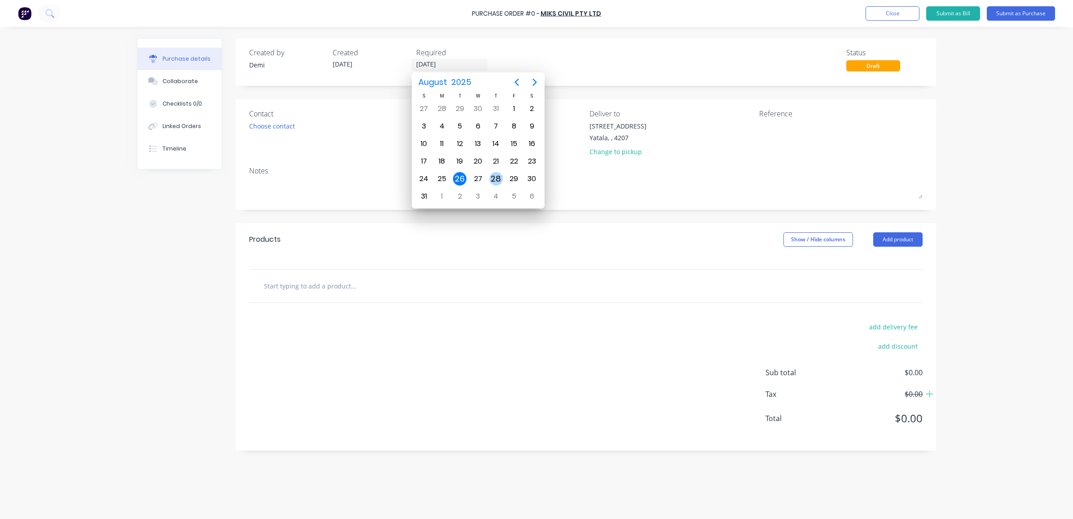
click at [498, 181] on div "28" at bounding box center [496, 178] width 13 height 13
type input "28/08/25"
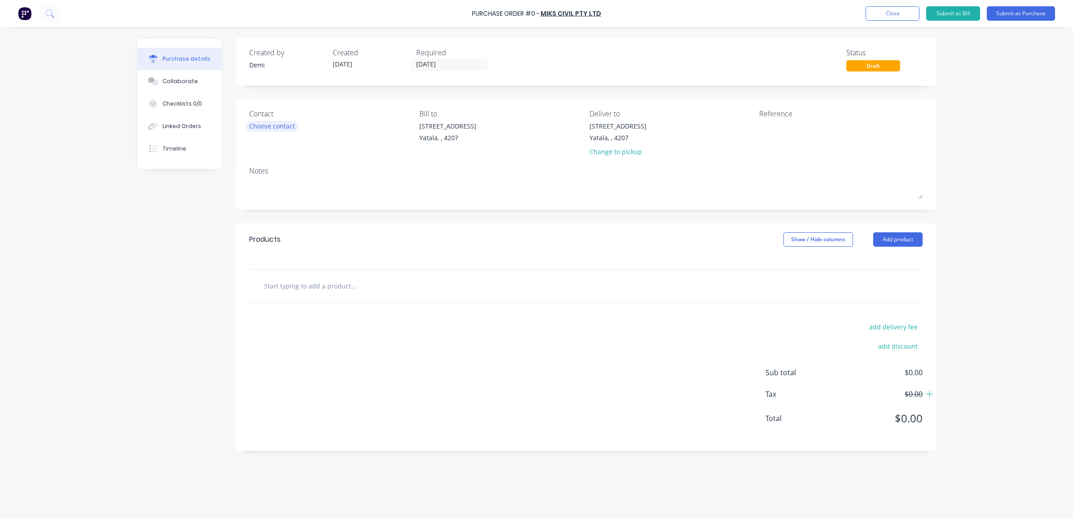
click at [269, 128] on div "Choose contact" at bounding box center [272, 125] width 46 height 9
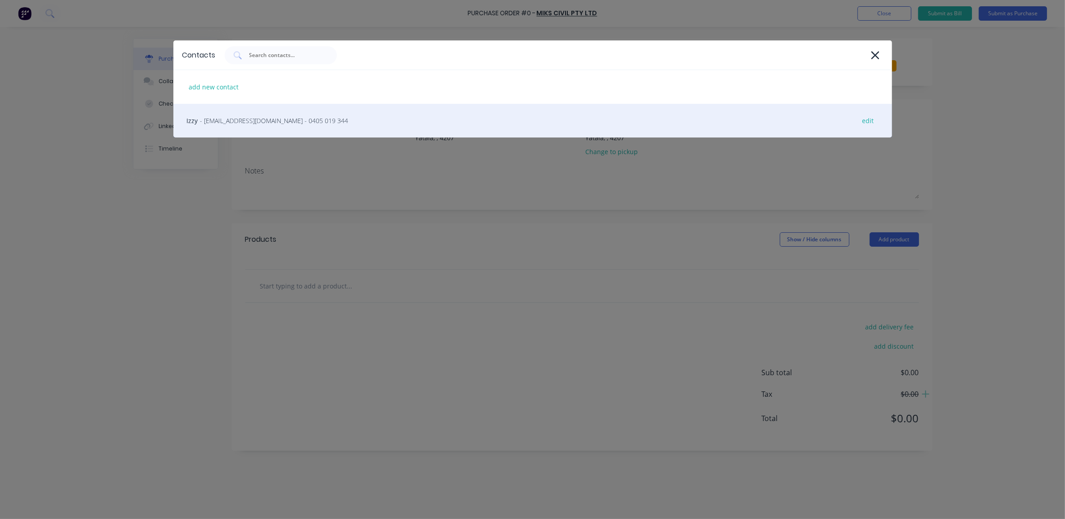
click at [269, 133] on div "Izzy - ishraaz_khan@yahoo.com - 0405 019 344 edit" at bounding box center [532, 121] width 719 height 34
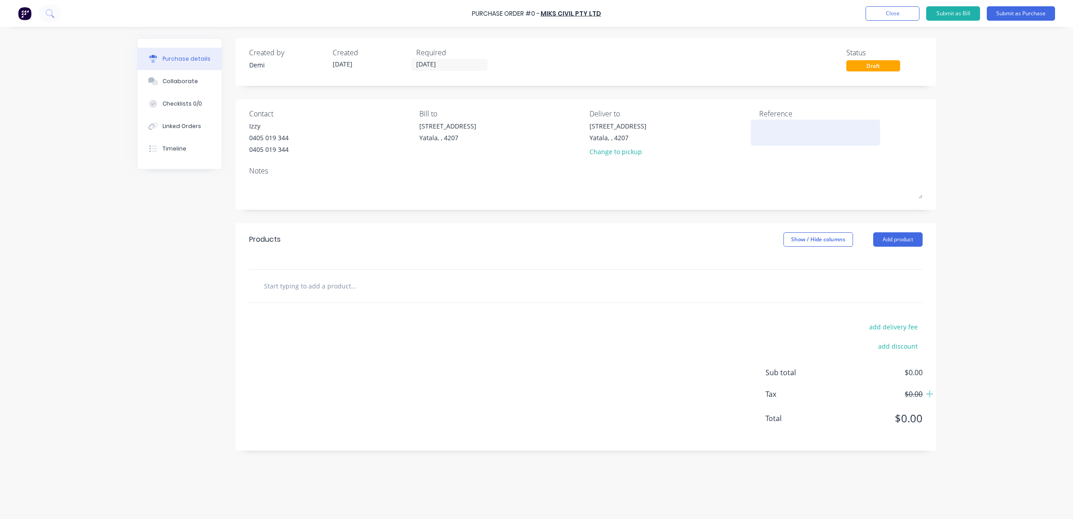
click at [759, 133] on div at bounding box center [815, 132] width 112 height 22
click at [773, 132] on textarea at bounding box center [815, 131] width 112 height 20
type textarea "b"
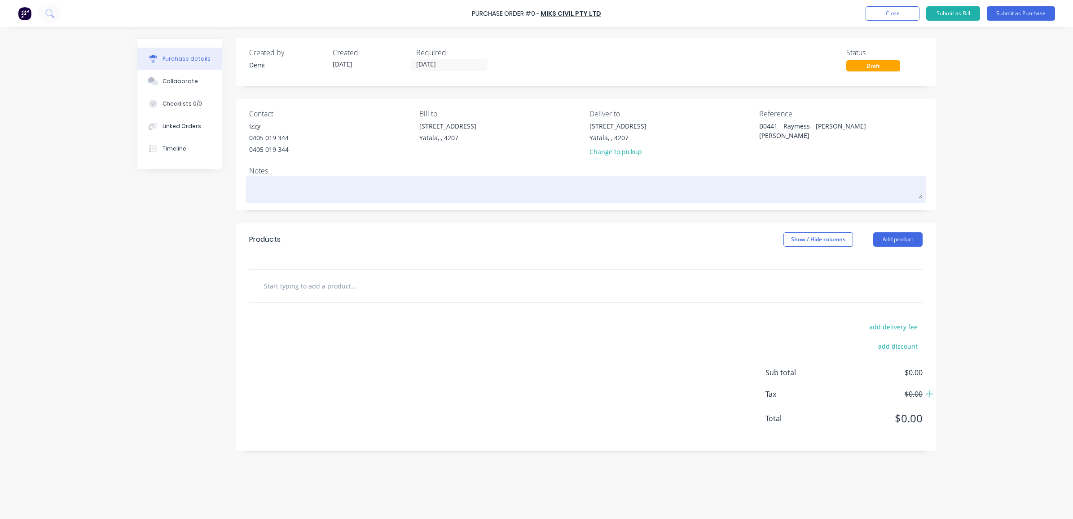
type textarea "B0441 - Raymess - Haydens - GF Walls"
type textarea "x"
type textarea "B0441 - Raymess - Haydens - GF Walls"
click at [288, 181] on textarea at bounding box center [586, 188] width 674 height 20
type textarea "x"
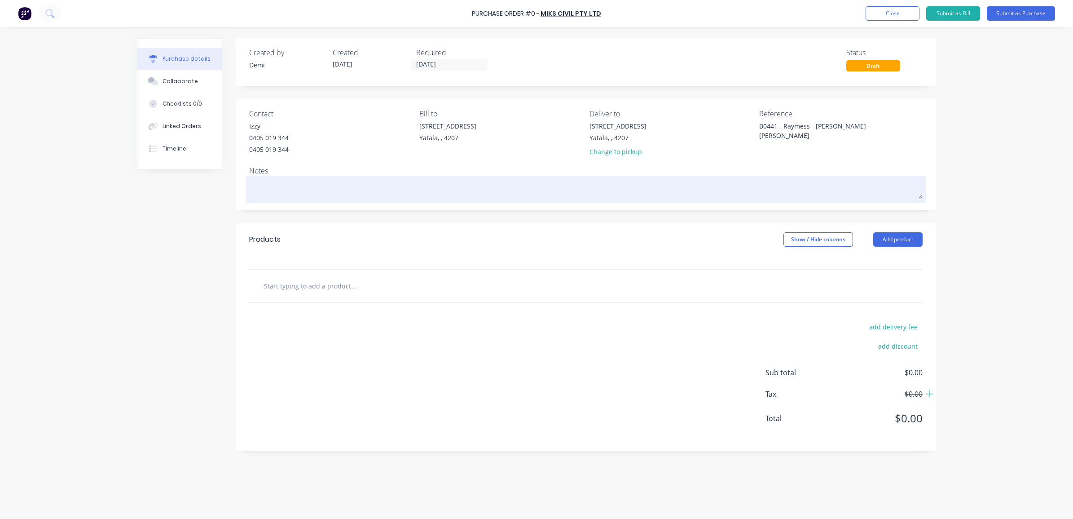
type textarea "P"
type textarea "x"
type textarea "Pi"
type textarea "x"
type textarea "Pic"
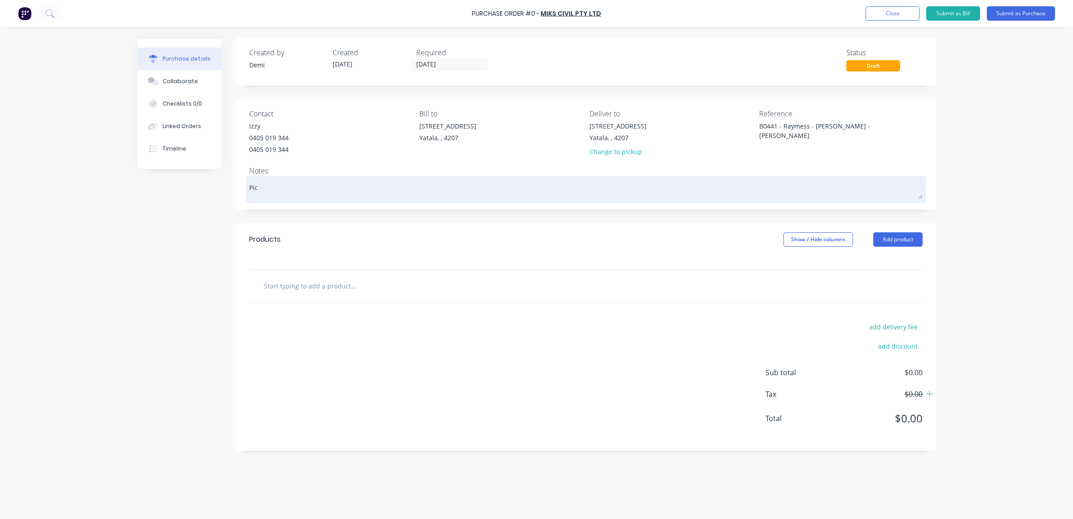
type textarea "x"
type textarea "Pick"
type textarea "x"
type textarea "Pick"
type textarea "x"
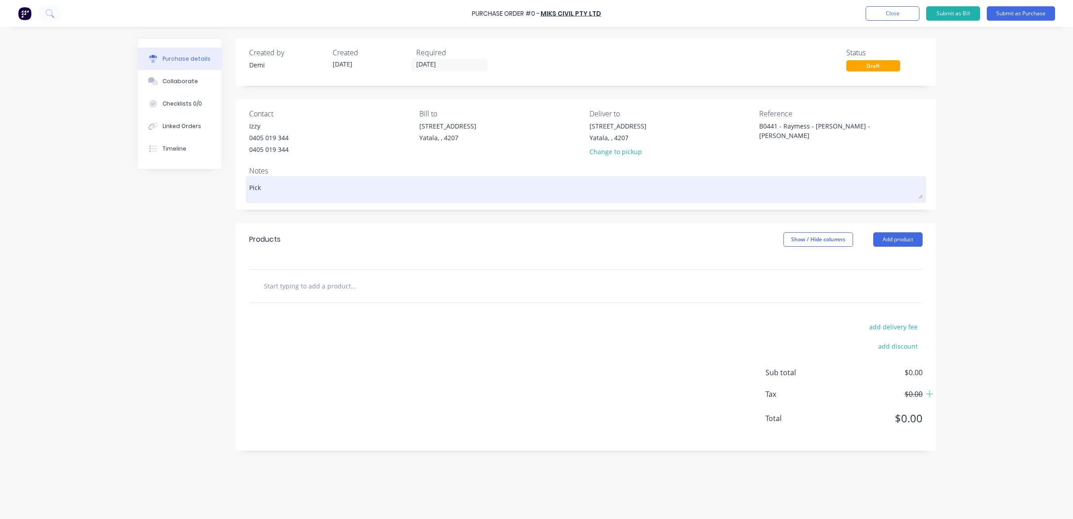
type textarea "Pick u"
type textarea "x"
type textarea "Pick up"
type textarea "x"
type textarea "Pick up"
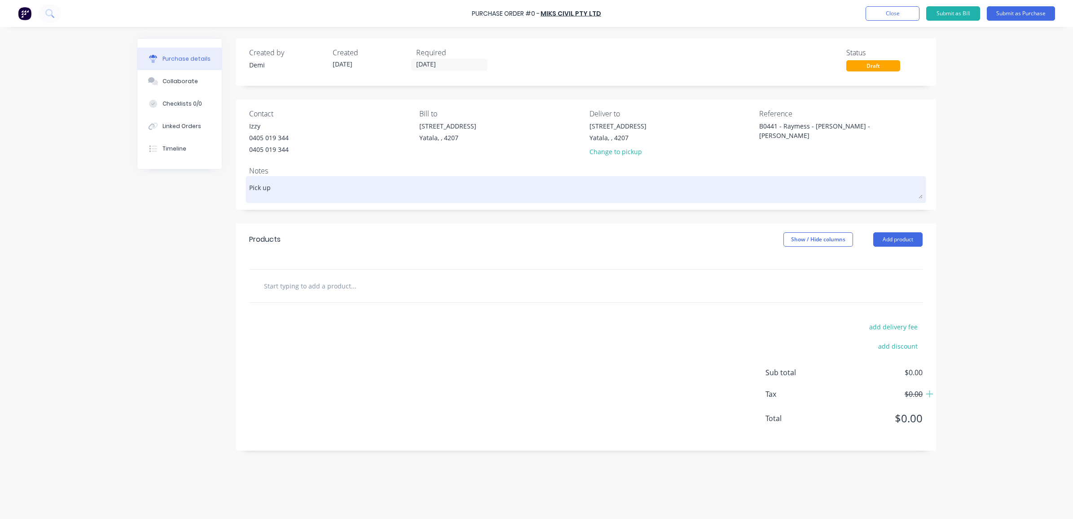
type textarea "x"
type textarea "Pick up t"
type textarea "x"
type textarea "Pick up ti"
type textarea "x"
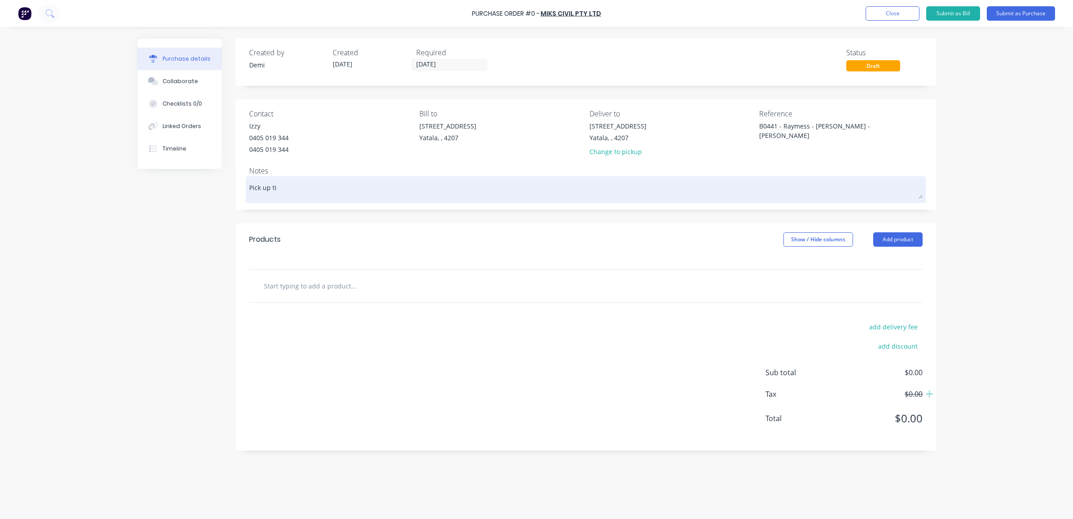
type textarea "Pick up tim"
type textarea "x"
type textarea "Pick up time"
type textarea "x"
type textarea "Pick up time:"
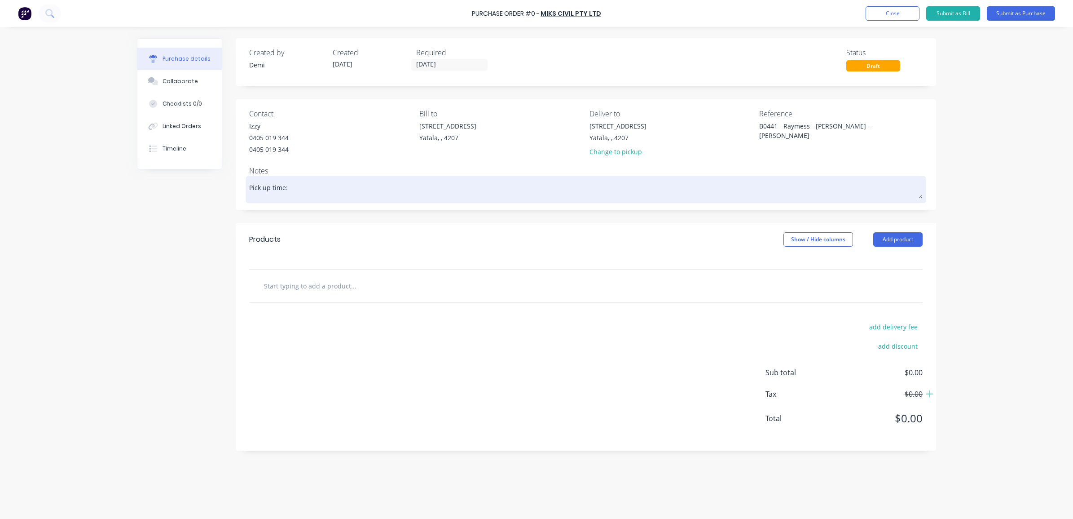
type textarea "x"
type textarea "Pick up time:"
type textarea "x"
type textarea "Pick up time: 8"
type textarea "x"
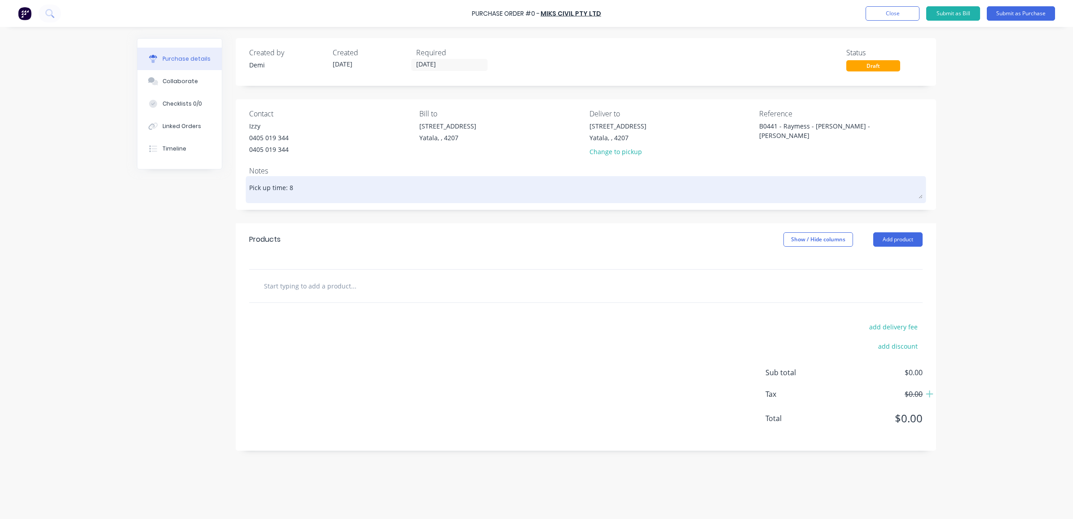
type textarea "Pick up time: 8:"
type textarea "x"
type textarea "Pick up time: 8:0"
type textarea "x"
type textarea "Pick up time: 8:00"
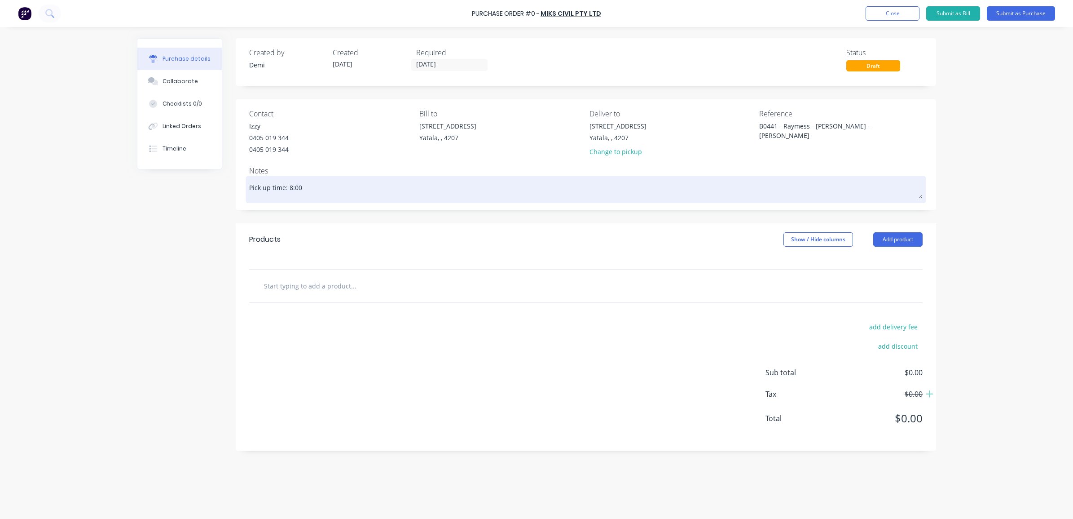
type textarea "x"
type textarea "Pick up time: 8:00a"
type textarea "x"
type textarea "Pick up time: 8:00am"
type textarea "x"
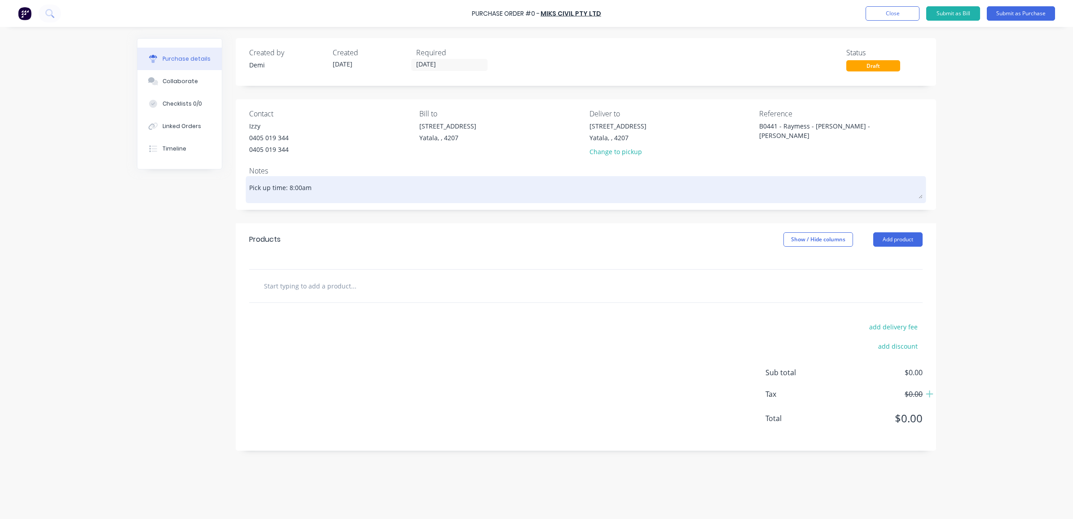
type textarea "Pick up time: 8:00am"
type textarea "x"
type textarea "Pick up time: 8:00am"
type textarea "x"
type textarea "Pick up time: 8:00am W"
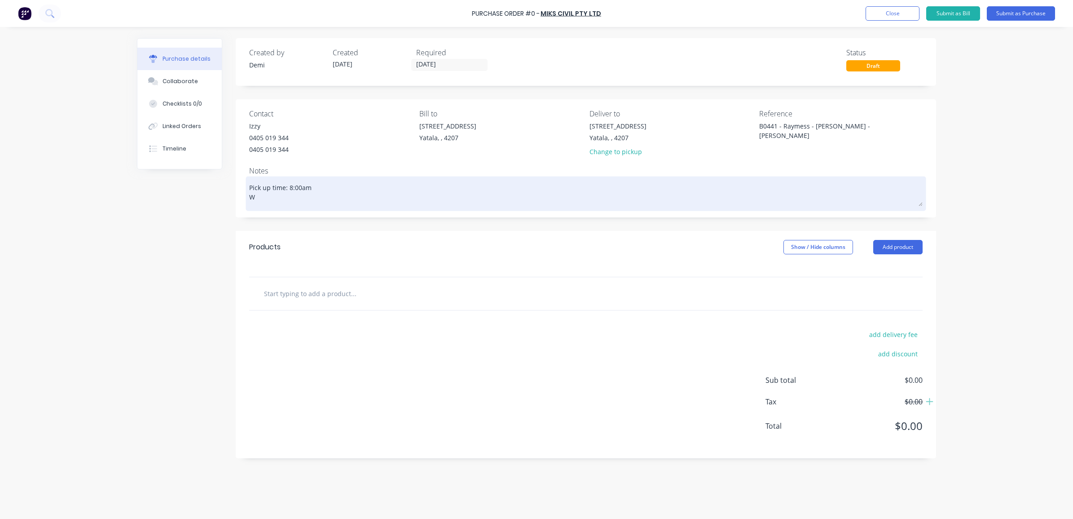
type textarea "x"
type textarea "Pick up time: 8:00am Wi"
type textarea "x"
type textarea "Pick up time: 8:00am Wid"
type textarea "x"
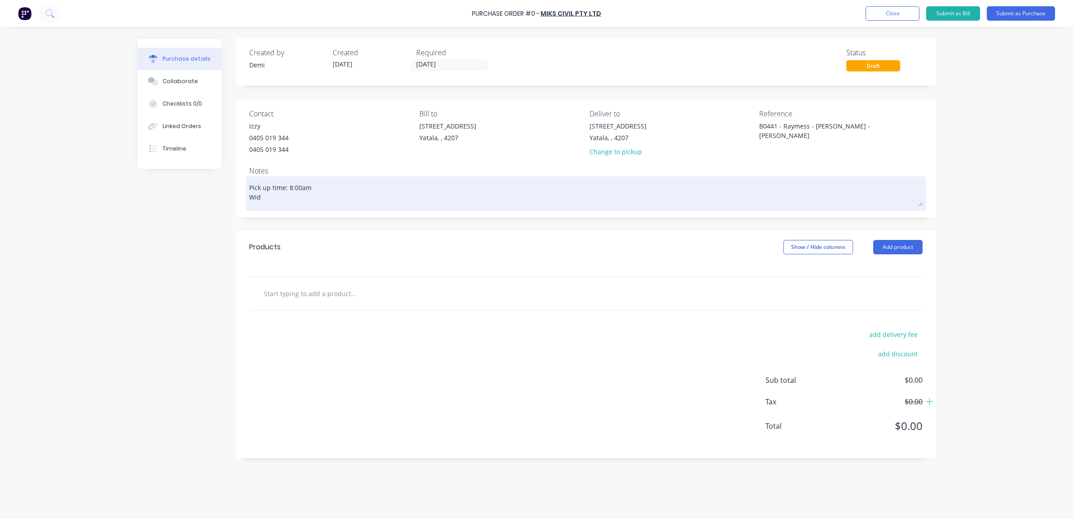
type textarea "Pick up time: 8:00am Wide"
type textarea "x"
type textarea "Pick up time: 8:00am Wide"
type textarea "x"
type textarea "Pick up time: 8:00am Wide L"
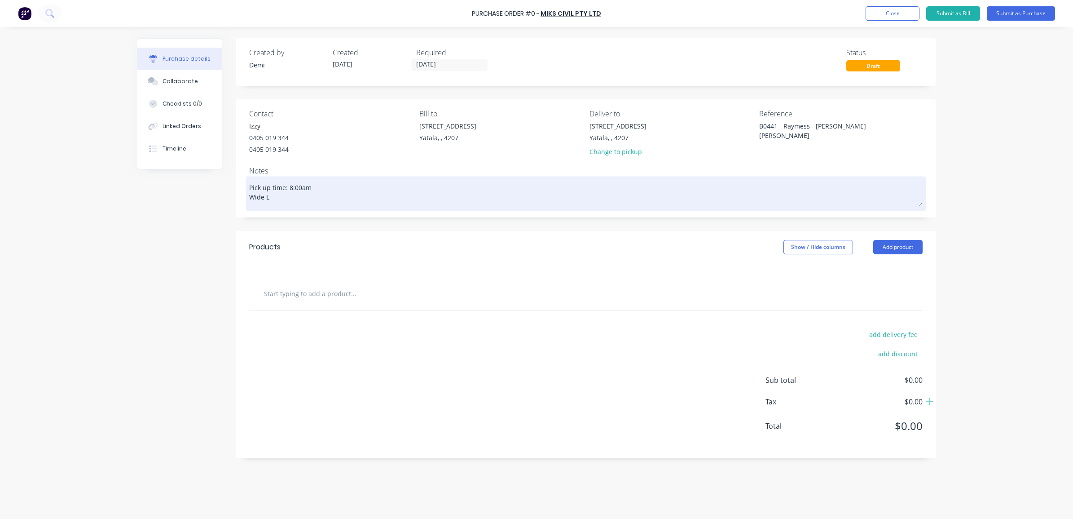
type textarea "x"
type textarea "Pick up time: 8:00am Wide Lo"
type textarea "x"
type textarea "Pick up time: 8:00am Wide Loa"
type textarea "x"
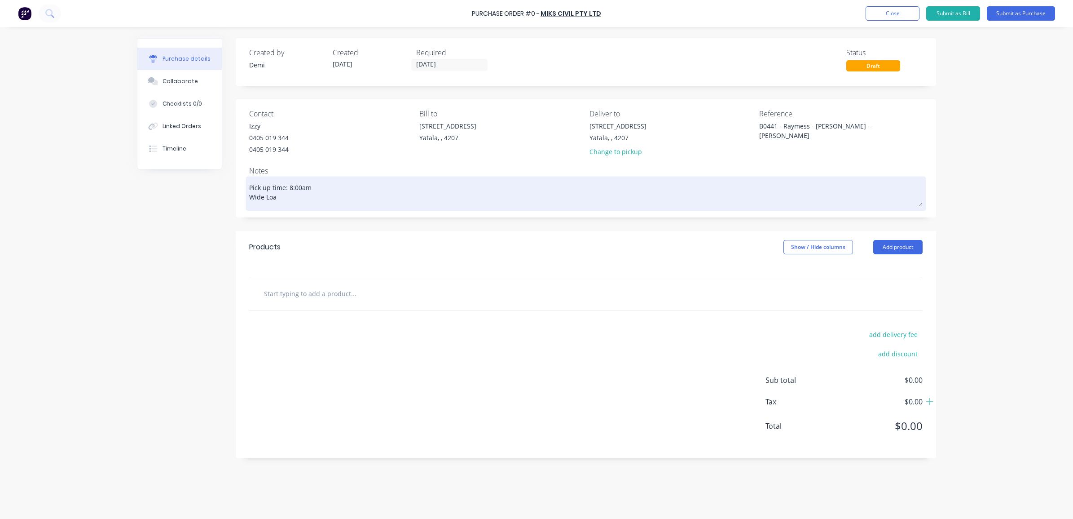
type textarea "Pick up time: 8:00am Wide Load"
type textarea "x"
type textarea "Pick up time: 8:00am Wide Load"
type textarea "x"
type textarea "Pick up time: 8:00am Wide Load"
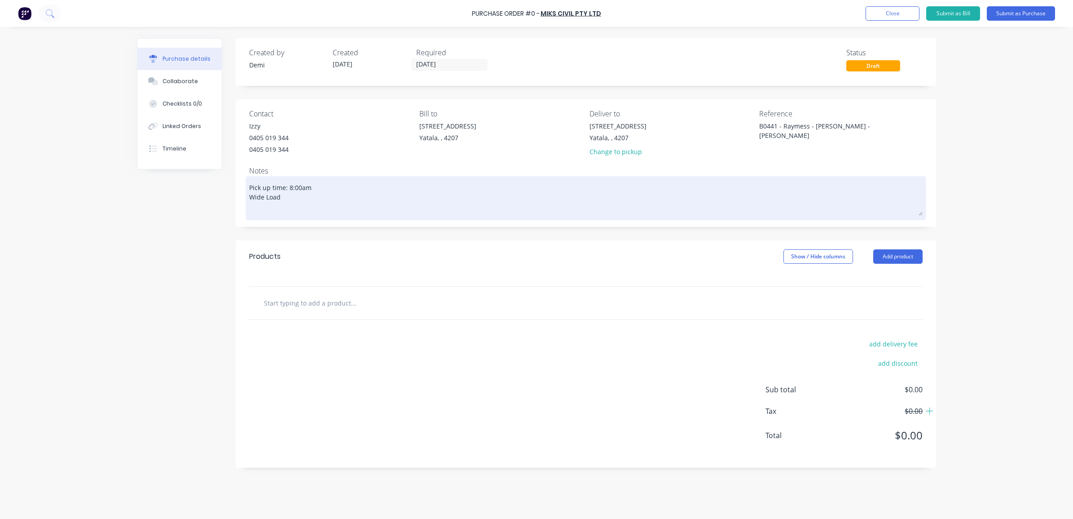
type textarea "x"
type textarea "Pick up time: 8:00am Wide Load D"
type textarea "x"
type textarea "Pick up time: 8:00am Wide Load Dr"
type textarea "x"
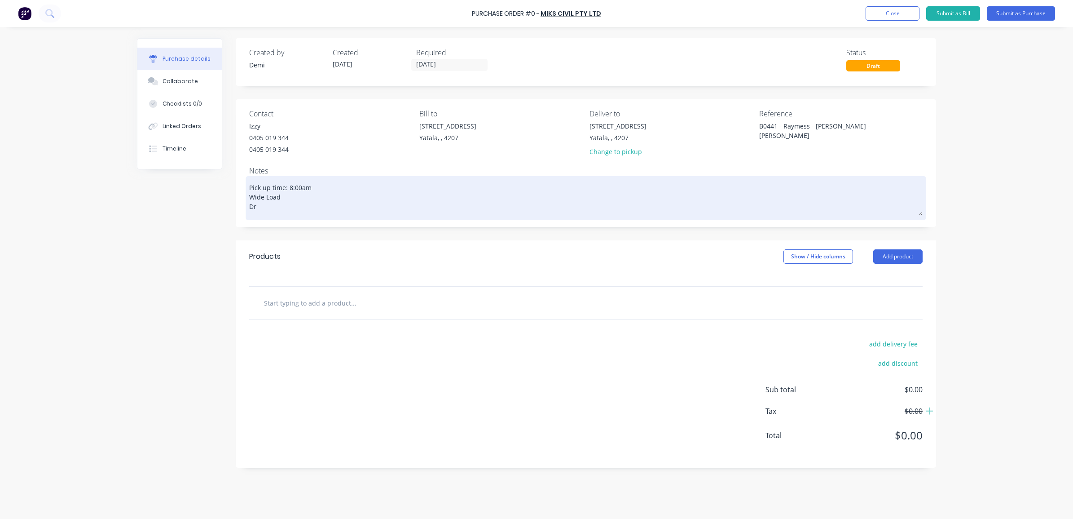
type textarea "Pick up time: 8:00am Wide Load Dro"
type textarea "x"
type textarea "Pick up time: 8:00am Wide Load Drop"
type textarea "x"
type textarea "Pick up time: 8:00am Wide Load Drop"
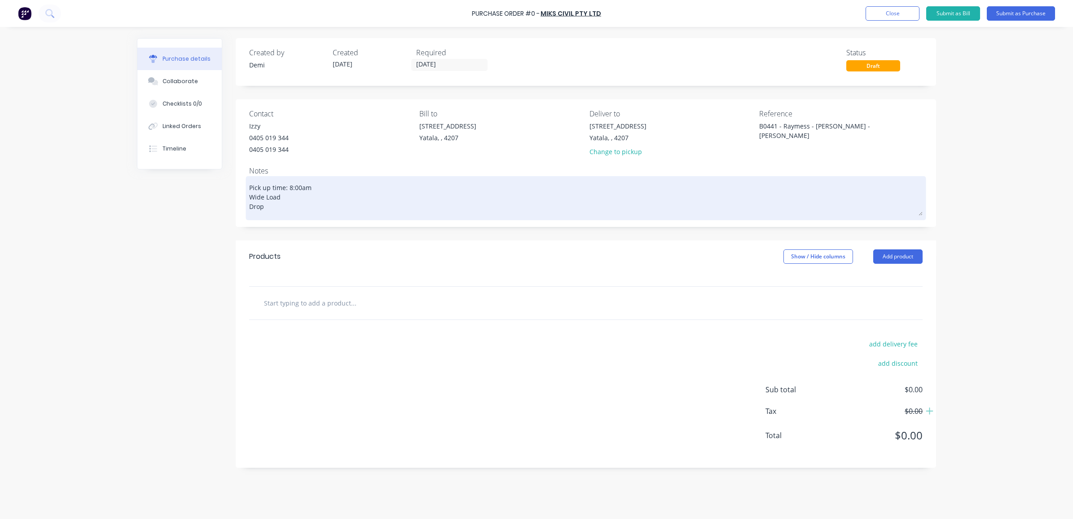
type textarea "x"
type textarea "Pick up time: 8:00am Wide Load Drop o"
type textarea "x"
type textarea "Pick up time: 8:00am Wide Load Drop of"
type textarea "x"
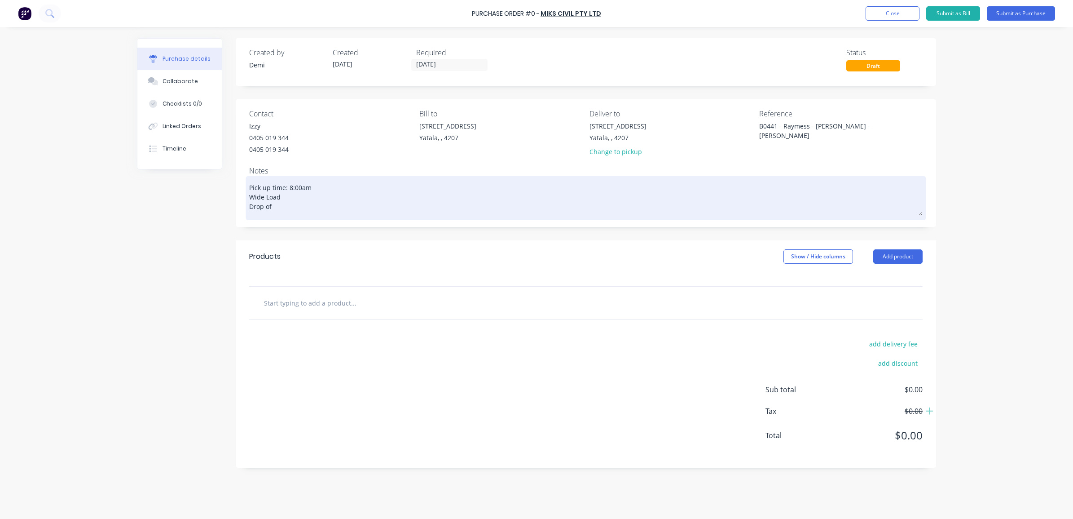
type textarea "Pick up time: 8:00am Wide Load Drop off"
type textarea "x"
type textarea "Pick up time: 8:00am Wide Load Drop off"
type textarea "x"
type textarea "Pick up time: 8:00am Wide Load Drop off A"
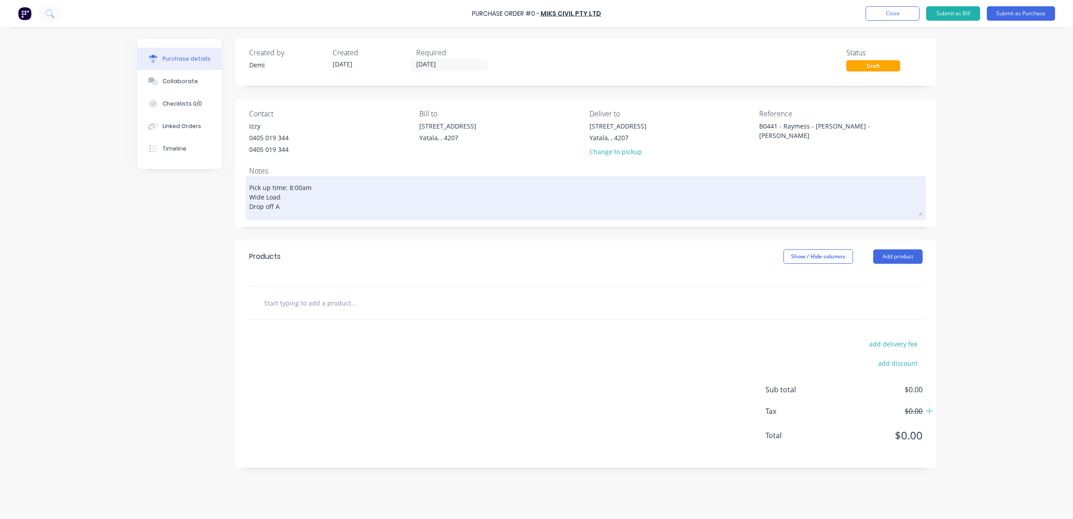
type textarea "x"
type textarea "Pick up time: 8:00am Wide Load Drop off Ad"
type textarea "x"
type textarea "Pick up time: 8:00am Wide Load Drop off Add"
type textarea "x"
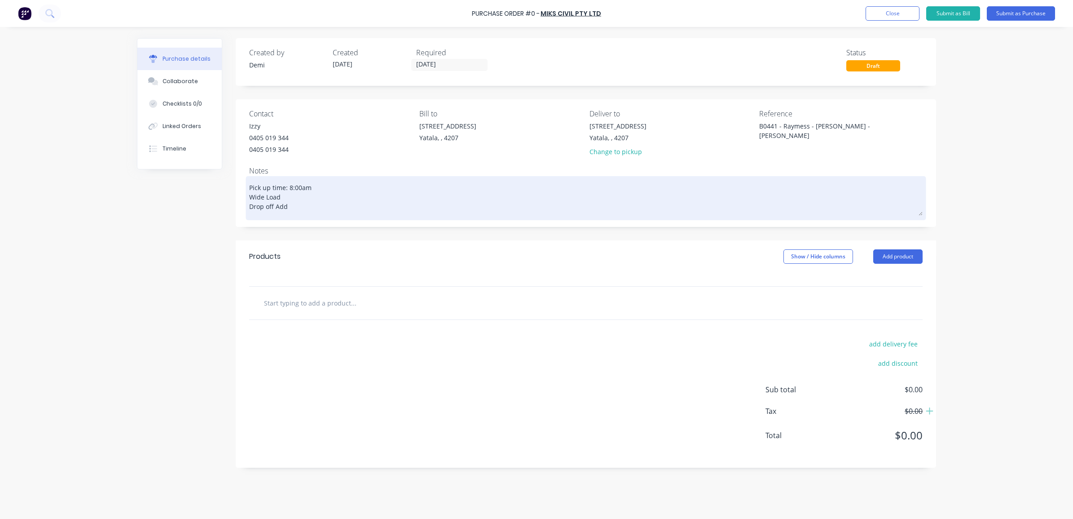
type textarea "Pick up time: 8:00am Wide Load Drop off Addr"
type textarea "x"
type textarea "Pick up time: 8:00am Wide Load Drop off Addre"
type textarea "x"
type textarea "Pick up time: 8:00am Wide Load Drop off Addres"
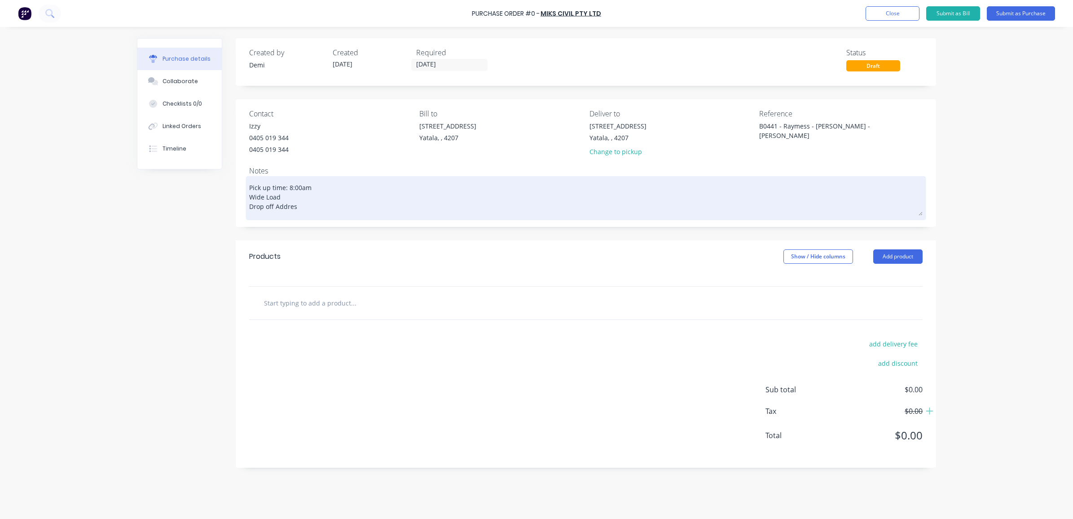
type textarea "x"
type textarea "Pick up time: 8:00am Wide Load Drop off Address"
type textarea "x"
type textarea "Pick up time: 8:00am Wide Load Drop off Address:"
type textarea "x"
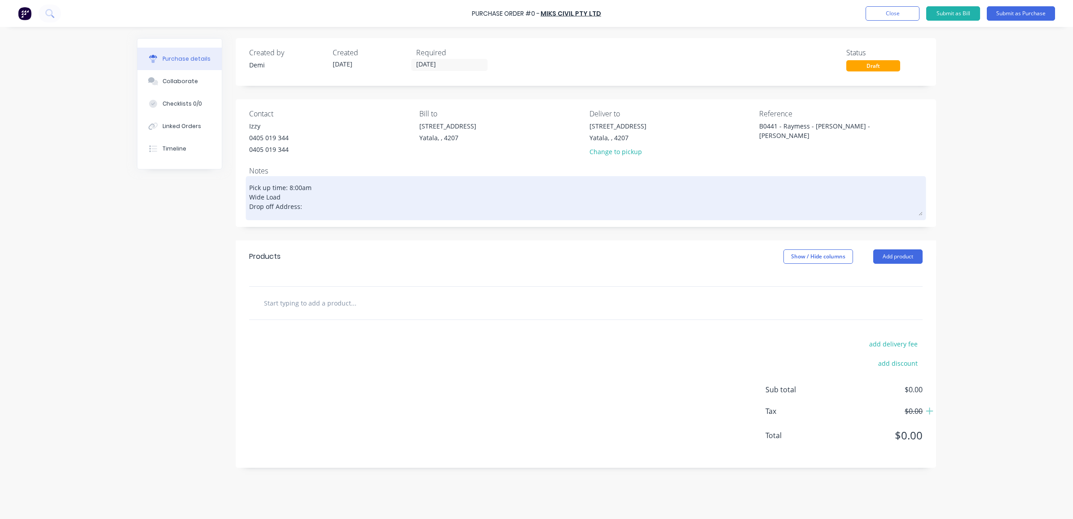
type textarea "Pick up time: 8:00am Wide Load Drop off Address:"
type textarea "x"
type textarea "Pick up time: 8:00am Wide Load Drop off Address:"
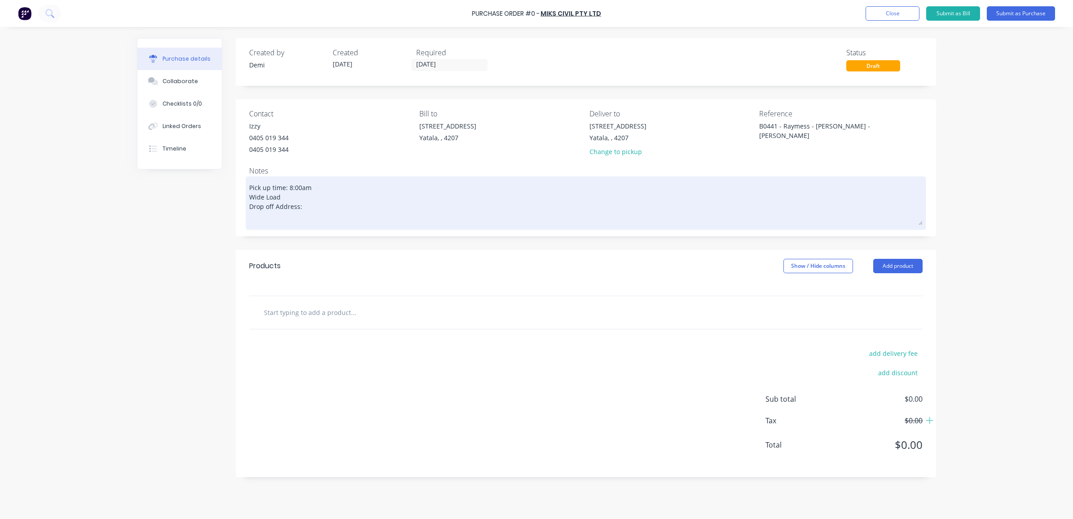
type textarea "x"
type textarea "Pick up time: 8:00am Wide Load Drop off Address: S"
type textarea "x"
type textarea "Pick up time: 8:00am Wide Load Drop off Address: Si"
type textarea "x"
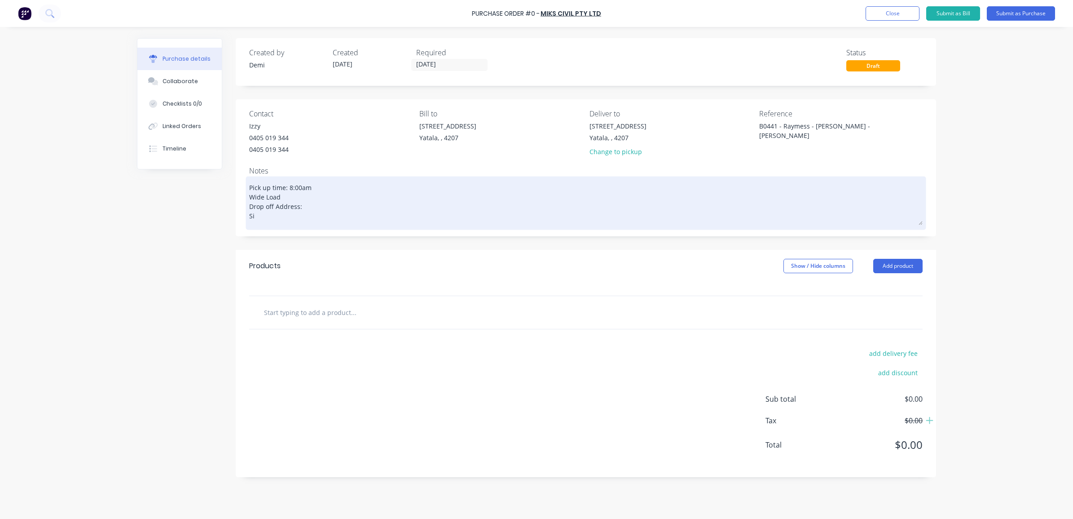
type textarea "Pick up time: 8:00am Wide Load Drop off Address: Sit"
type textarea "x"
type textarea "Pick up time: 8:00am Wide Load Drop off Address: Site"
type textarea "x"
type textarea "Pick up time: 8:00am Wide Load Drop off Address: Site"
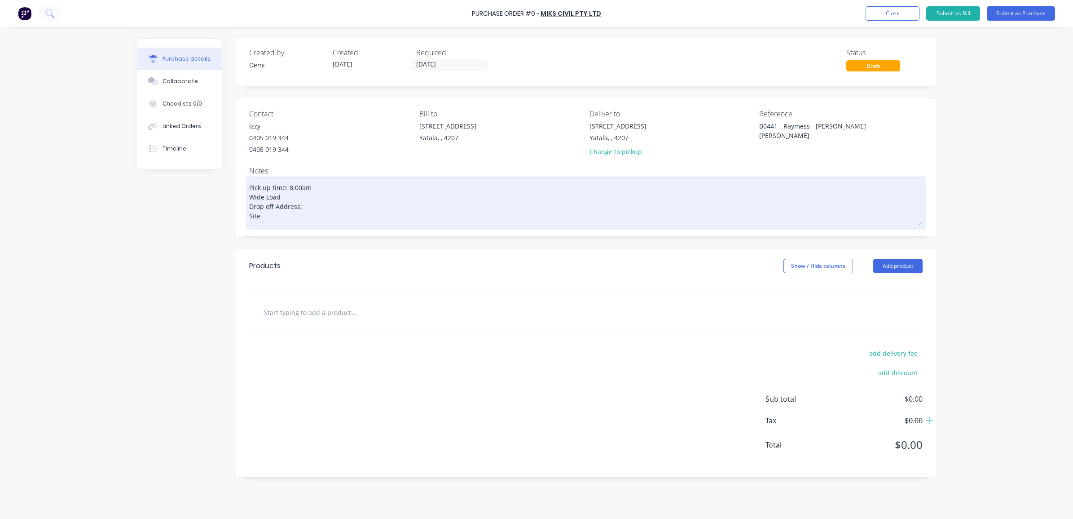
type textarea "x"
type textarea "Pick up time: 8:00am Wide Load Drop off Address: Site C"
type textarea "x"
type textarea "Pick up time: 8:00am Wide Load Drop off Address: Site Co"
type textarea "x"
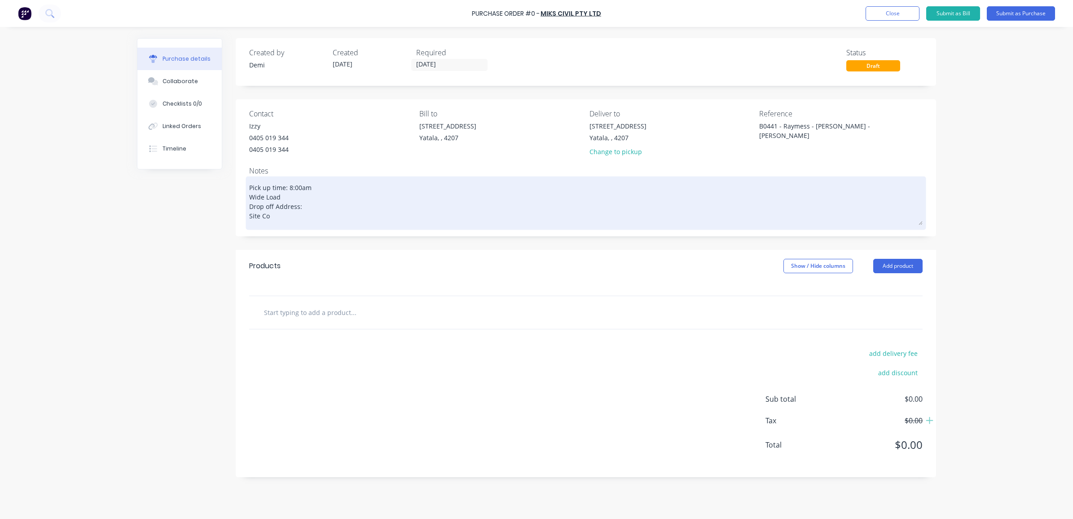
type textarea "Pick up time: 8:00am Wide Load Drop off Address: Site Con"
type textarea "x"
type textarea "Pick up time: 8:00am Wide Load Drop off Address: Site Cont"
type textarea "x"
type textarea "Pick up time: 8:00am Wide Load Drop off Address: Site Conta"
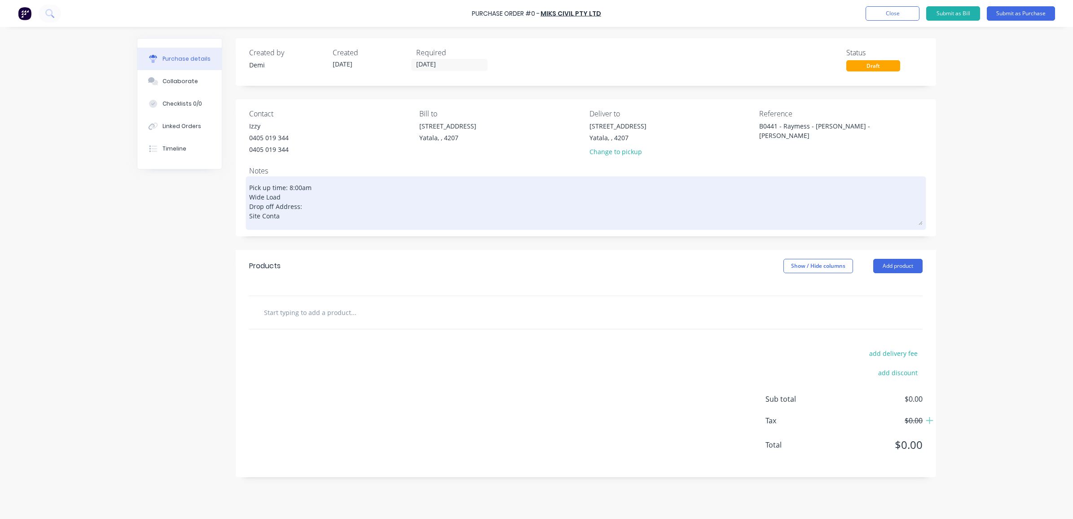
type textarea "x"
type textarea "Pick up time: 8:00am Wide Load Drop off Address: Site Contat"
type textarea "x"
type textarea "Pick up time: 8:00am Wide Load Drop off Address: Site Conta"
type textarea "x"
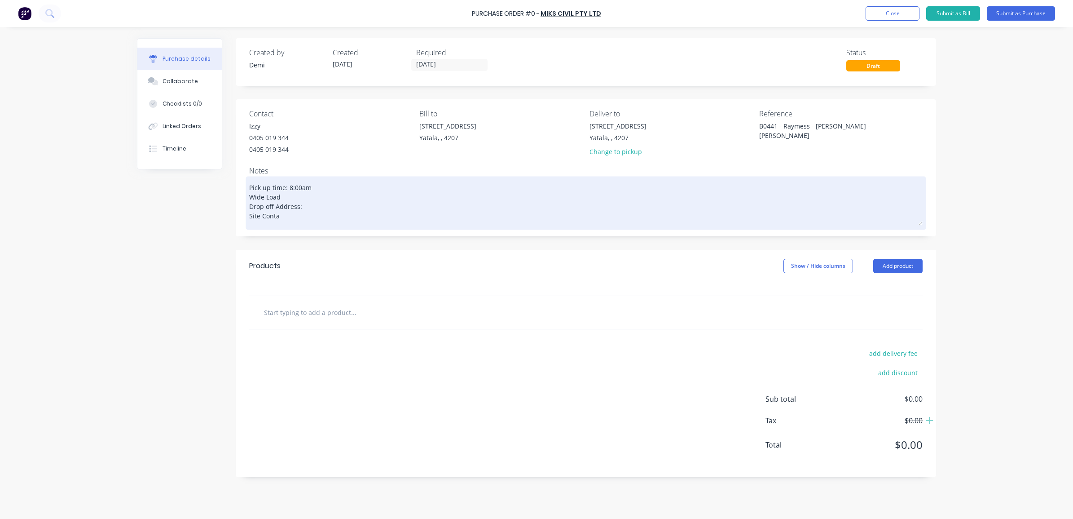
type textarea "Pick up time: 8:00am Wide Load Drop off Address: Site Contac"
type textarea "x"
type textarea "Pick up time: 8:00am Wide Load Drop off Address: Site Contact"
type textarea "x"
type textarea "Pick up time: 8:00am Wide Load Drop off Address: Site Contact:"
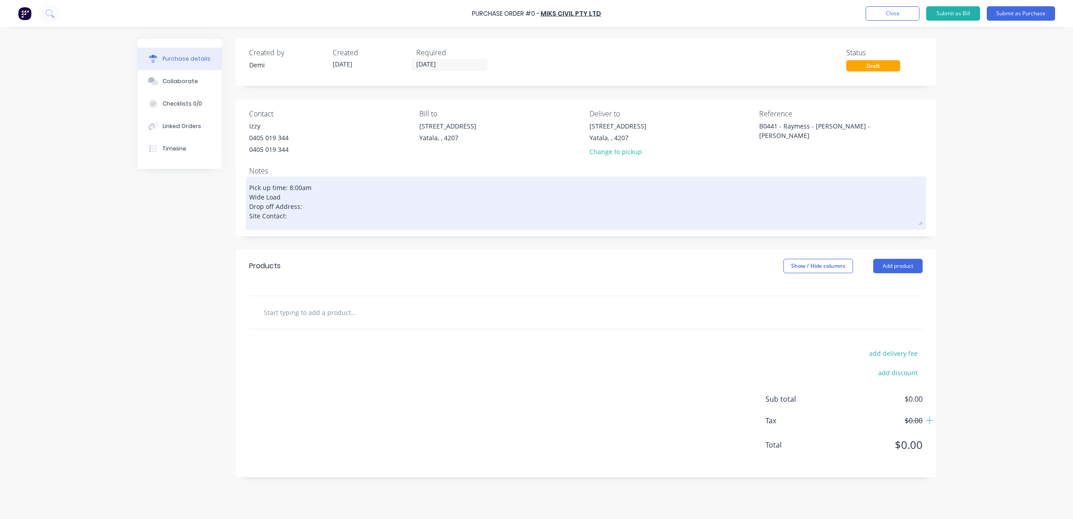
type textarea "x"
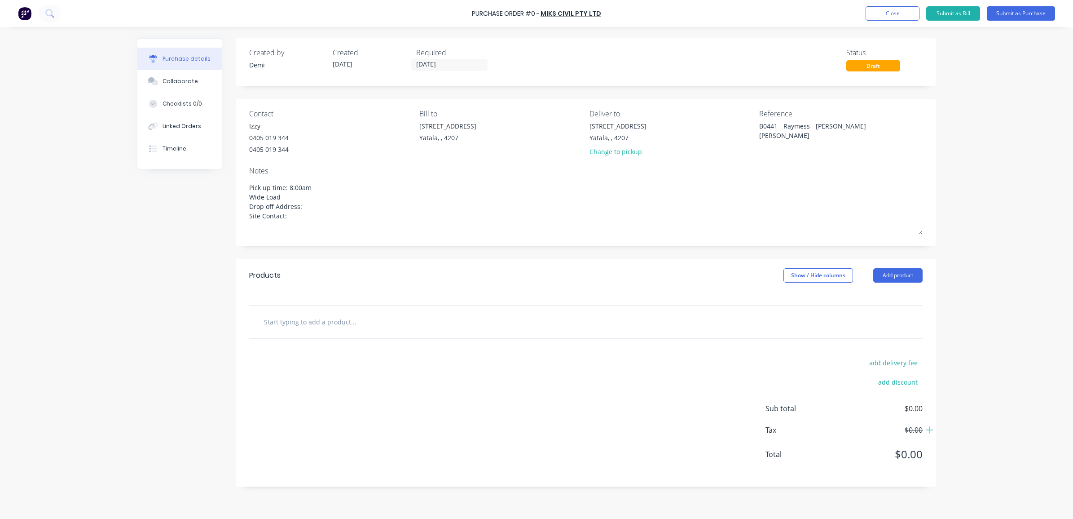
type textarea "Pick up time: 8:00am Wide Load Drop off Address: Site Contact:"
type textarea "x"
type textarea "Pick up time: 8:00am Wide Load Drop off Address: Site Contact:"
click at [870, 322] on div at bounding box center [585, 322] width 659 height 18
click at [886, 281] on button "Add product" at bounding box center [897, 275] width 49 height 14
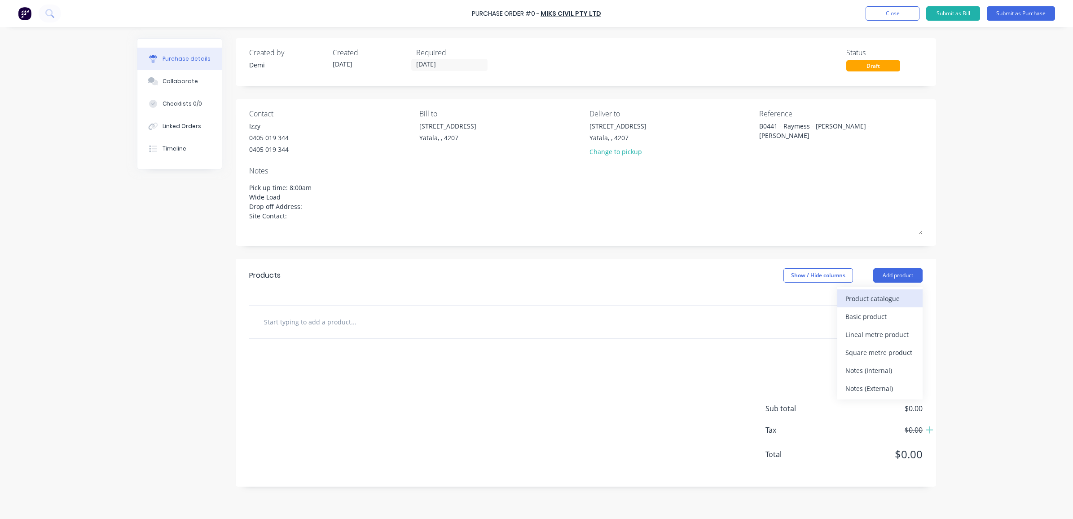
click at [885, 299] on div "Product catalogue" at bounding box center [880, 298] width 69 height 13
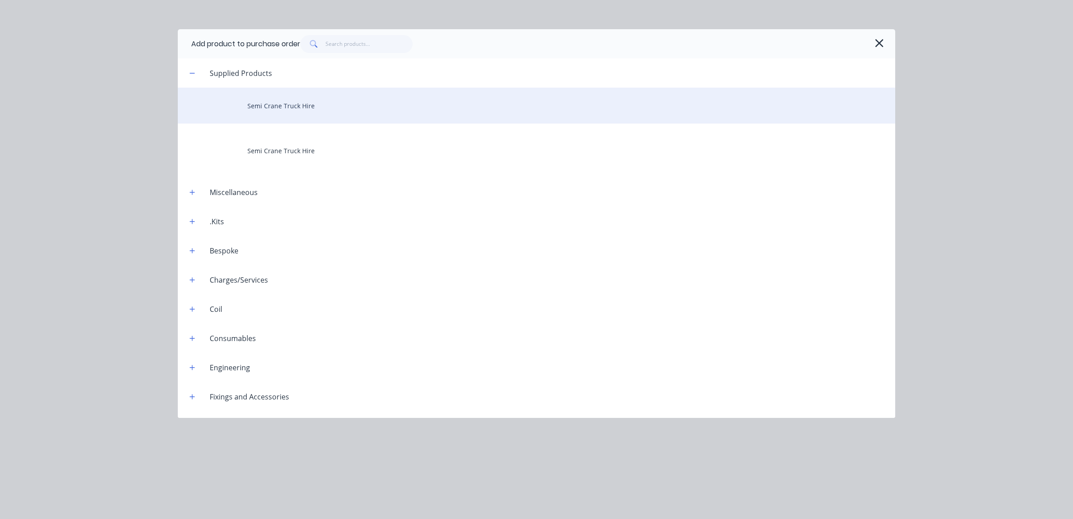
click at [292, 114] on div "Semi Crane Truck Hire" at bounding box center [537, 106] width 718 height 36
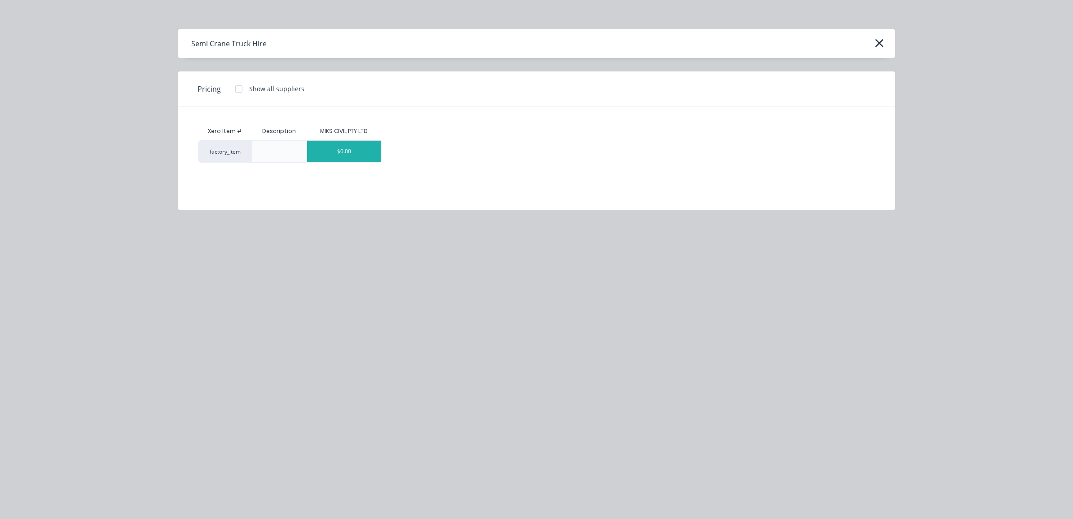
click at [329, 153] on div "$0.00" at bounding box center [344, 152] width 74 height 22
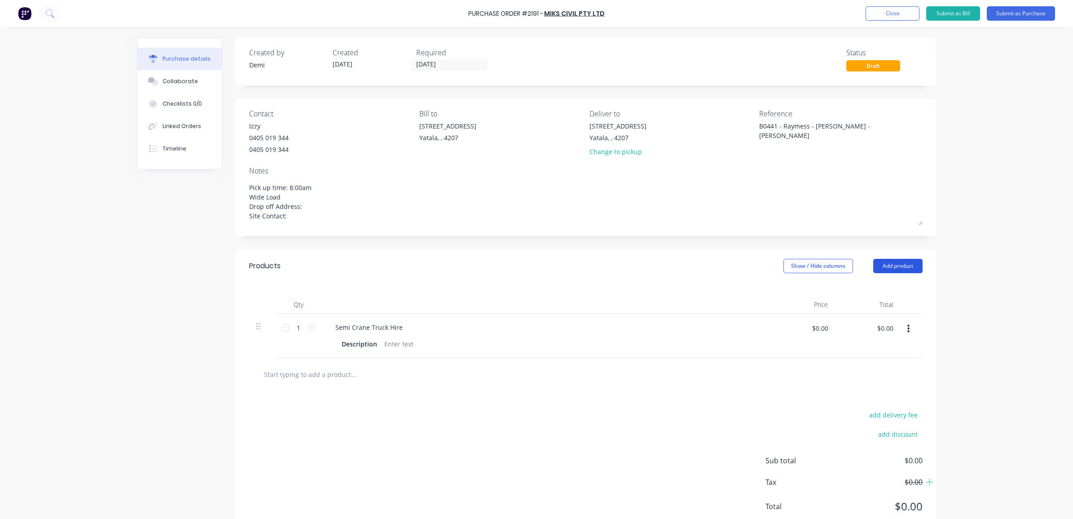
click at [907, 264] on button "Add product" at bounding box center [897, 266] width 49 height 14
click at [904, 290] on div "Product catalogue" at bounding box center [880, 288] width 69 height 13
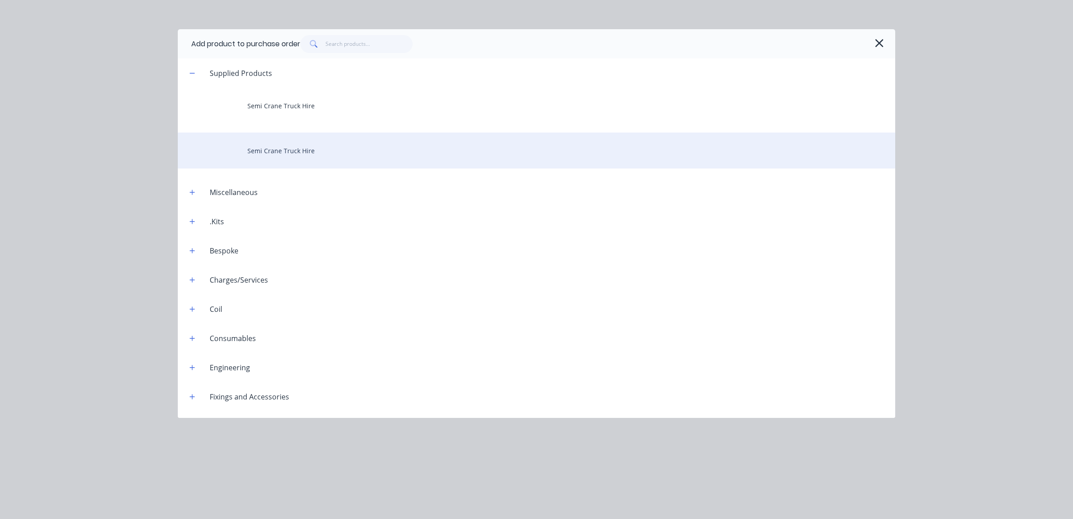
click at [337, 145] on div "Semi Crane Truck Hire" at bounding box center [537, 150] width 718 height 36
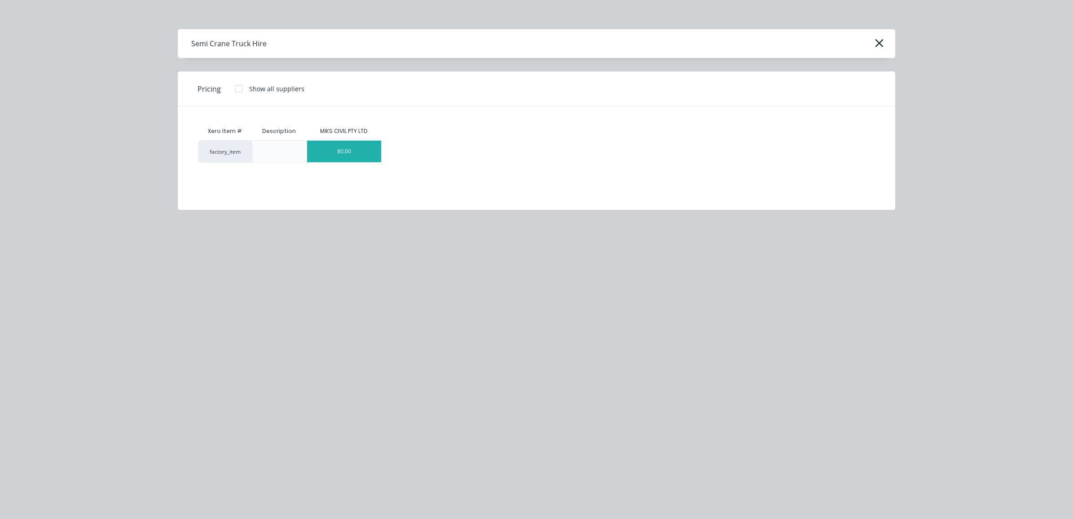
click at [342, 155] on div "$0.00" at bounding box center [344, 152] width 74 height 22
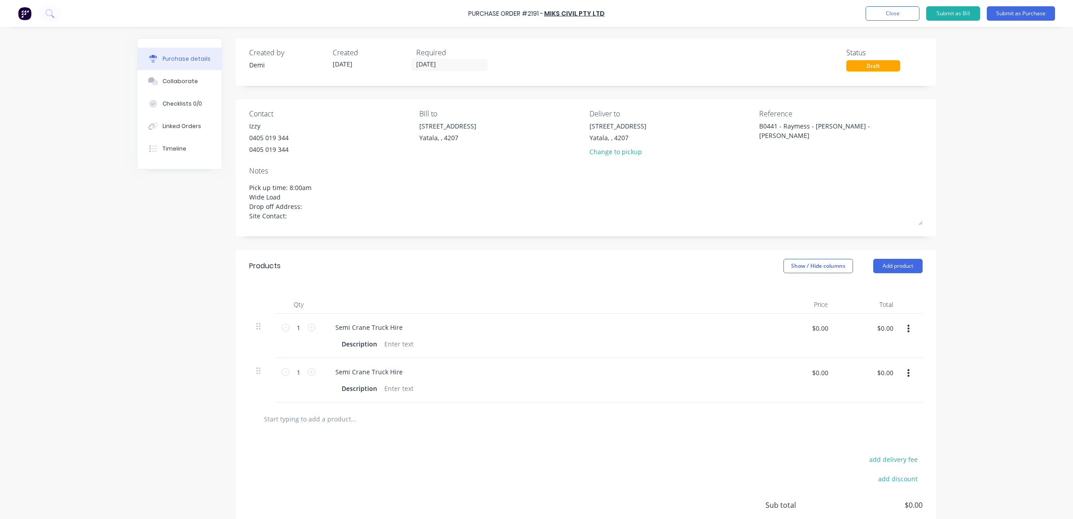
click at [908, 373] on icon "button" at bounding box center [909, 373] width 2 height 10
click at [885, 452] on button "Delete" at bounding box center [881, 451] width 76 height 18
type textarea "x"
click at [393, 347] on div at bounding box center [399, 343] width 36 height 13
click at [438, 378] on input "text" at bounding box center [354, 374] width 180 height 18
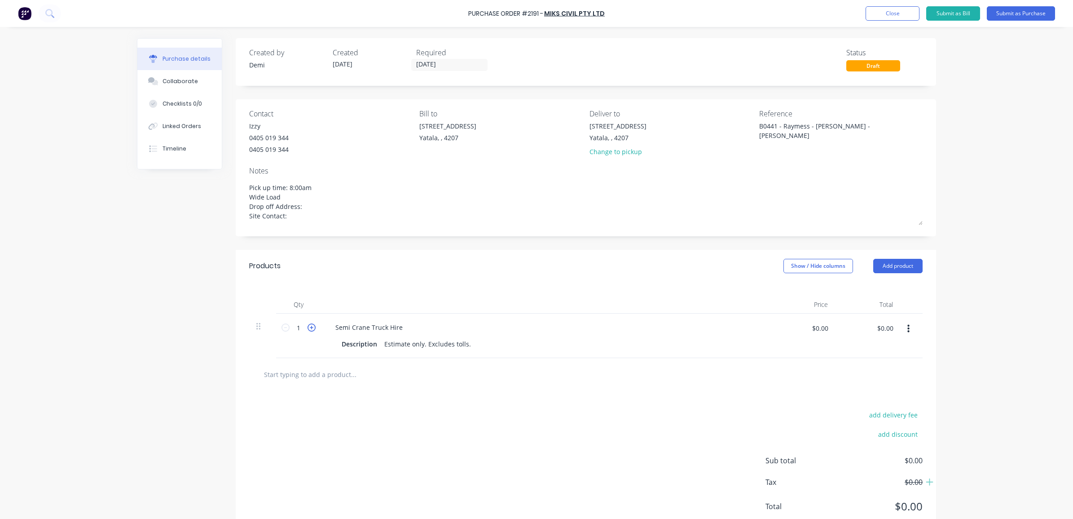
click at [308, 326] on icon at bounding box center [312, 327] width 8 height 8
type textarea "x"
type input "2"
click at [308, 326] on icon at bounding box center [312, 327] width 8 height 8
type textarea "x"
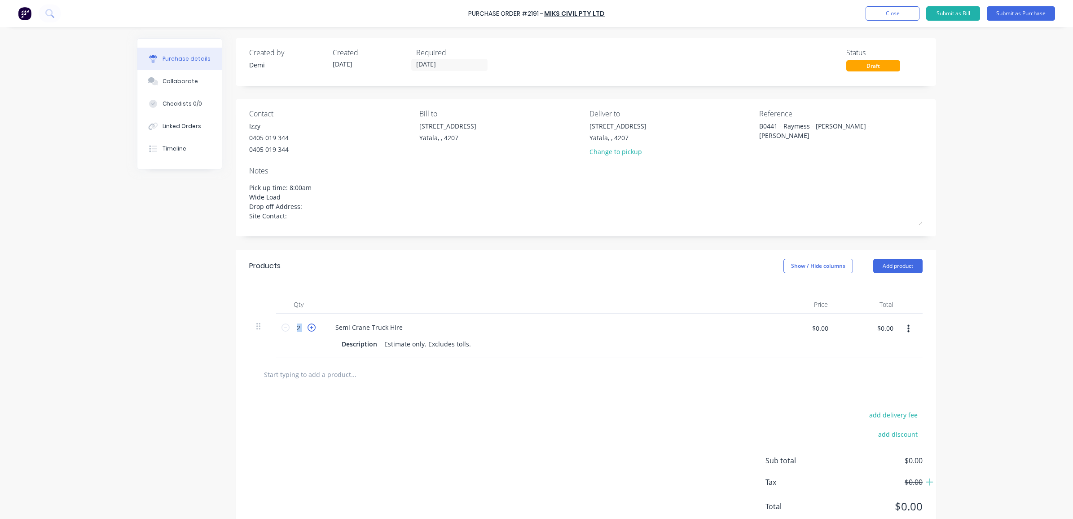
type input "3"
click at [308, 326] on icon at bounding box center [312, 327] width 8 height 8
type textarea "x"
type input "4"
click at [308, 326] on icon at bounding box center [312, 327] width 8 height 8
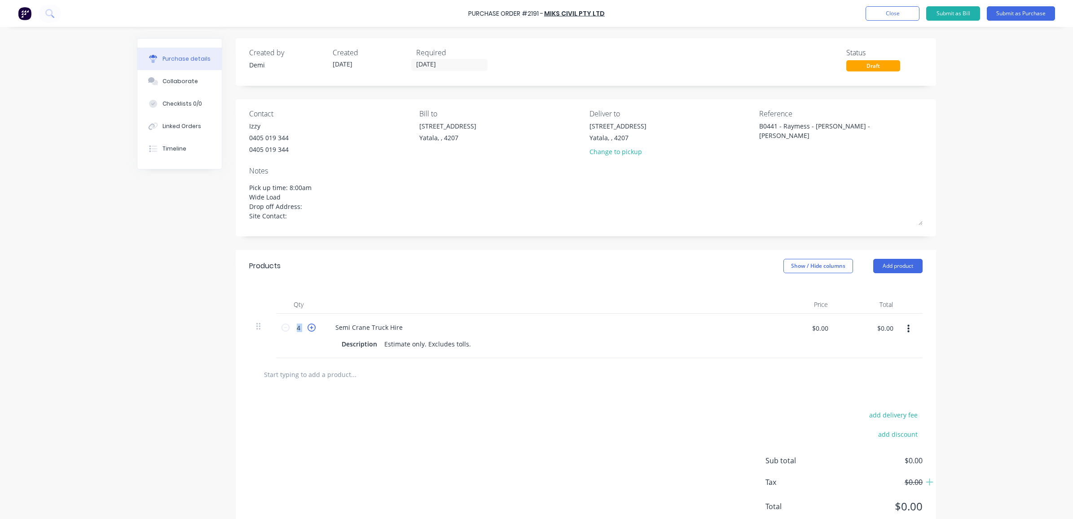
type textarea "x"
type input "5"
click at [347, 373] on input "text" at bounding box center [354, 374] width 180 height 18
type textarea "x"
click at [207, 125] on button "Linked Orders" at bounding box center [179, 126] width 84 height 22
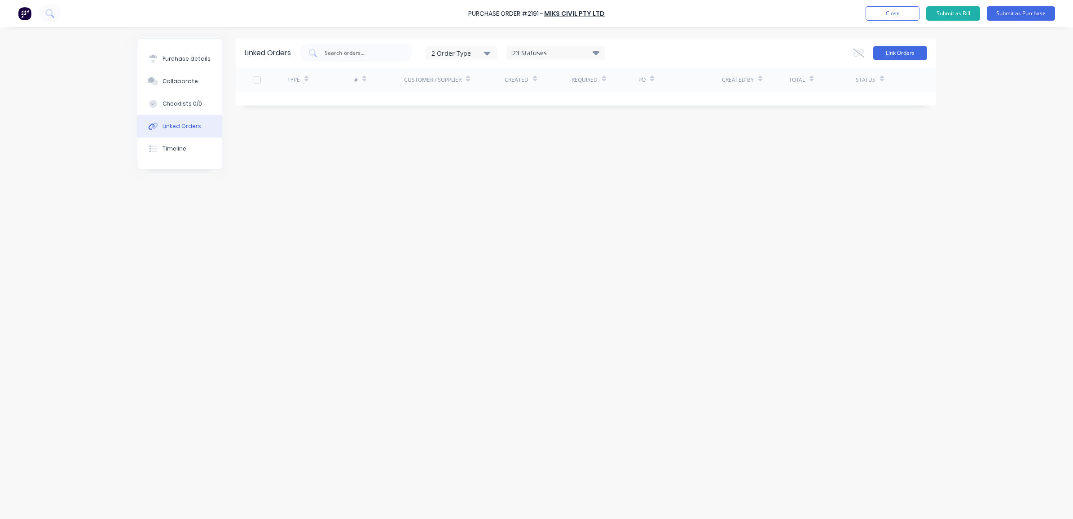
click at [914, 54] on button "Link Orders" at bounding box center [900, 52] width 54 height 13
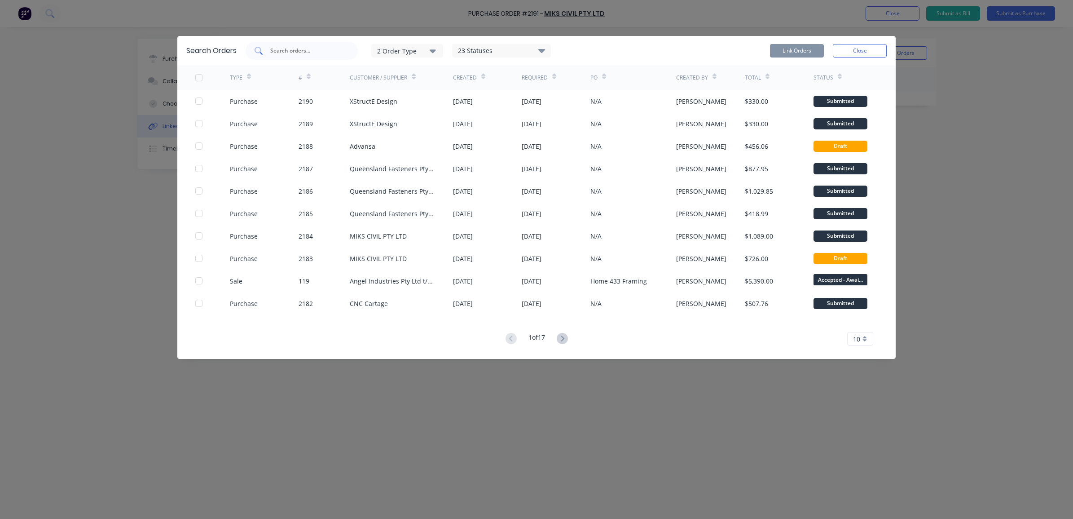
click at [312, 52] on input "text" at bounding box center [306, 50] width 75 height 9
type input "raymess"
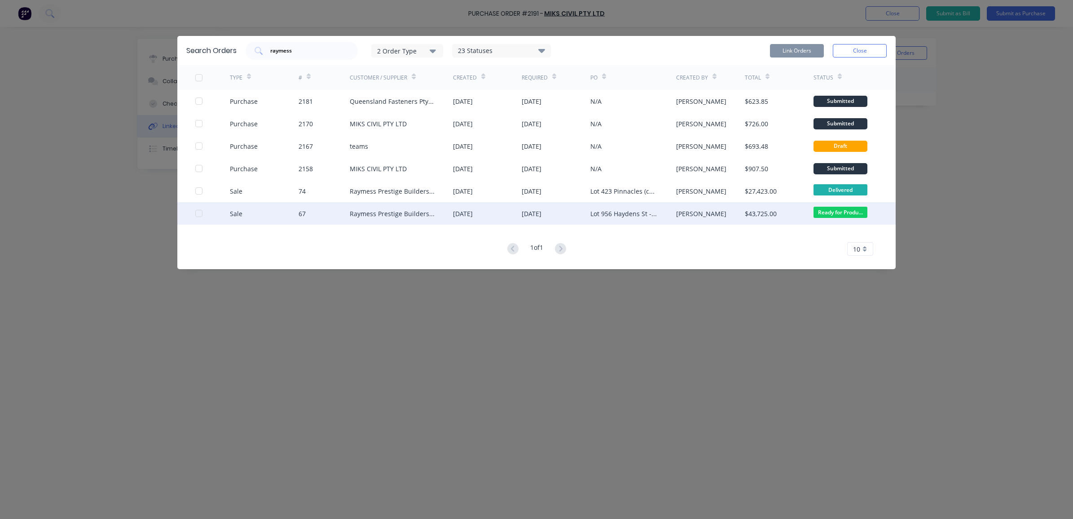
click at [374, 215] on div "Raymess Prestige Builders Pty Ltd" at bounding box center [392, 213] width 85 height 9
click at [198, 218] on div at bounding box center [212, 213] width 35 height 22
click at [198, 215] on div at bounding box center [199, 213] width 18 height 18
click at [778, 51] on button "Link Orders" at bounding box center [797, 50] width 54 height 13
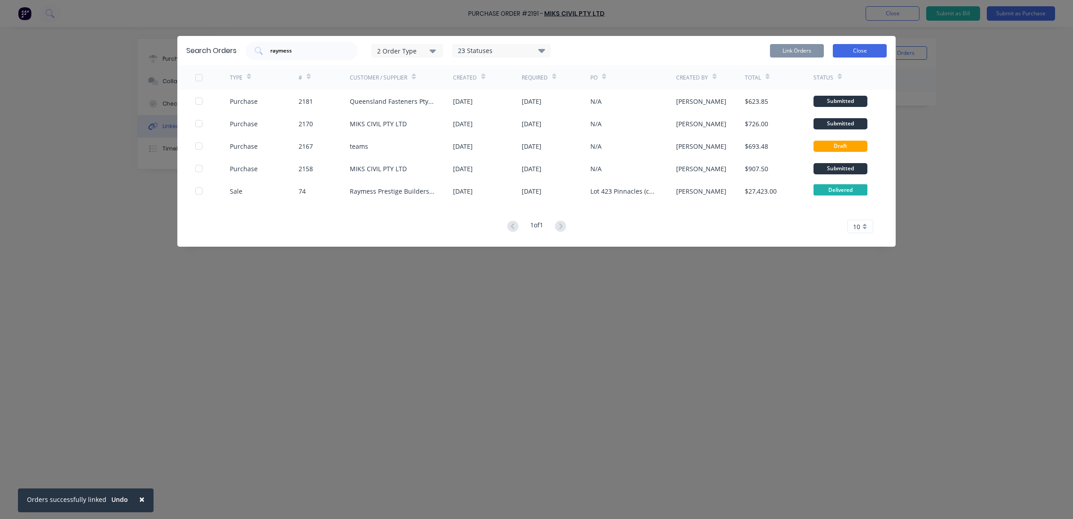
click at [852, 49] on button "Close" at bounding box center [860, 50] width 54 height 13
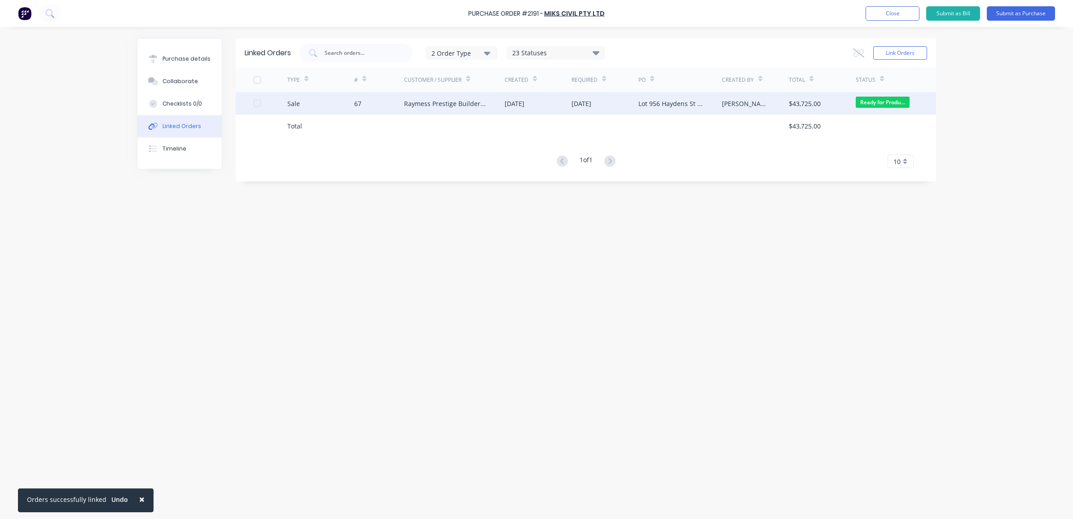
click at [309, 100] on div "Sale" at bounding box center [320, 103] width 67 height 22
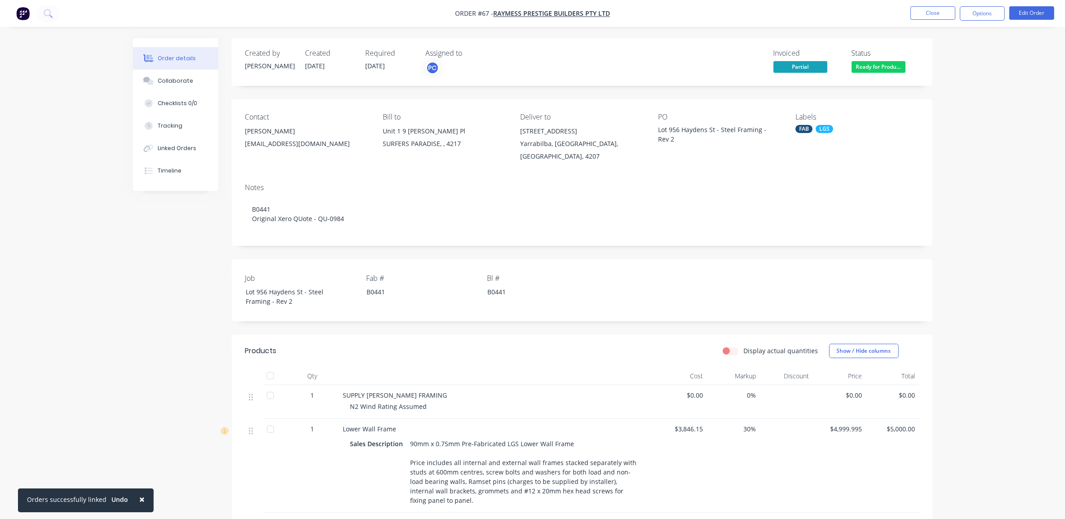
click at [678, 137] on div "Lot 956 Haydens St - Steel Framing - Rev 2" at bounding box center [714, 134] width 112 height 19
click at [679, 126] on div "Lot 956 Haydens St - Steel Framing - Rev 2" at bounding box center [714, 134] width 112 height 19
drag, startPoint x: 658, startPoint y: 129, endPoint x: 719, endPoint y: 129, distance: 60.2
click at [719, 129] on div "Lot 956 Haydens St - Steel Framing - Rev 2" at bounding box center [714, 134] width 112 height 19
drag, startPoint x: 719, startPoint y: 129, endPoint x: 544, endPoint y: 135, distance: 174.4
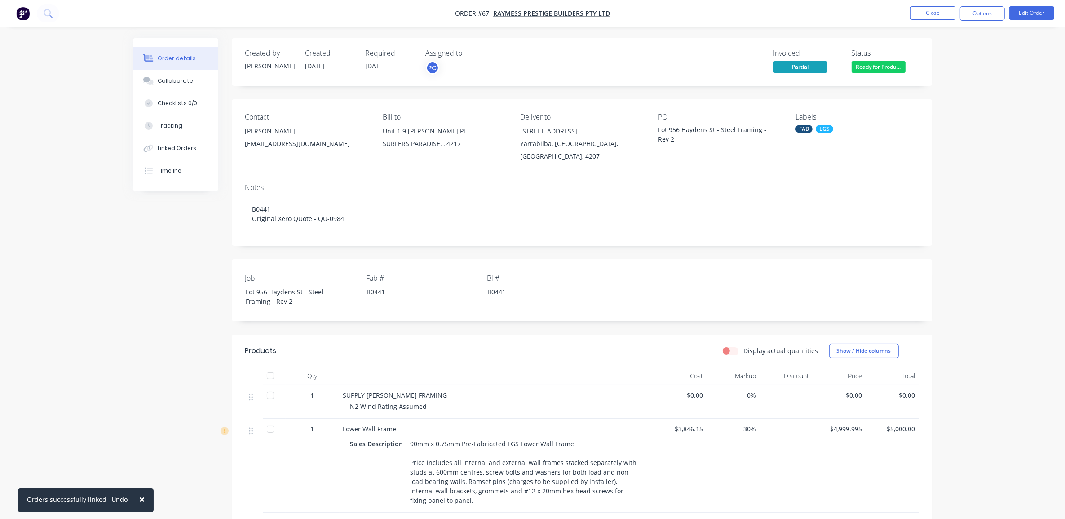
click at [606, 141] on div "Yarrabilba, Queensland, Australia, 4207" at bounding box center [581, 149] width 123 height 25
drag, startPoint x: 518, startPoint y: 131, endPoint x: 643, endPoint y: 156, distance: 127.8
click at [643, 156] on div "Contact Ramiz Kapur raymessprestige@gmail.com Bill to Unit 1 9 Esther Pl SURFER…" at bounding box center [582, 137] width 701 height 77
copy div "956 Haydens Street Yarrabilba, Queensland, Australia, 4207"
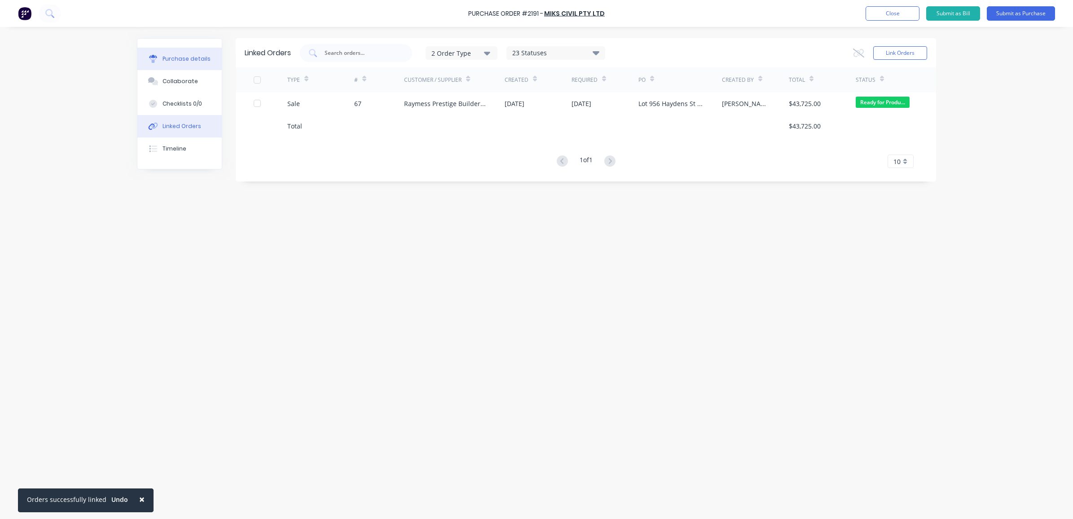
click at [197, 63] on div "Purchase details" at bounding box center [187, 59] width 48 height 8
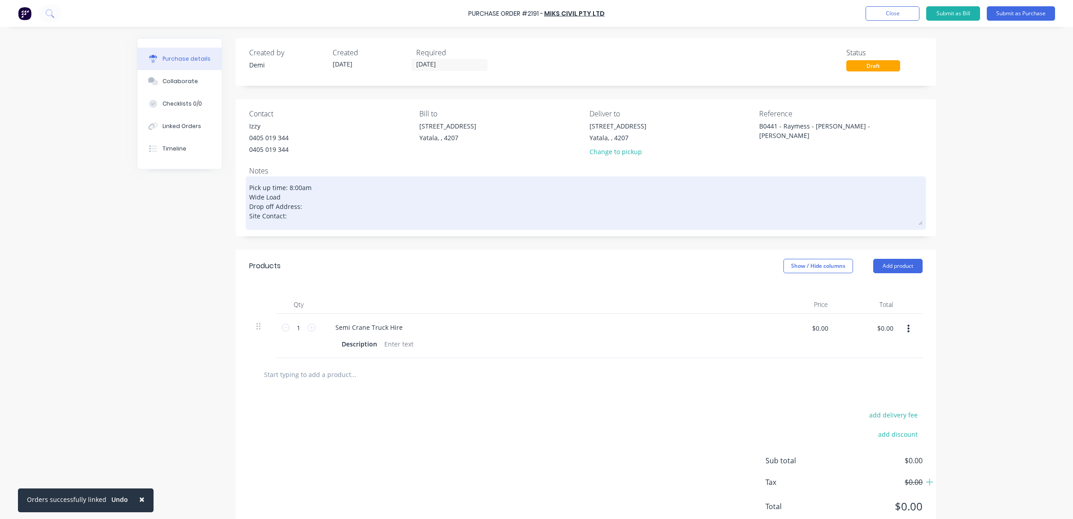
click at [278, 219] on textarea "Pick up time: 8:00am Wide Load Drop off Address: Site Contact:" at bounding box center [586, 201] width 674 height 47
click at [314, 205] on textarea "Pick up time: 8:00am Wide Load Drop off Address: Site Contact:" at bounding box center [586, 201] width 674 height 47
paste textarea "956 Haydens Street Yarrabilba, Queensland, Australia, 4207"
type textarea "x"
type textarea "Pick up time: 8:00am Wide Load Drop off Address: 956 Haydens Street Yarrabilba,…"
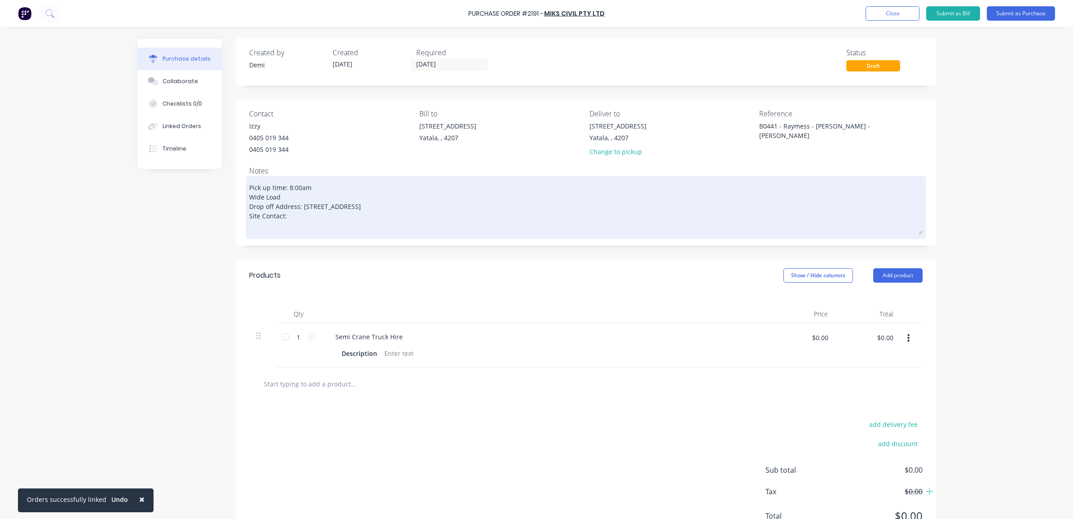
click at [249, 216] on textarea "Pick up time: 8:00am Wide Load Drop off Address: 956 Haydens Street Yarrabilba,…" at bounding box center [586, 206] width 674 height 56
type textarea "x"
type textarea "Pick up time: 8:00am Wide Load Drop off Address: 956 Haydens StreetYarrabilba, …"
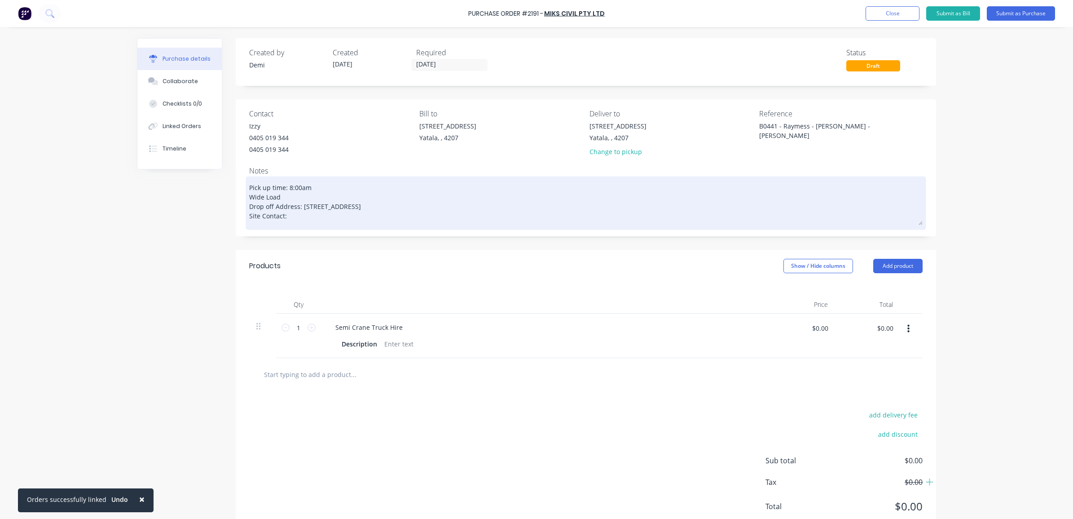
type textarea "x"
type textarea "Pick up time: 8:00am Wide Load Drop off Address: 956 Haydens StreetvYarrabilba,…"
type textarea "x"
type textarea "Pick up time: 8:00am Wide Load Drop off Address: 956 Haydens StreetYarrabilba, …"
type textarea "x"
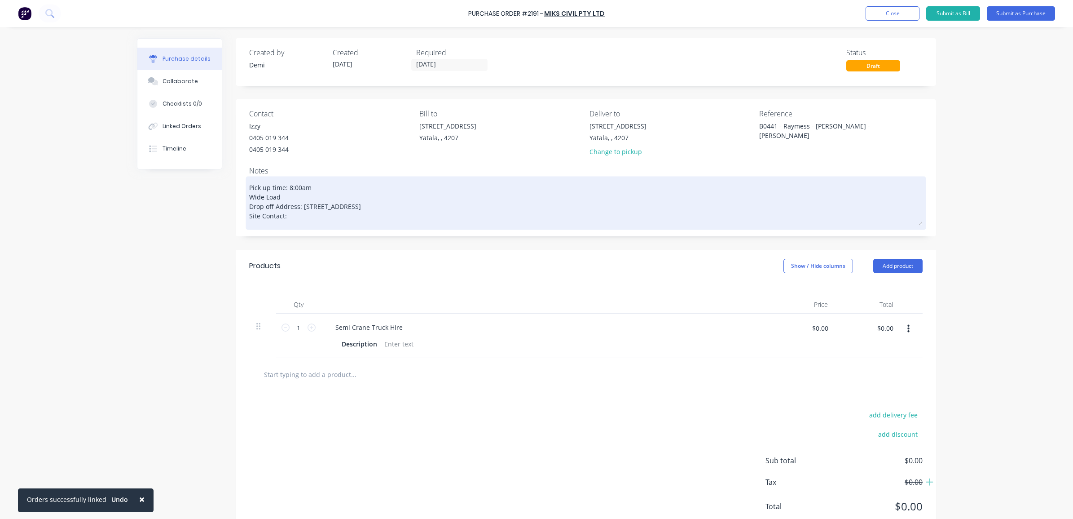
type textarea "Pick up time: 8:00am Wide Load Drop off Address: 956 Haydens Street,Yarrabilba,…"
type textarea "x"
type textarea "Pick up time: 8:00am Wide Load Drop off Address: 956 Haydens Street, Yarrabilba…"
click at [322, 219] on textarea "Pick up time: 8:00am Wide Load Drop off Address: 956 Haydens Street, Yarrabilba…" at bounding box center [586, 201] width 674 height 47
type textarea "x"
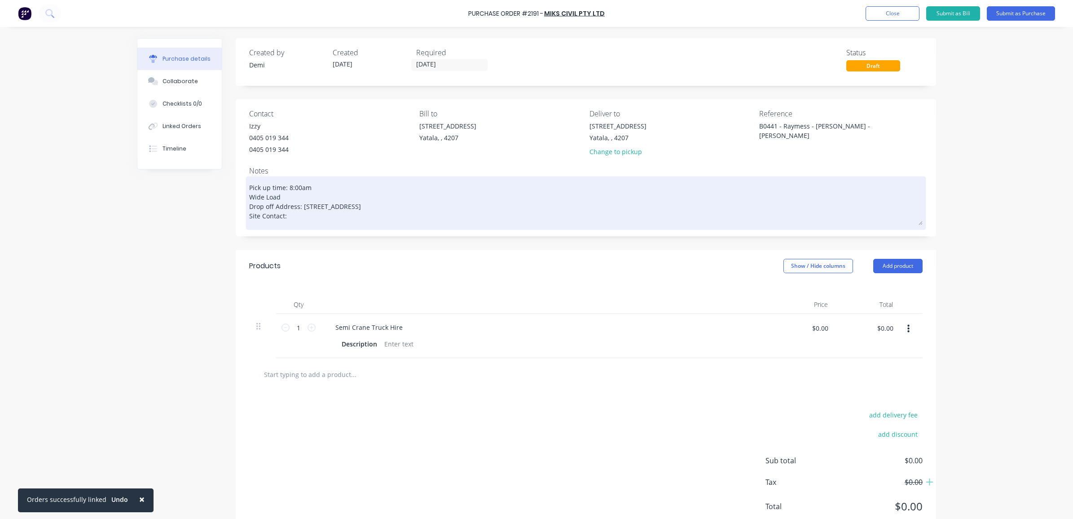
type textarea "Pick up time: 8:00am Wide Load Drop off Address: 956 Haydens Street, Yarrabilba…"
type textarea "x"
type textarea "Pick up time: 8:00am Wide Load Drop off Address: 956 Haydens Street, Yarrabilba…"
type textarea "x"
type textarea "Pick up time: 8:00am Wide Load Drop off Address: 956 Haydens Street, Yarrabilba…"
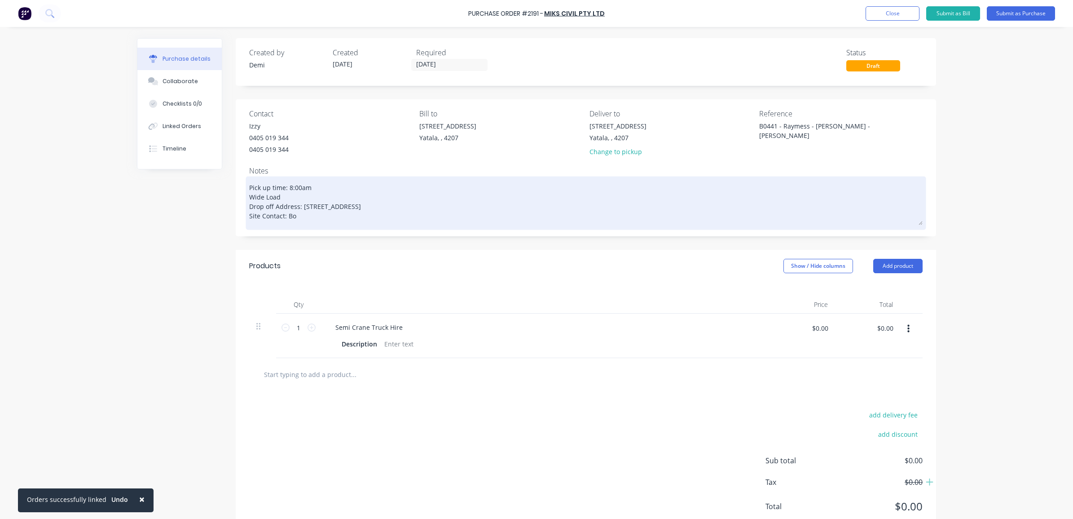
type textarea "x"
type textarea "Pick up time: 8:00am Wide Load Drop off Address: 956 Haydens Street, Yarrabilba…"
type textarea "x"
type textarea "Pick up time: 8:00am Wide Load Drop off Address: 956 Haydens Street, Yarrabilba…"
type textarea "x"
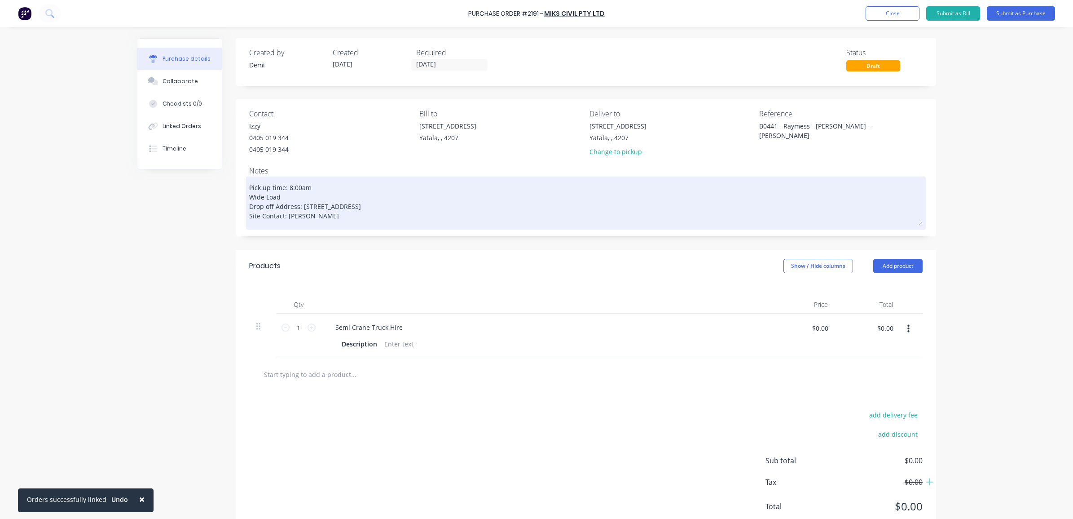
type textarea "Pick up time: 8:00am Wide Load Drop off Address: 956 Haydens Street, Yarrabilba…"
type textarea "x"
type textarea "Pick up time: 8:00am Wide Load Drop off Address: 956 Haydens Street, Yarrabilba…"
type textarea "x"
type textarea "Pick up time: 8:00am Wide Load Drop off Address: 956 Haydens Street, Yarrabilba…"
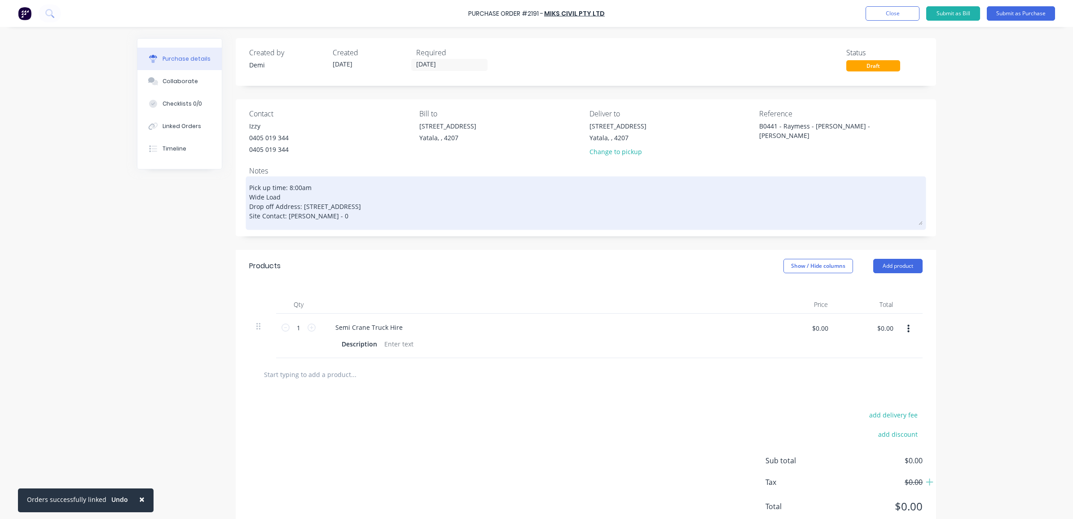
type textarea "x"
type textarea "Pick up time: 8:00am Wide Load Drop off Address: 956 Haydens Street, Yarrabilba…"
type textarea "x"
type textarea "Pick up time: 8:00am Wide Load Drop off Address: 956 Haydens Street, Yarrabilba…"
type textarea "x"
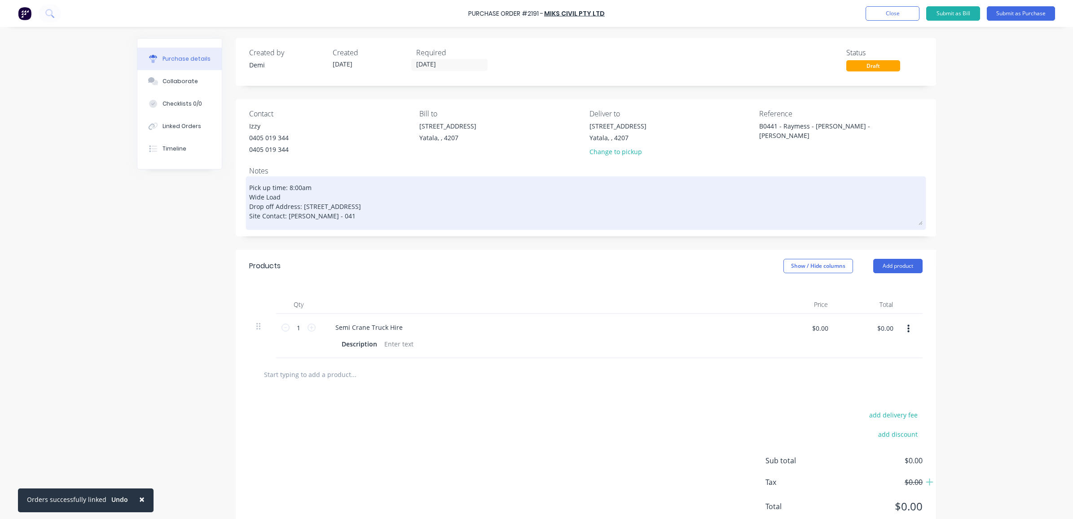
type textarea "Pick up time: 8:00am Wide Load Drop off Address: 956 Haydens Street, Yarrabilba…"
type textarea "x"
type textarea "Pick up time: 8:00am Wide Load Drop off Address: 956 Haydens Street, Yarrabilba…"
type textarea "x"
type textarea "Pick up time: 8:00am Wide Load Drop off Address: 956 Haydens Street, Yarrabilba…"
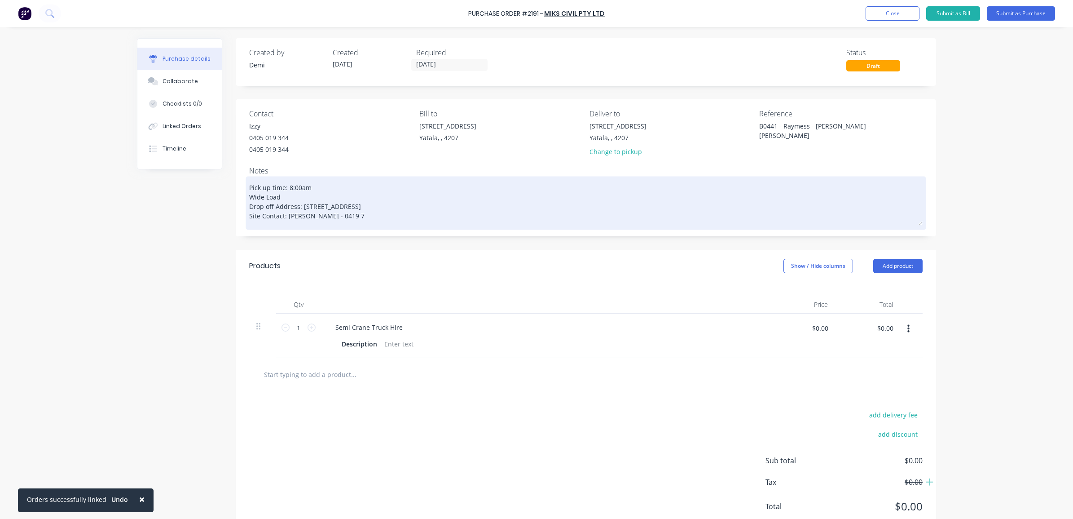
type textarea "x"
type textarea "Pick up time: 8:00am Wide Load Drop off Address: 956 Haydens Street, Yarrabilba…"
type textarea "x"
click at [365, 185] on textarea "Pick up time: 8:00am Wide Load Drop off Address: 956 Haydens Street, Yarrabilba…" at bounding box center [586, 201] width 674 height 47
click at [320, 192] on textarea "Pick up time: 8:00am Wide Load Drop off Address: 956 Haydens Street, Yarrabilba…" at bounding box center [586, 201] width 674 height 47
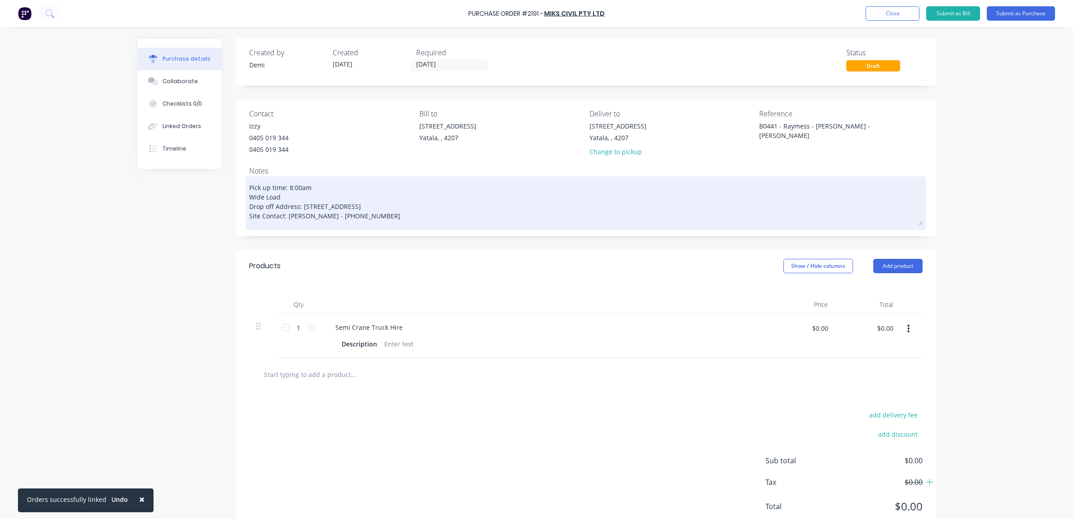
click at [282, 195] on textarea "Pick up time: 8:00am Wide Load Drop off Address: 956 Haydens Street, Yarrabilba…" at bounding box center [586, 201] width 674 height 47
click at [249, 194] on textarea "Pick up time: 8:00am Wide Load Drop off Address: 956 Haydens Street, Yarrabilba…" at bounding box center [586, 201] width 674 height 47
click at [368, 212] on textarea "Pick up time: 8:00am **Wide Load Drop off Address: 956 Haydens Street, Yarrabil…" at bounding box center [586, 201] width 674 height 47
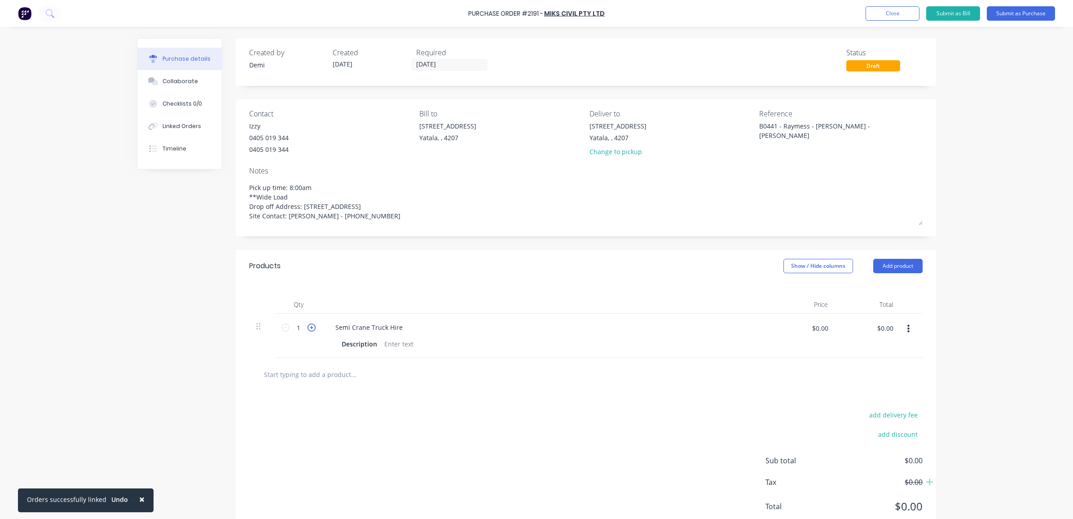
click at [308, 327] on icon at bounding box center [312, 327] width 8 height 8
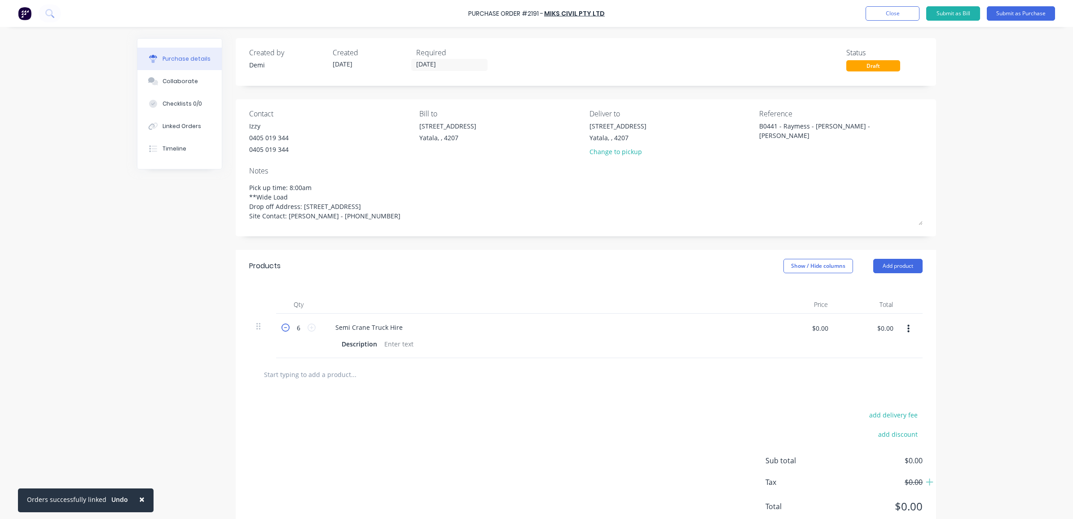
drag, startPoint x: 307, startPoint y: 327, endPoint x: 278, endPoint y: 328, distance: 28.3
click at [282, 327] on icon at bounding box center [286, 327] width 8 height 8
click at [823, 331] on input "$0.00" at bounding box center [820, 328] width 27 height 14
click at [872, 125] on div "B0441 - Raymess - Haydens - GF Walls" at bounding box center [815, 132] width 112 height 22
click at [869, 124] on div "B0441 - Raymess - Haydens - GF Walls" at bounding box center [815, 132] width 112 height 22
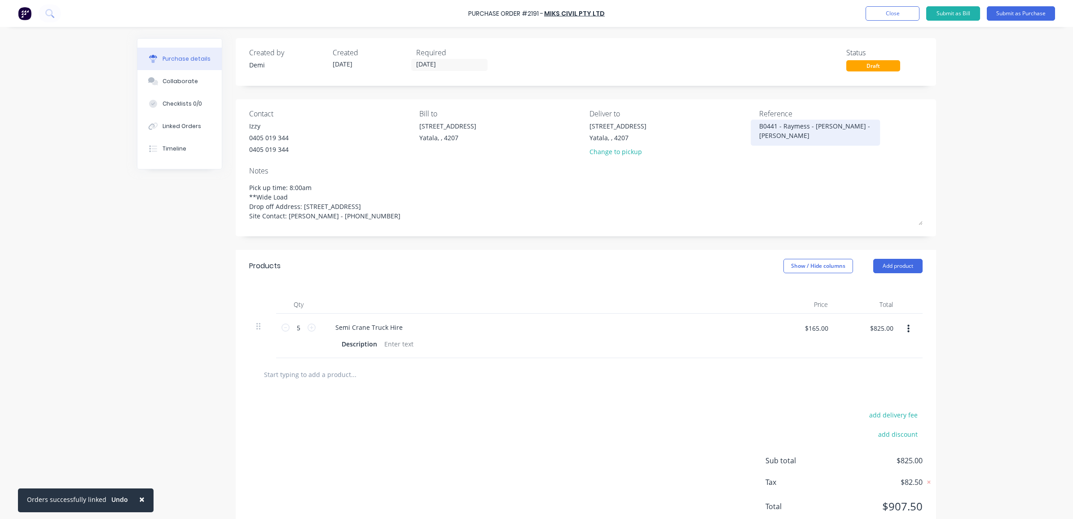
click at [865, 128] on textarea "B0441 - Raymess - Haydens - GF Walls" at bounding box center [815, 131] width 112 height 20
click at [891, 141] on div "B0441 - Raymess - Haydens - GF Walls/FJ" at bounding box center [840, 132] width 163 height 22
click at [813, 142] on div "B0441 - Raymess - Haydens - GF Walls/FJ" at bounding box center [815, 132] width 112 height 22
click at [804, 135] on textarea "B0441 - Raymess - Haydens - GF Walls/FJ" at bounding box center [815, 131] width 112 height 20
click at [899, 324] on button "button" at bounding box center [908, 329] width 21 height 16
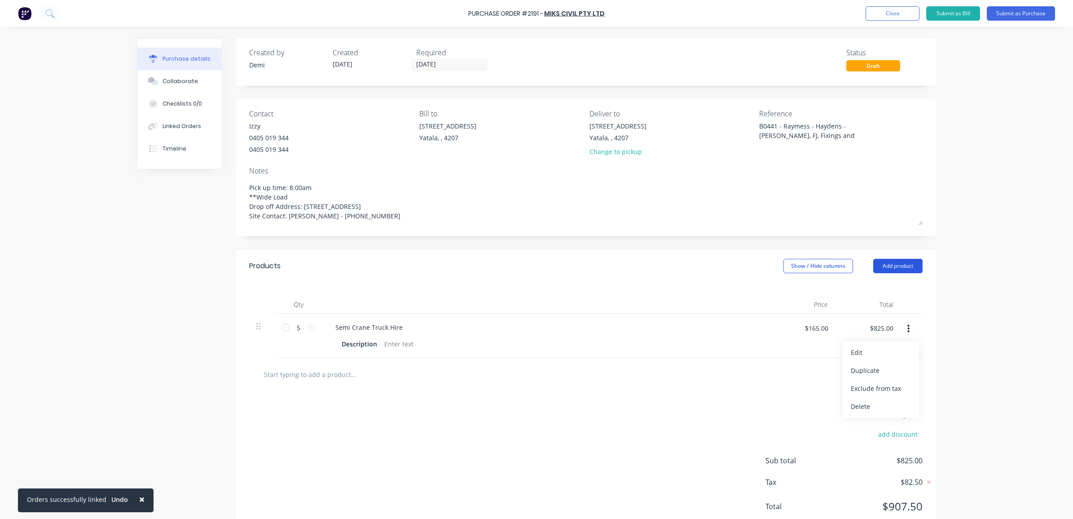
click at [895, 269] on button "Add product" at bounding box center [897, 266] width 49 height 14
click at [932, 317] on div "Purchase details Collaborate Checklists 0/0 Linked Orders Timeline Created by D…" at bounding box center [536, 246] width 817 height 474
click at [900, 356] on div "Notes (Internal)" at bounding box center [880, 360] width 69 height 13
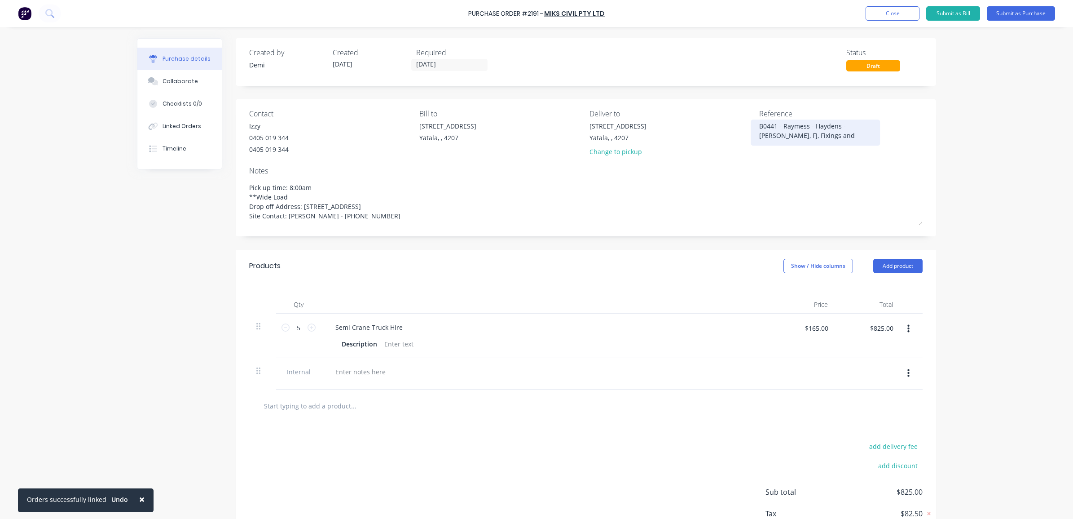
click at [824, 134] on textarea "B0441 - Raymess - Haydens - GF Walls, FJ, Fixings and Accessories" at bounding box center [815, 131] width 112 height 20
click at [380, 369] on div at bounding box center [360, 371] width 65 height 13
click at [442, 436] on div "add delivery fee add discount Sub total $825.00 Tax $82.50 Total $907.50" at bounding box center [586, 496] width 701 height 148
click at [917, 16] on button "Close" at bounding box center [893, 13] width 54 height 14
